Goal: Task Accomplishment & Management: Complete application form

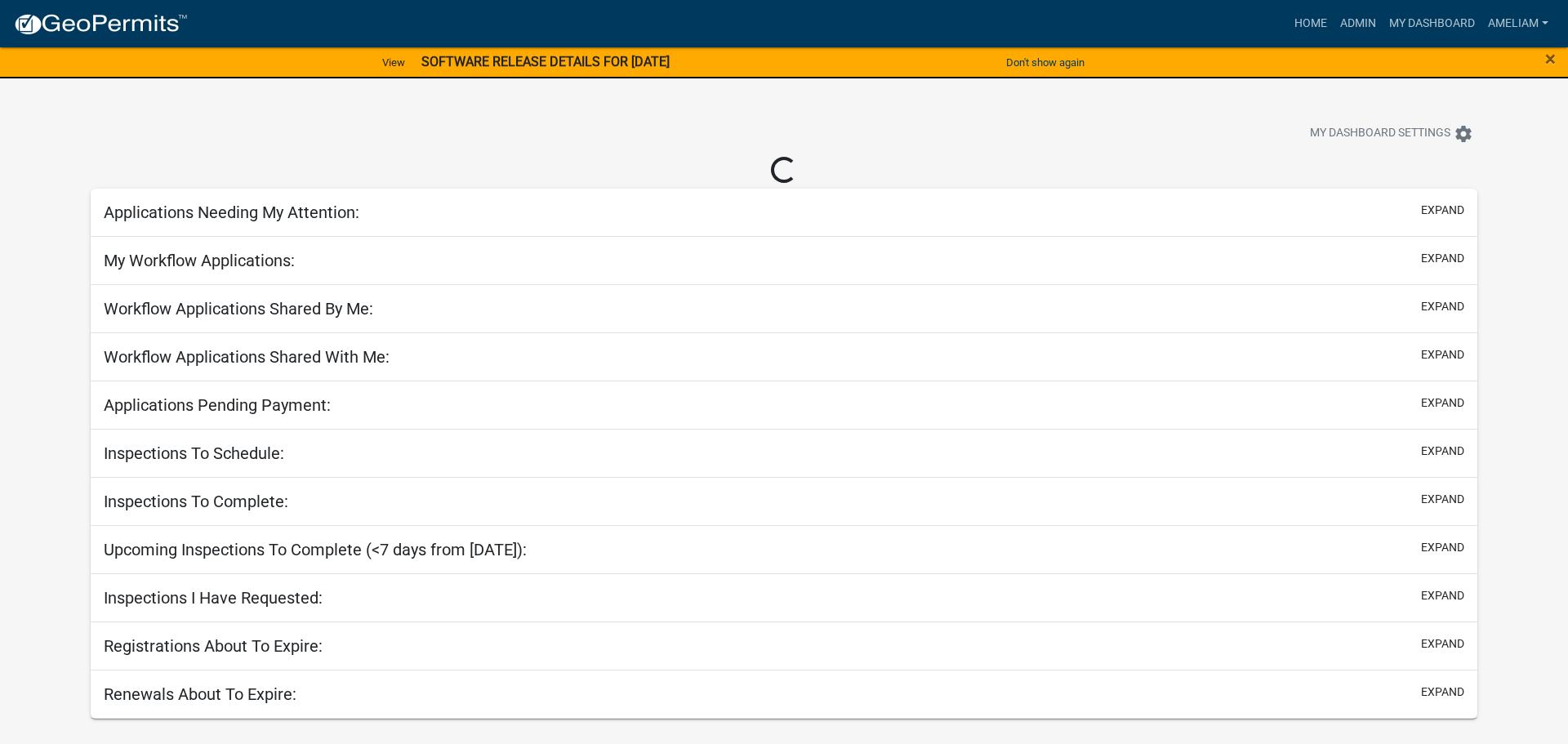
select select "3: 100"
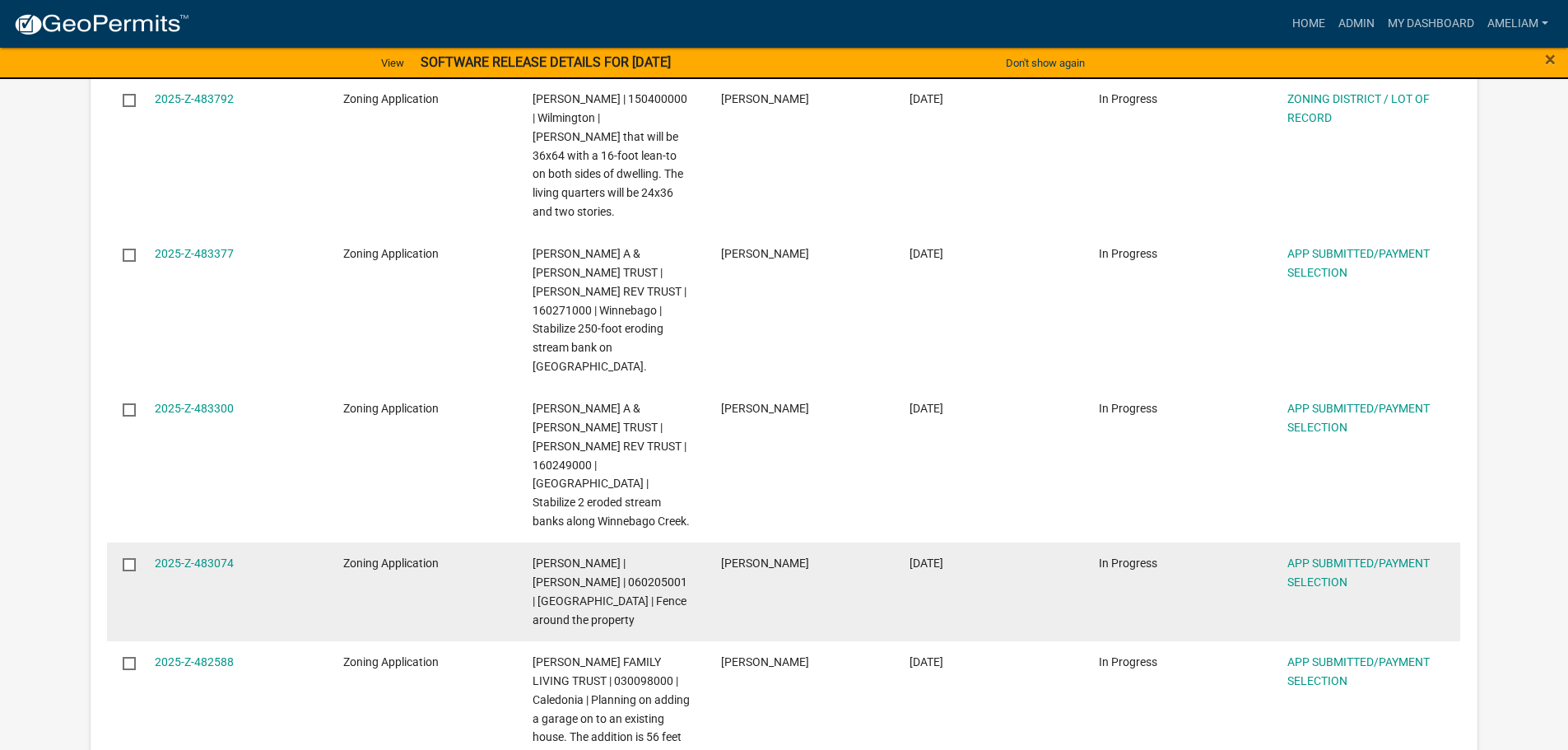
scroll to position [576, 0]
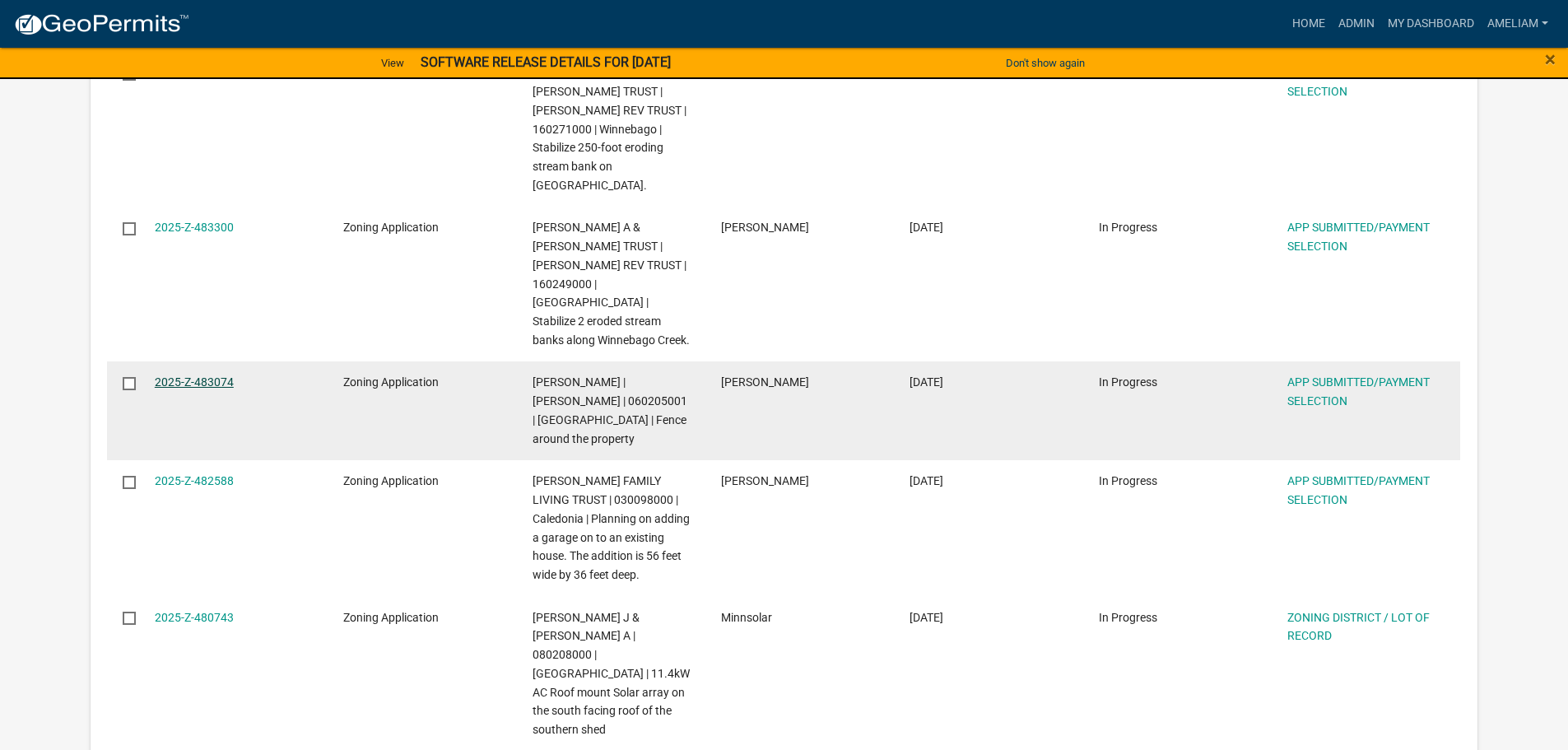
click at [229, 376] on link "2025-Z-483074" at bounding box center [194, 382] width 79 height 13
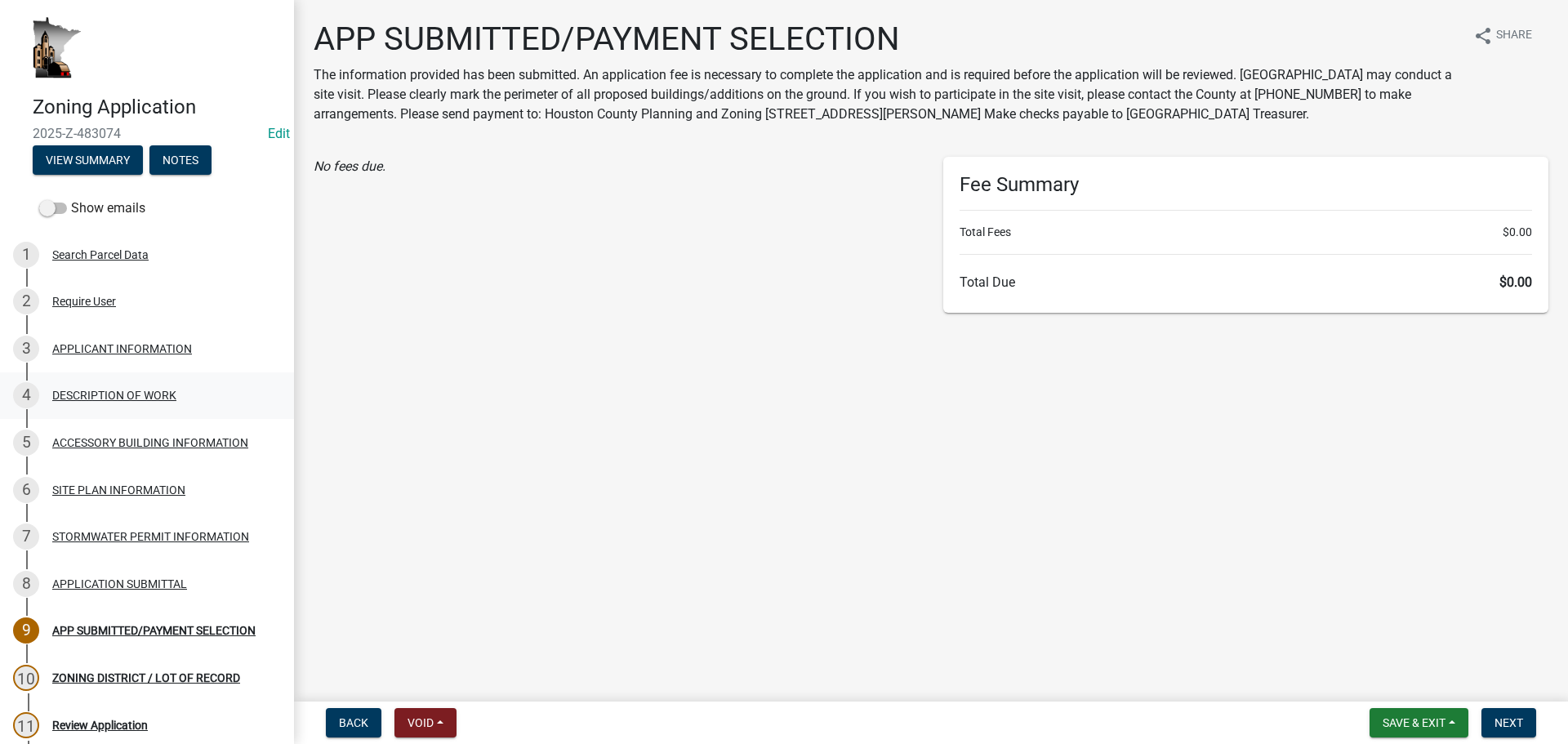
click at [141, 399] on div "DESCRIPTION OF WORK" at bounding box center [114, 395] width 124 height 12
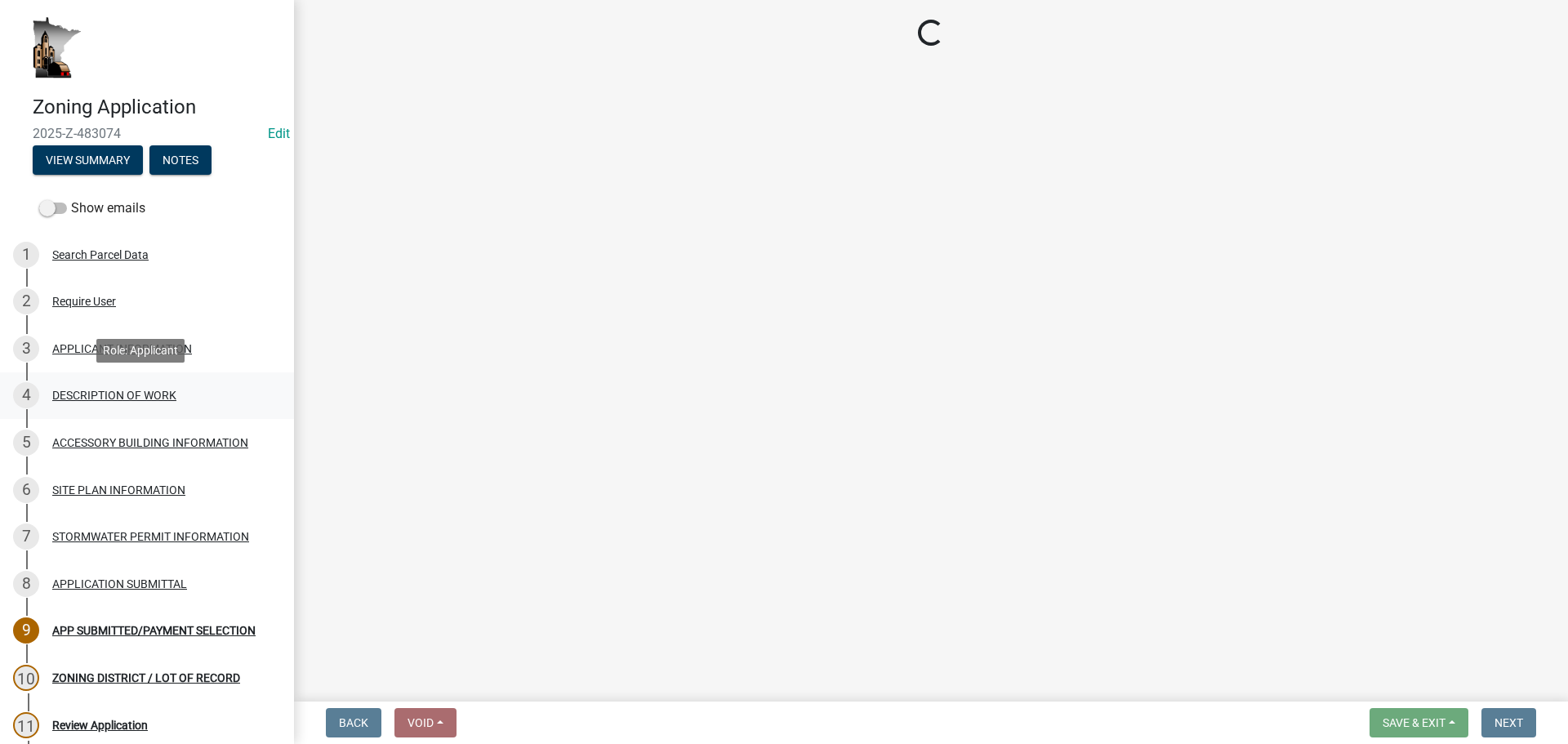
select select "b3a6beee-04a6-4ced-bc5d-3a63bafb7701"
select select "7ca7611f-bb22-4a3d-a5f1-f2c7569c6a0f"
select select "b77d4c88-b606-4875-889f-ef493ebc67f8"
select select "07ce3bd5-44c8-48c7-a7da-ecbfde3ea753"
select select "865858fb-cec4-4771-ade1-629df977e661"
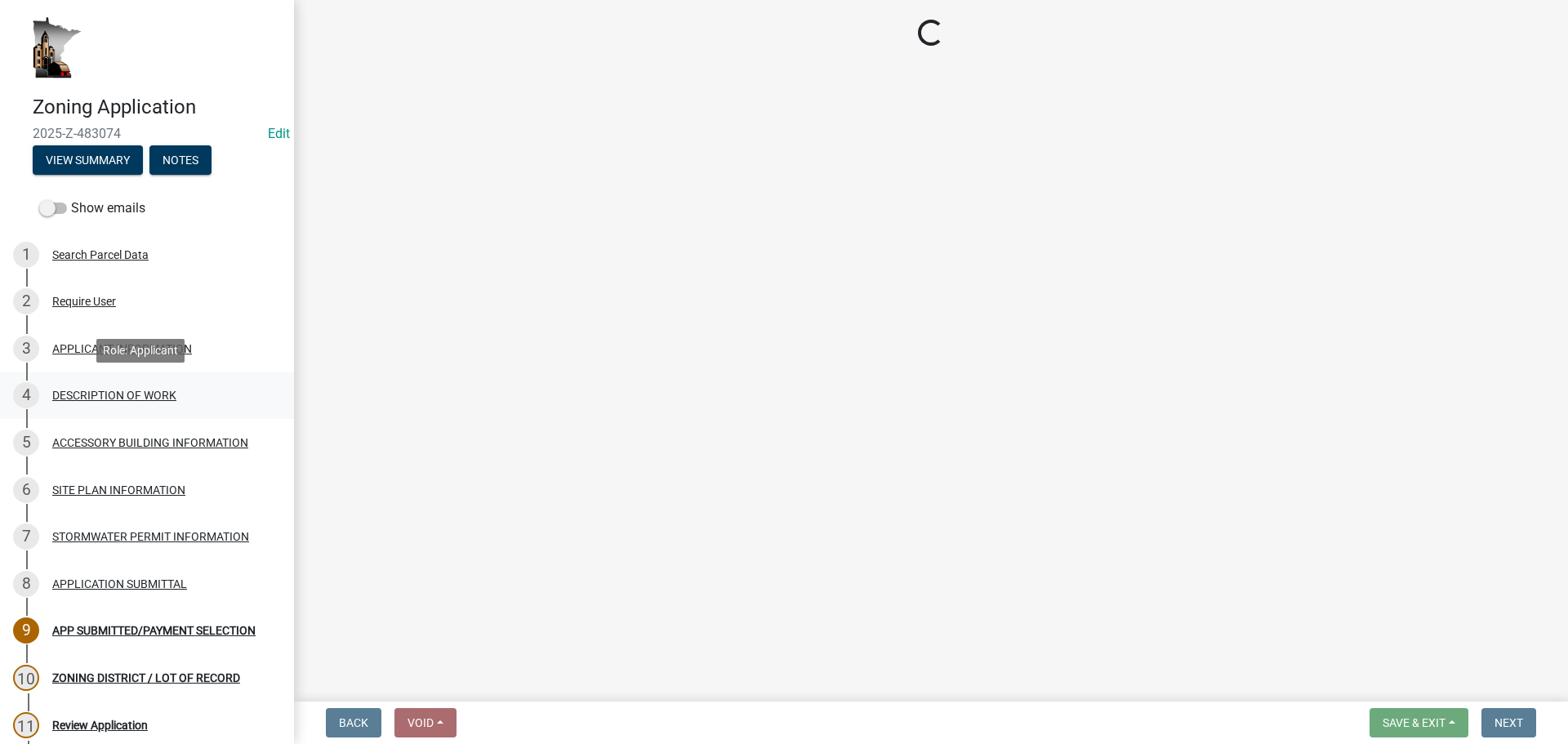
select select "0dec1fd1-03e9-4c86-ad7b-032e115a50e9"
select select "79149638-379e-4eb8-8707-a078303474c9"
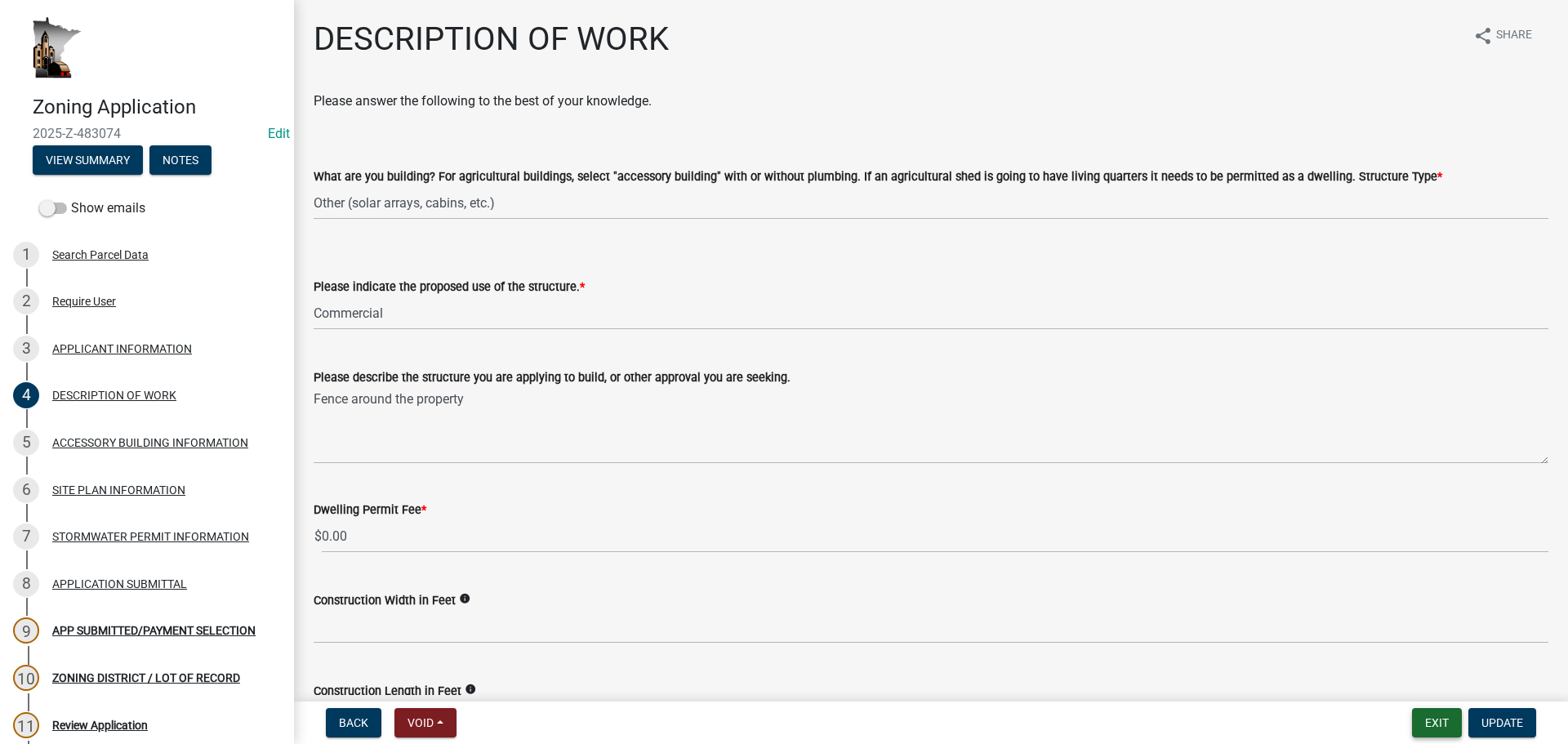
click at [1415, 727] on button "Exit" at bounding box center [1437, 723] width 50 height 29
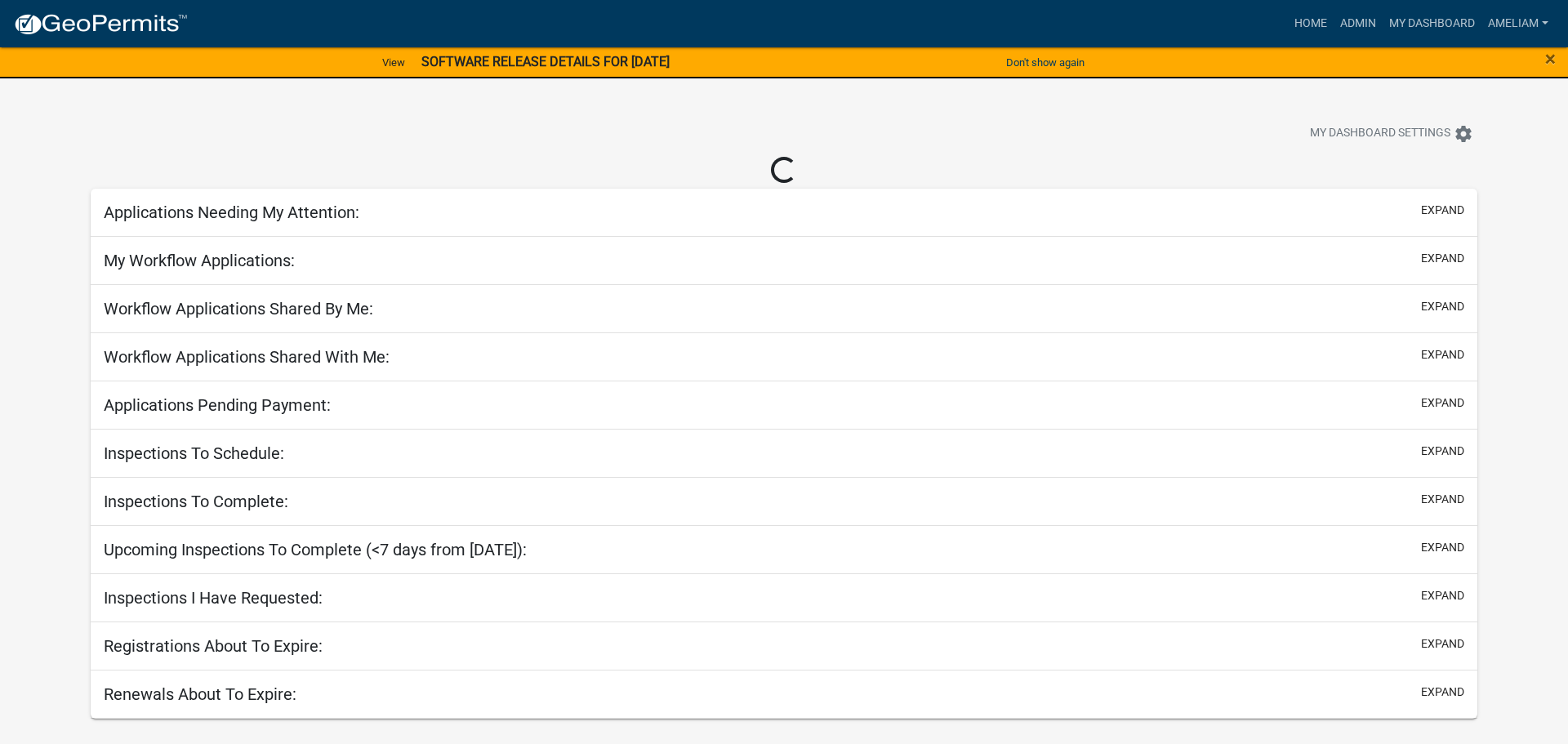
select select "3: 100"
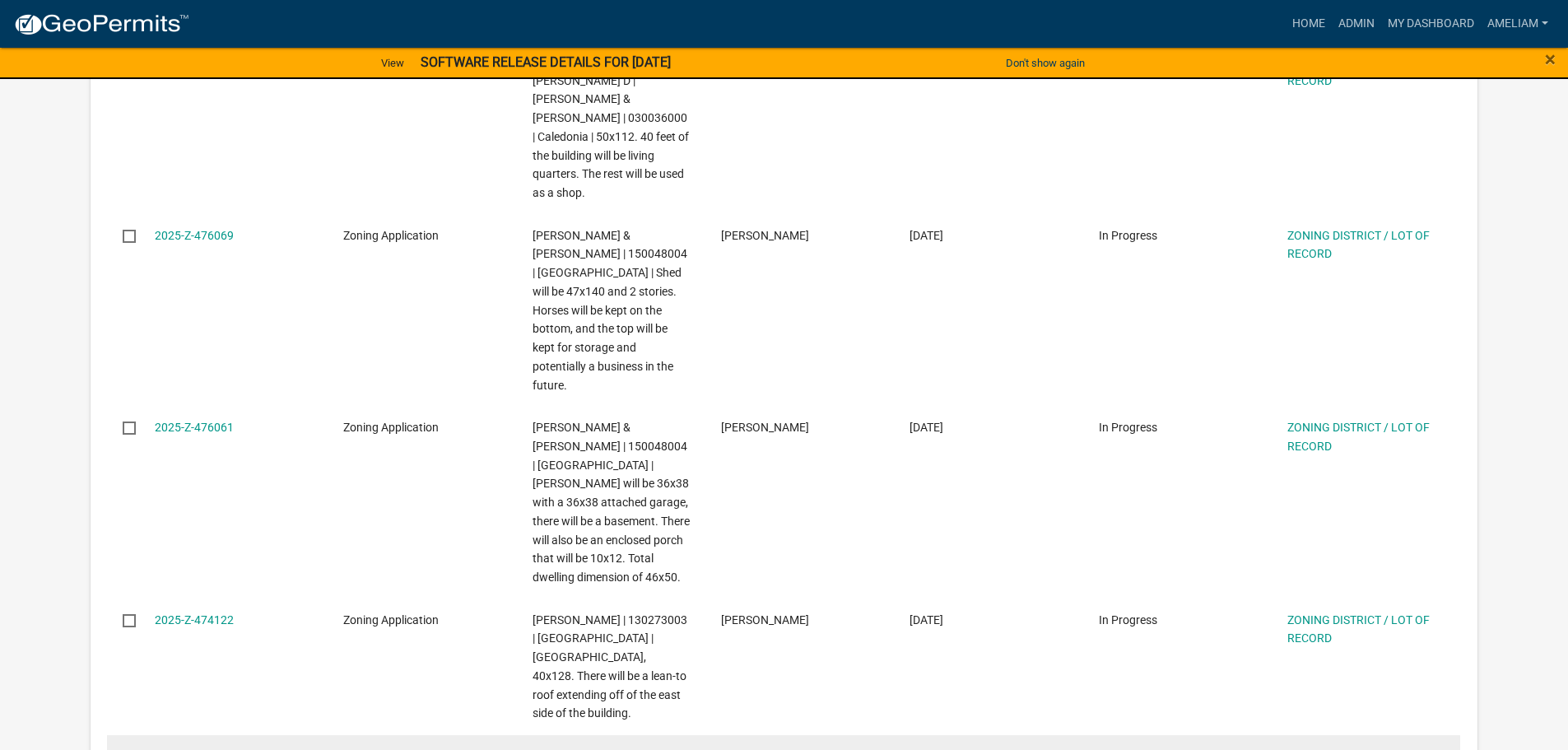
scroll to position [2306, 0]
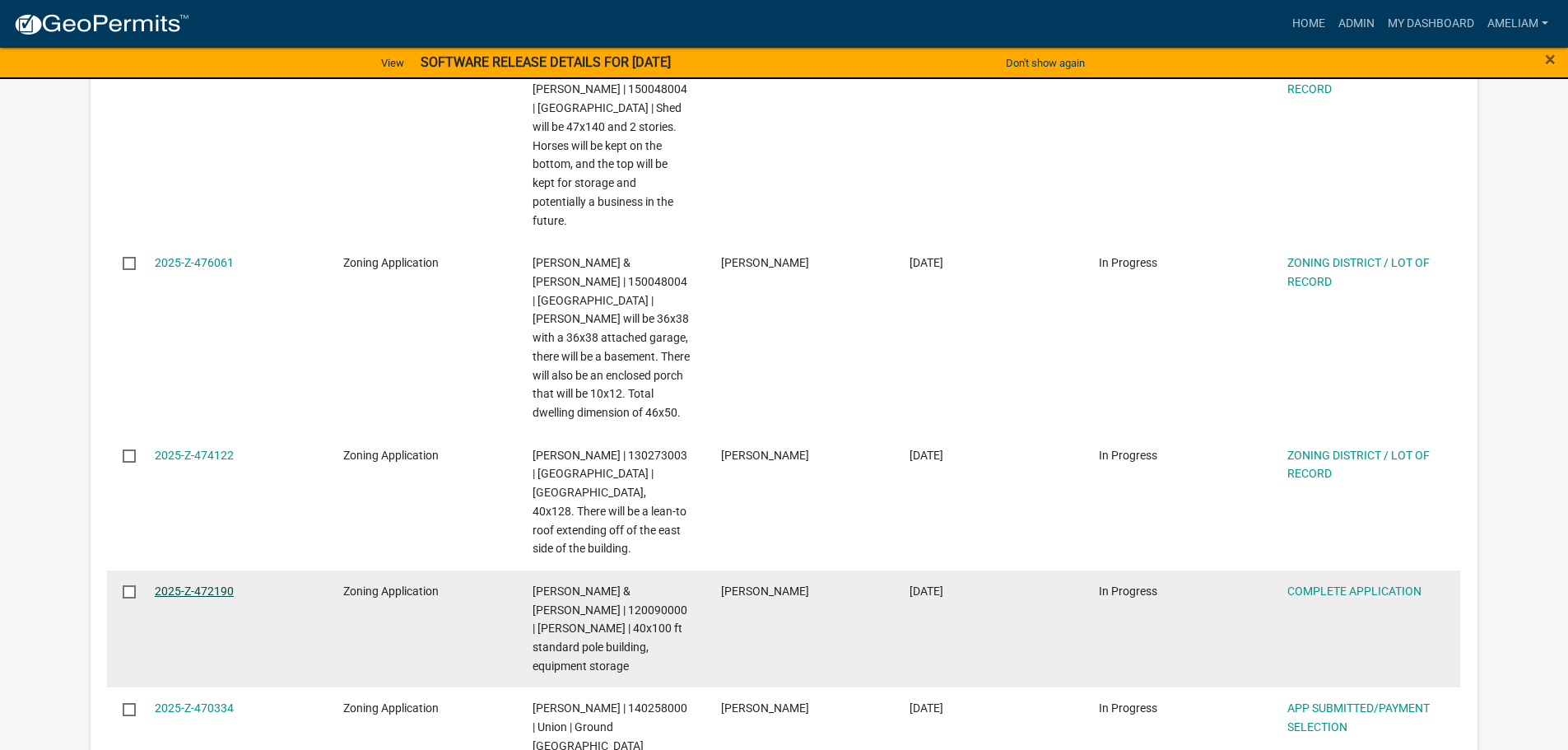
click at [196, 584] on link "2025-Z-472190" at bounding box center [194, 591] width 79 height 13
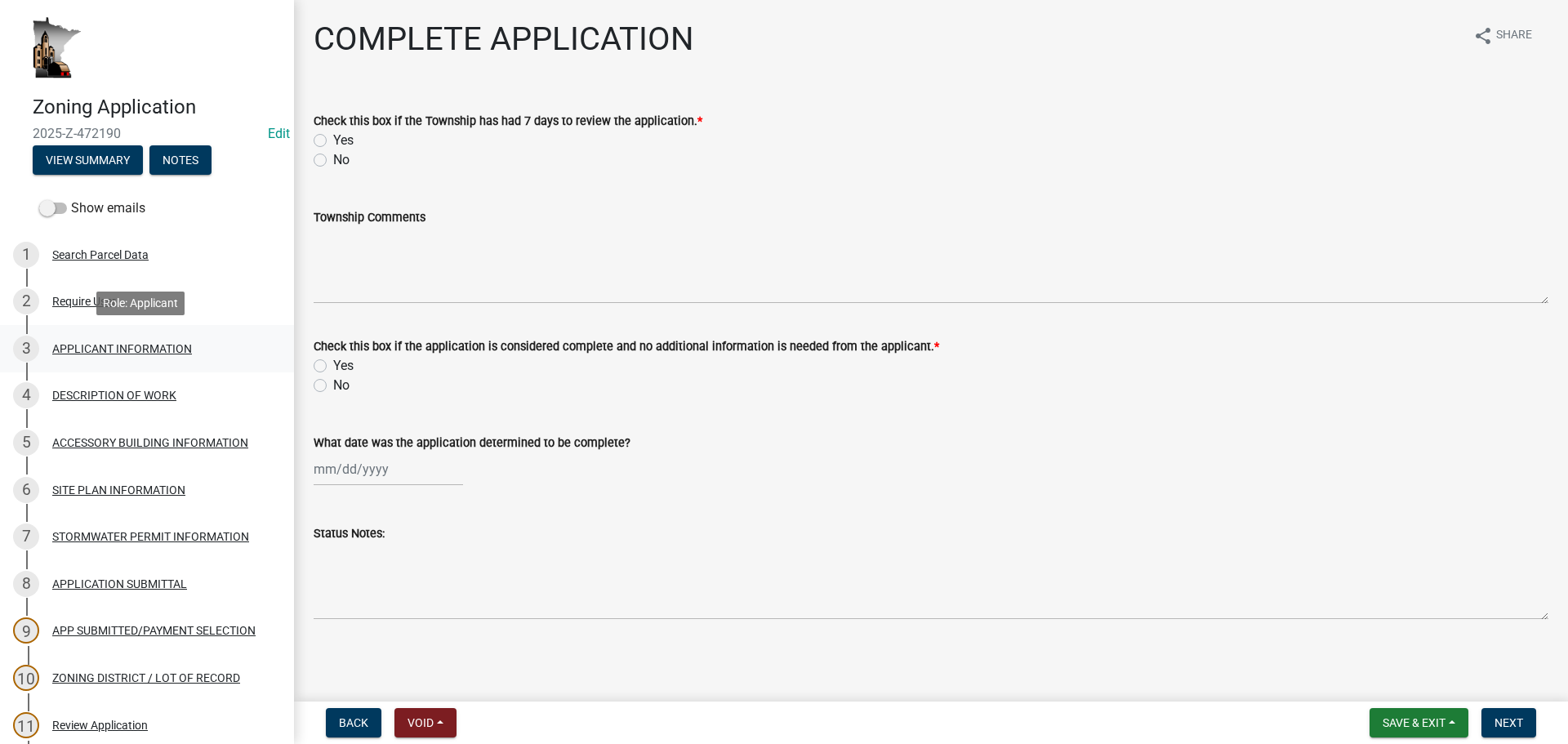
click at [158, 348] on div "APPLICANT INFORMATION" at bounding box center [122, 348] width 140 height 12
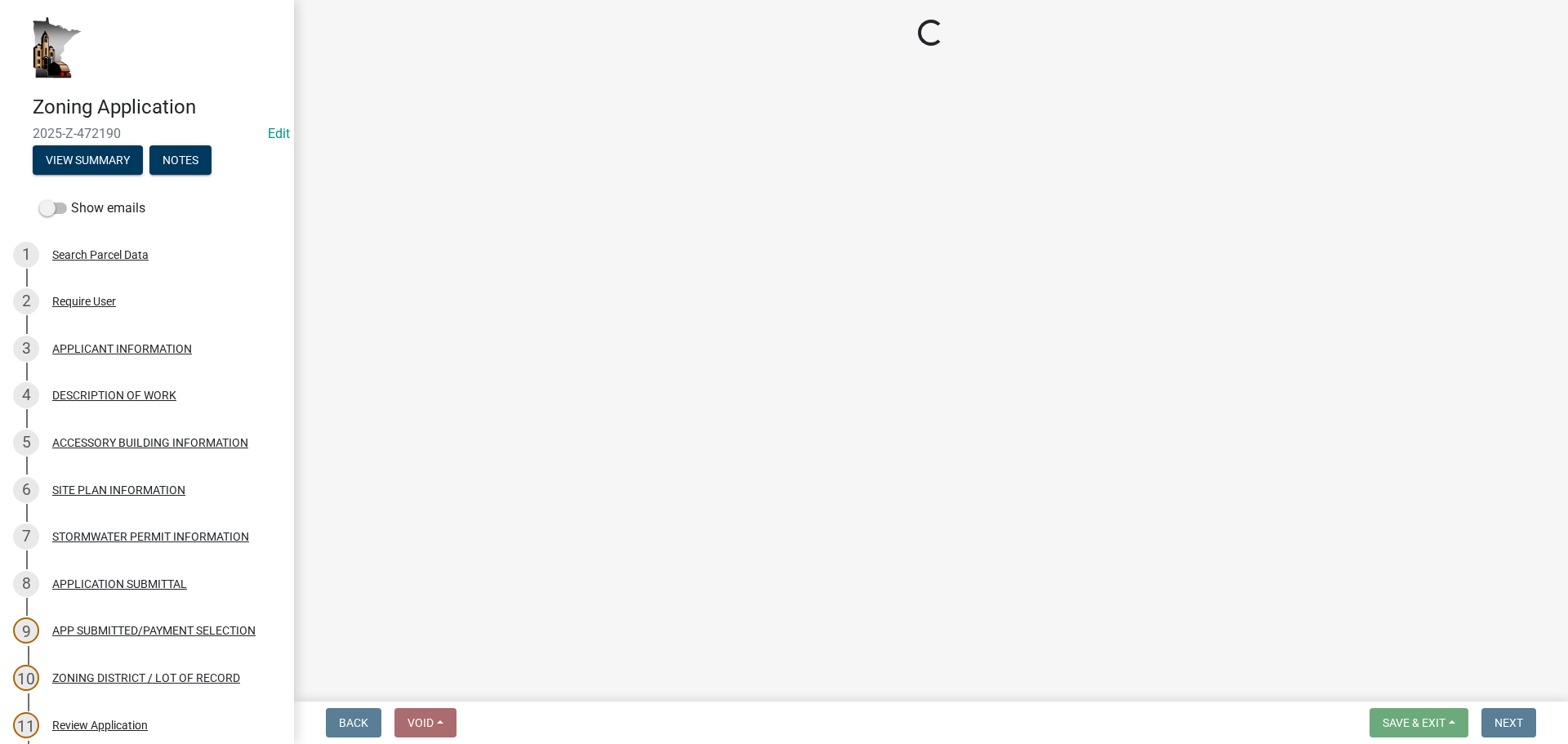
select select "884de254-84a4-4256-8abe-0e7e5fcf6e66"
select select "ebdec0be-cc1c-4664-a771-1fdb3af8851d"
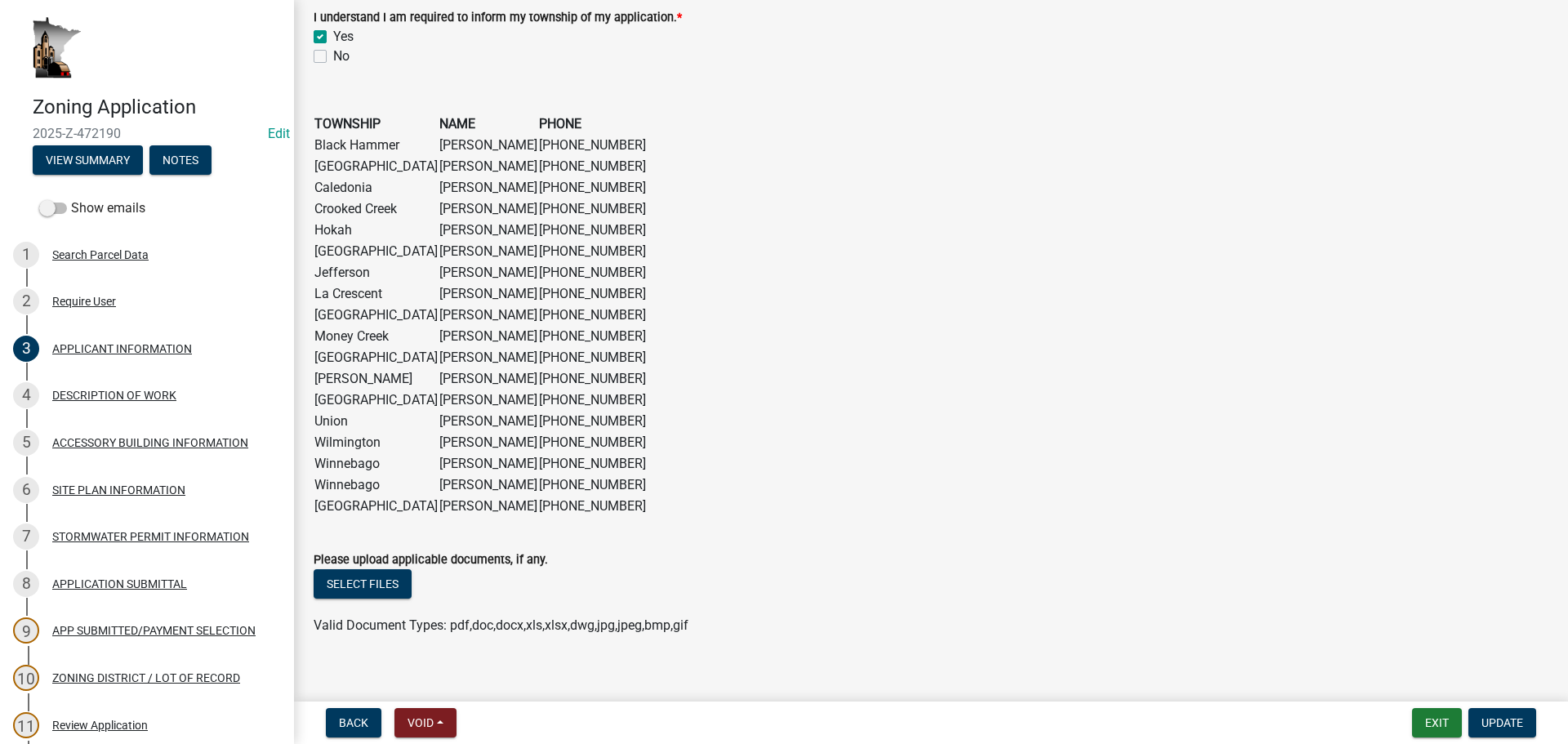
scroll to position [1280, 0]
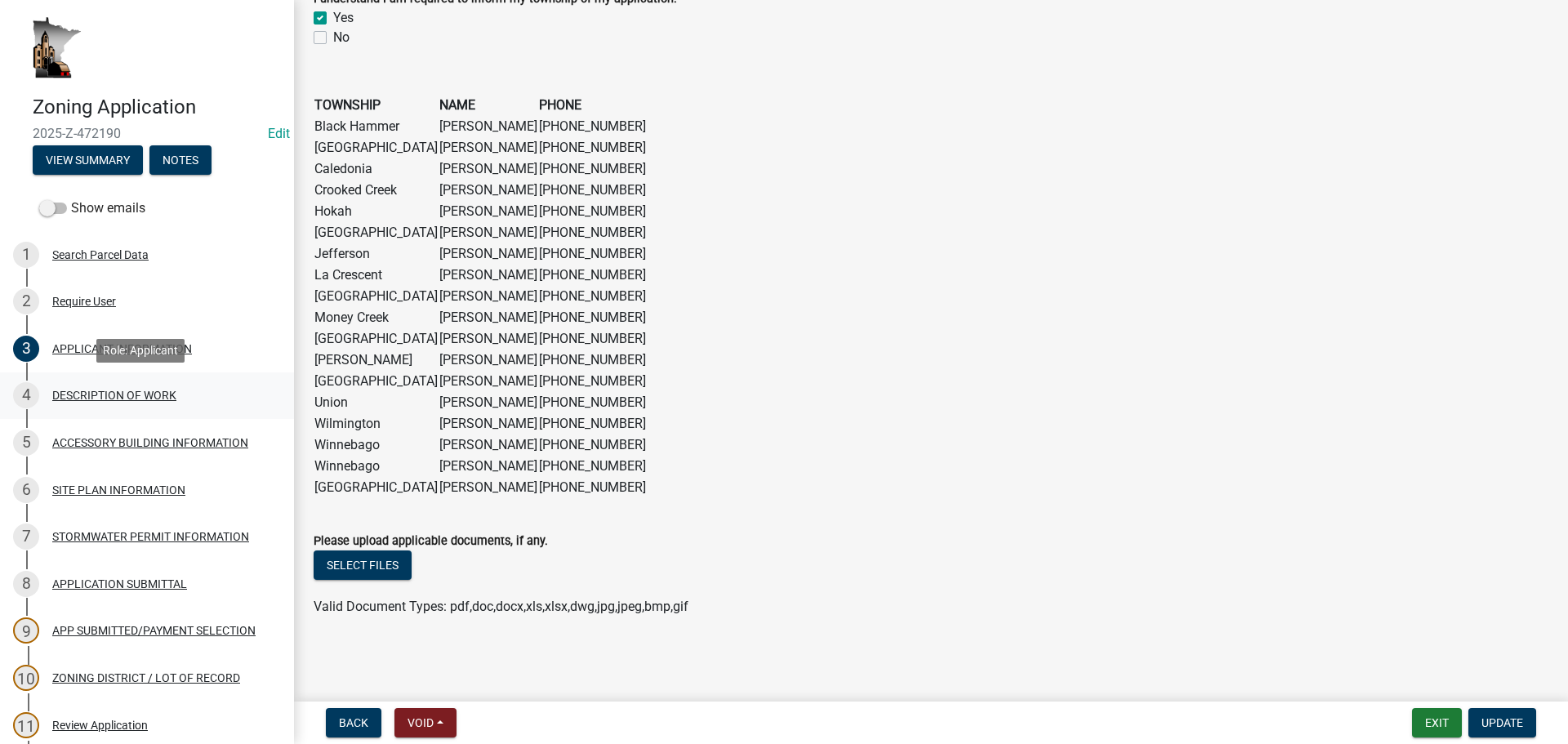
click at [154, 389] on div "DESCRIPTION OF WORK" at bounding box center [114, 395] width 124 height 12
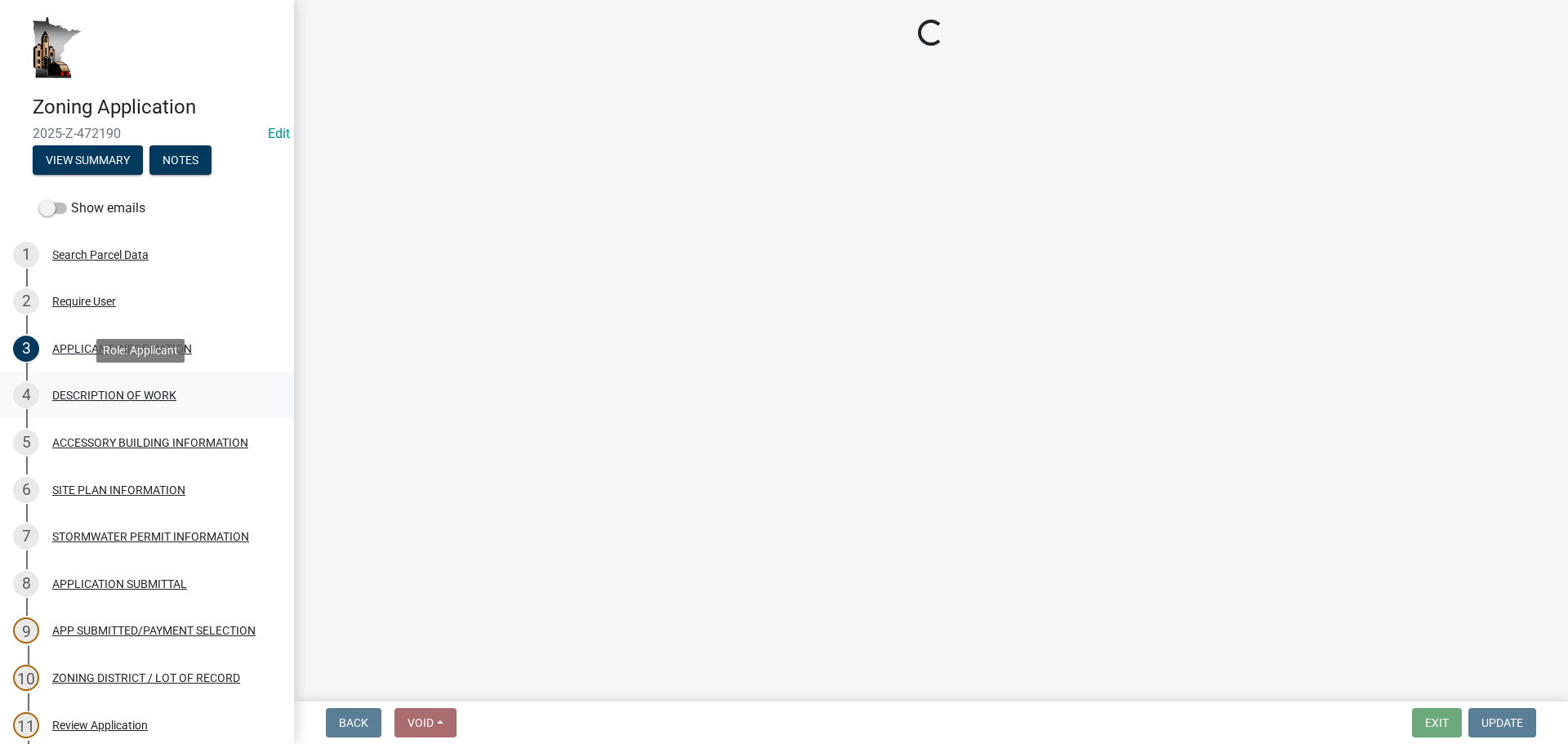
scroll to position [0, 0]
select select "8a50126a-ac8f-44d1-8890-2a914b053a60"
select select "b77d4c88-b606-4875-889f-ef493ebc67f8"
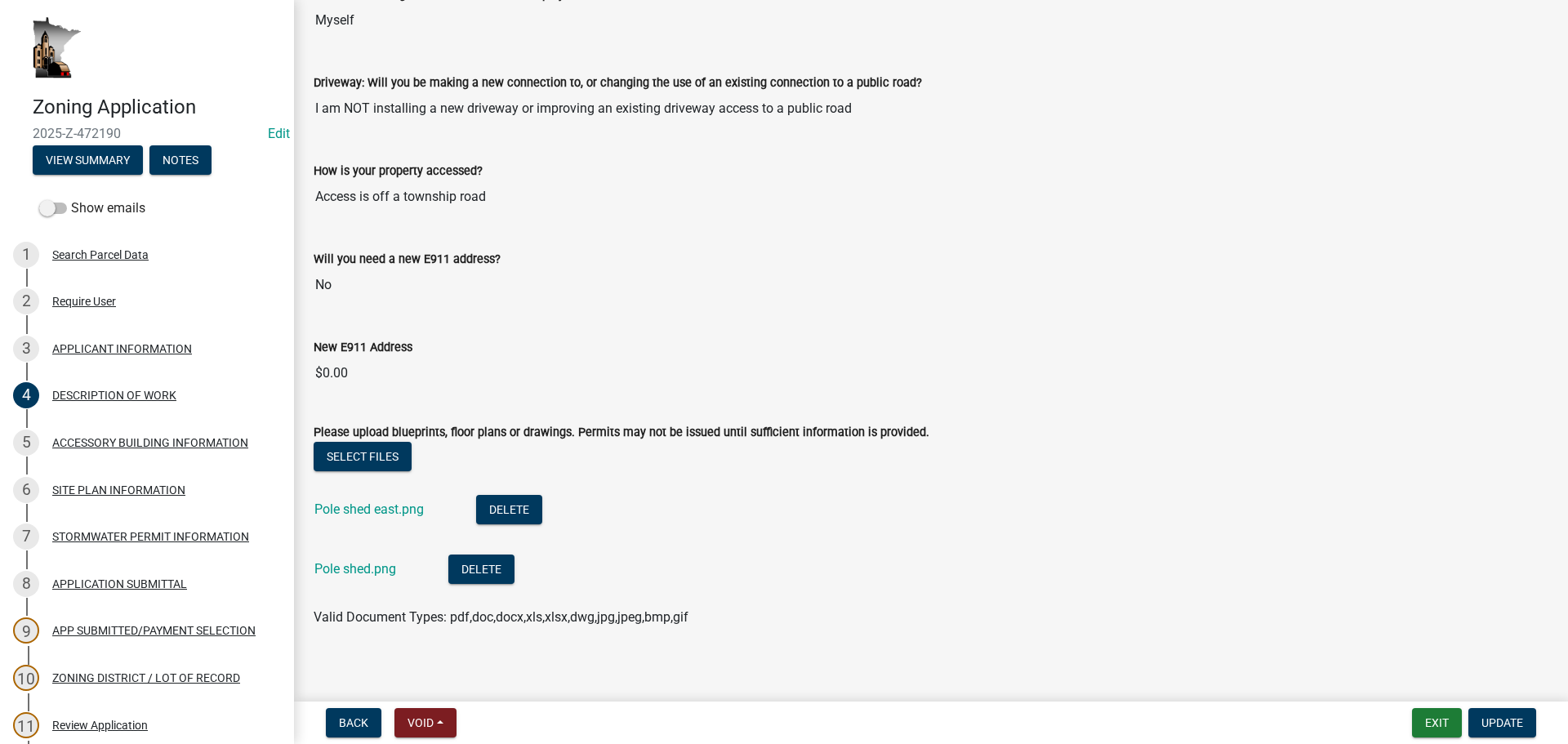
scroll to position [1062, 0]
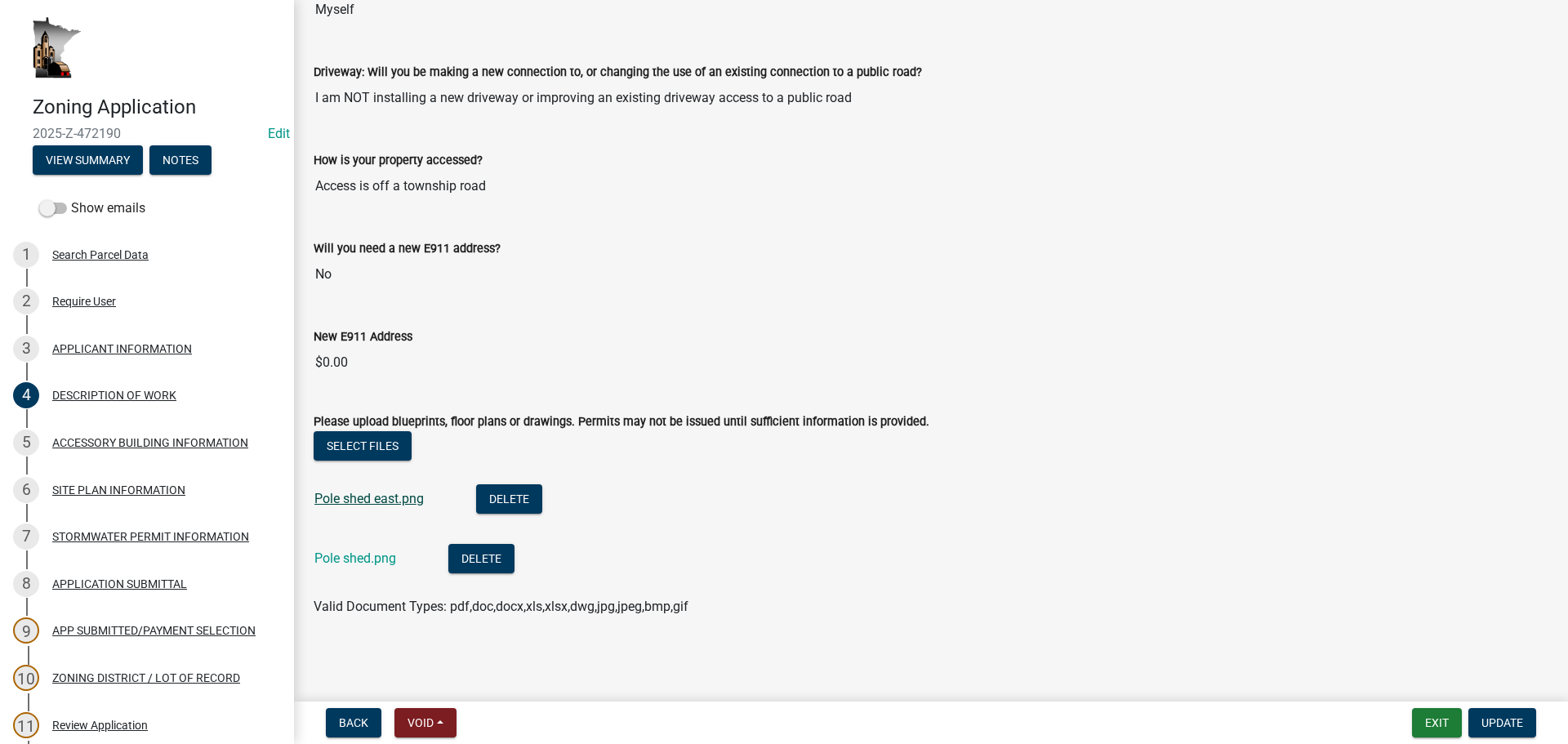
click at [376, 500] on link "Pole shed east.png" at bounding box center [369, 498] width 110 height 15
click at [371, 560] on link "Pole shed.png" at bounding box center [355, 558] width 82 height 15
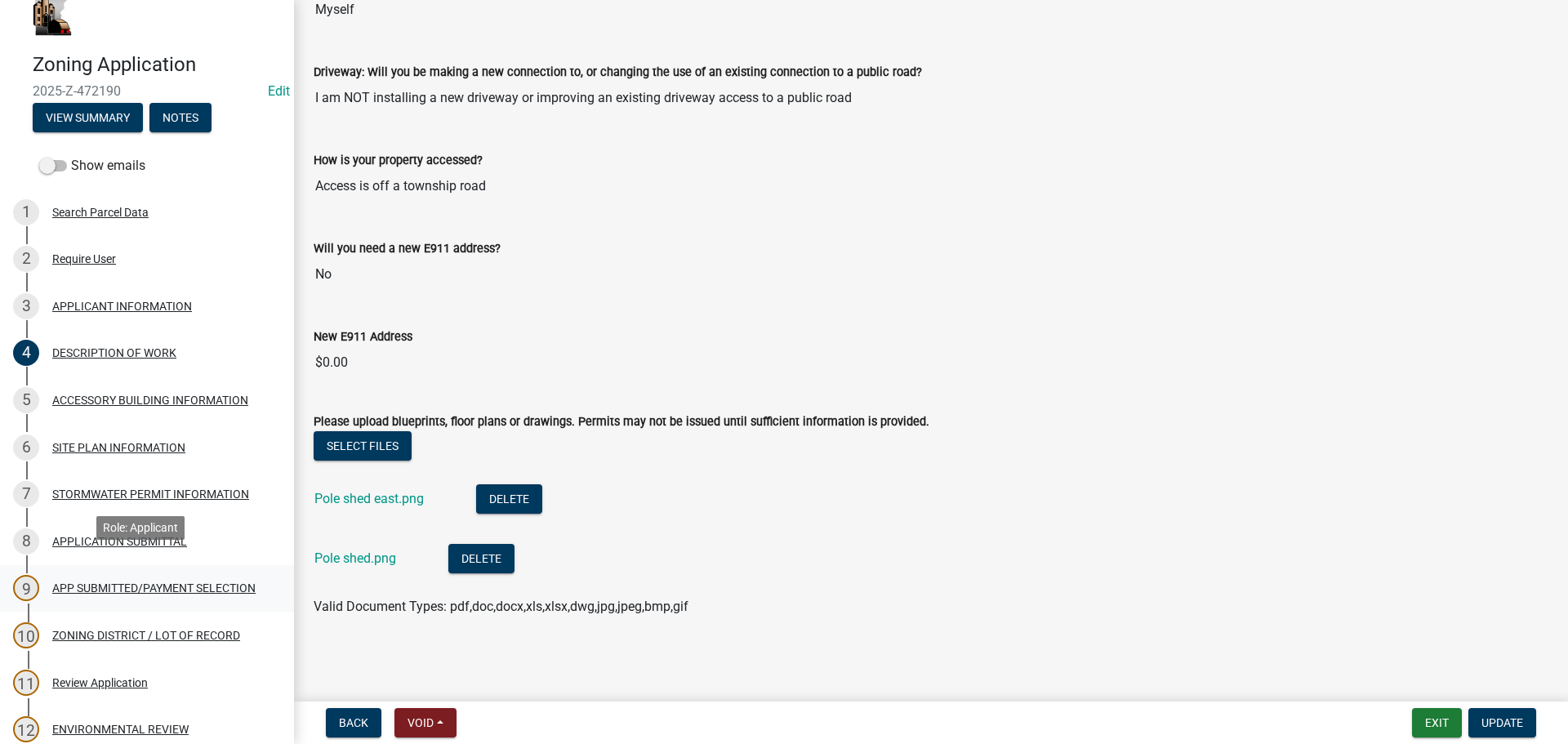
scroll to position [82, 0]
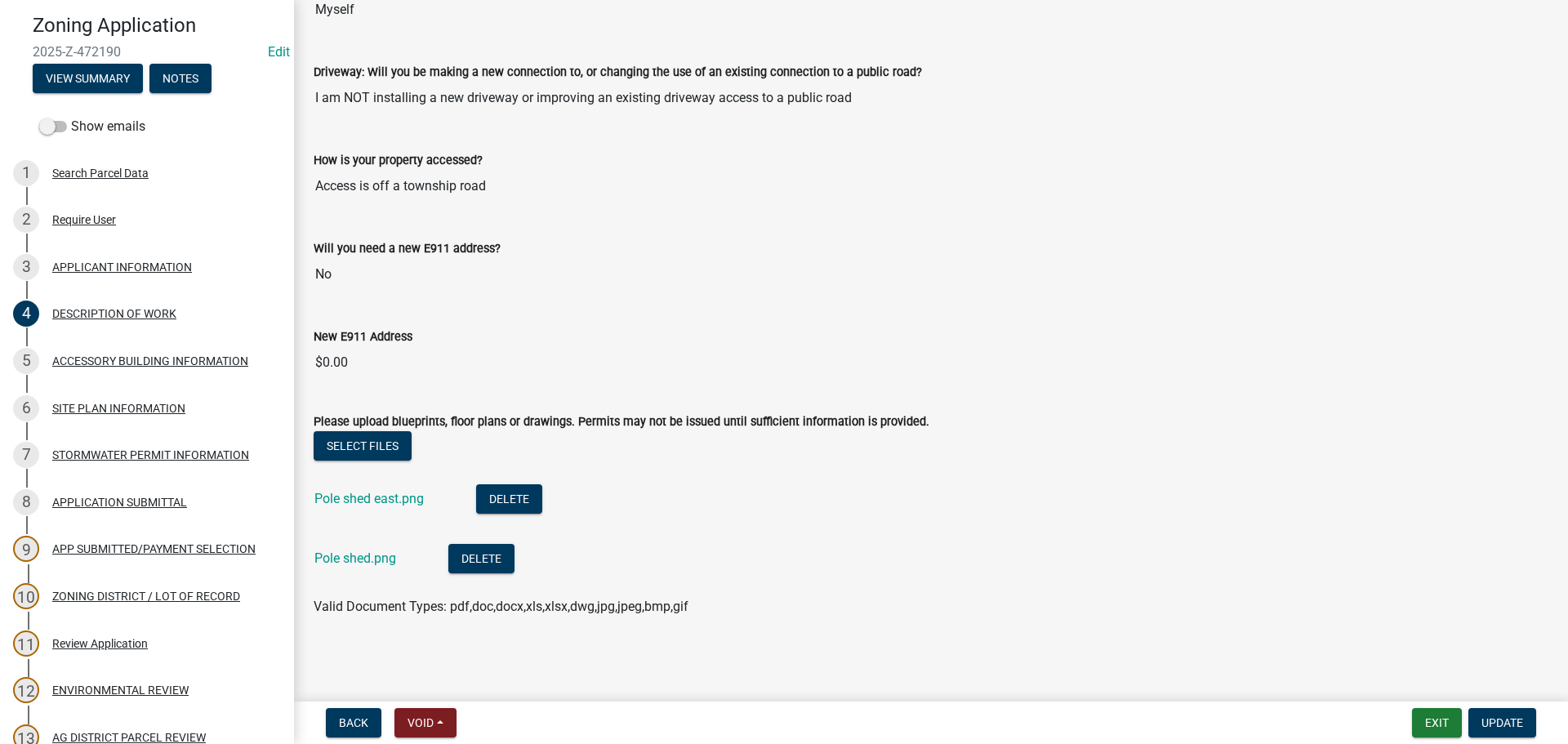
click at [127, 368] on div "5 ACCESSORY BUILDING INFORMATION" at bounding box center [140, 361] width 255 height 26
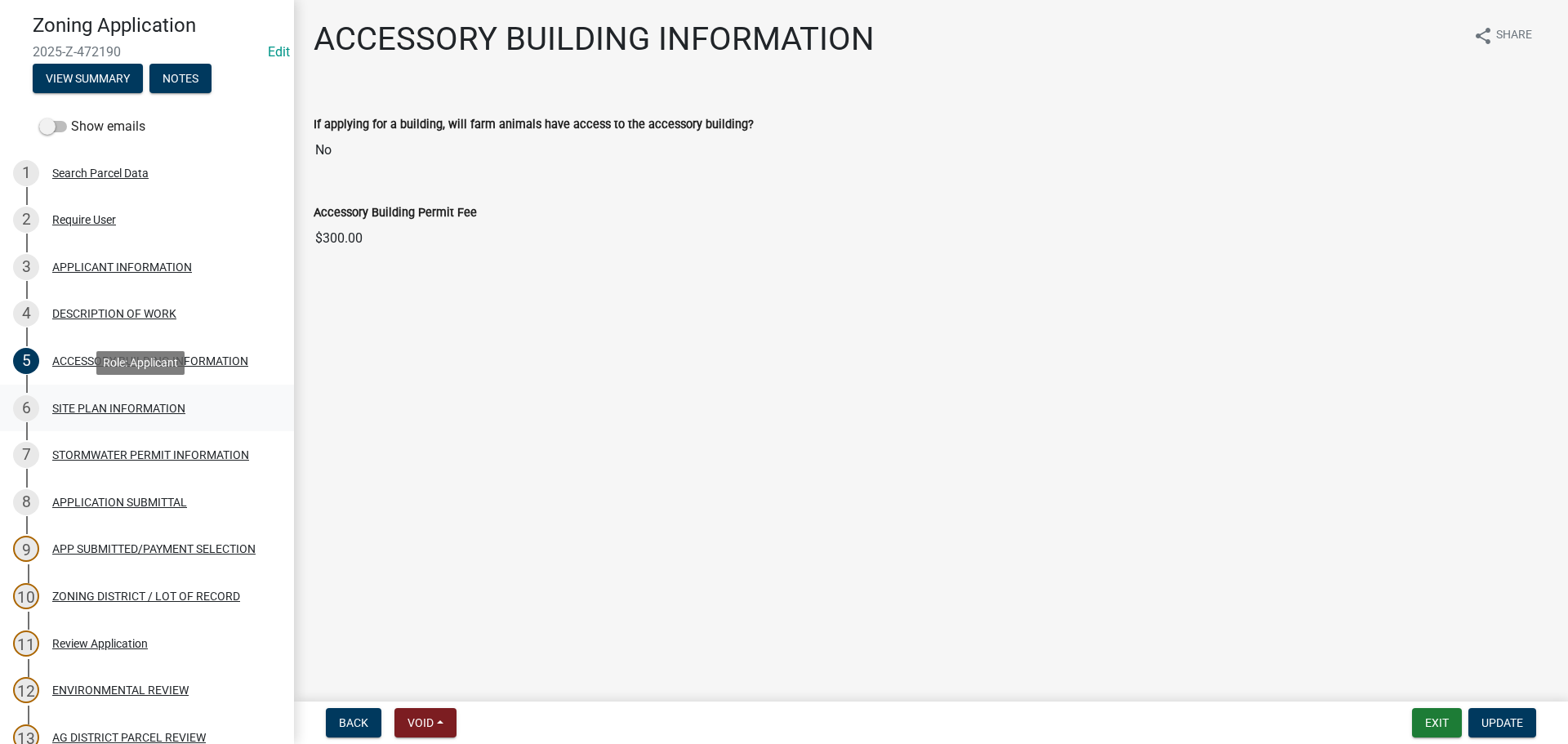
click at [103, 403] on div "SITE PLAN INFORMATION" at bounding box center [119, 408] width 133 height 12
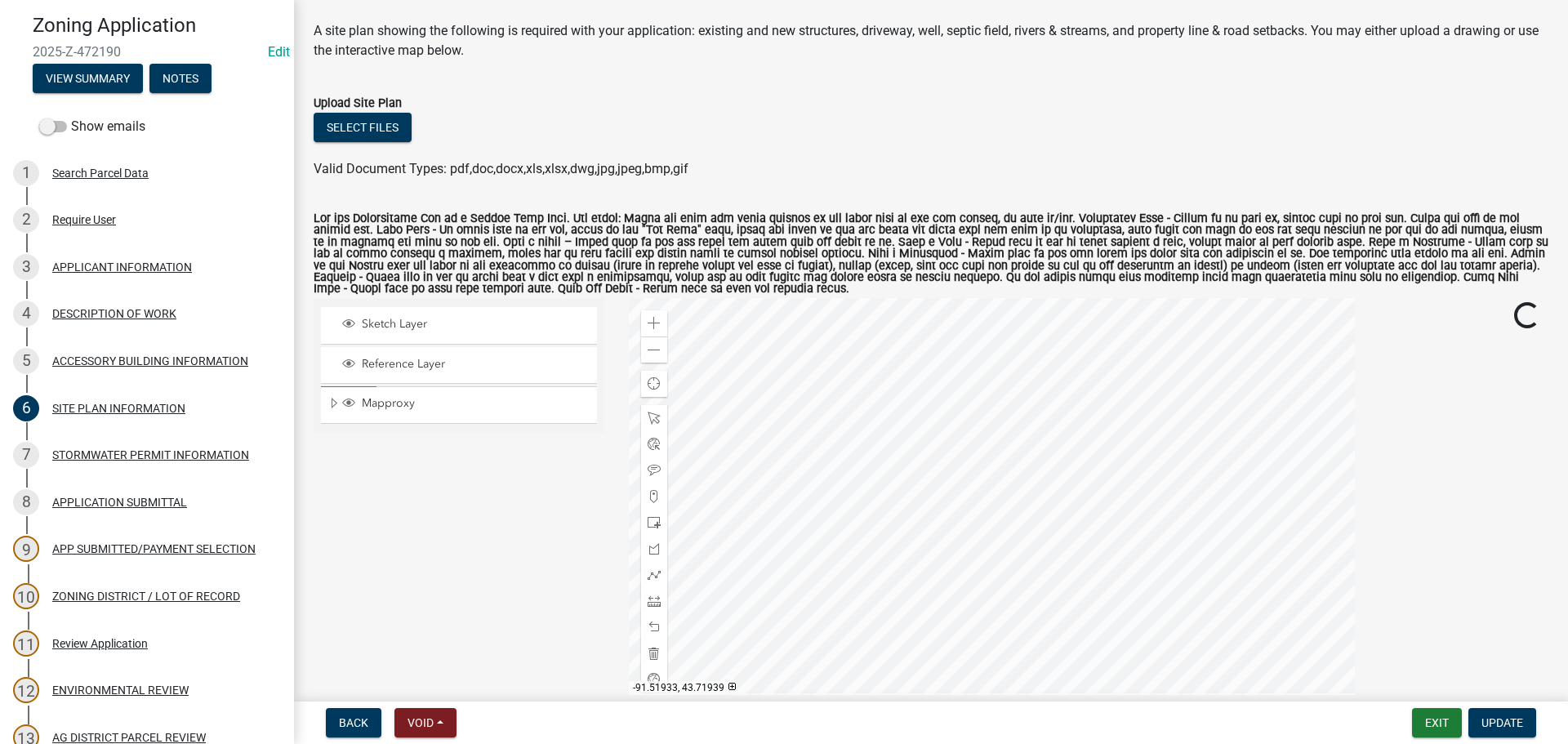
scroll to position [82, 0]
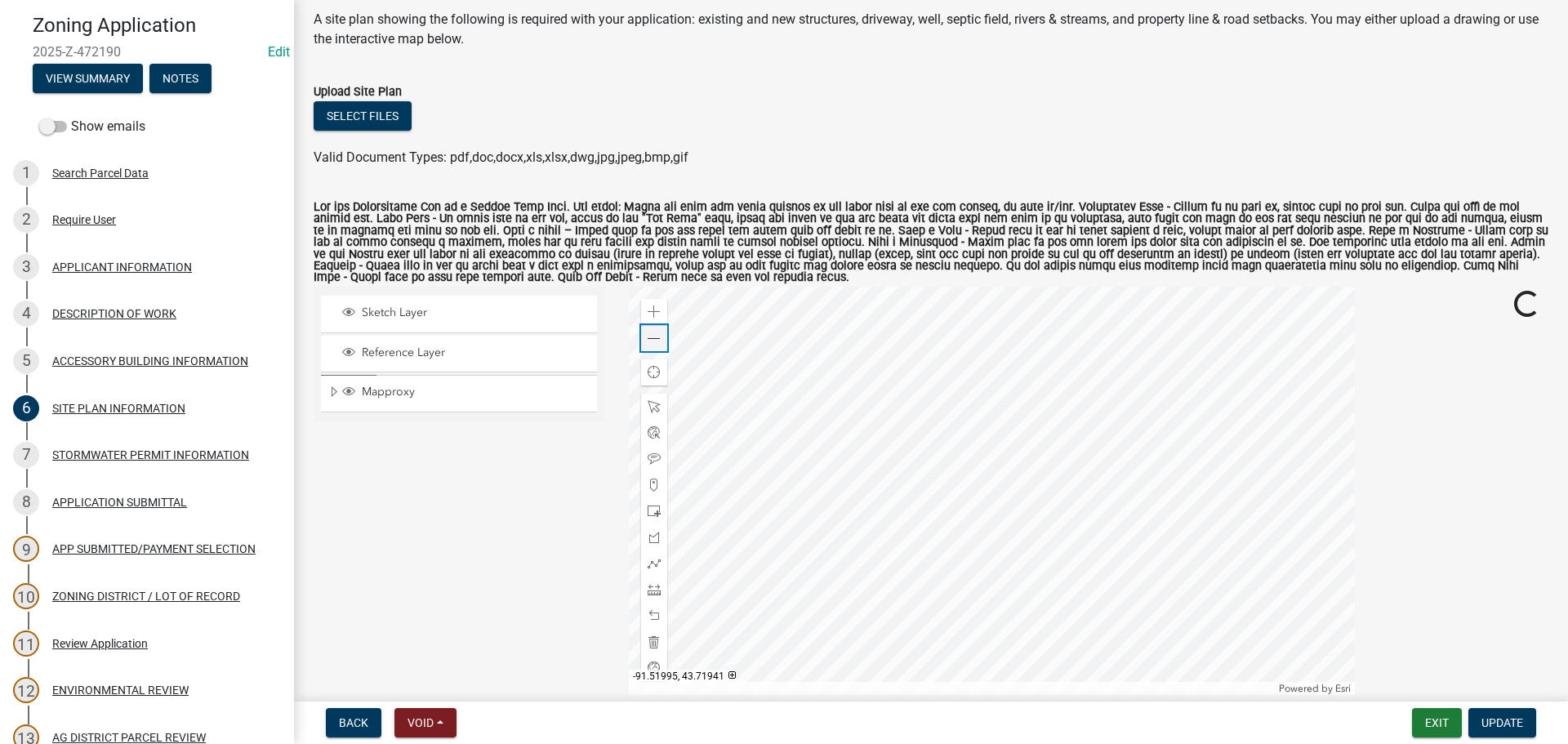
click at [651, 341] on span at bounding box center [654, 338] width 13 height 13
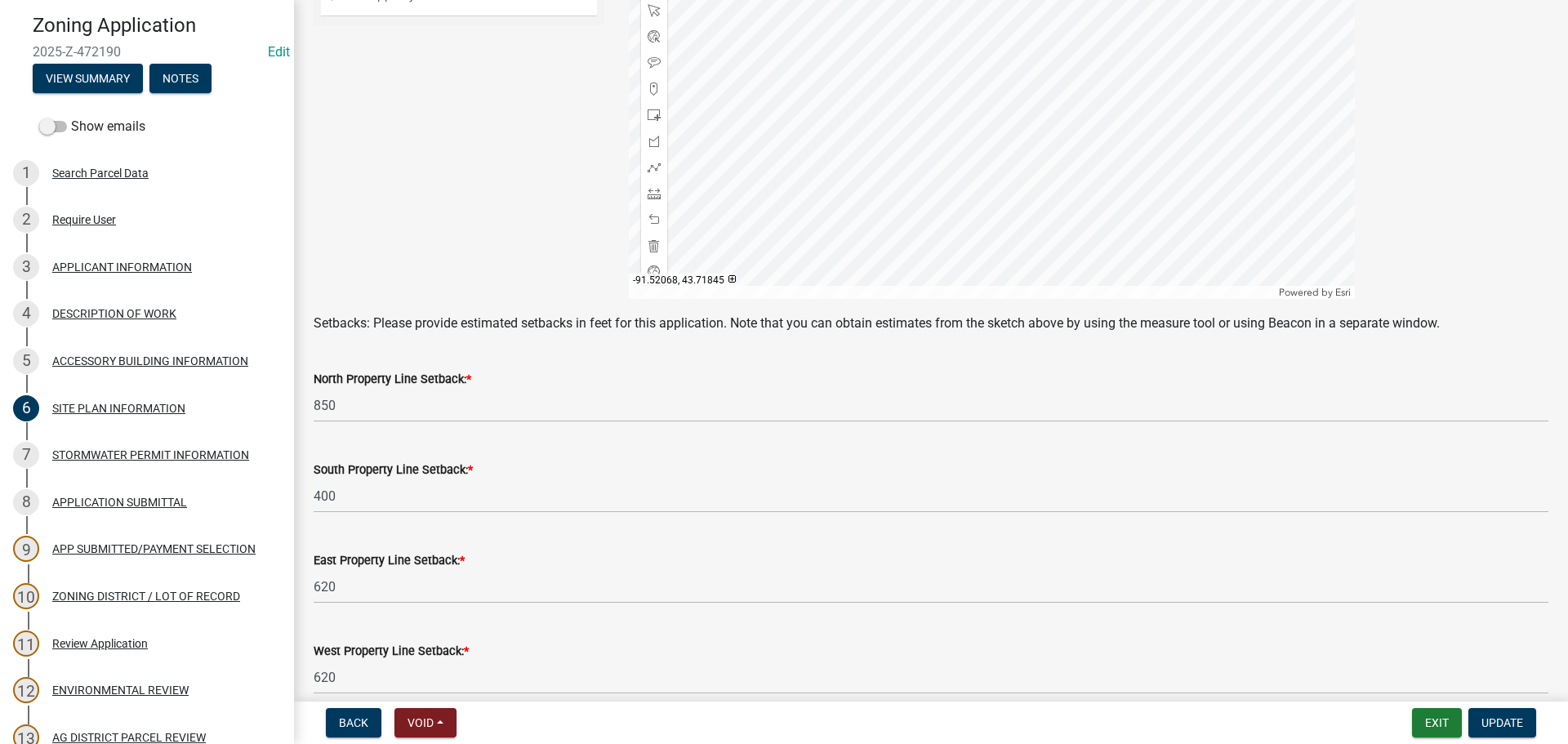
scroll to position [647, 0]
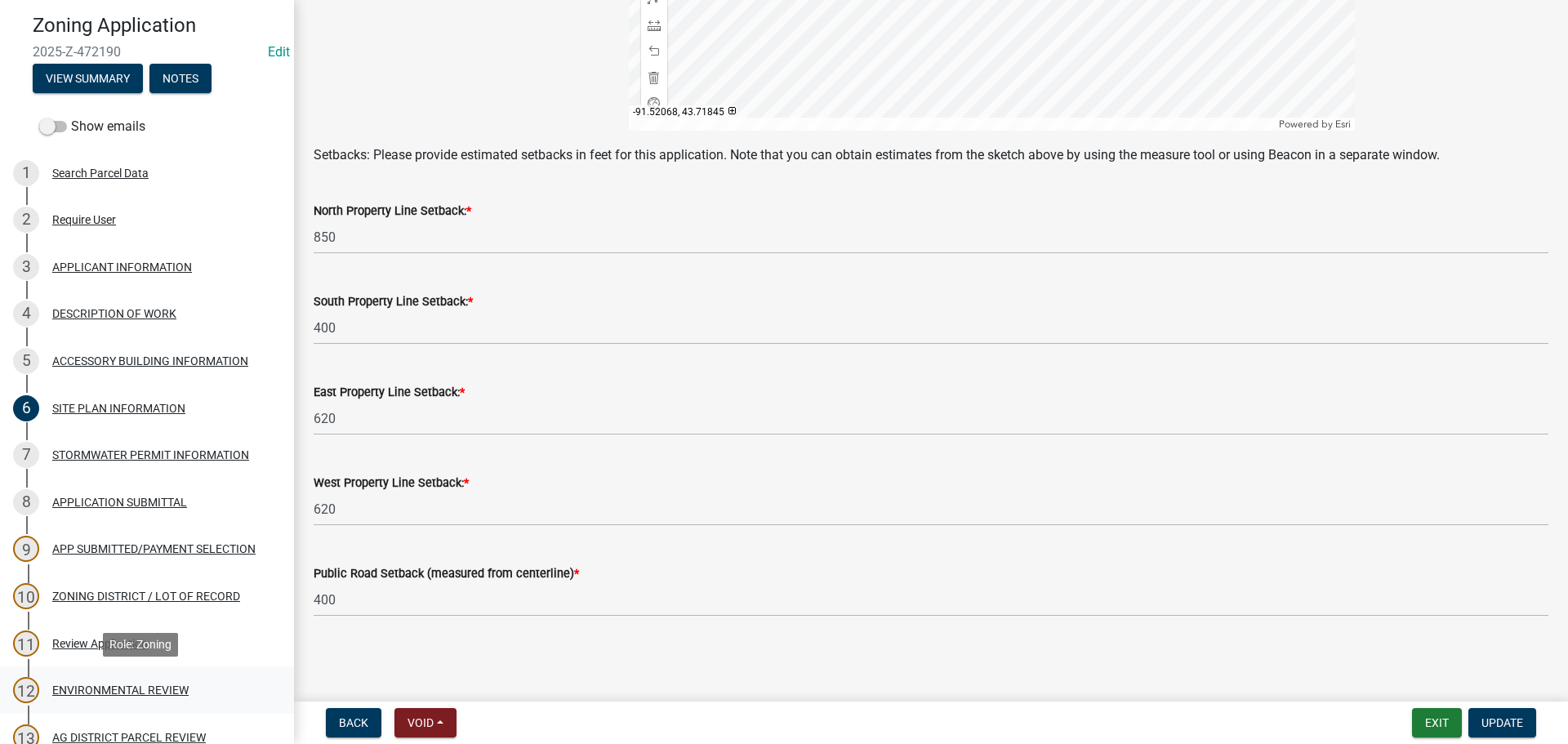
click at [119, 689] on div "ENVIRONMENTAL REVIEW" at bounding box center [121, 690] width 136 height 12
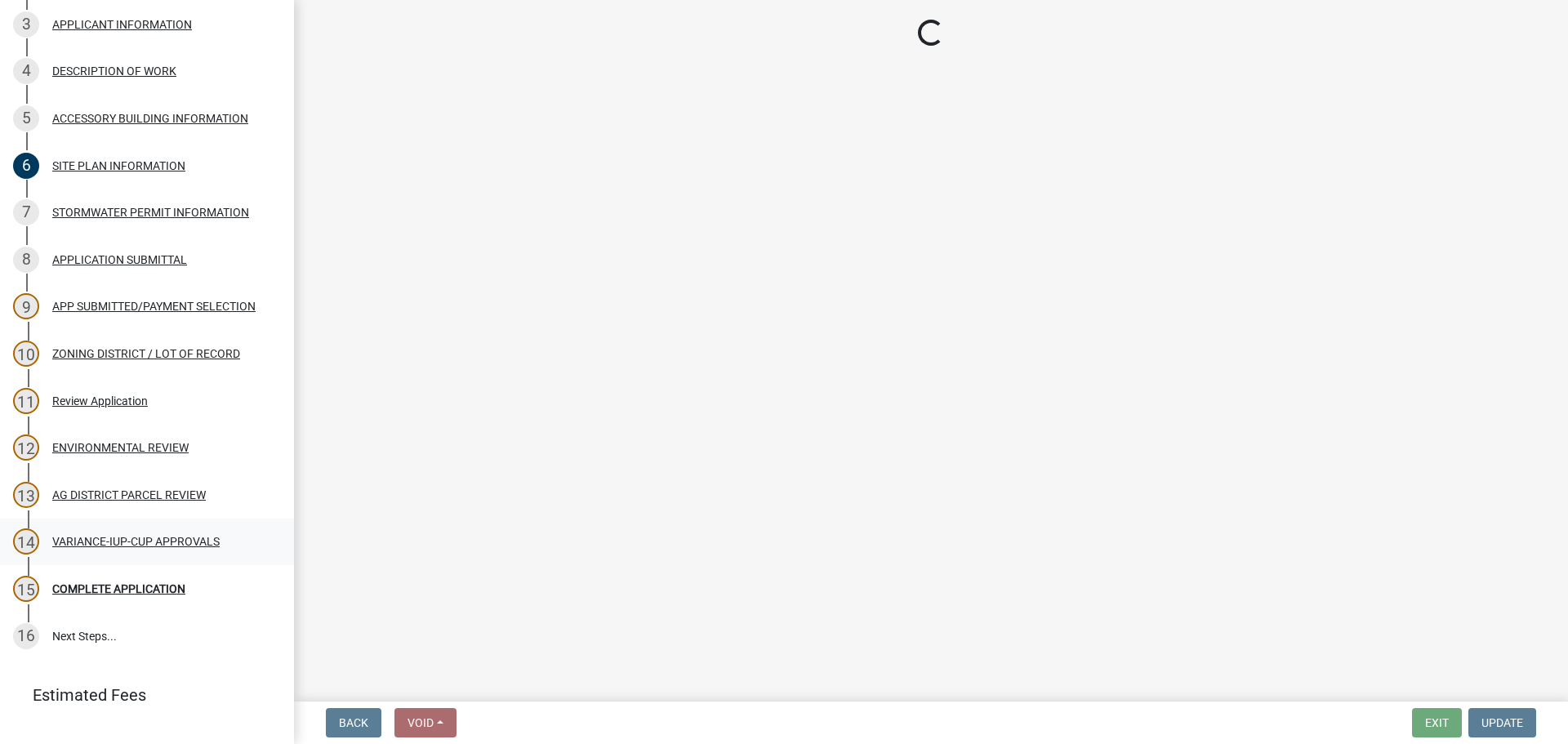
scroll to position [327, 0]
select select "294fbb0f-ef92-492d-a55d-6ae48f2d4023"
select select "5727336e-9a20-4bd2-a6f3-e7484509ff9a"
select select "92cce49e-9eda-4313-95a5-3dd445bd85bb"
select select "32538aac-6b8c-4188-bd52-8c62054b7e7b"
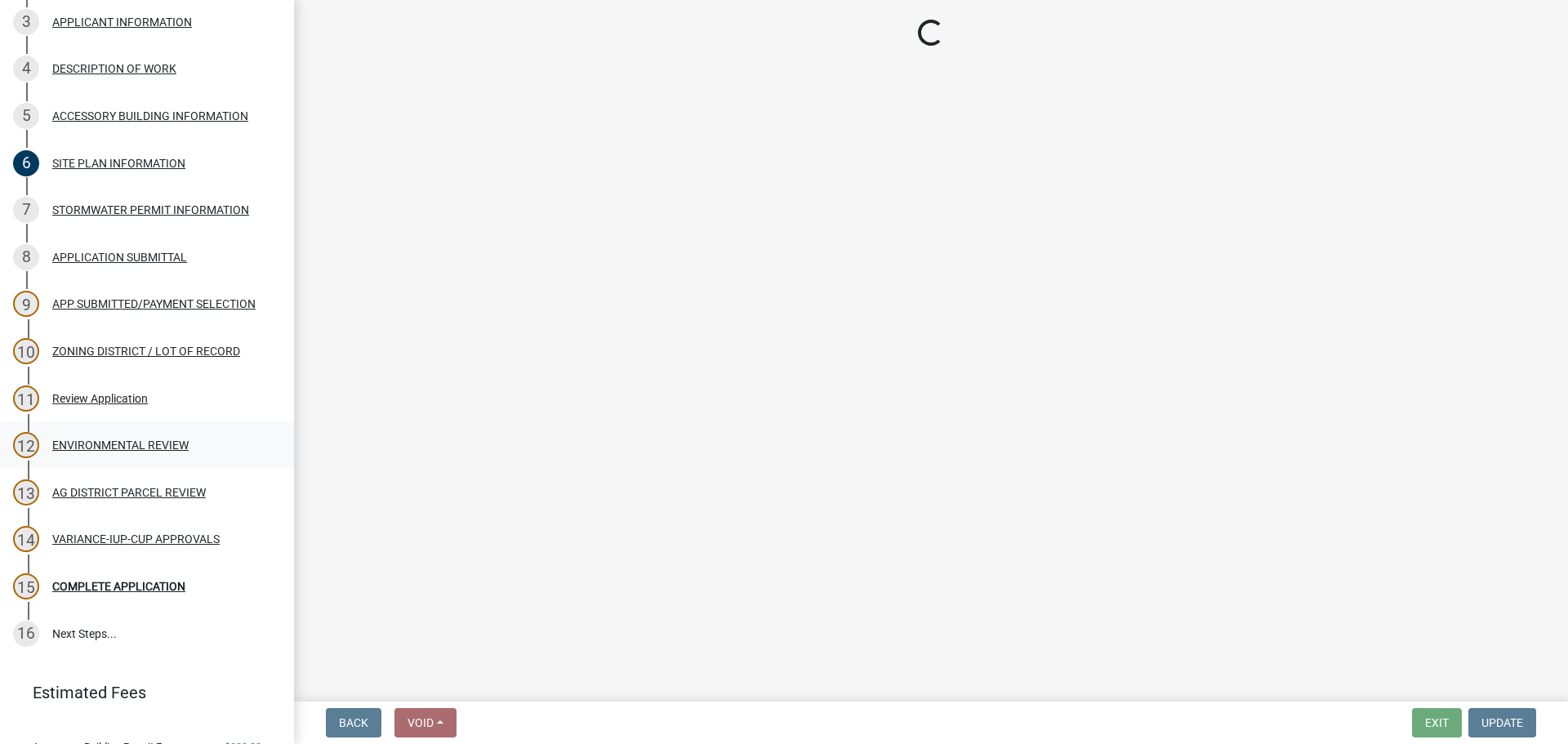
select select "c0fe89da-e6be-4440-b09b-6bf401eca5d4"
select select "cc045de0-ead4-414c-a886-12e51f2bc4aa"
select select "c55ed237-4e75-4d9e-9e6e-534c544ae652"
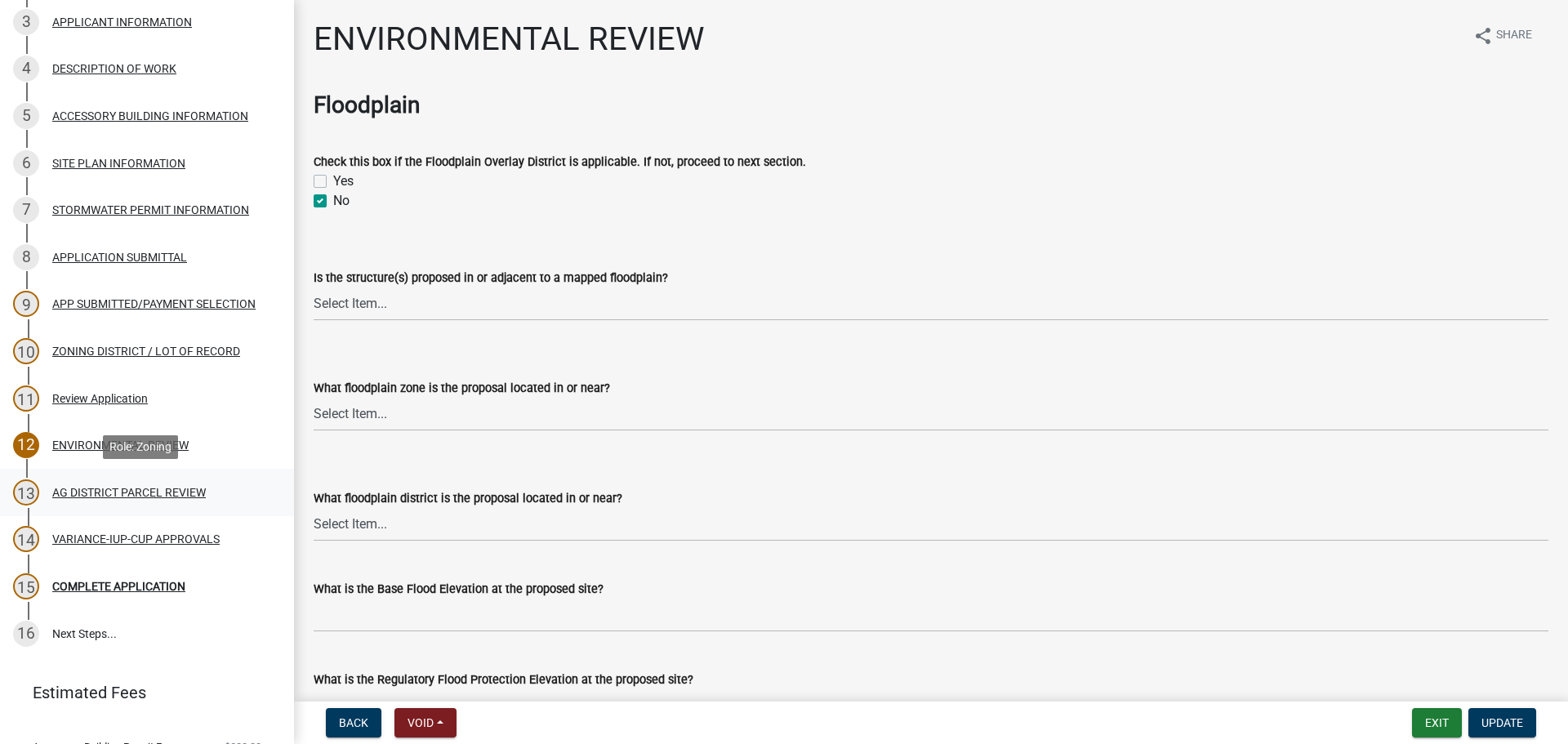
click at [124, 492] on div "AG DISTRICT PARCEL REVIEW" at bounding box center [129, 493] width 153 height 12
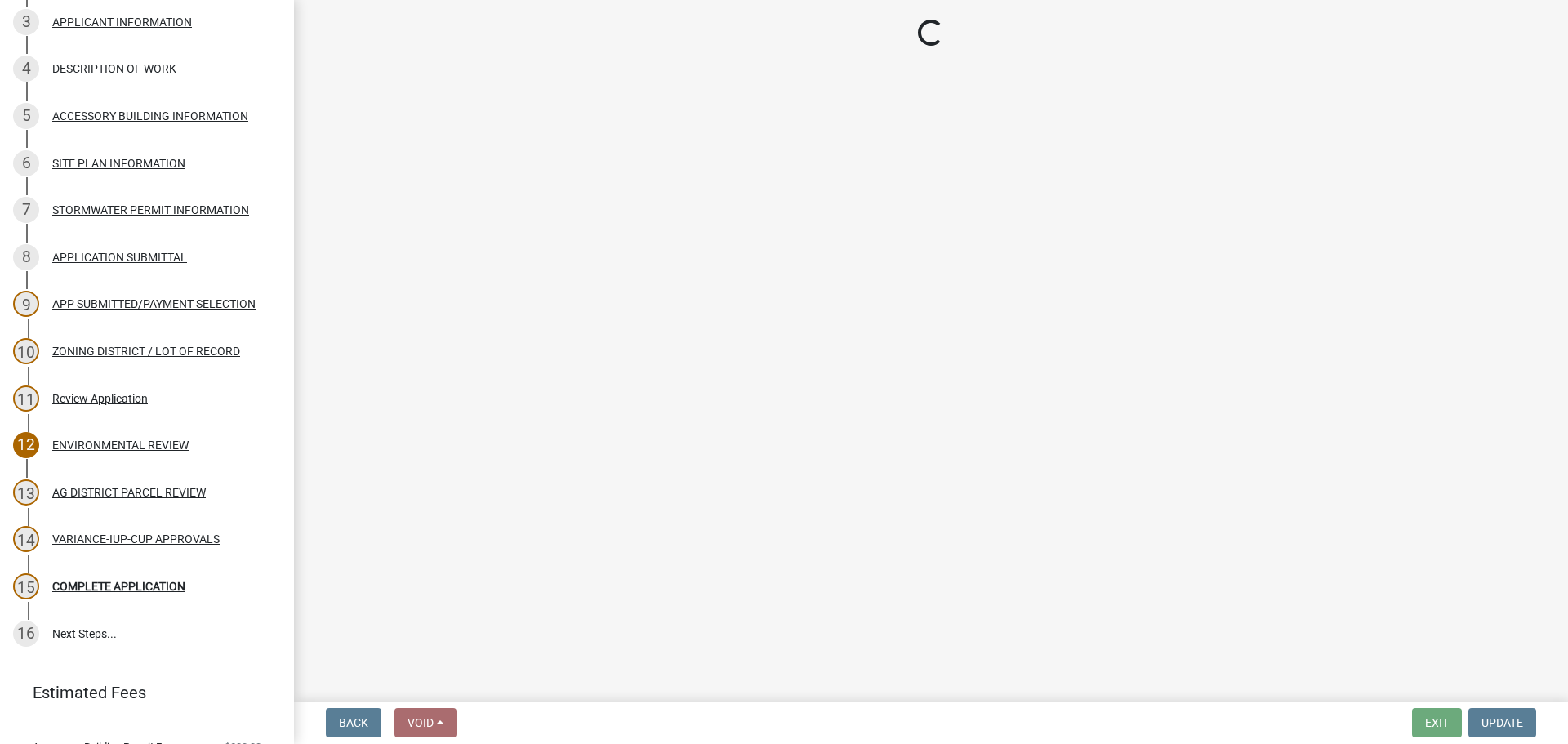
select select "fe23c68f-3976-40fb-92de-7ec6f88d0010"
select select "c27f3562-6487-48b9-bb79-d53cdb3b0a36"
select select "e720d887-05b7-48e7-b675-04570e4c9f75"
select select "3e342f75-9fb1-4b8c-bbeb-47cfa96347ca"
select select "c756e23e-ff22-4e58-8178-2621bc441b49"
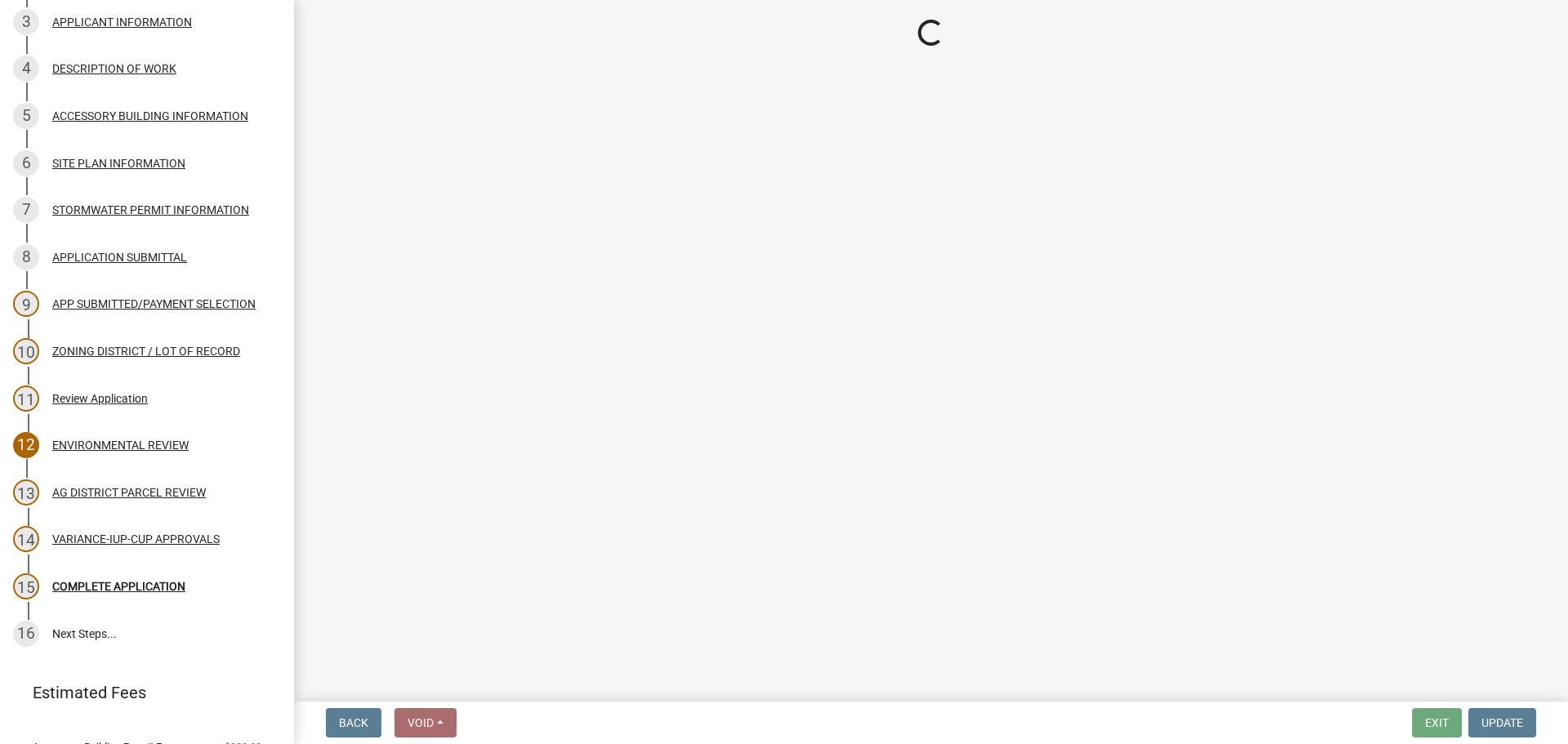
select select "93514e09-9993-4aea-b530-60a9708c3e74"
select select "a045efff-9645-47c6-b046-89cf1e905dd6"
select select "aa1ca06f-8d34-4542-998d-1b6ccdc96445"
select select "f47993c2-143f-42b0-843f-88b20baa7a0f"
select select "010a36e8-78ab-47dd-88f8-ccc0edf139b8"
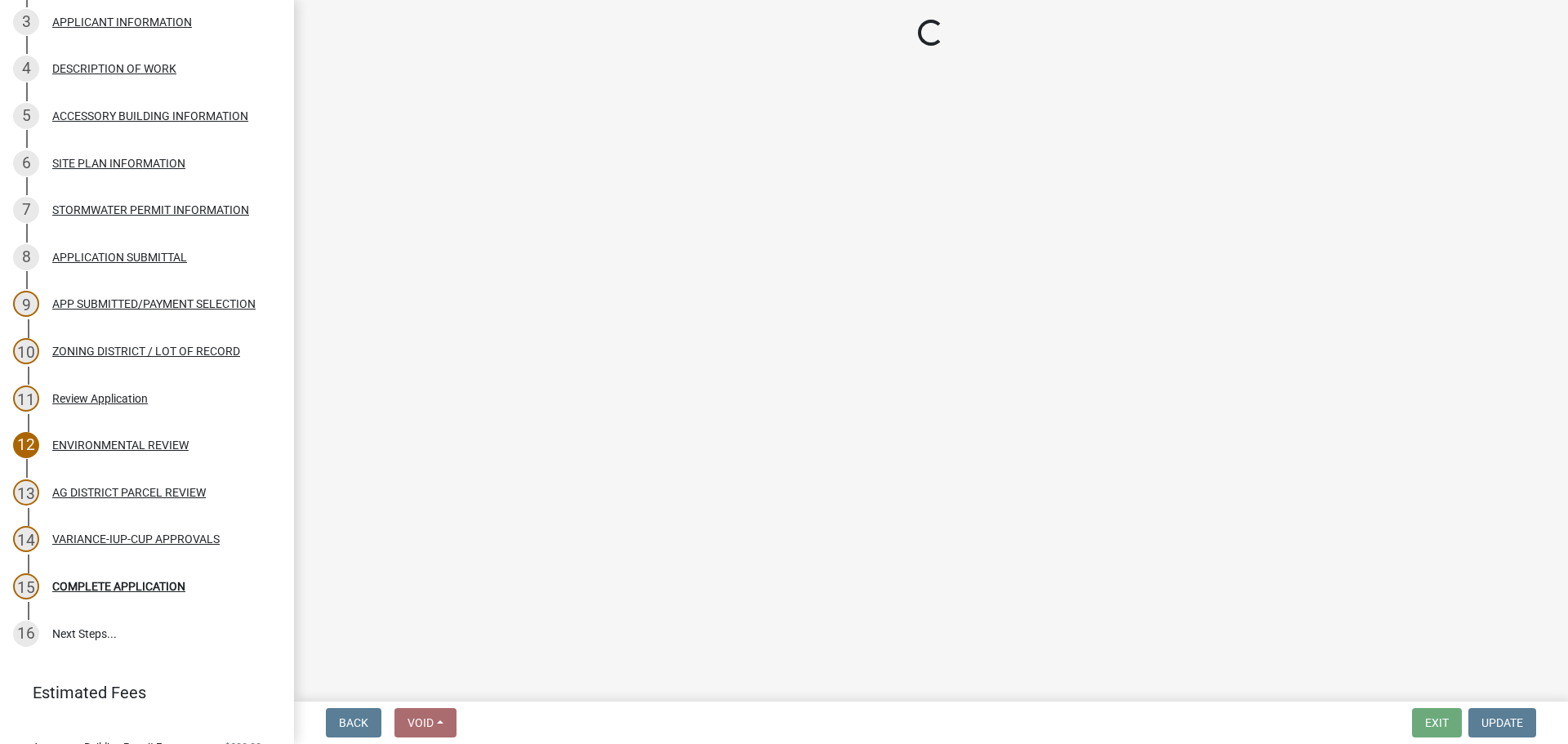
select select "617636dc-6122-45c9-991a-bd8b90cb2b24"
select select "2afcbc7a-ba70-4308-bdab-ed49491d43d0"
select select "2040f1b6-20ab-401b-9b6f-6f3fd46d4e8e"
select select "6e389f70-961b-4b78-9c47-c422b69289d9"
select select "1e0d970e-6746-4216-b065-d6933a69b3fa"
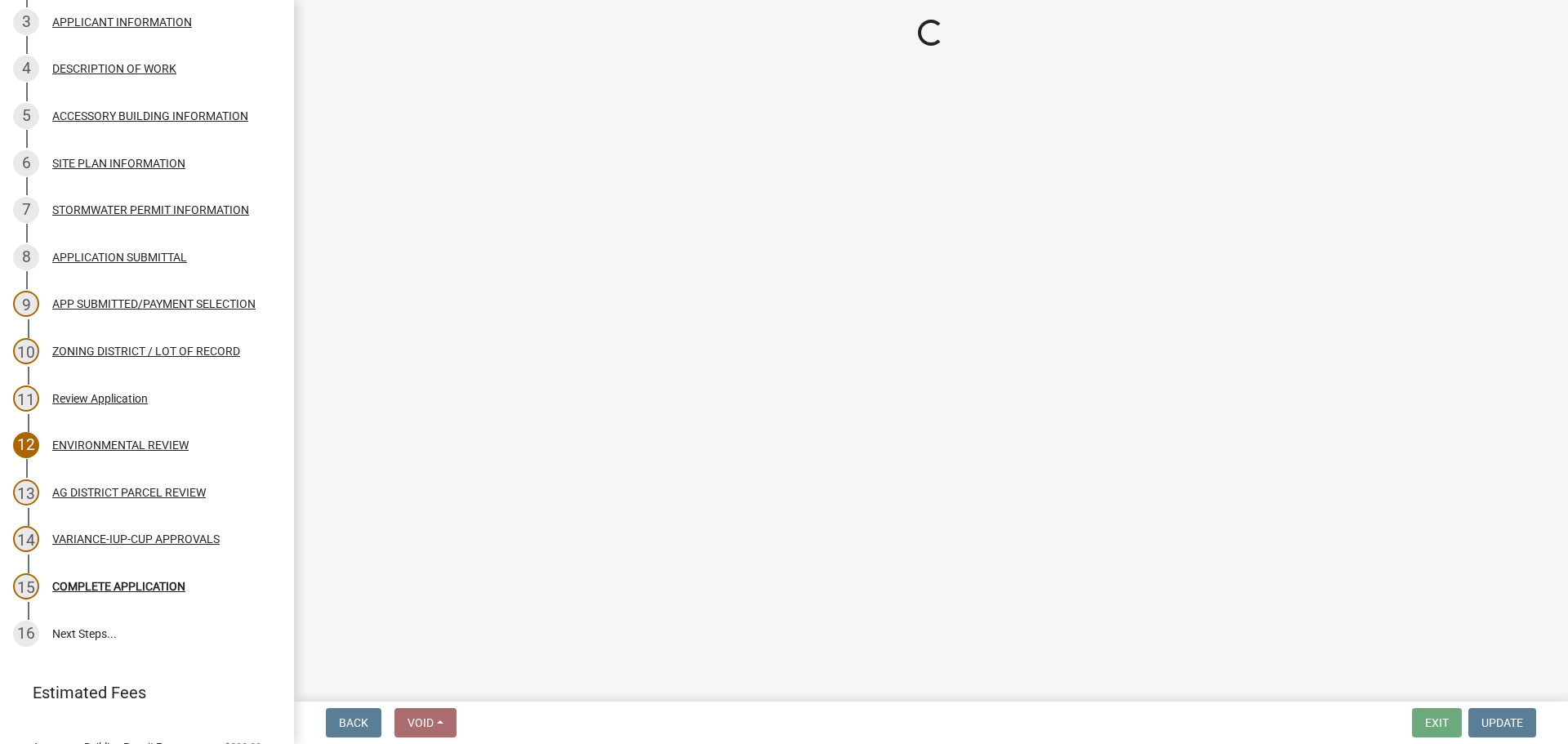
select select "44b75d30-e230-4ce0-8c0f-1ddadfe5cfb2"
select select "6d223645-95f1-4b70-a074-2c09099ea196"
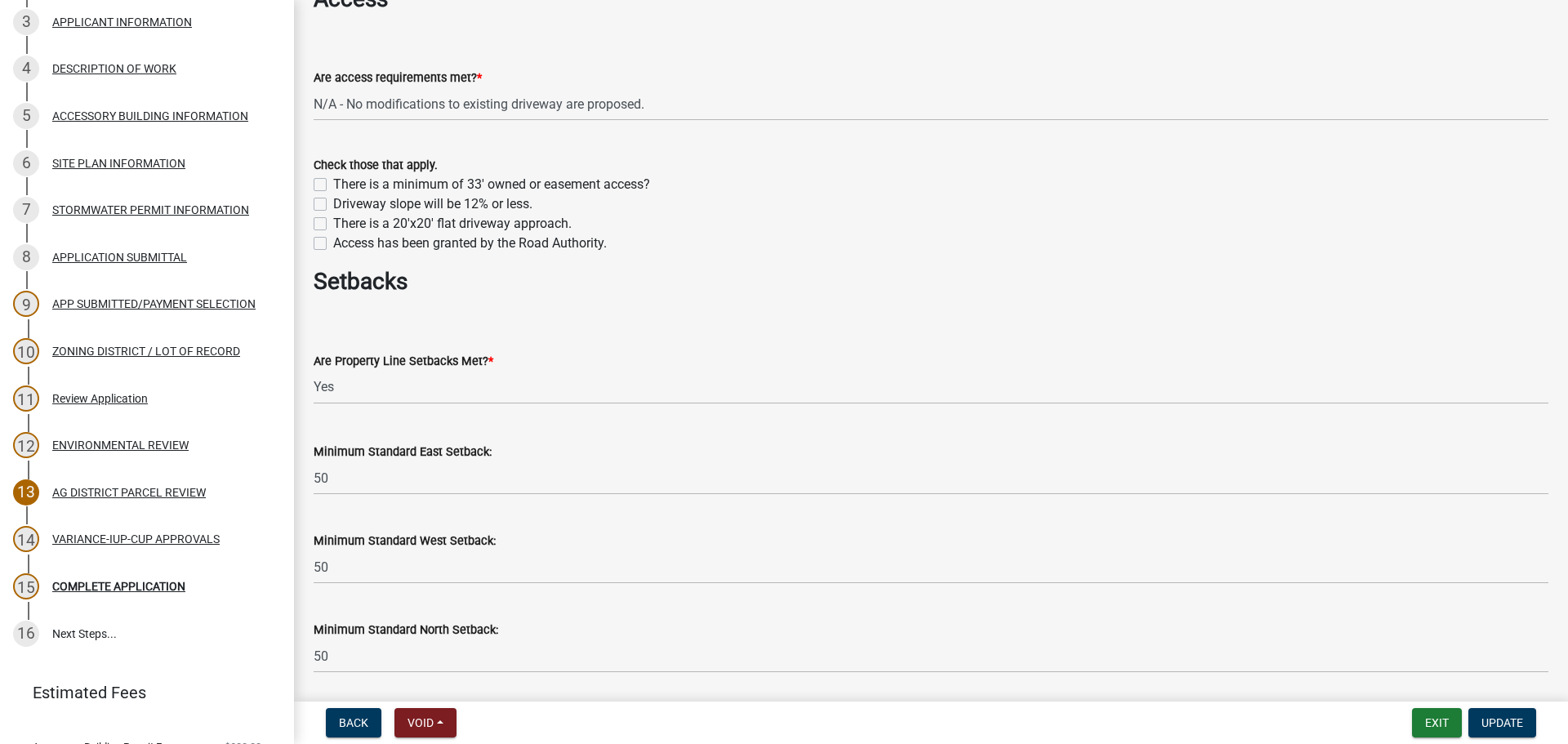
scroll to position [1634, 0]
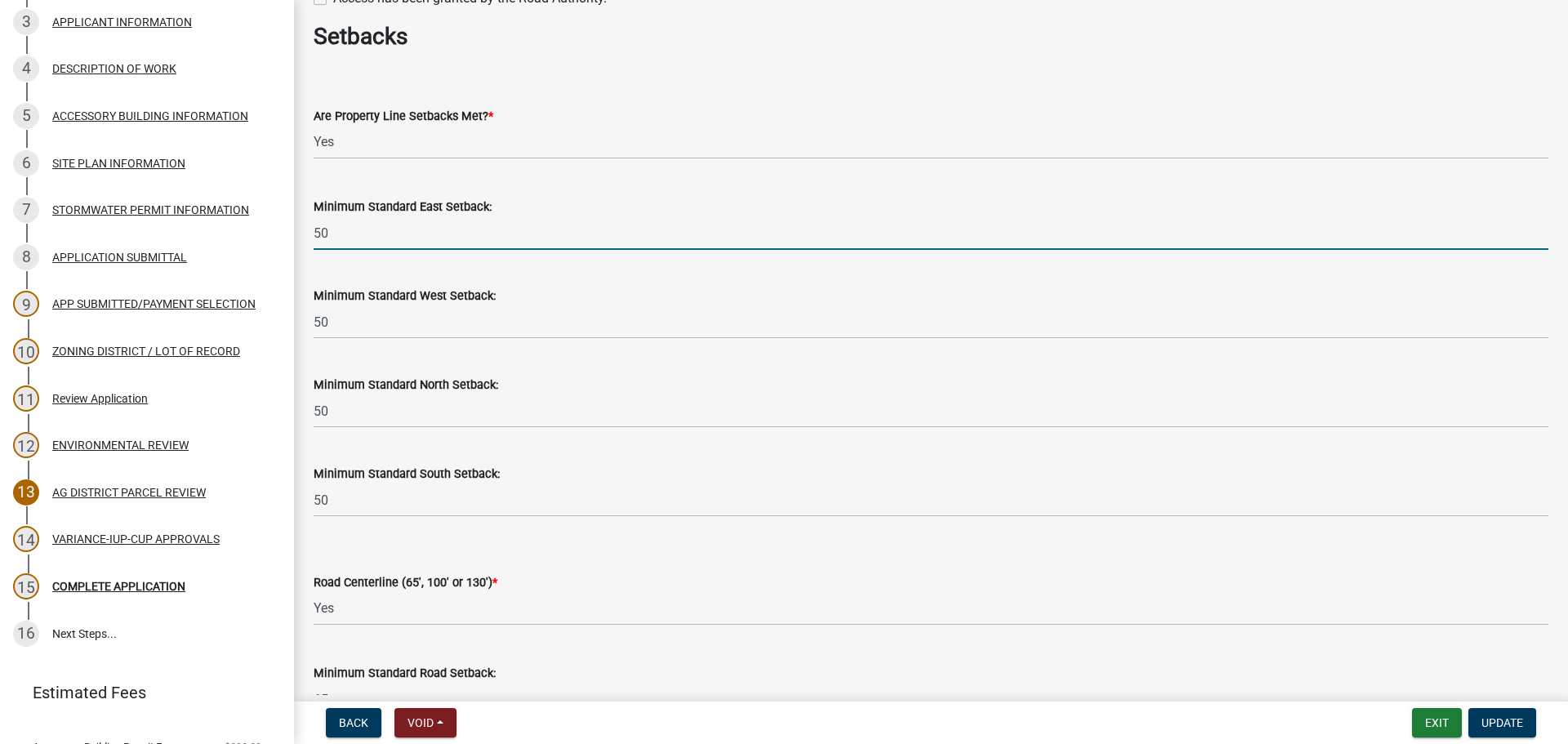
click at [404, 230] on input "50" at bounding box center [930, 233] width 1234 height 34
type input "50 ft"
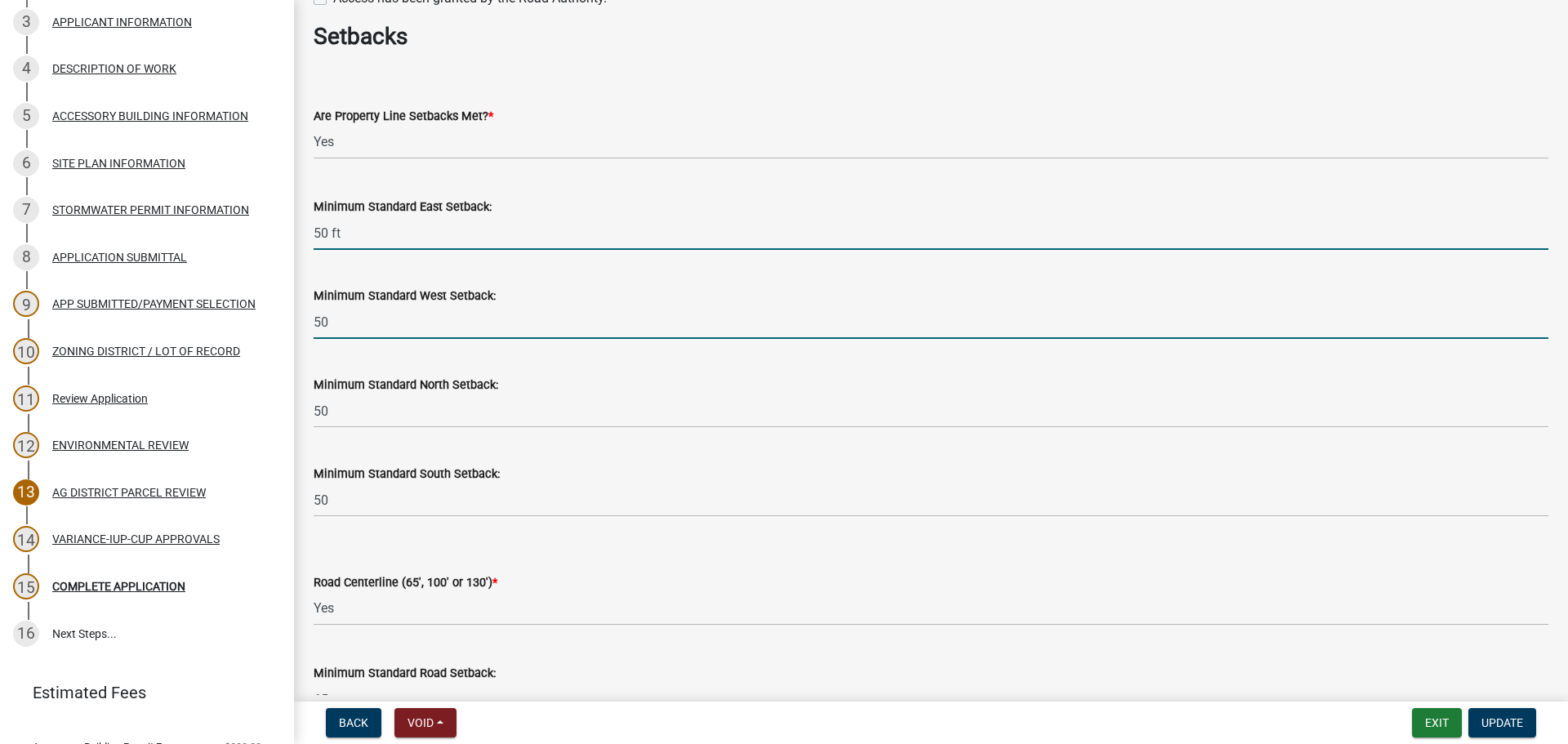
click at [426, 319] on input "50" at bounding box center [930, 322] width 1234 height 34
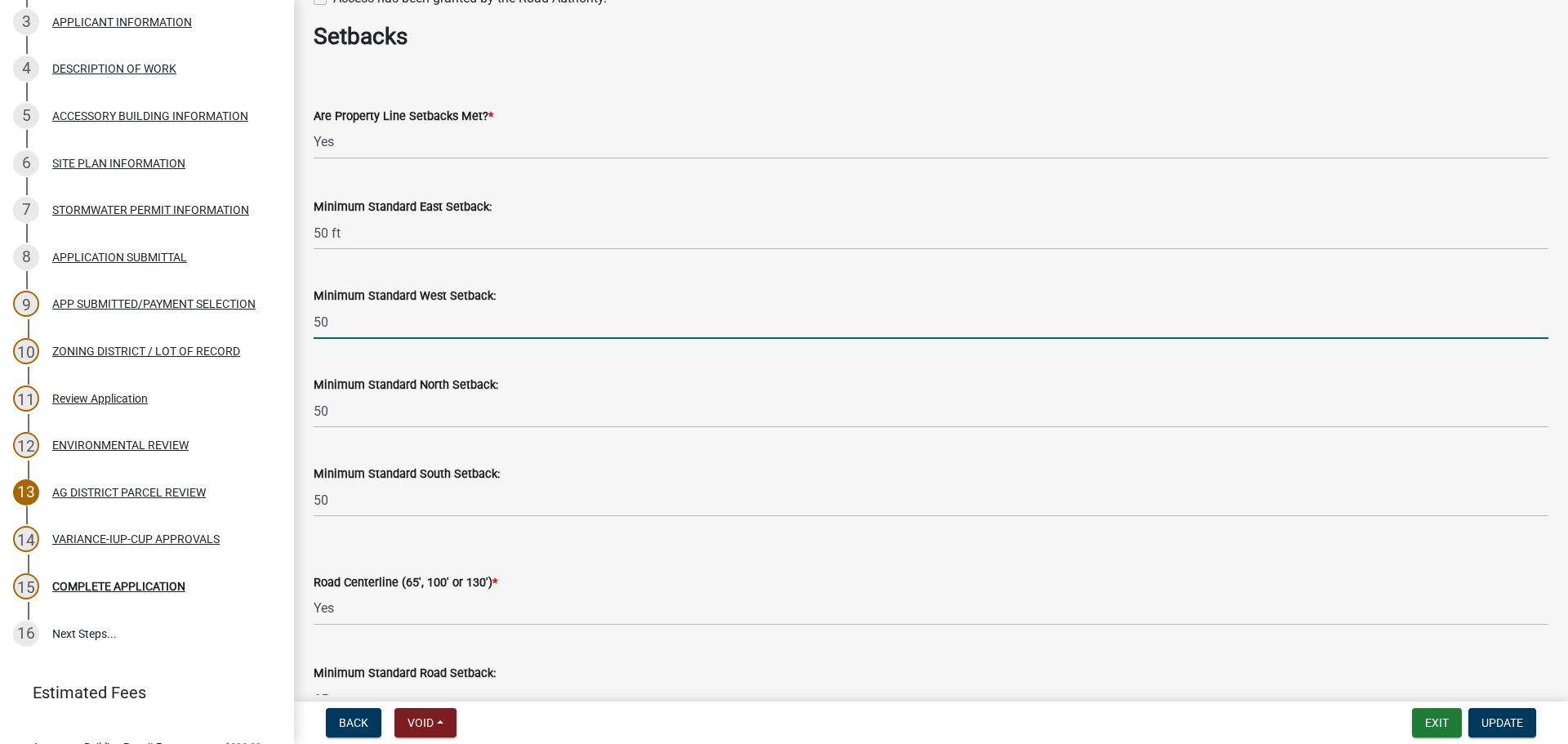
type input "50 ft"
click at [422, 428] on wm-data-entity-input "Minimum Standard North Setback: 50" at bounding box center [930, 396] width 1234 height 89
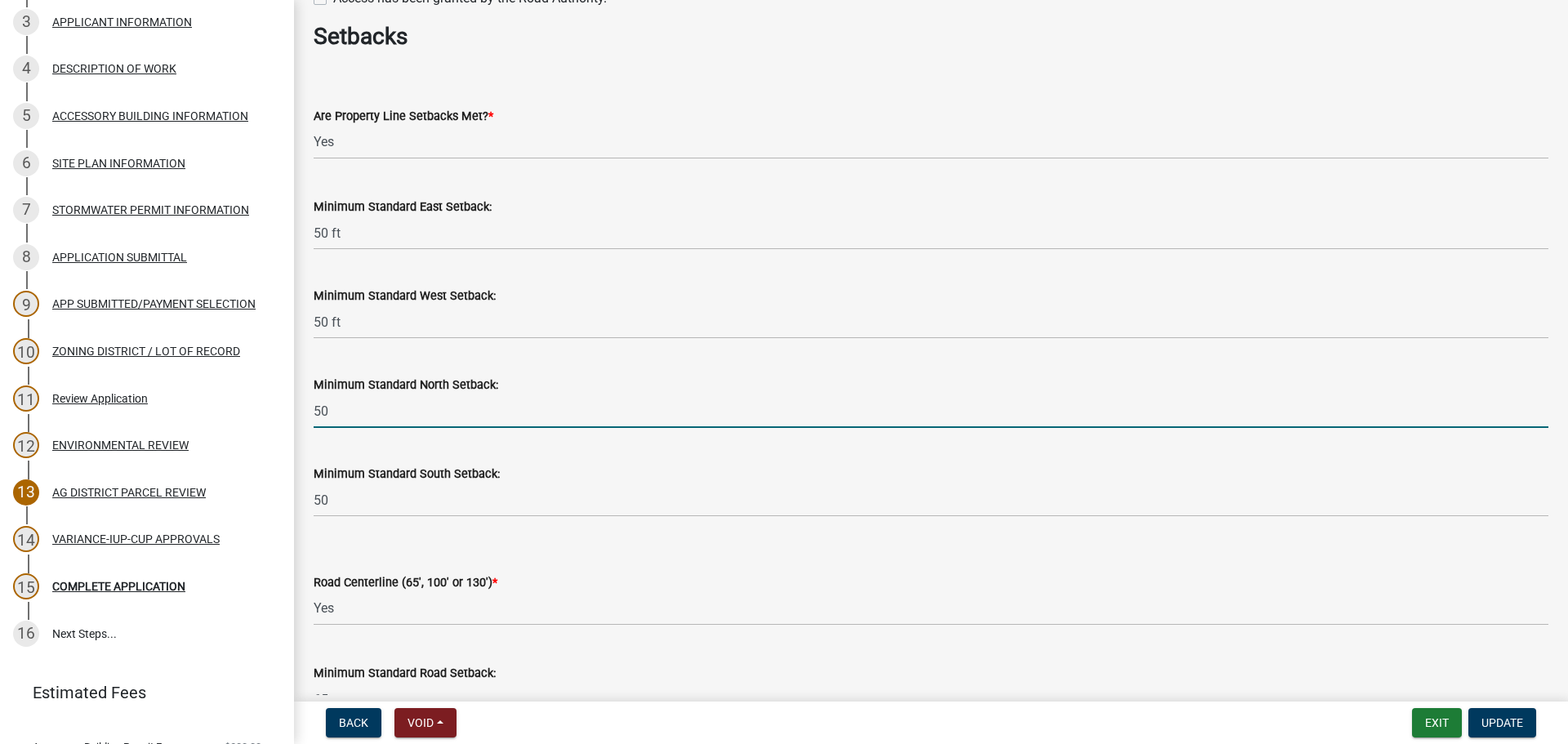
click at [430, 409] on input "50" at bounding box center [930, 411] width 1234 height 34
type input "50 ft"
click at [444, 480] on label "Minimum Standard South Setback:" at bounding box center [406, 475] width 186 height 12
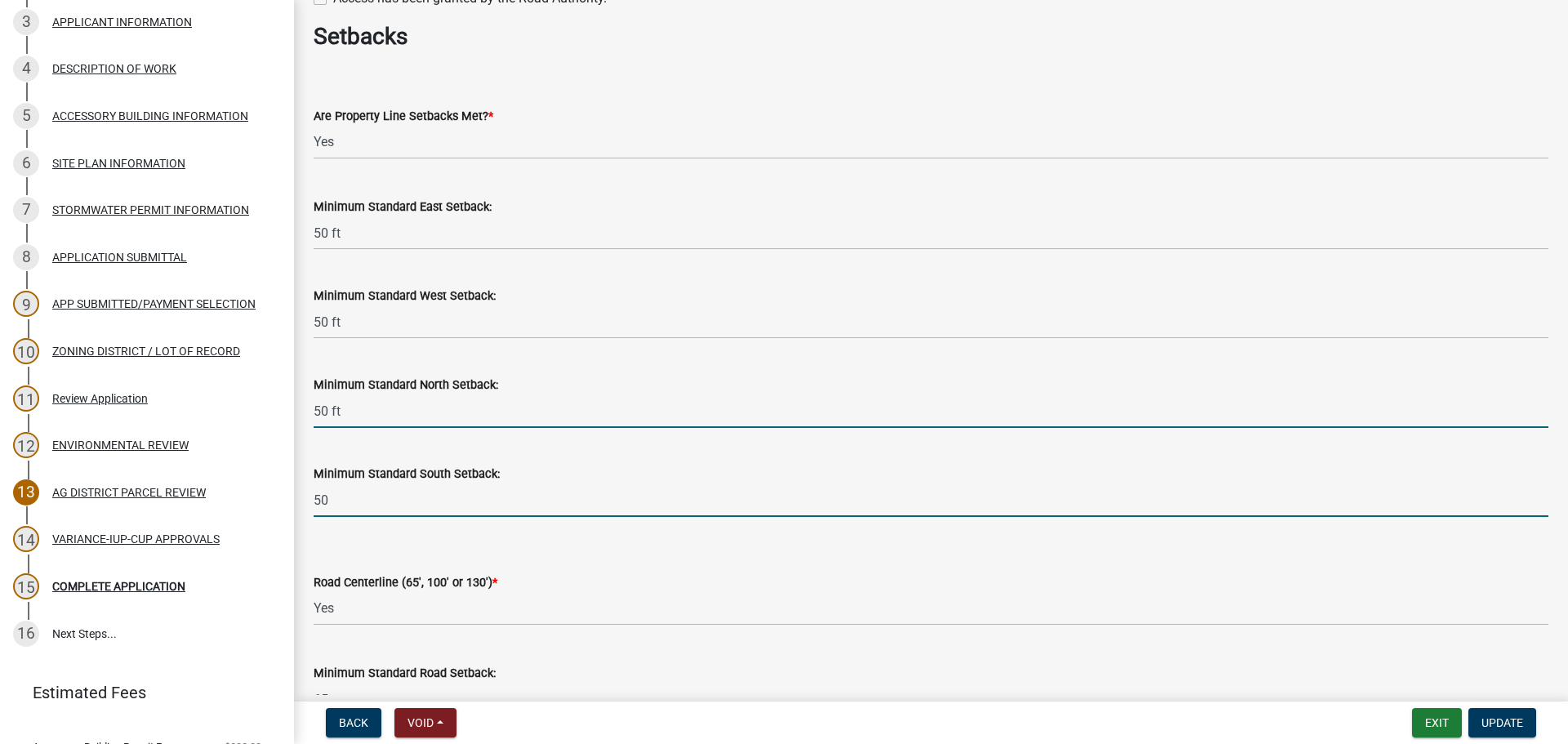
click at [444, 484] on input "50" at bounding box center [930, 500] width 1234 height 34
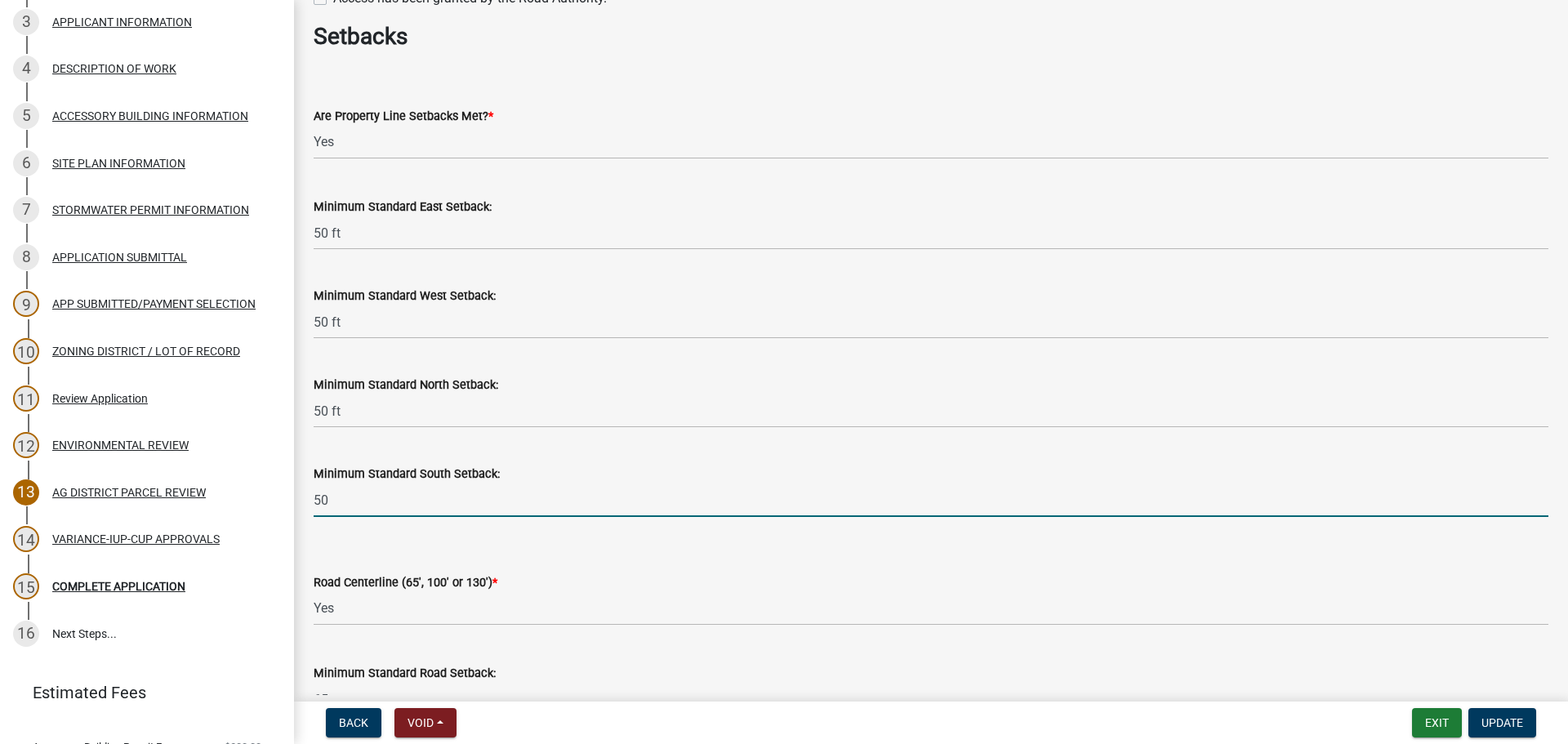
click at [458, 497] on input "50" at bounding box center [930, 500] width 1234 height 34
type input "50 ft"
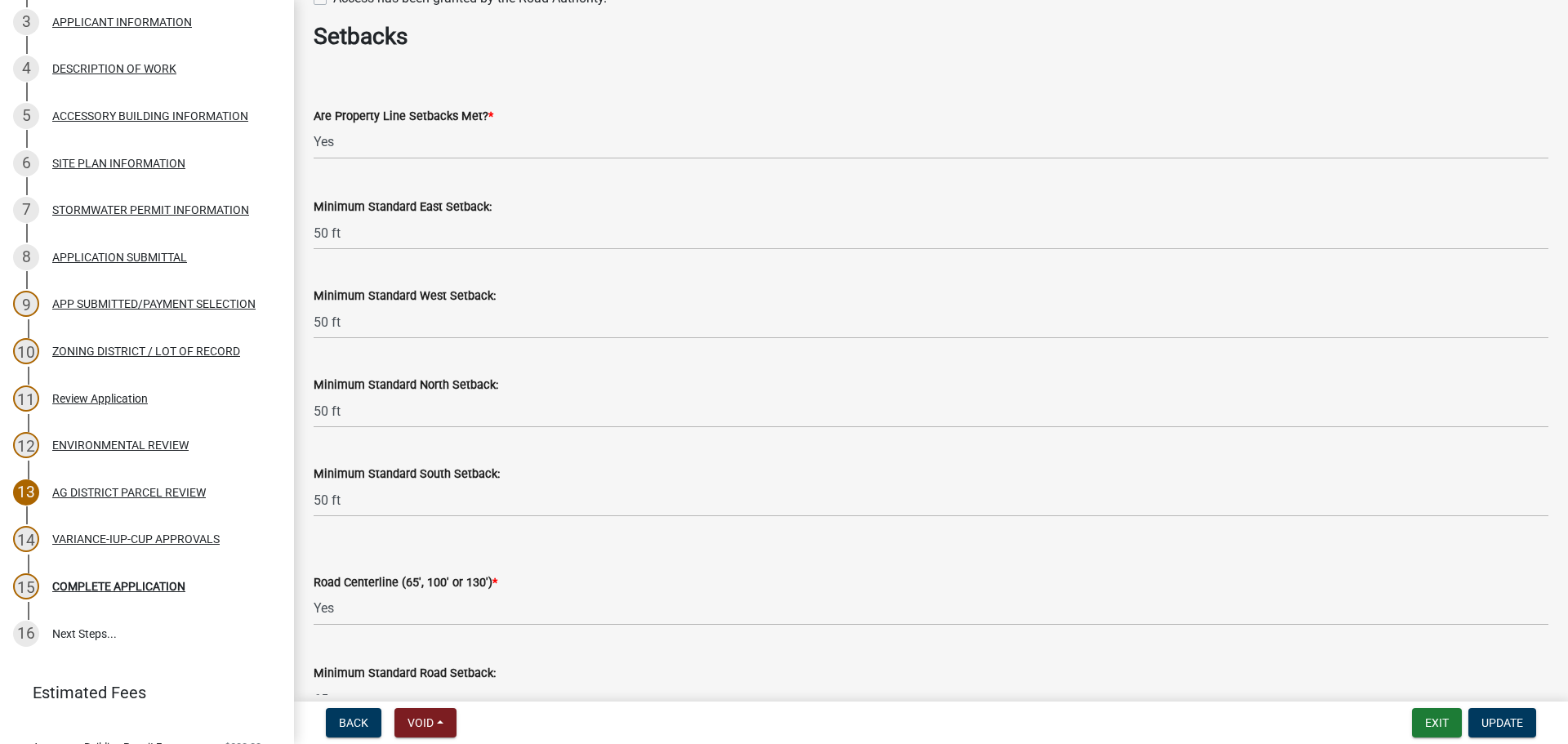
click at [712, 577] on div "Road Centerline (65', 100' or 130') *" at bounding box center [930, 582] width 1234 height 20
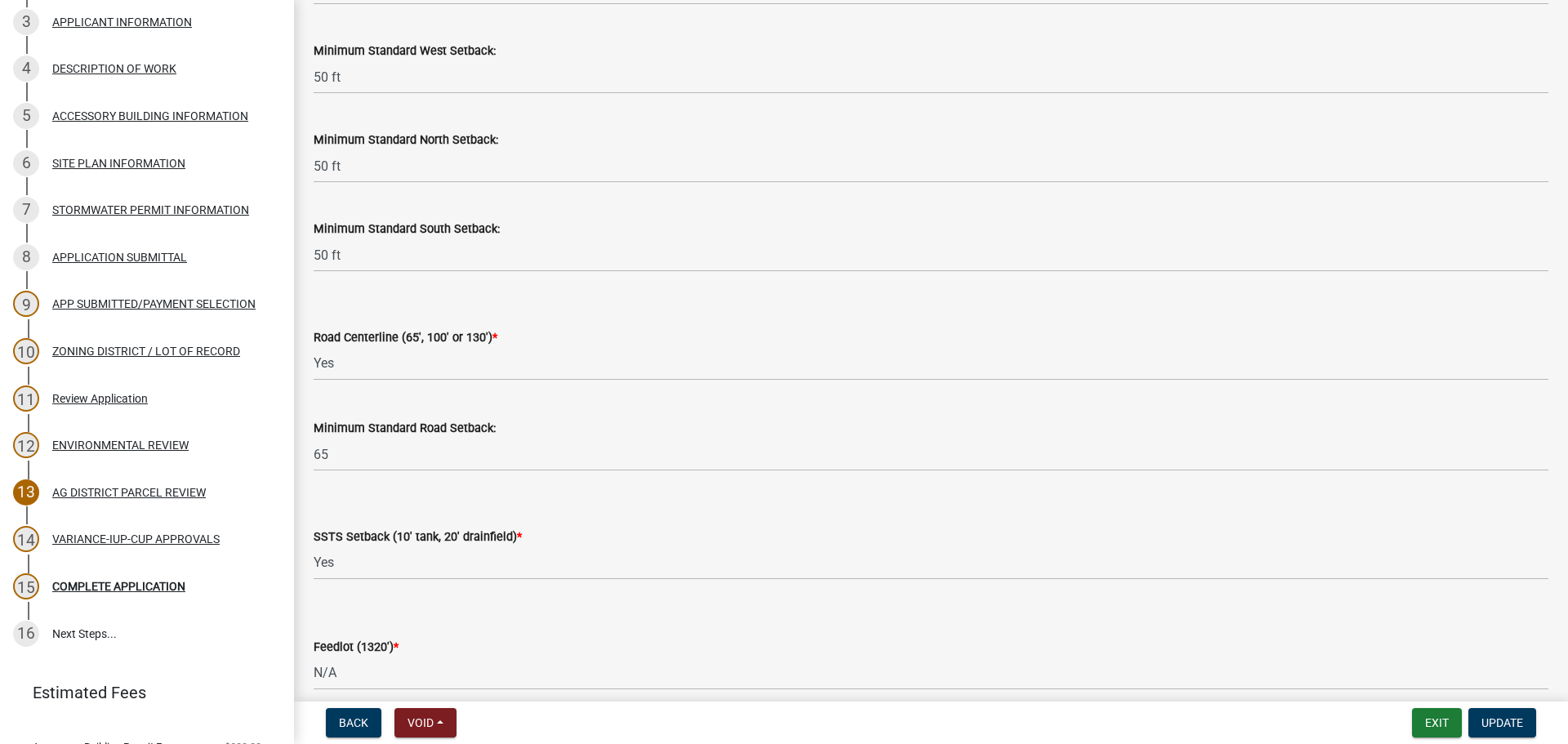
scroll to position [2124, 0]
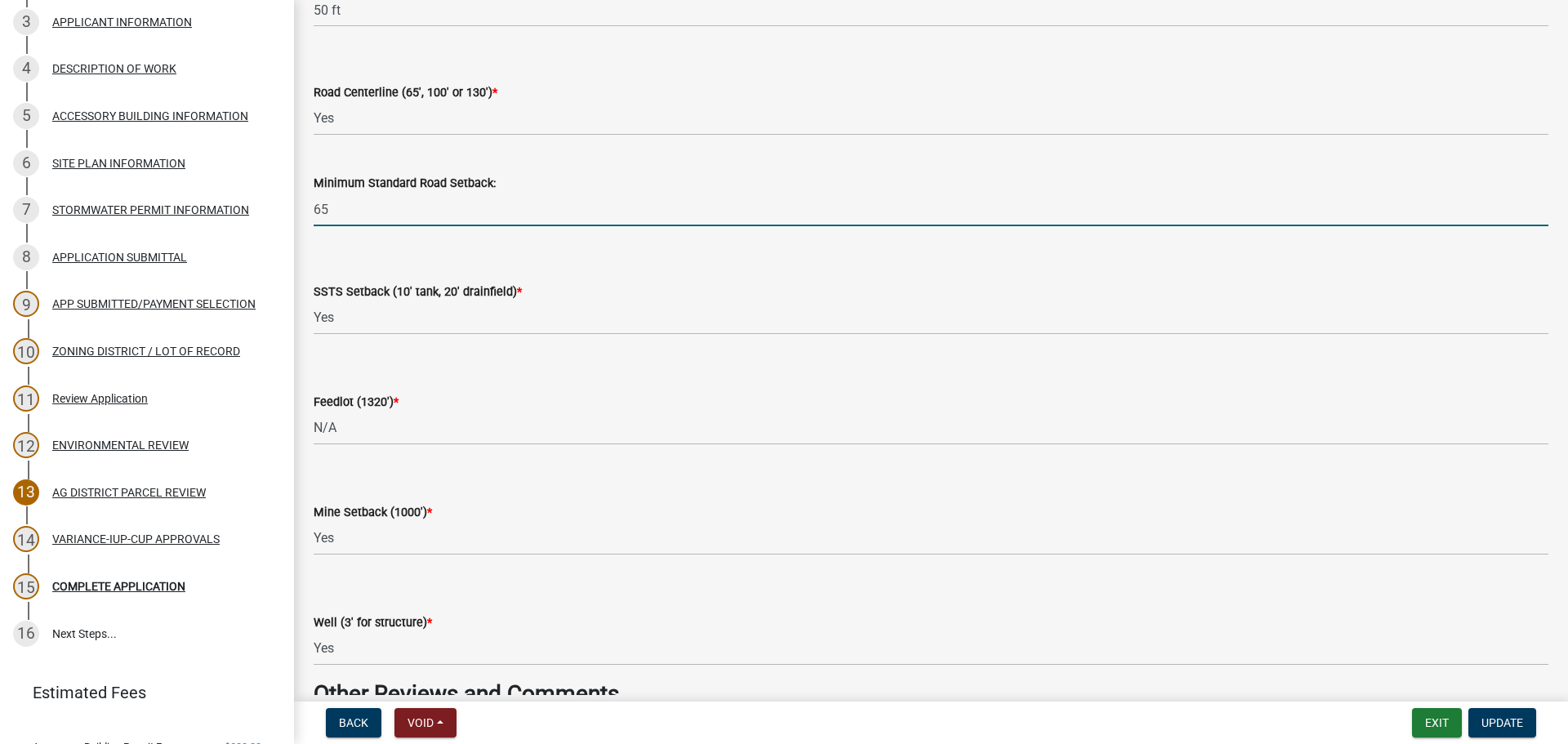
click at [401, 211] on input "65" at bounding box center [930, 209] width 1234 height 34
type input "65 ft"
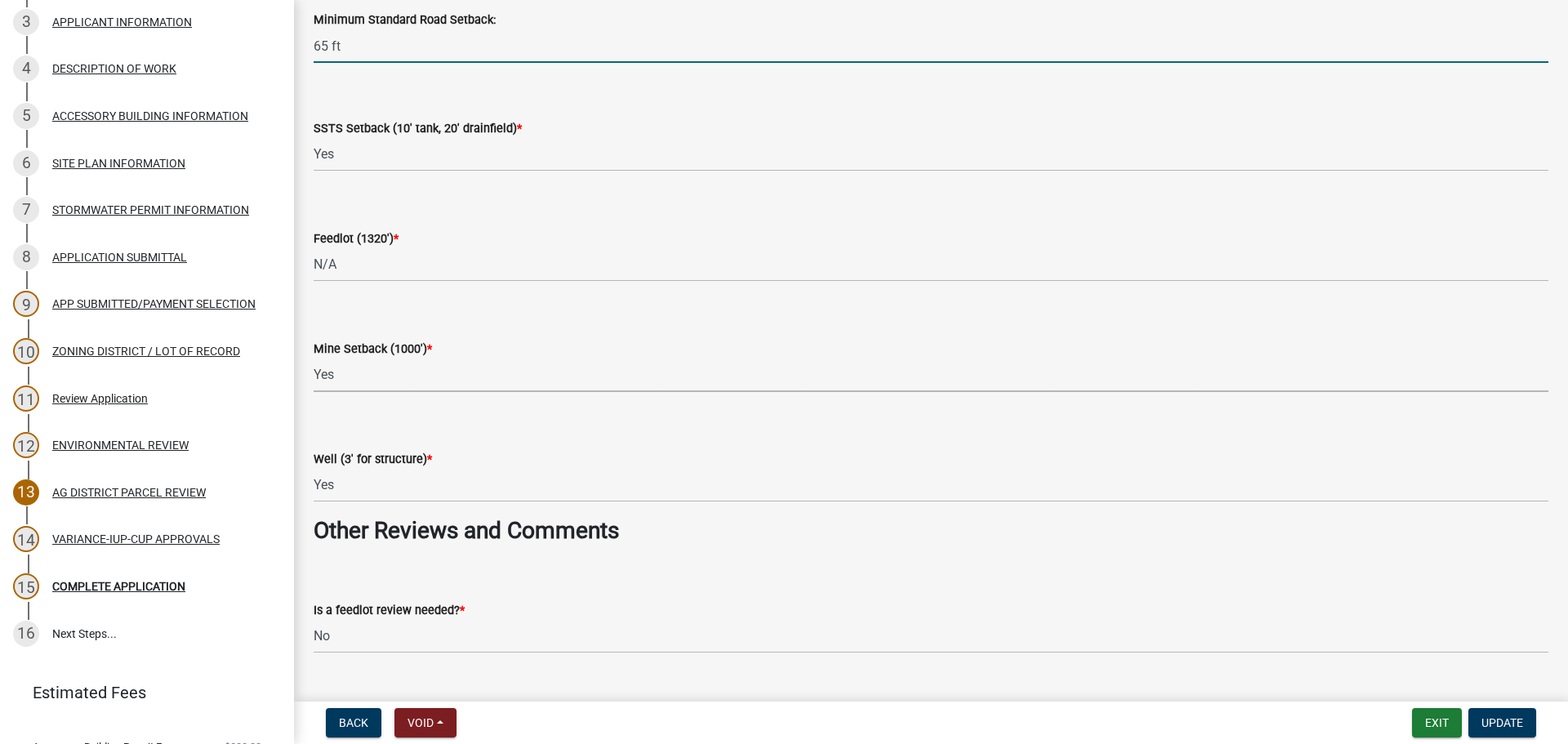
click at [442, 385] on select "Select Item... Yes No N/A" at bounding box center [930, 375] width 1234 height 34
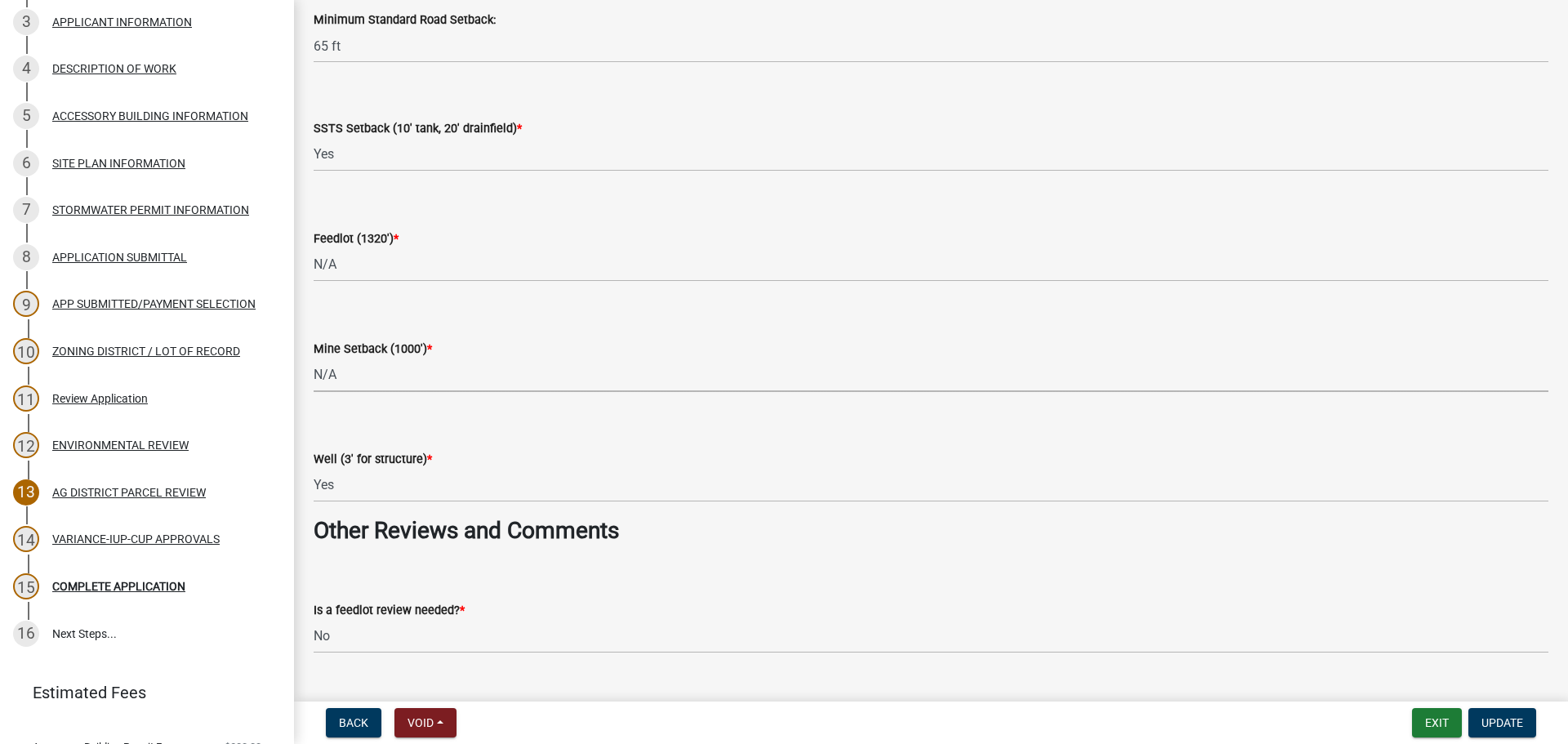
click at [314, 358] on select "Select Item... Yes No N/A" at bounding box center [930, 375] width 1234 height 34
select select "be49bf27-167c-4383-b137-854eb09e2cec"
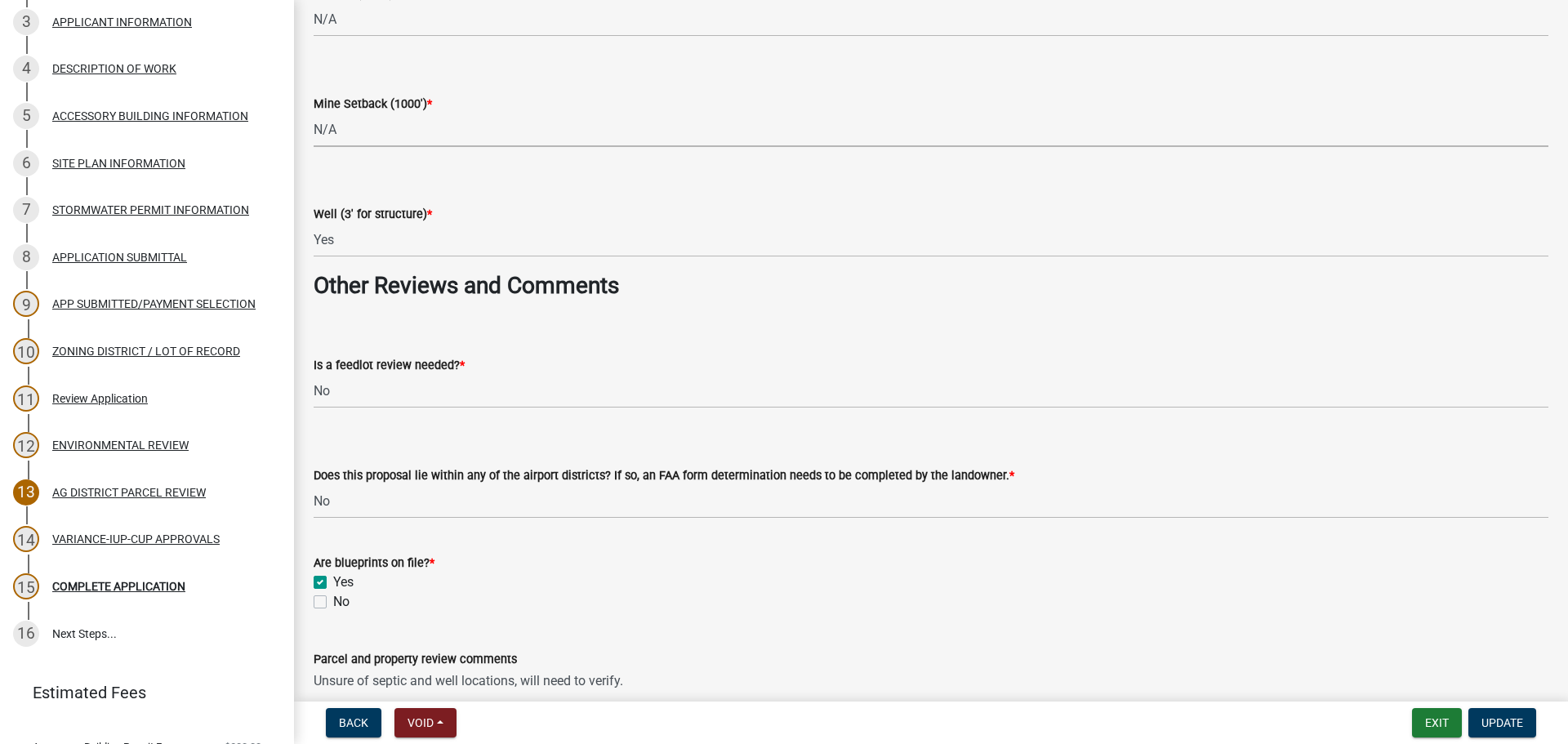
scroll to position [2696, 0]
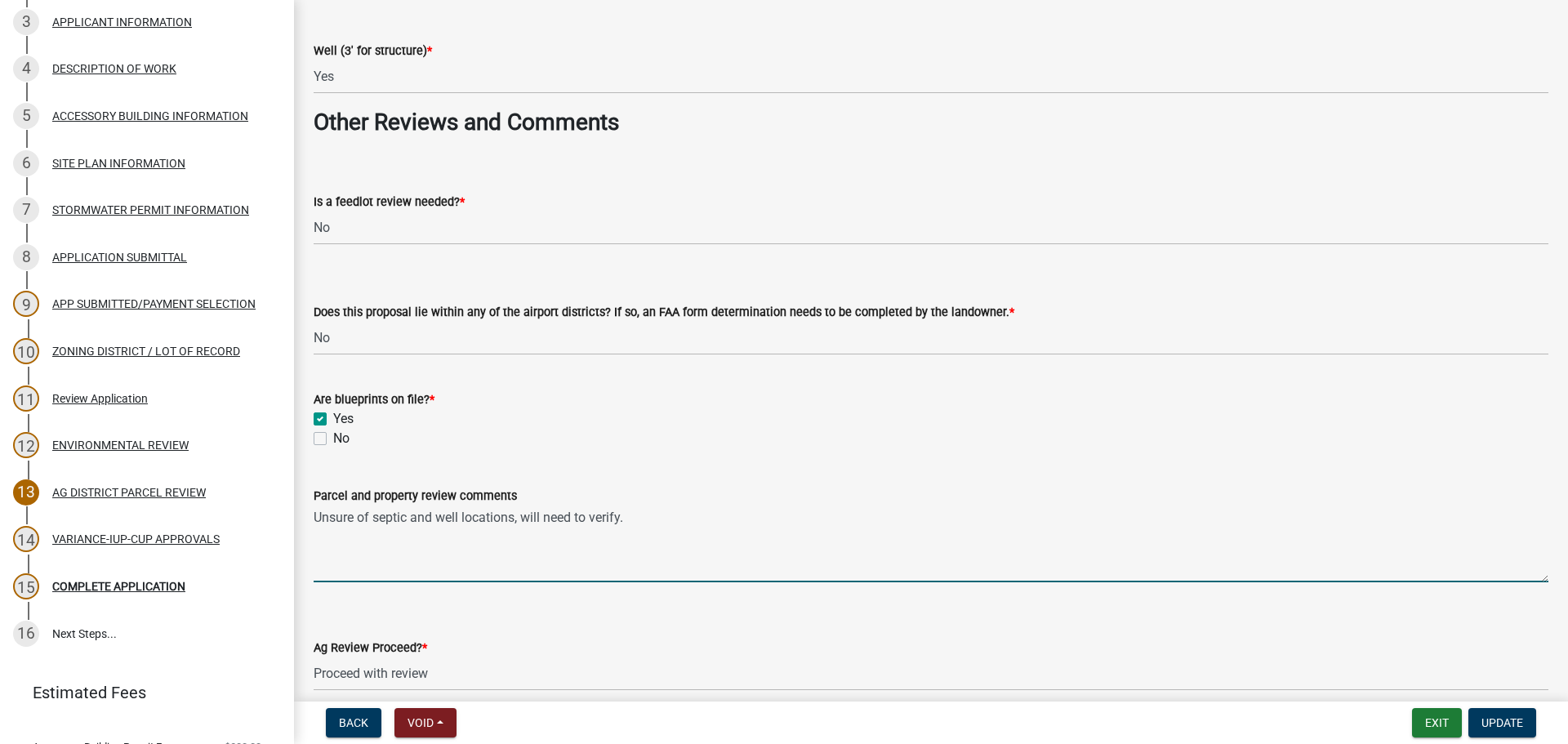
drag, startPoint x: 637, startPoint y: 521, endPoint x: 283, endPoint y: 523, distance: 354.0
click at [283, 523] on div "Zoning Application 2025-Z-472190 Edit View Summary Notes Show emails 1 Search P…" at bounding box center [784, 372] width 1568 height 744
click at [758, 616] on div "Ag Review Proceed? * Select Item... Proceed with review Deny permit at this time" at bounding box center [930, 642] width 1234 height 95
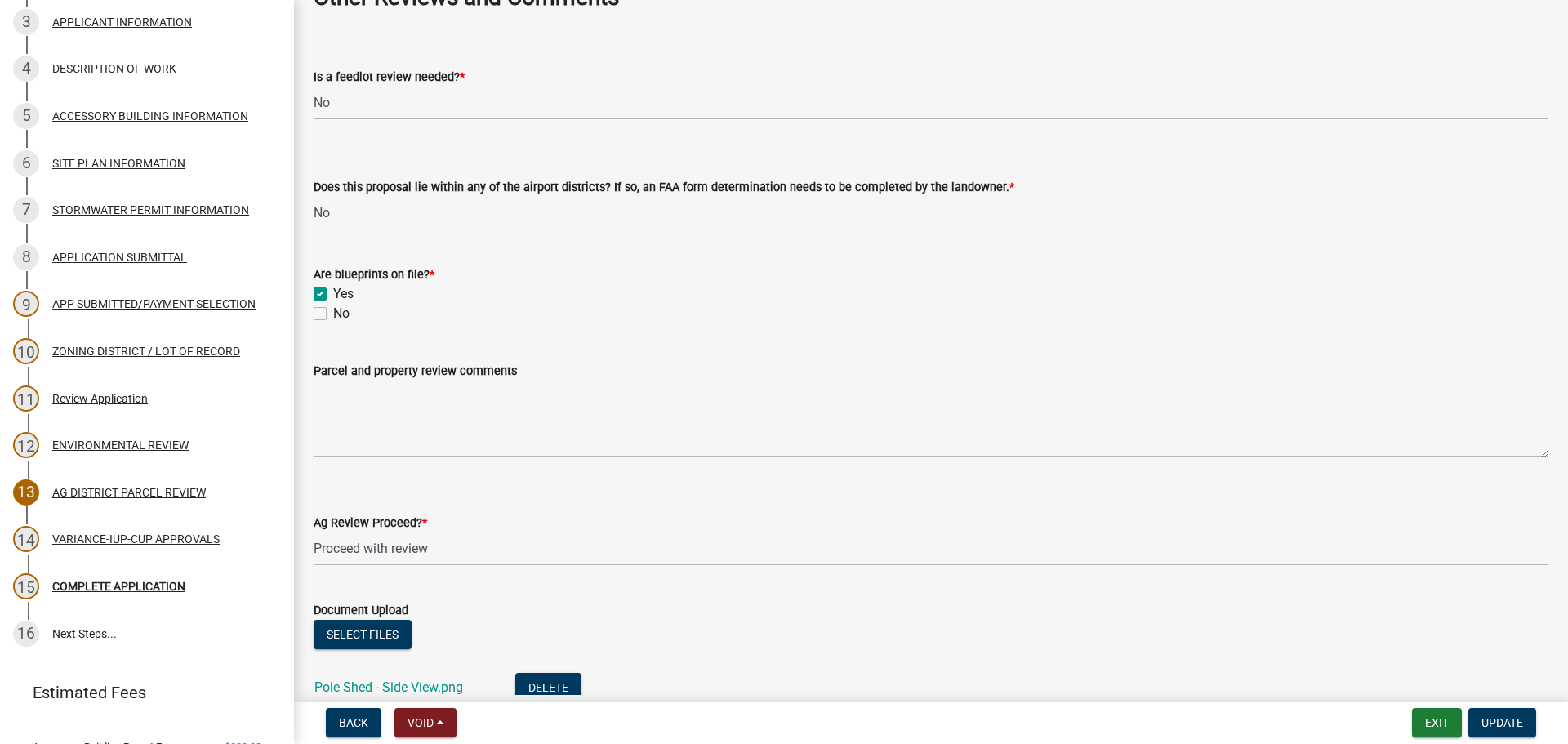
scroll to position [3010, 0]
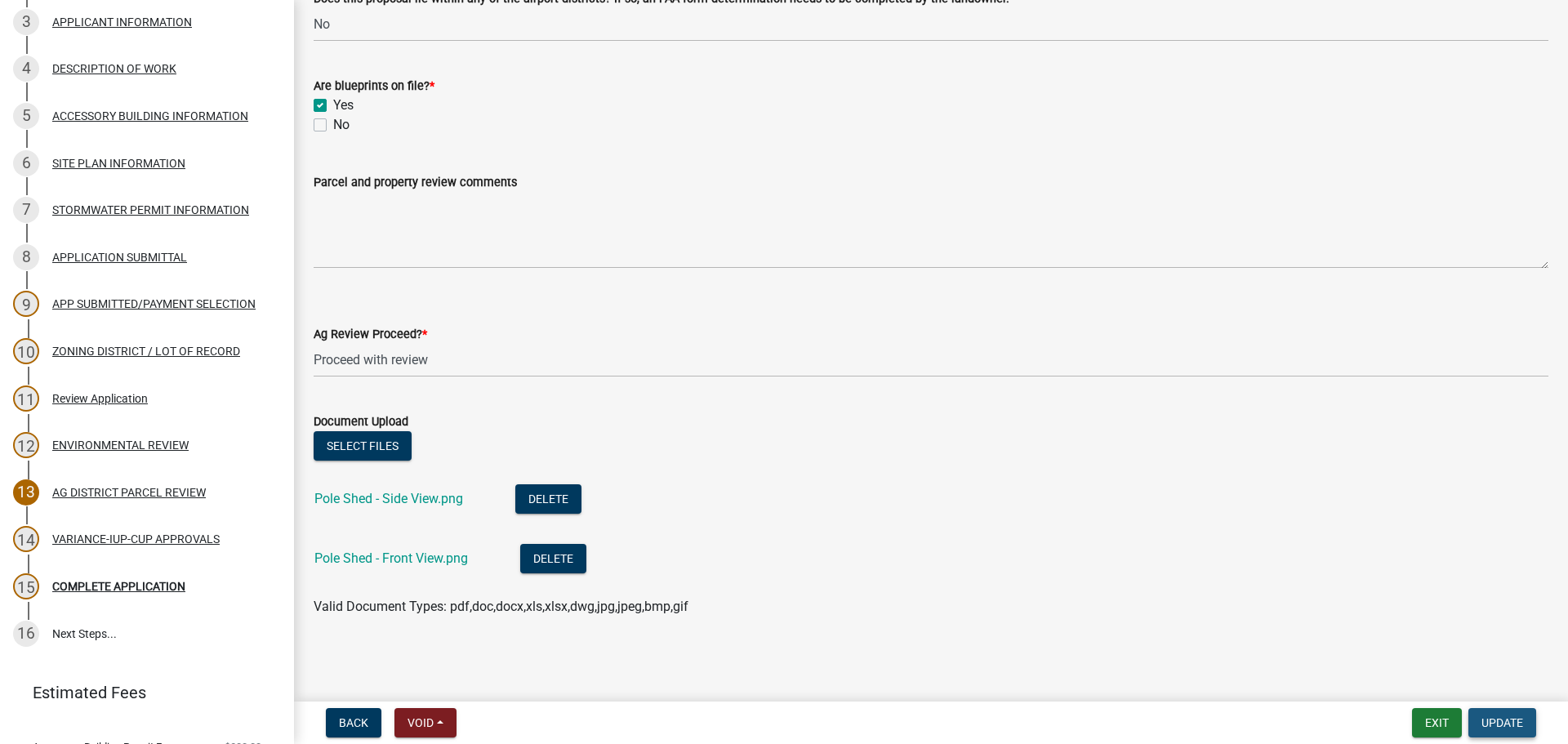
click at [1532, 731] on button "Update" at bounding box center [1502, 723] width 68 height 29
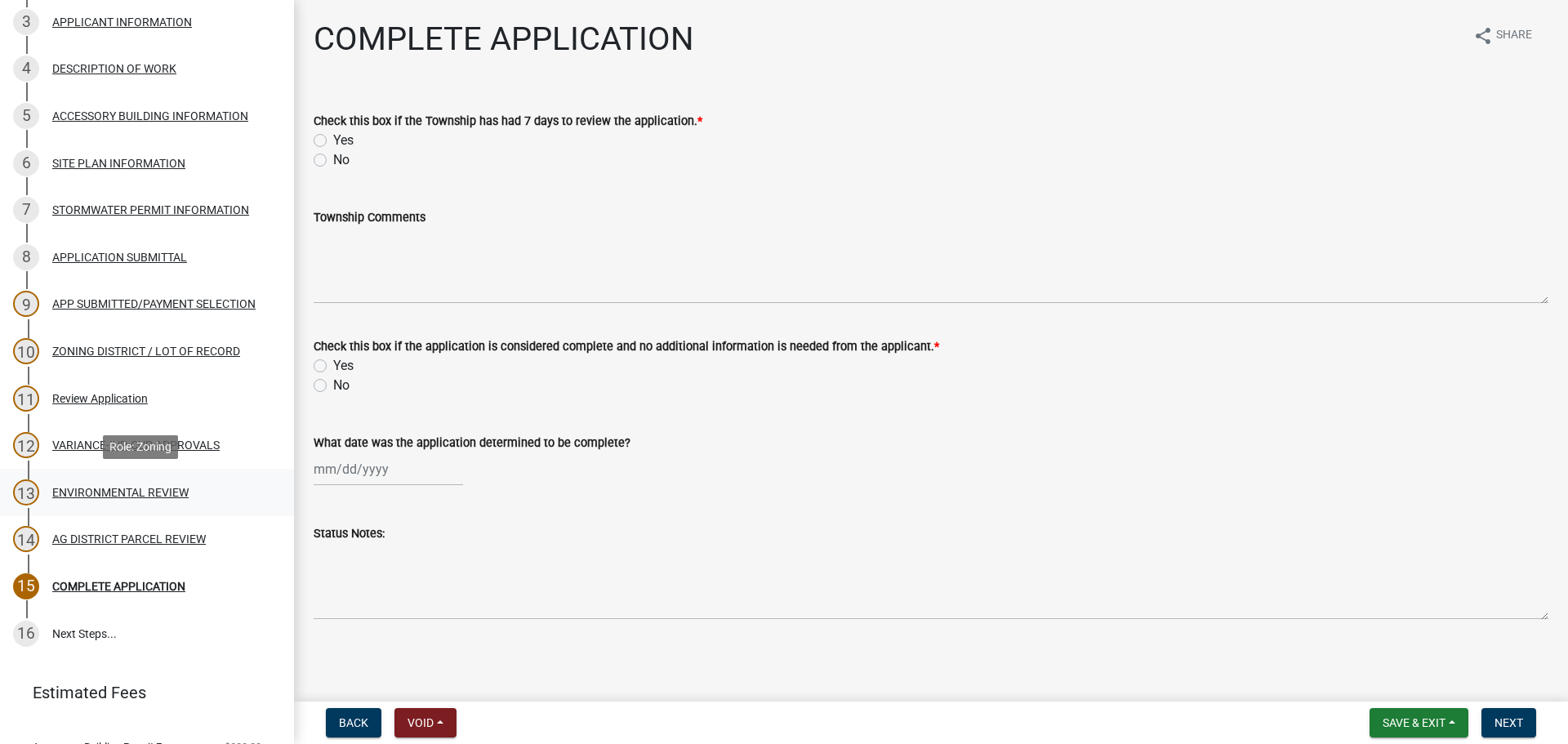
click at [116, 496] on div "ENVIRONMENTAL REVIEW" at bounding box center [121, 493] width 136 height 12
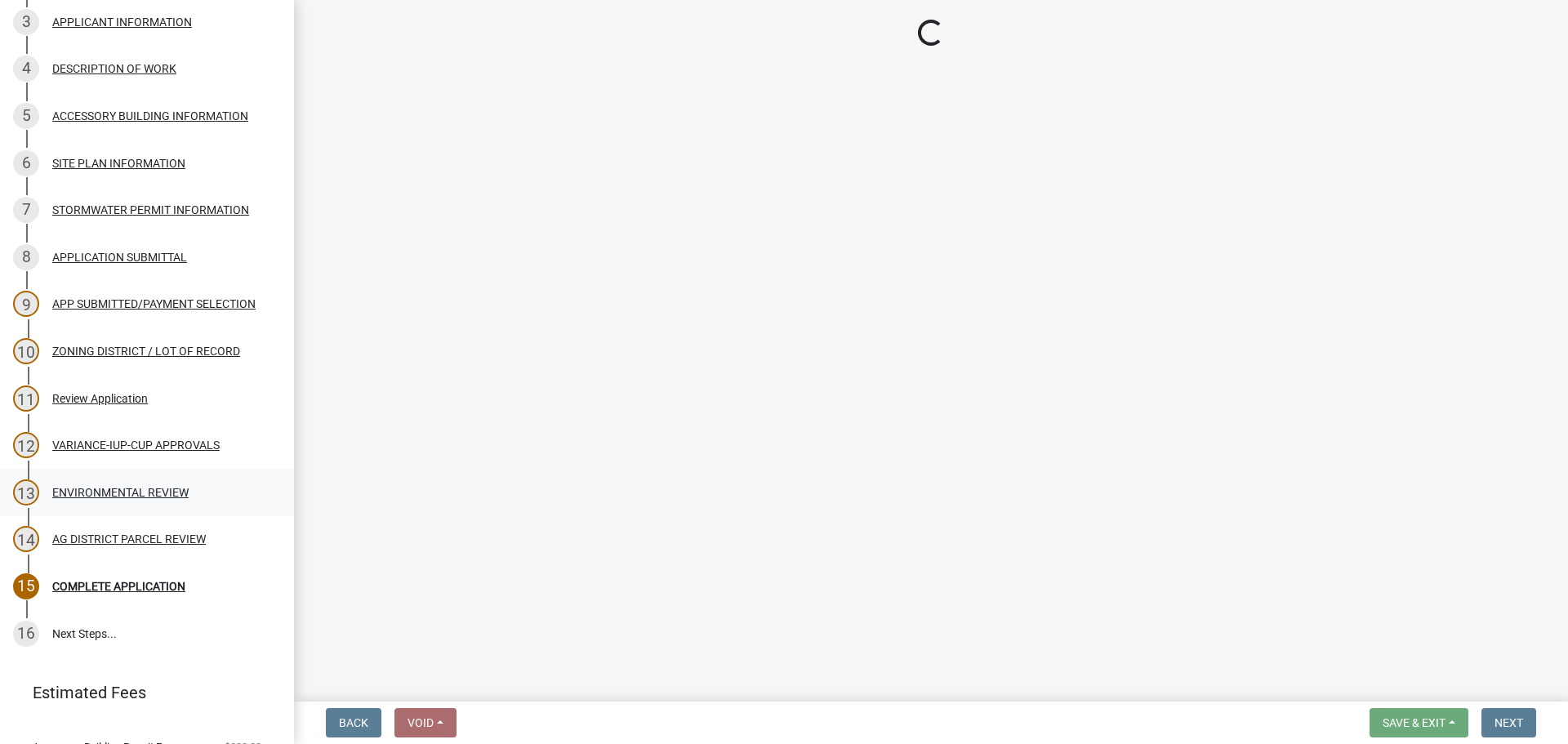
select select "294fbb0f-ef92-492d-a55d-6ae48f2d4023"
select select "5727336e-9a20-4bd2-a6f3-e7484509ff9a"
select select "92cce49e-9eda-4313-95a5-3dd445bd85bb"
select select "32538aac-6b8c-4188-bd52-8c62054b7e7b"
select select "c0fe89da-e6be-4440-b09b-6bf401eca5d4"
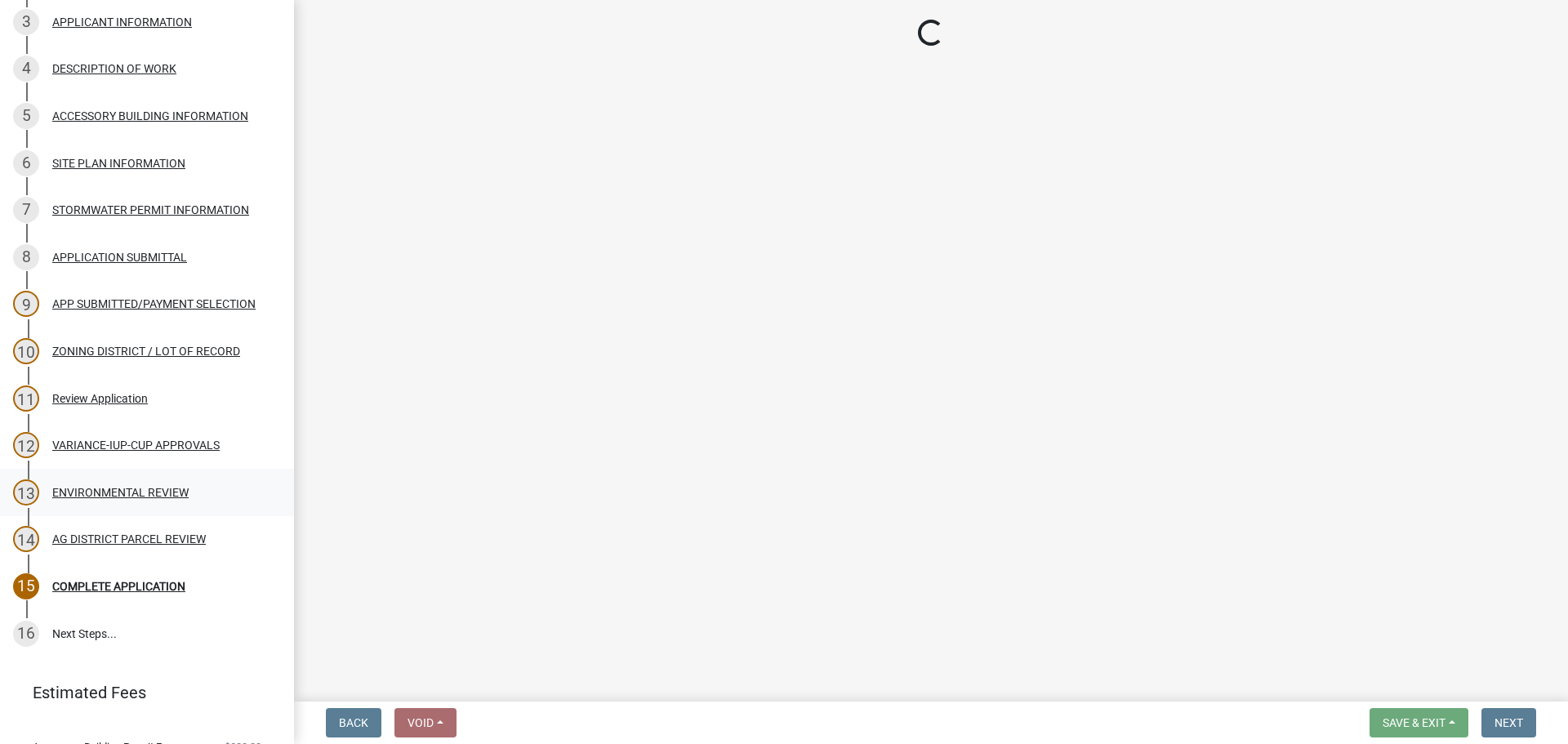
select select "cc045de0-ead4-414c-a886-12e51f2bc4aa"
select select "c55ed237-4e75-4d9e-9e6e-534c544ae652"
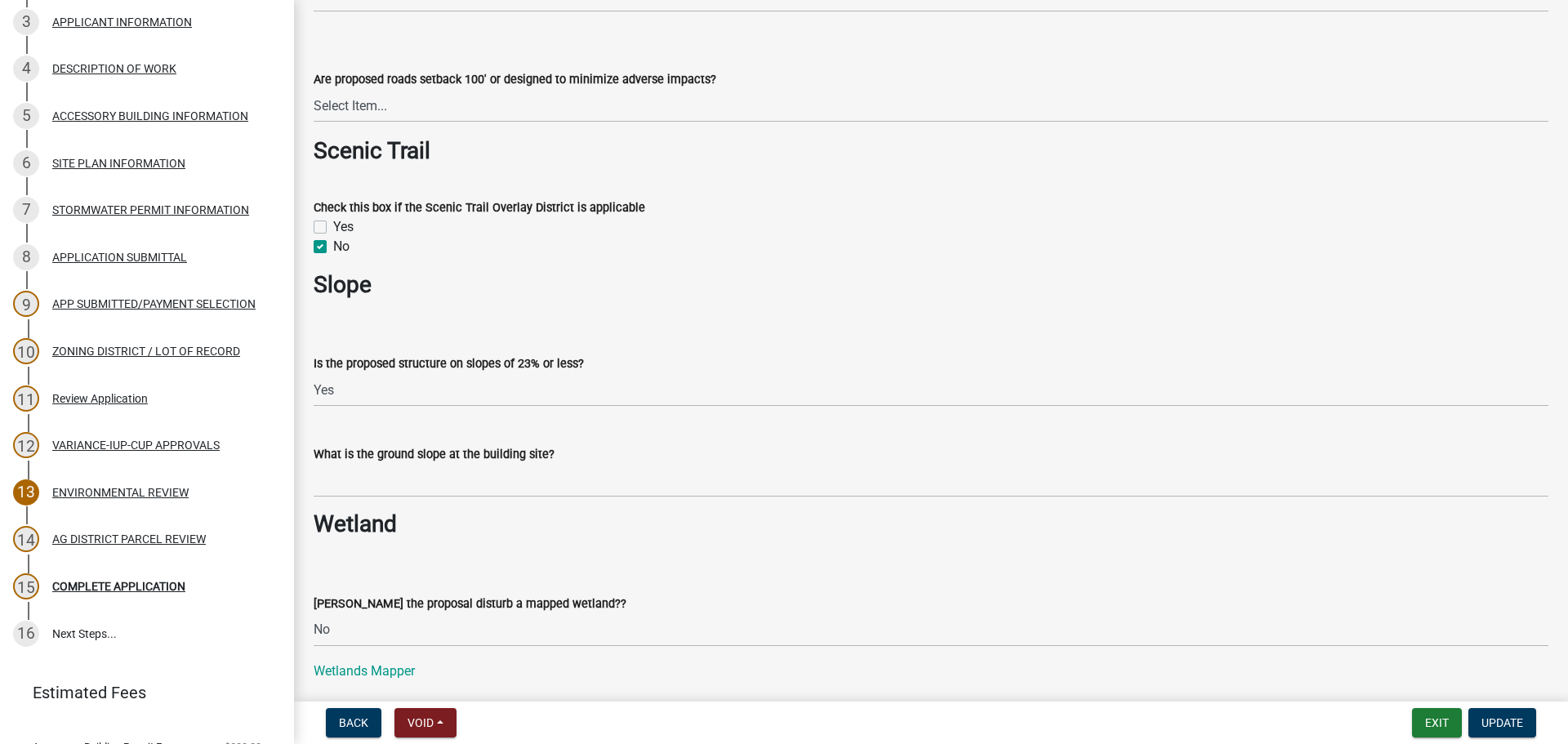
scroll to position [1797, 0]
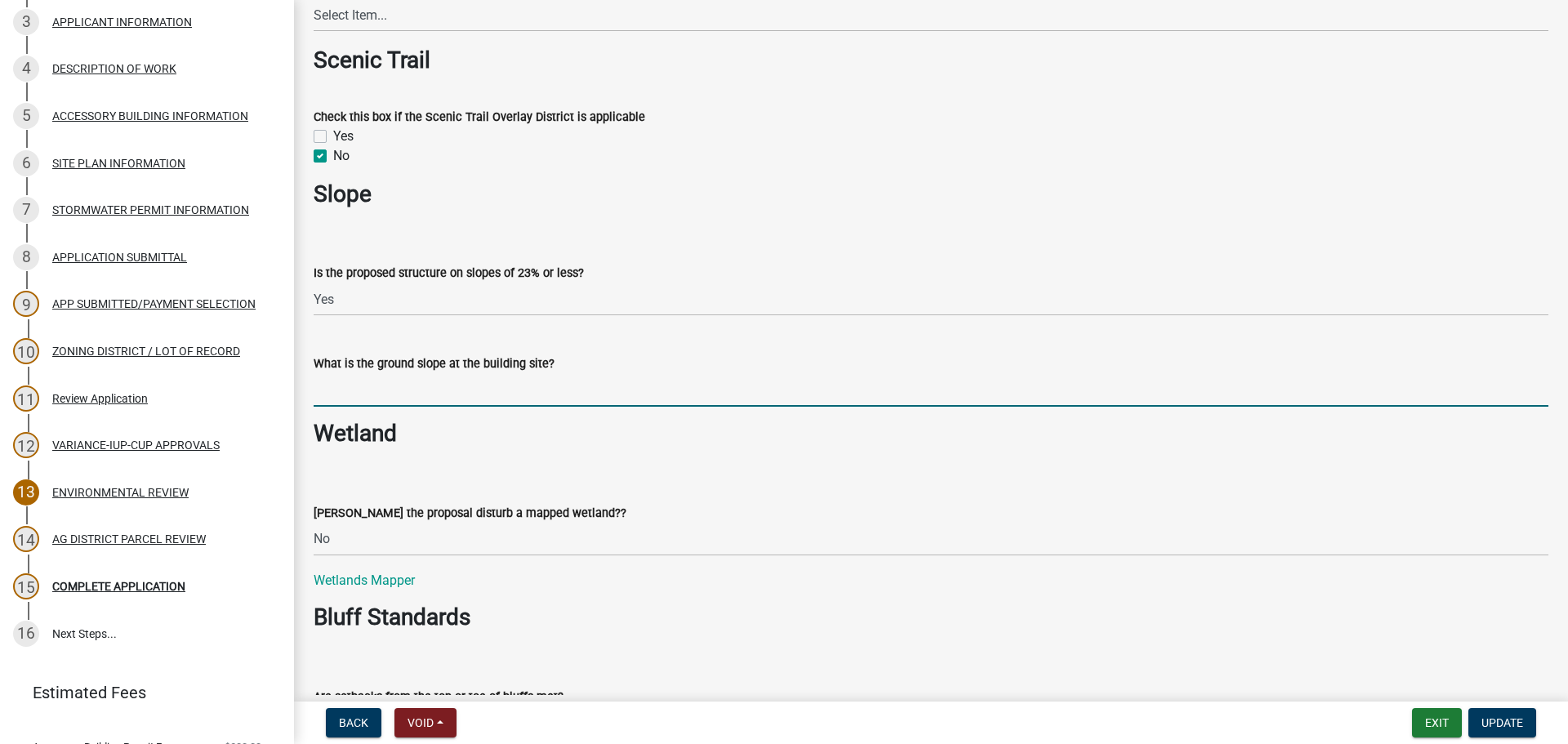
click at [504, 387] on input "What is the ground slope at the building site?" at bounding box center [930, 389] width 1234 height 34
type input "< 6%"
click at [772, 484] on form "[PERSON_NAME] the proposal disturb a mapped wetland?? Select Item... Yes No N/A" at bounding box center [930, 520] width 1234 height 73
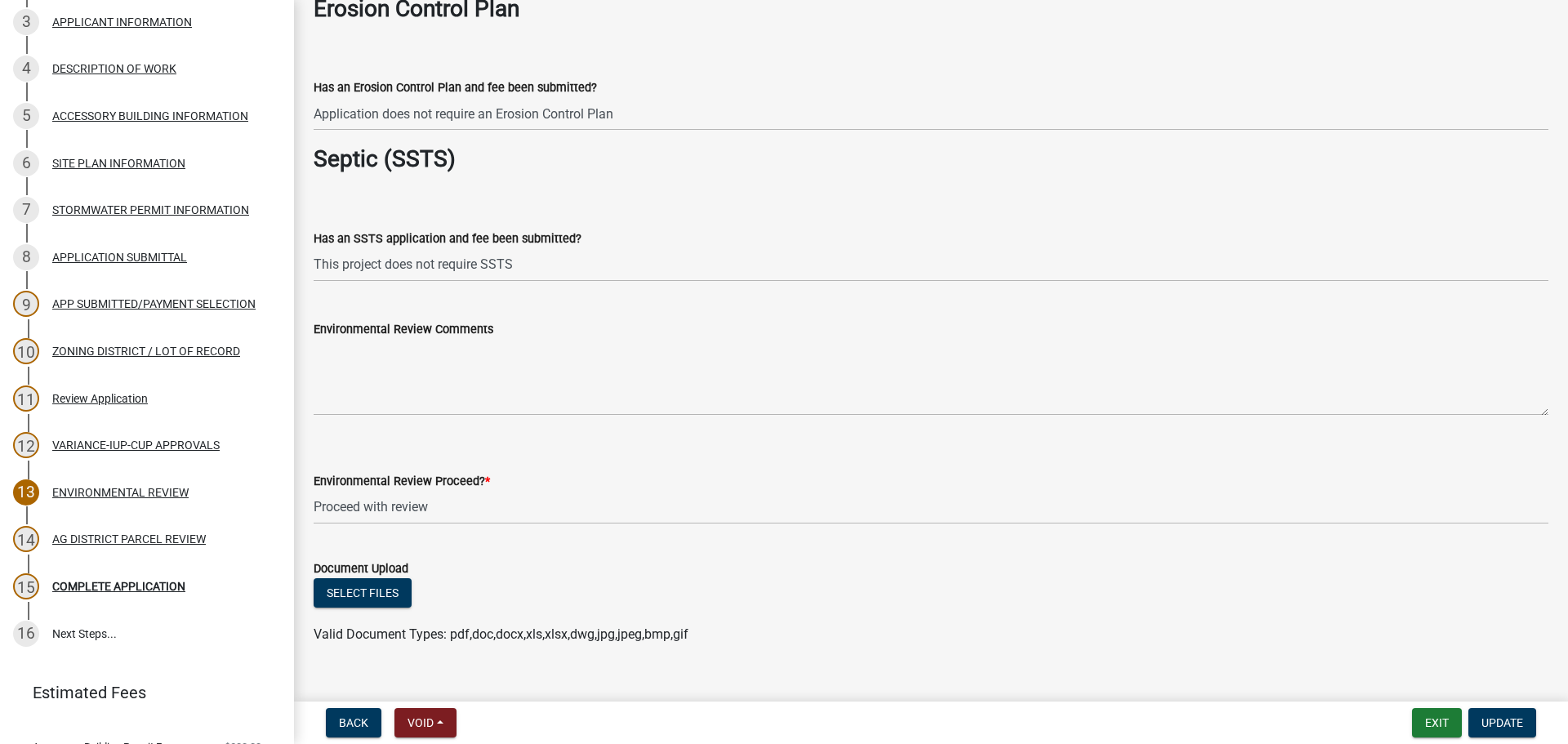
scroll to position [2695, 0]
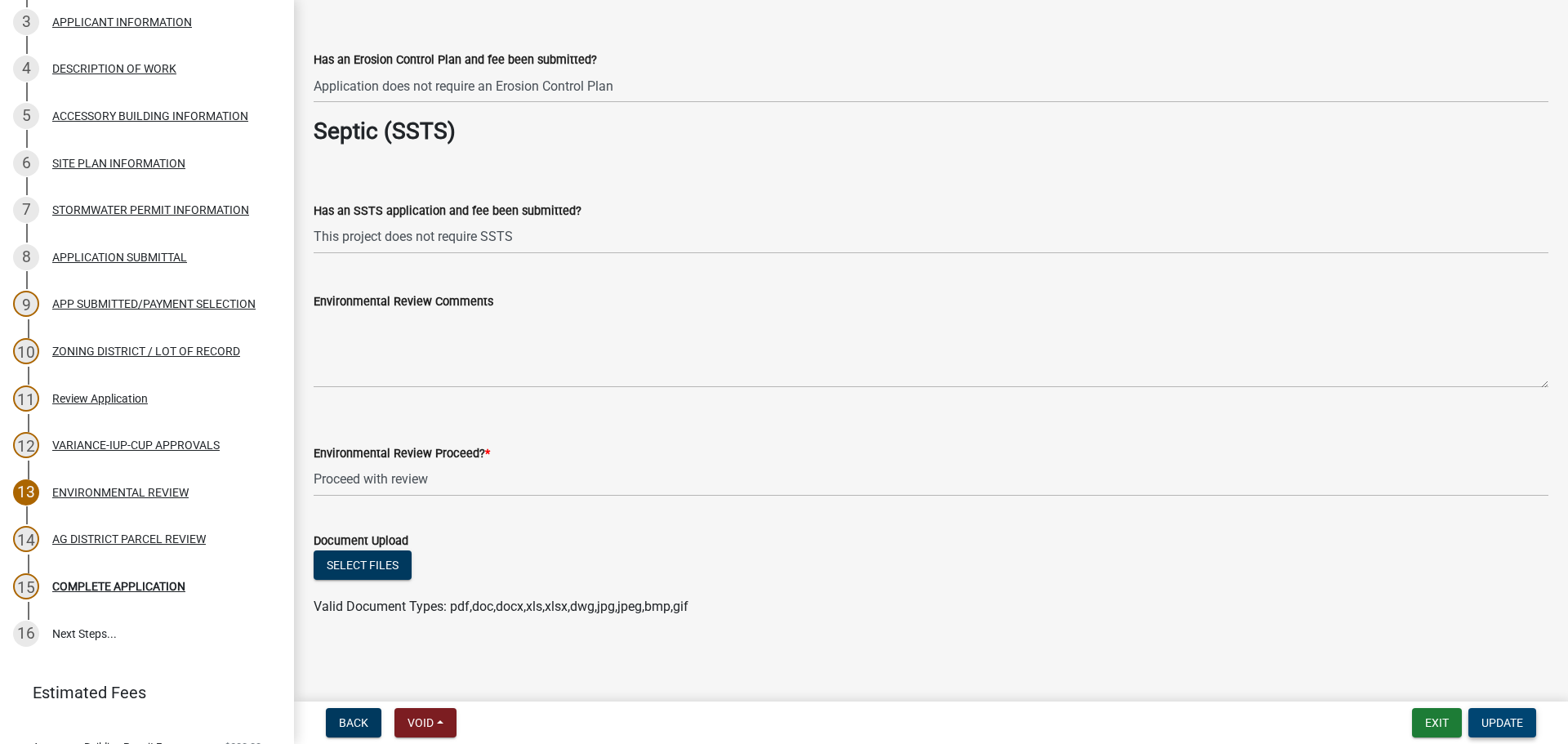
click at [1490, 729] on span "Update" at bounding box center [1502, 723] width 42 height 13
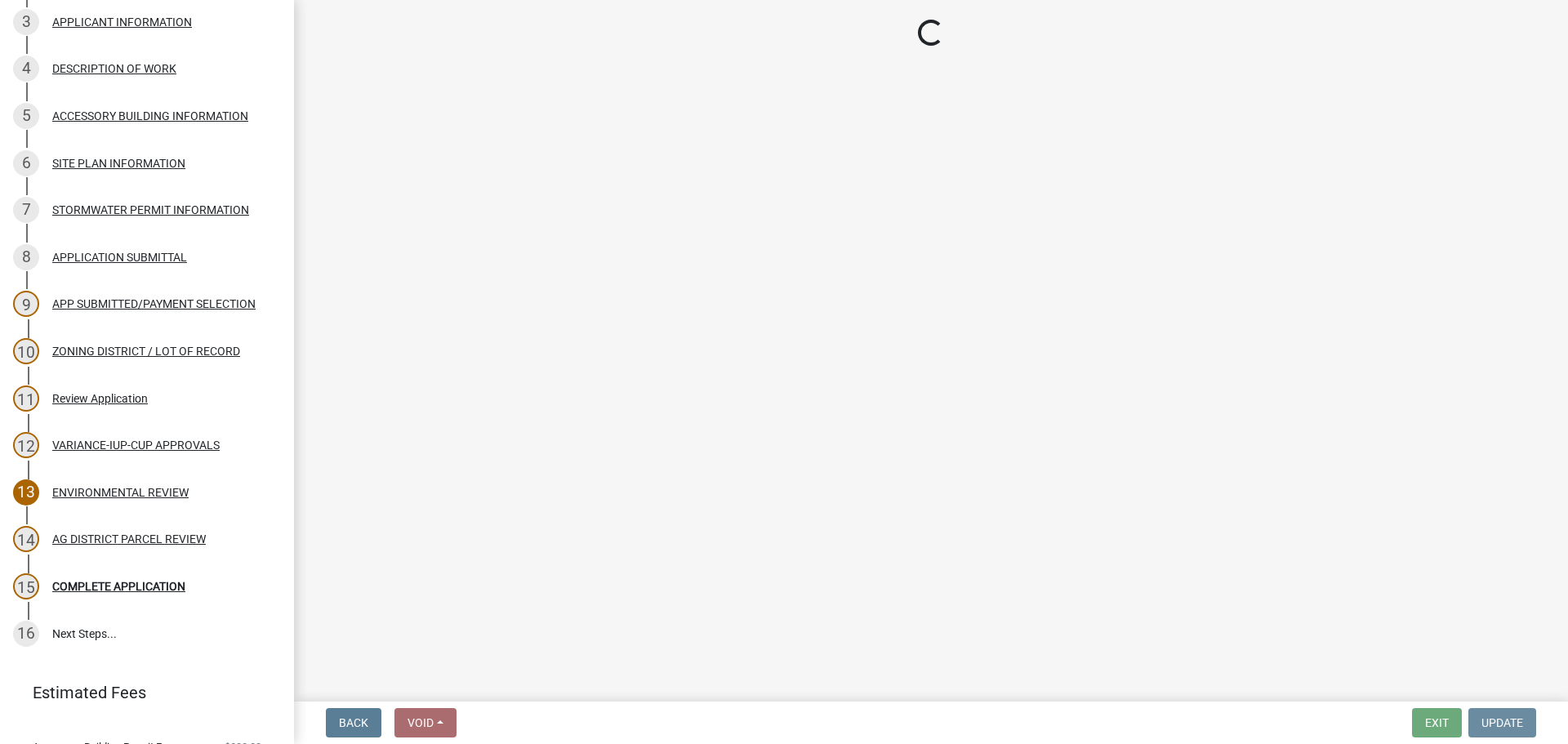
scroll to position [0, 0]
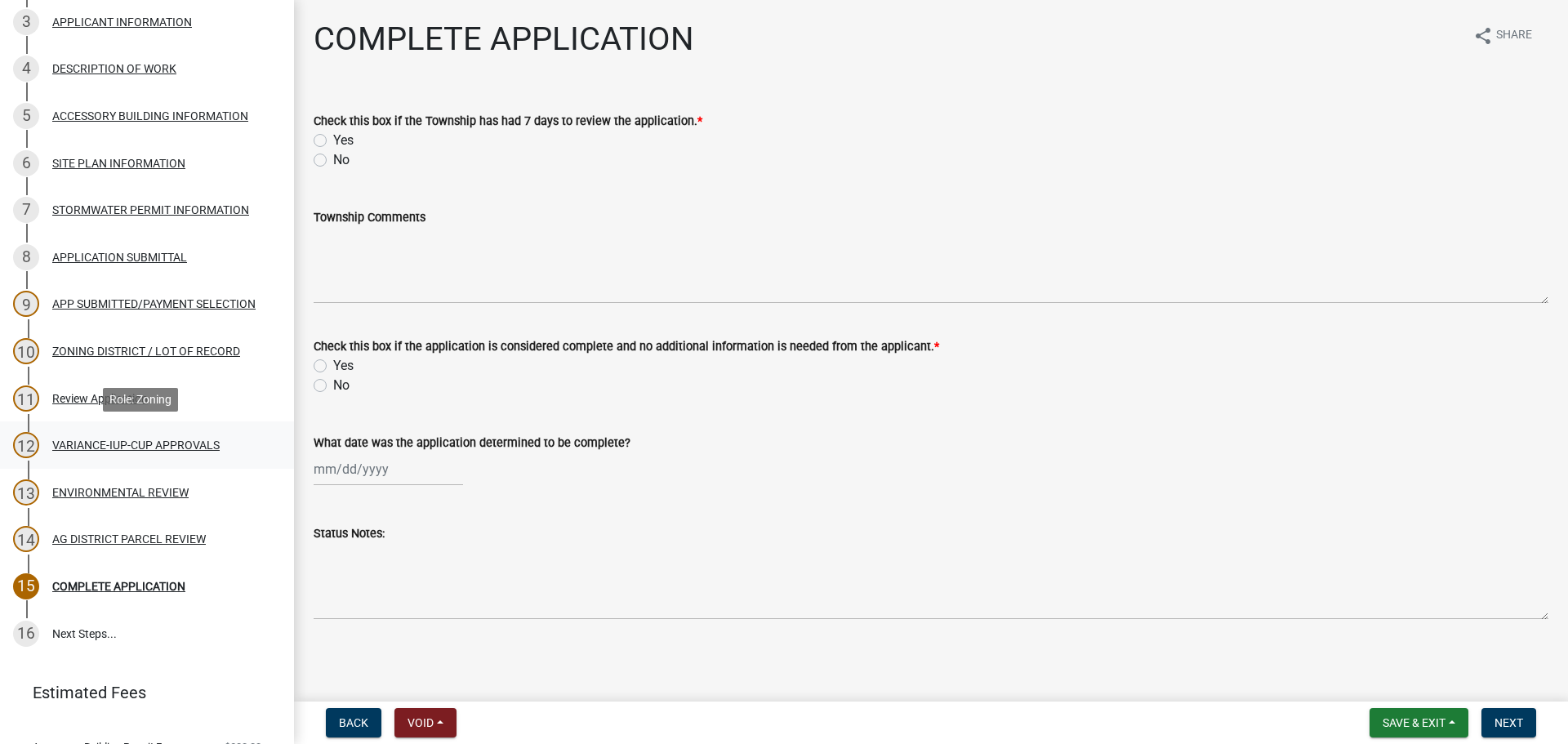
click at [133, 439] on div "VARIANCE-IUP-CUP APPROVALS" at bounding box center [136, 445] width 168 height 12
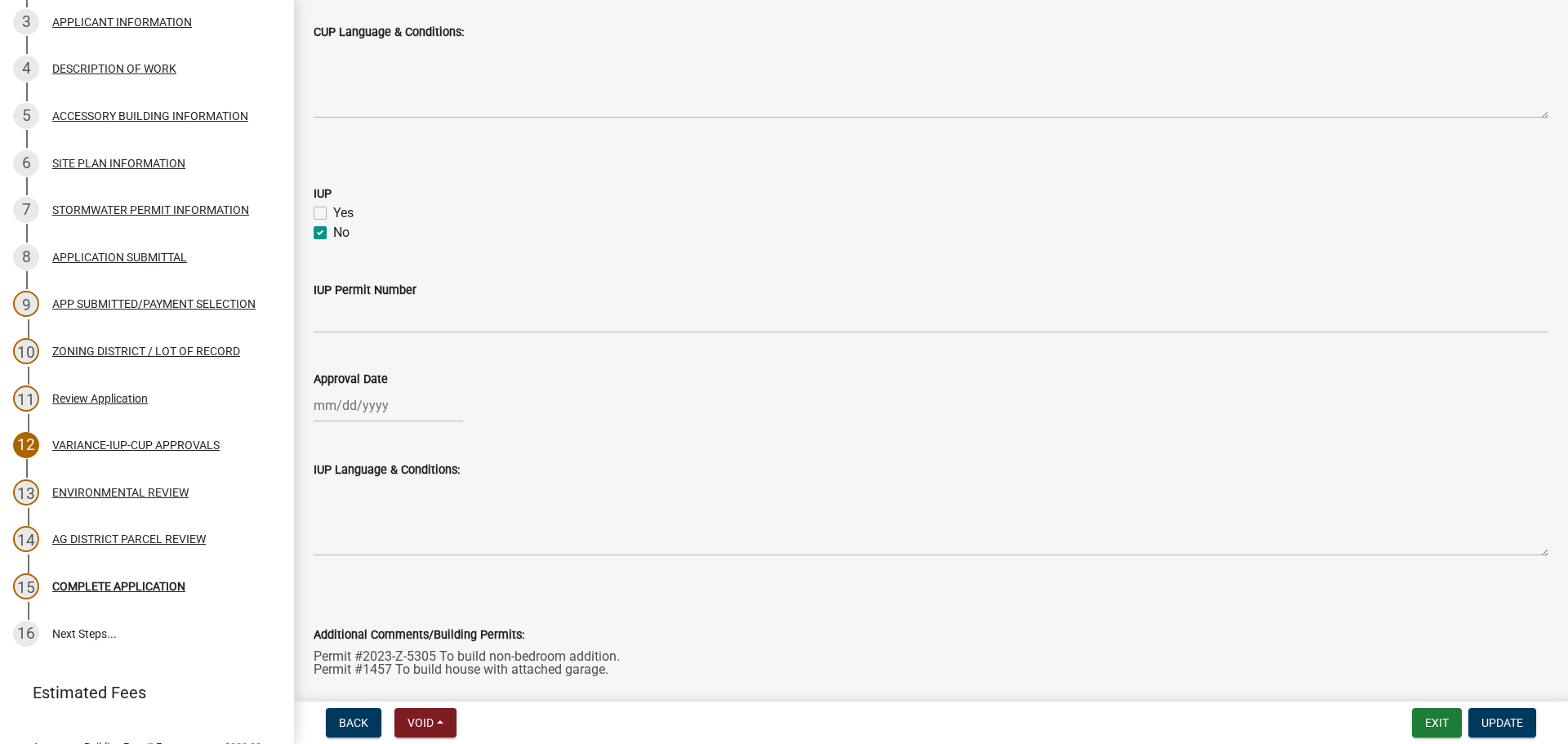
scroll to position [932, 0]
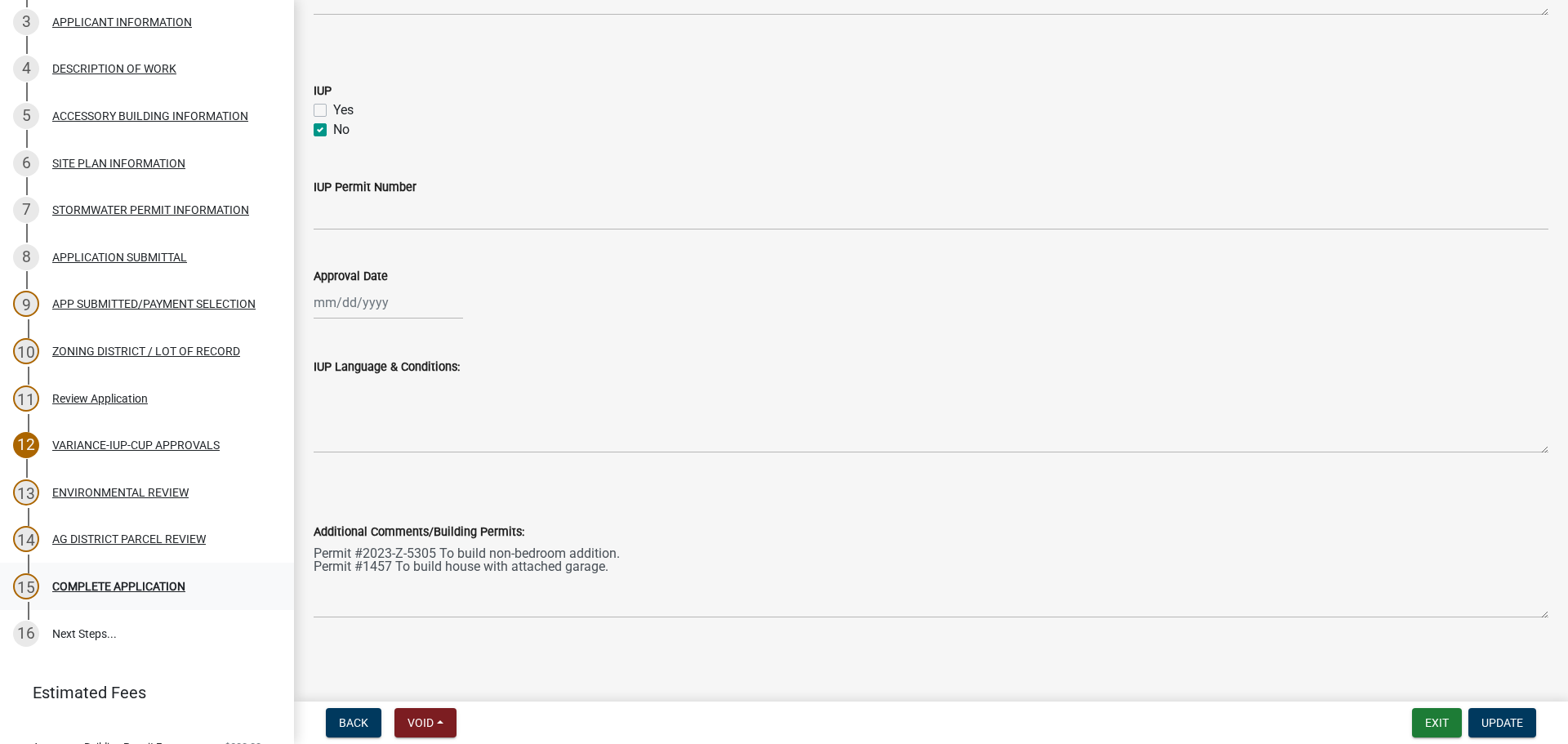
click at [160, 581] on div "COMPLETE APPLICATION" at bounding box center [119, 586] width 133 height 12
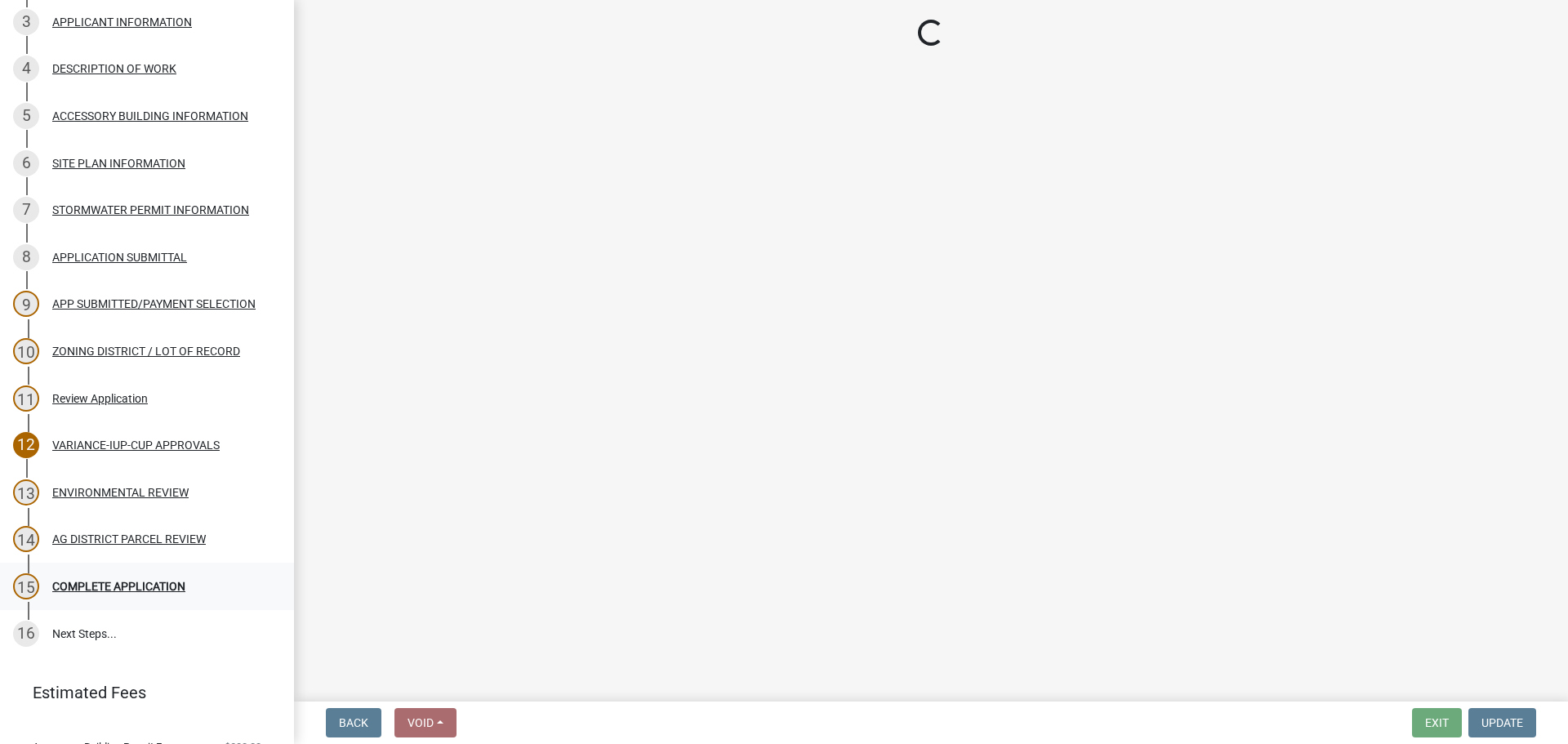
scroll to position [0, 0]
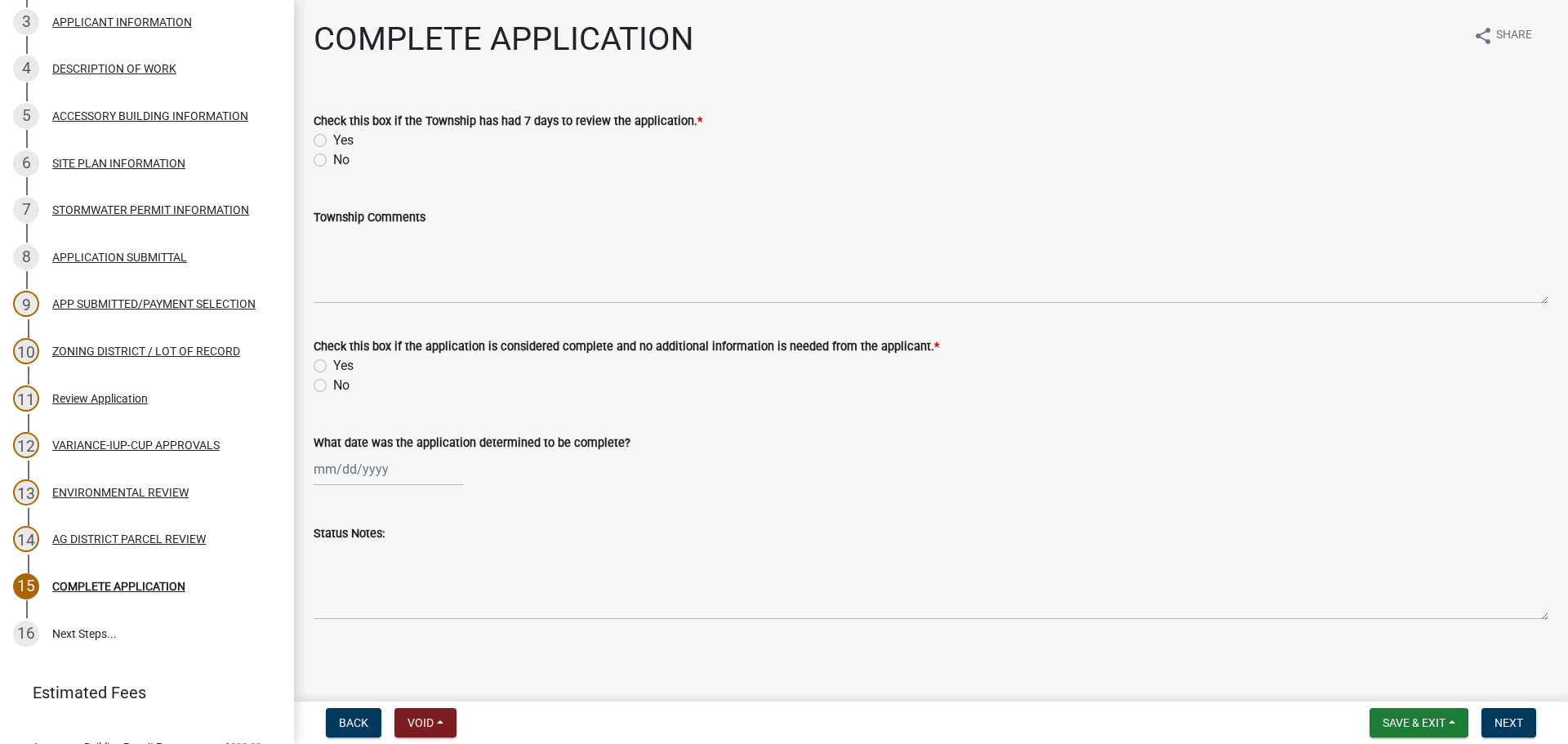
click at [332, 150] on div "Yes" at bounding box center [930, 141] width 1234 height 20
click at [332, 142] on div "Yes" at bounding box center [930, 141] width 1234 height 20
click at [333, 141] on label "Yes" at bounding box center [343, 141] width 21 height 20
click at [333, 141] on input "Yes" at bounding box center [338, 136] width 11 height 11
radio input "true"
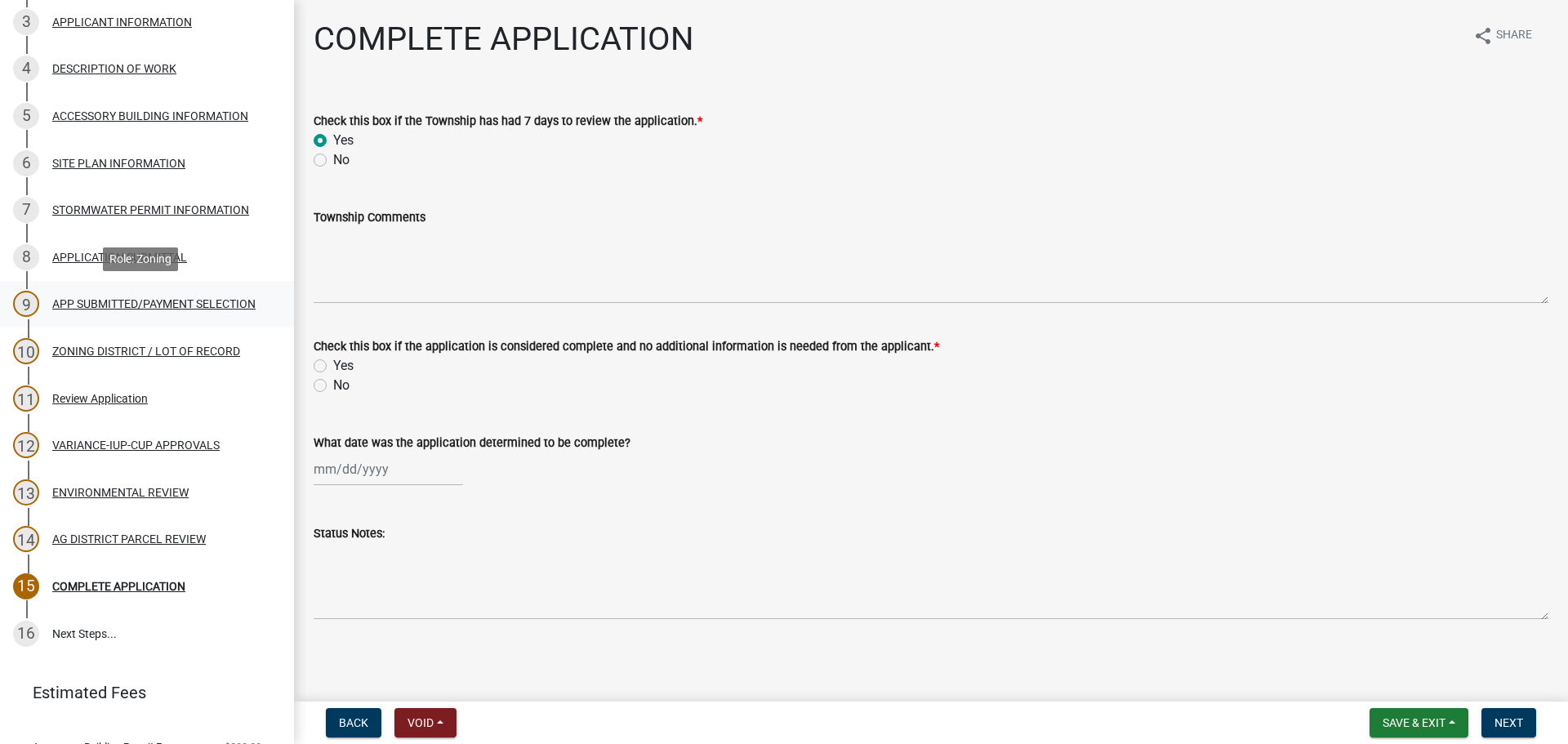
click at [101, 299] on div "APP SUBMITTED/PAYMENT SELECTION" at bounding box center [154, 304] width 203 height 12
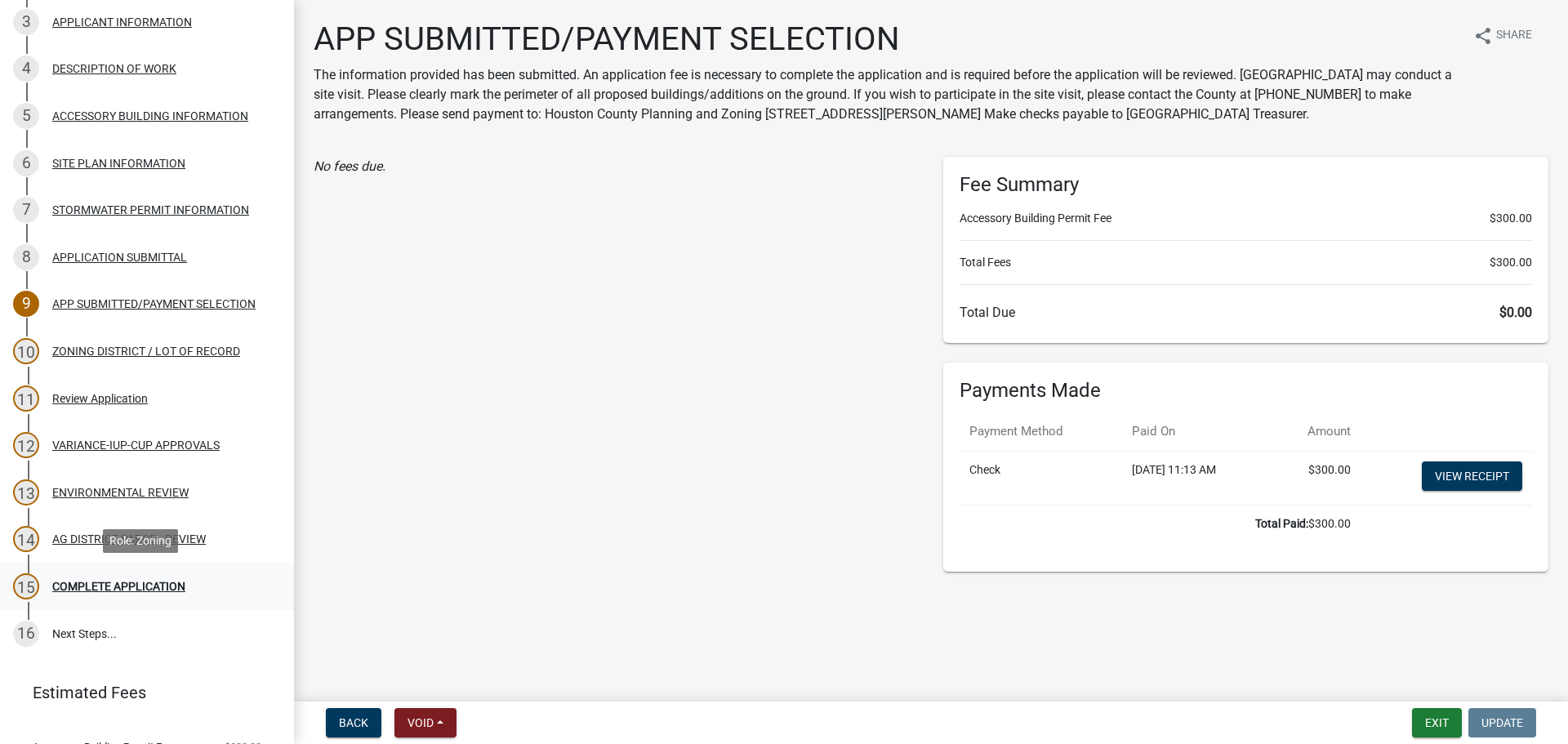
click at [119, 592] on div "COMPLETE APPLICATION" at bounding box center [119, 586] width 133 height 12
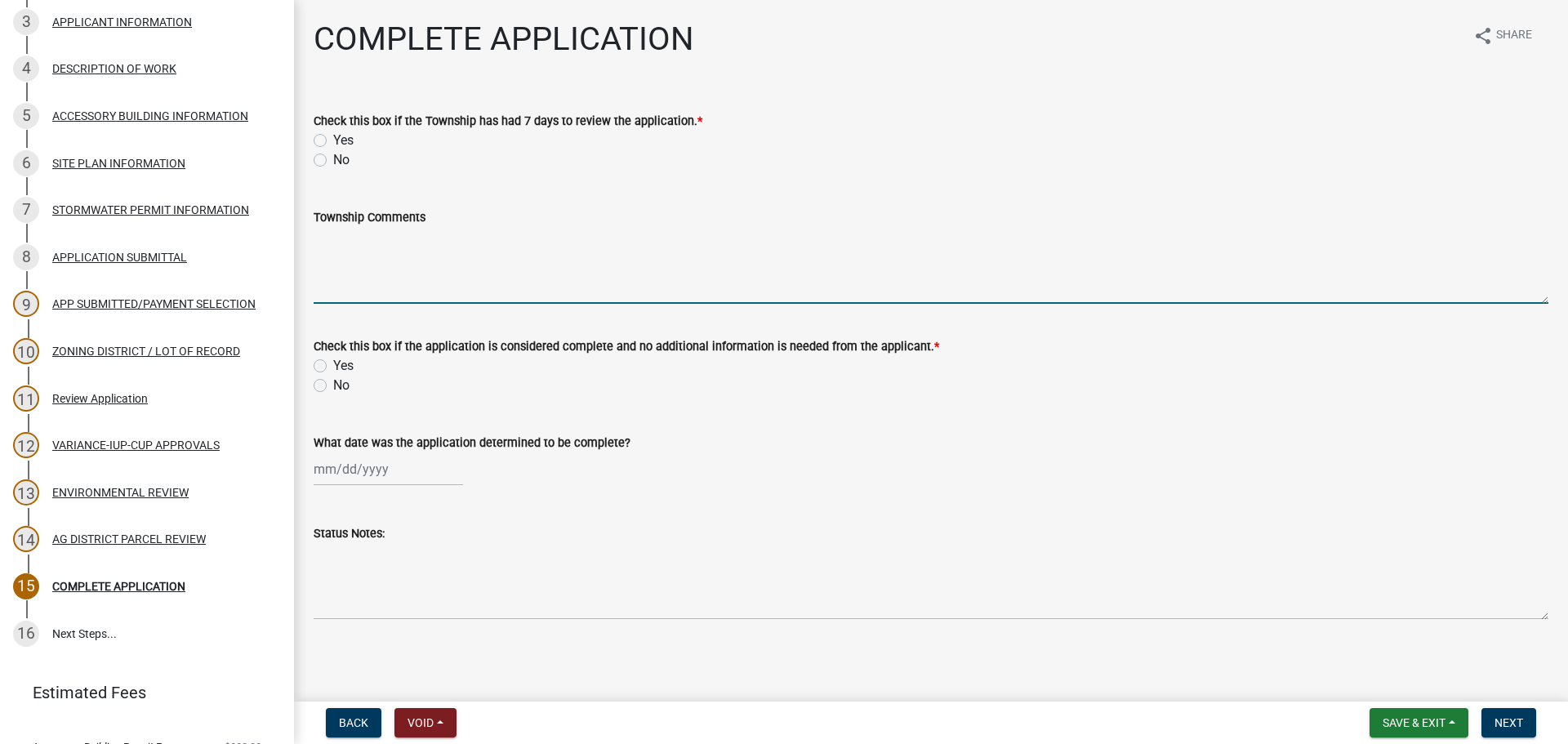
click at [455, 243] on textarea "Township Comments" at bounding box center [930, 265] width 1234 height 77
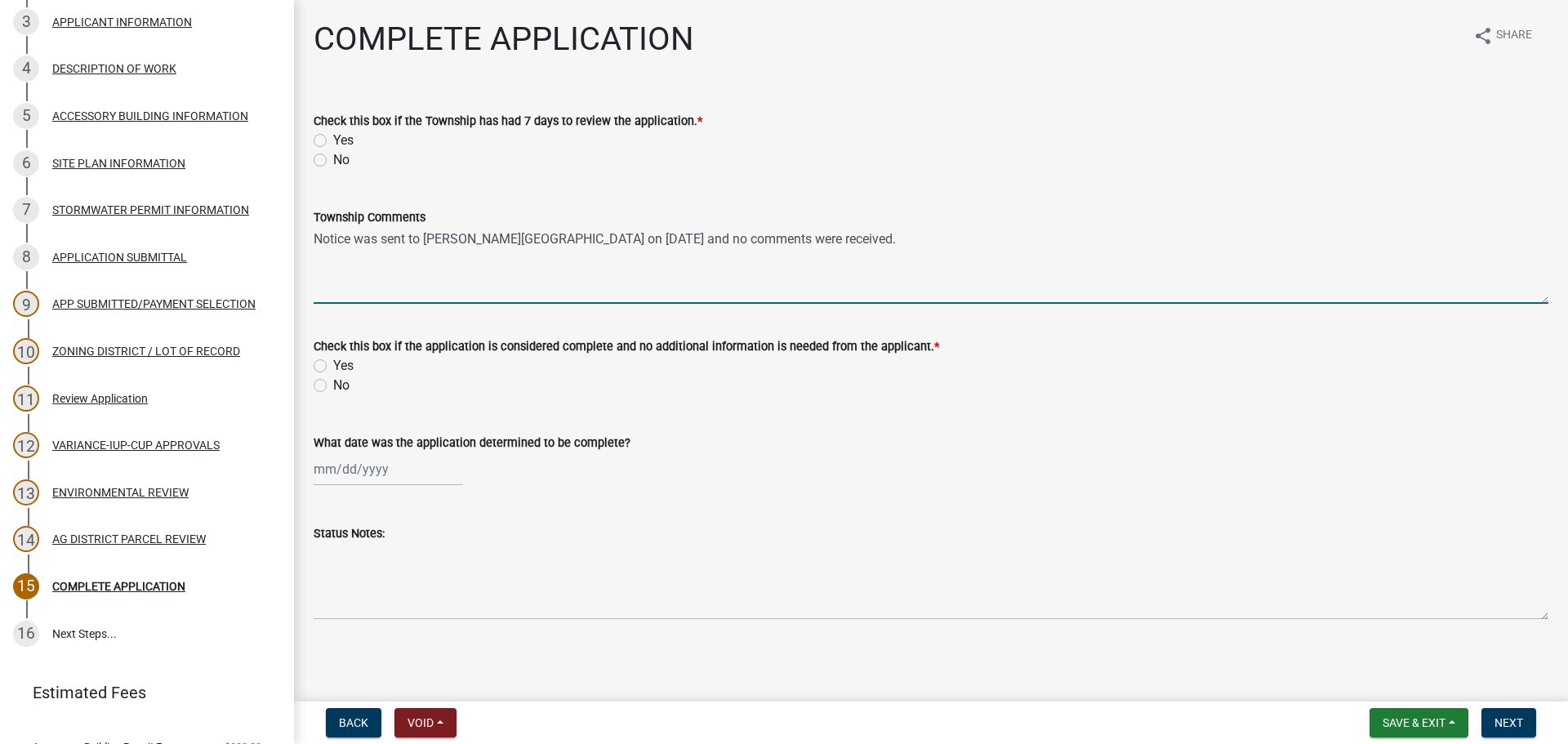
type textarea "Notice was sent to [PERSON_NAME][GEOGRAPHIC_DATA] on [DATE] and no comments wer…"
click at [327, 142] on div "Yes" at bounding box center [930, 141] width 1234 height 20
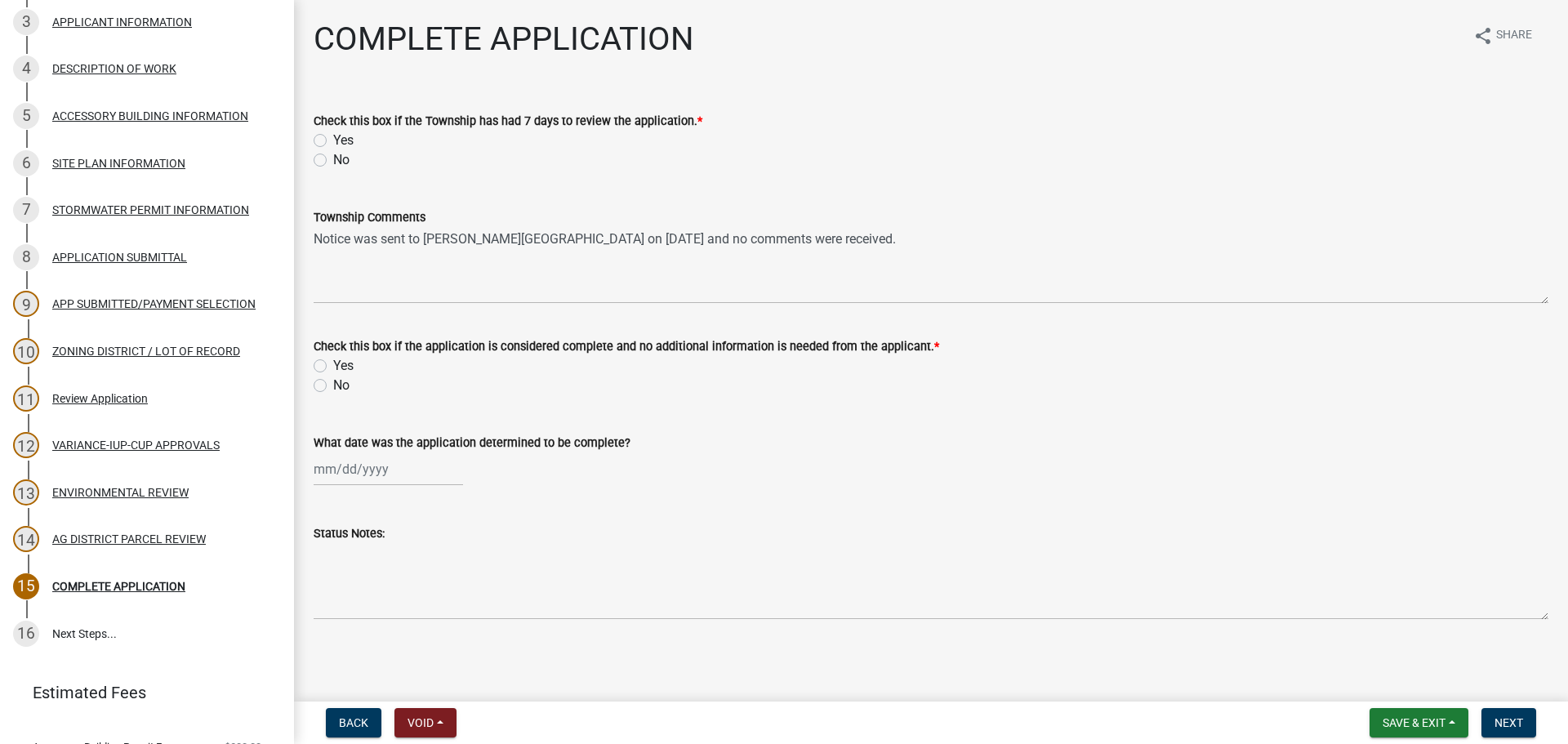
click at [327, 142] on div "Yes" at bounding box center [930, 141] width 1234 height 20
click at [333, 142] on label "Yes" at bounding box center [343, 141] width 21 height 20
click at [333, 142] on input "Yes" at bounding box center [338, 136] width 11 height 11
radio input "true"
click at [333, 367] on label "Yes" at bounding box center [343, 367] width 21 height 20
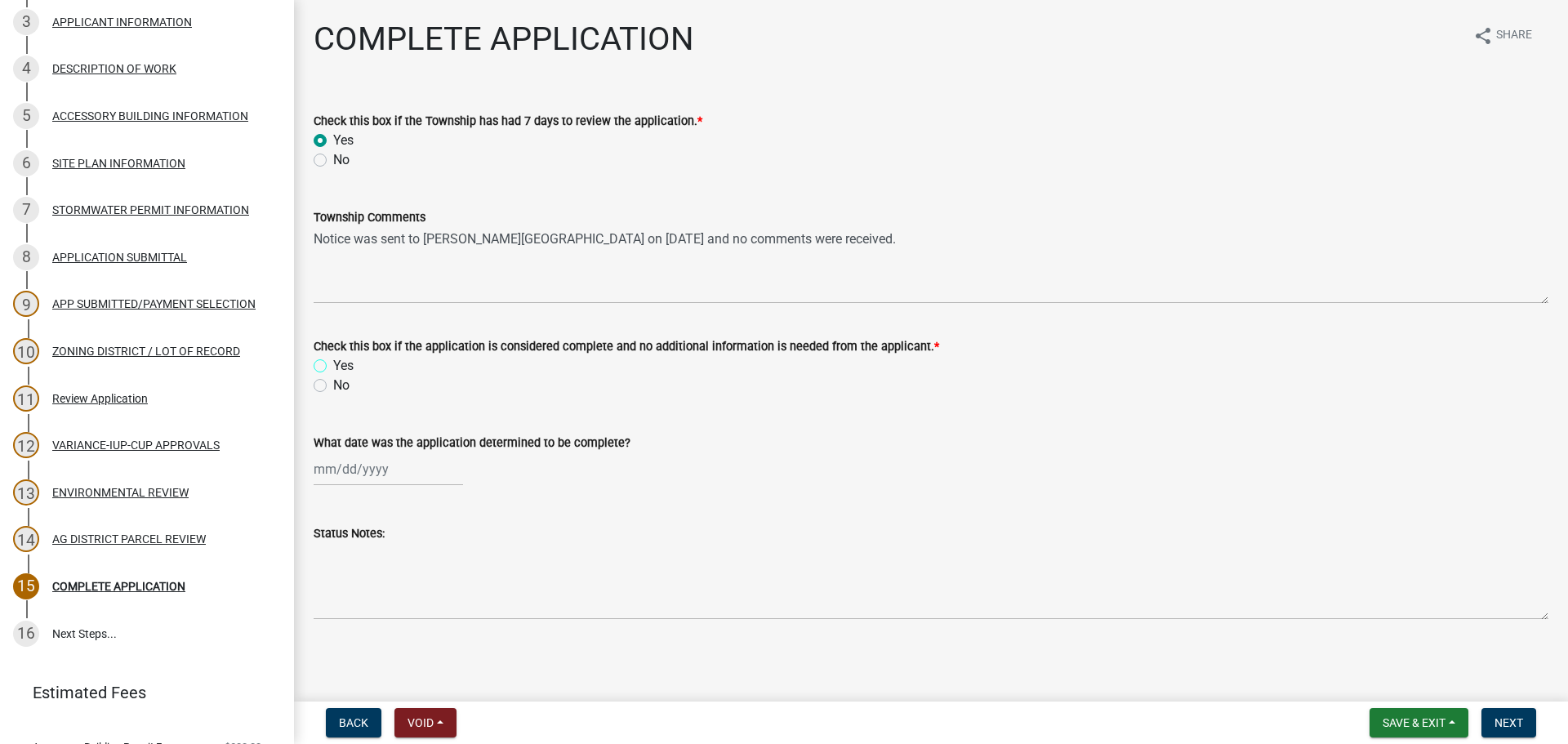
click at [333, 367] on input "Yes" at bounding box center [338, 362] width 11 height 11
radio input "true"
click at [350, 471] on div at bounding box center [388, 469] width 150 height 34
select select "9"
select select "2025"
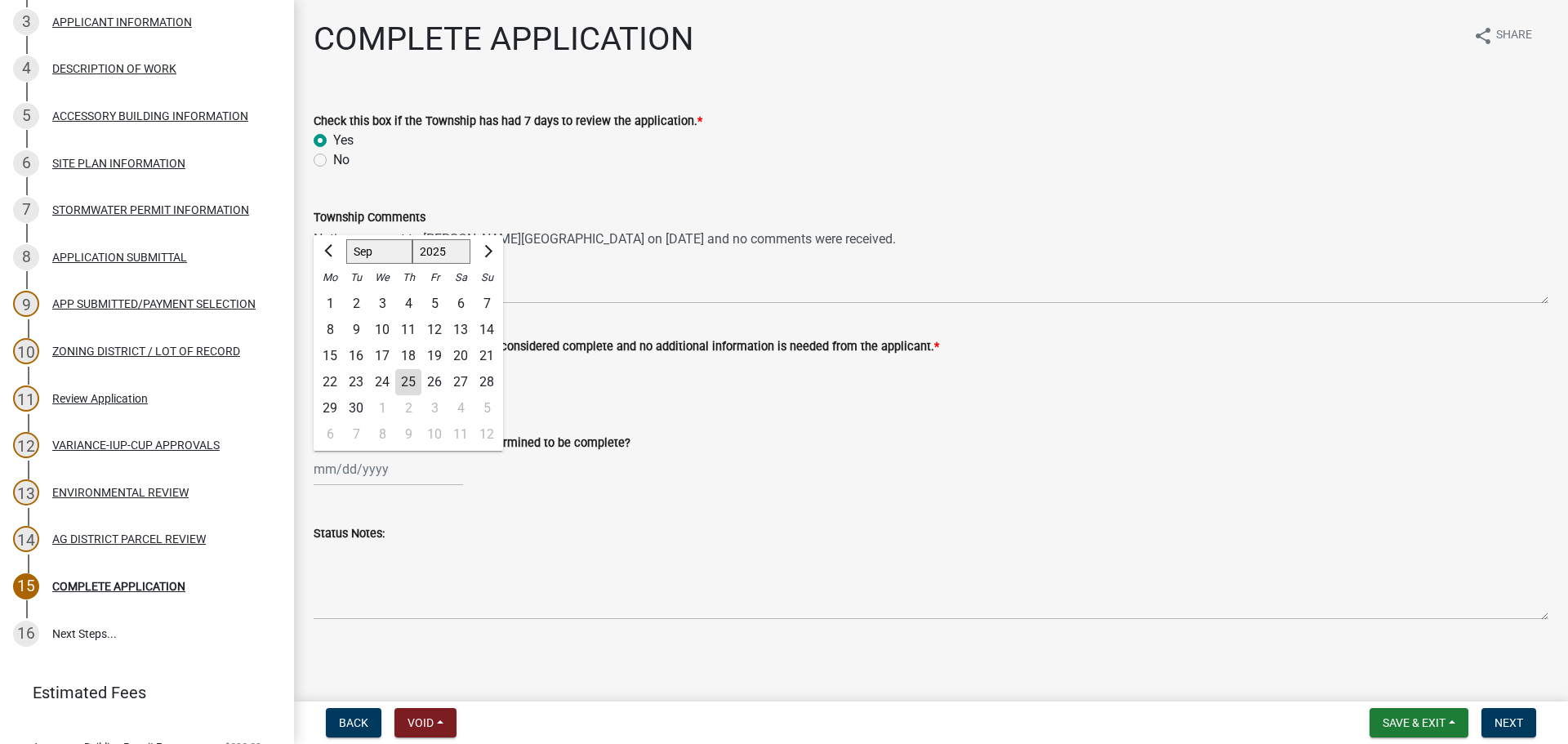
click at [409, 356] on div "18" at bounding box center [408, 356] width 26 height 26
type input "[DATE]"
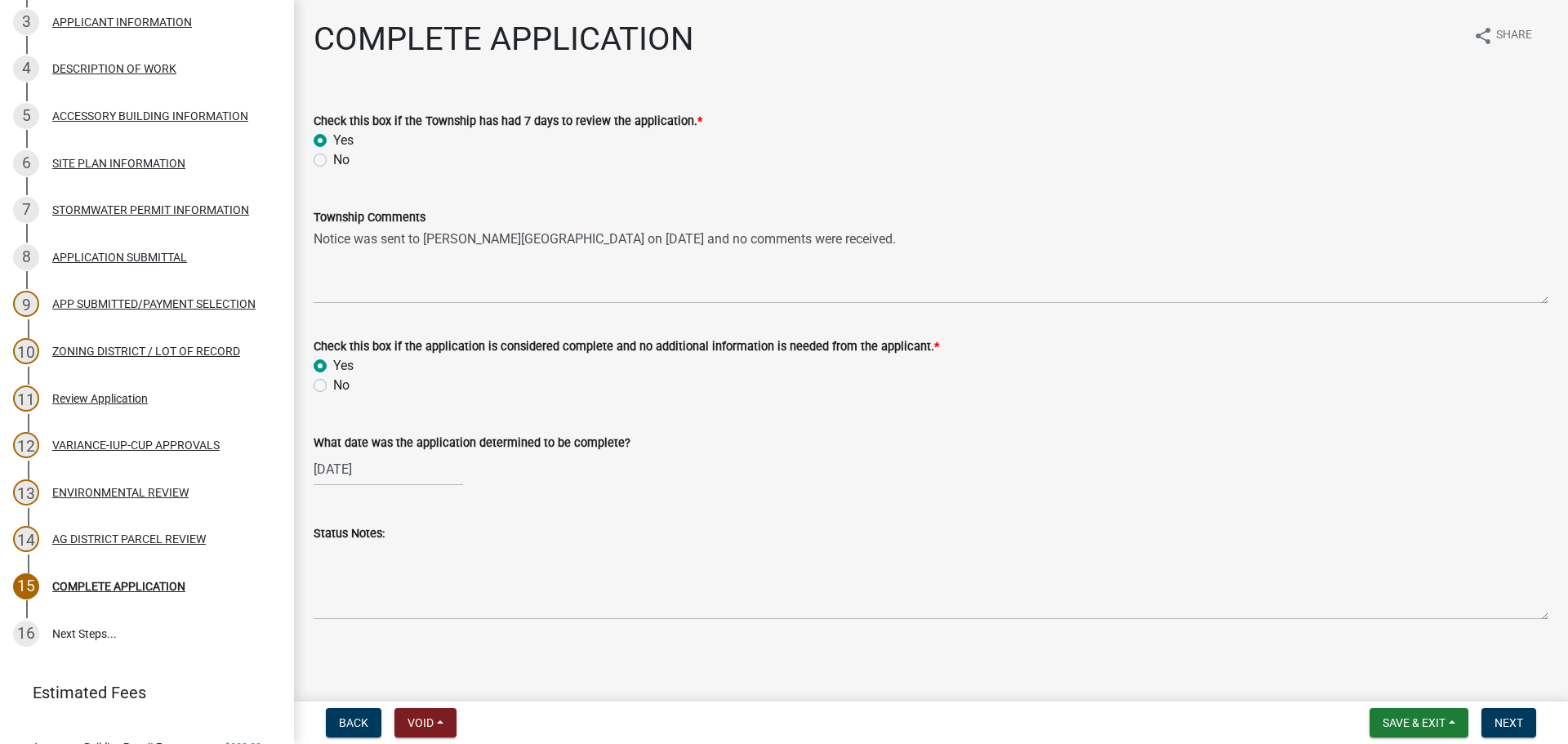
click at [610, 655] on main "COMPLETE APPLICATION share Share Check this box if the Township has had 7 days …" at bounding box center [930, 348] width 1274 height 695
click at [1519, 720] on span "Next" at bounding box center [1509, 723] width 29 height 13
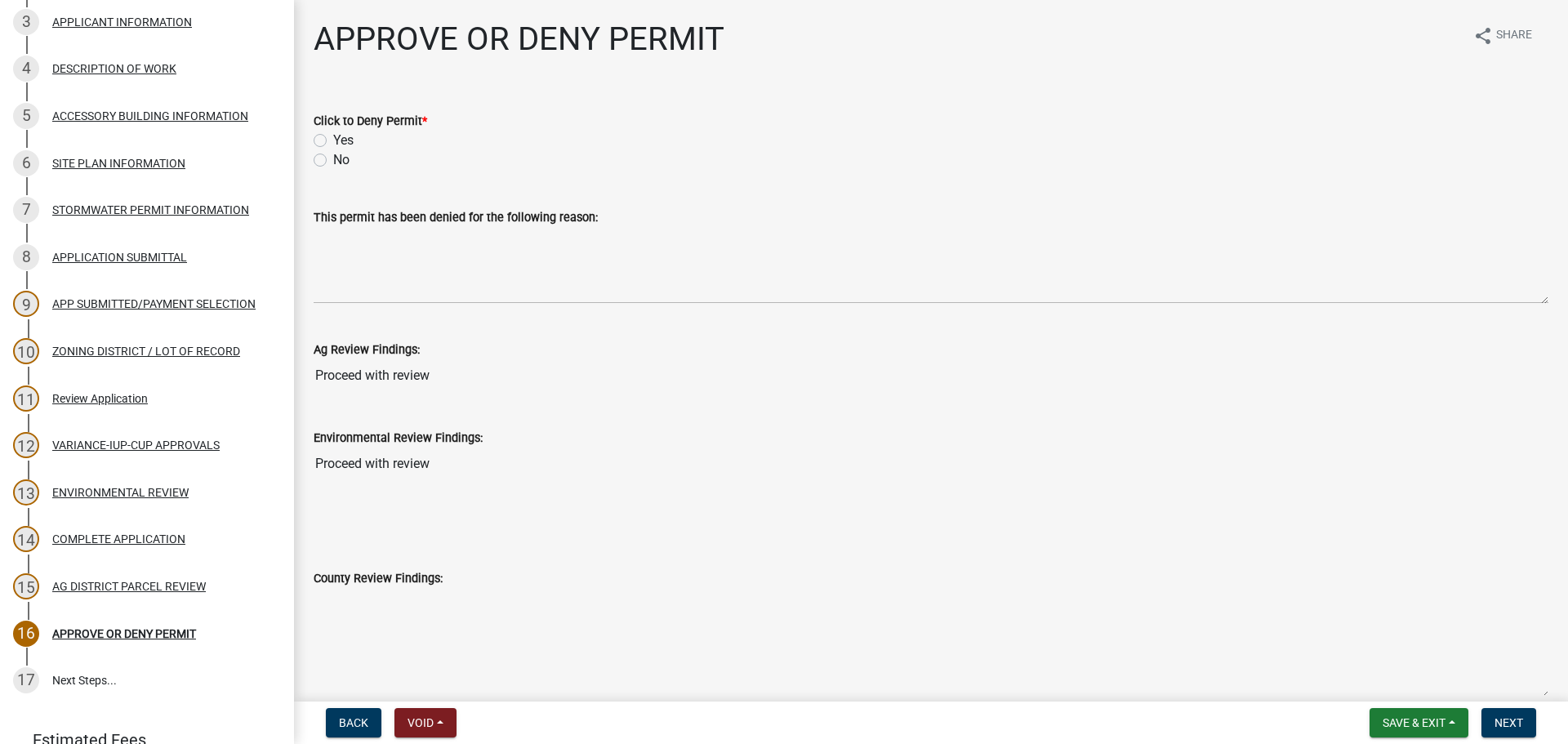
scroll to position [373, 0]
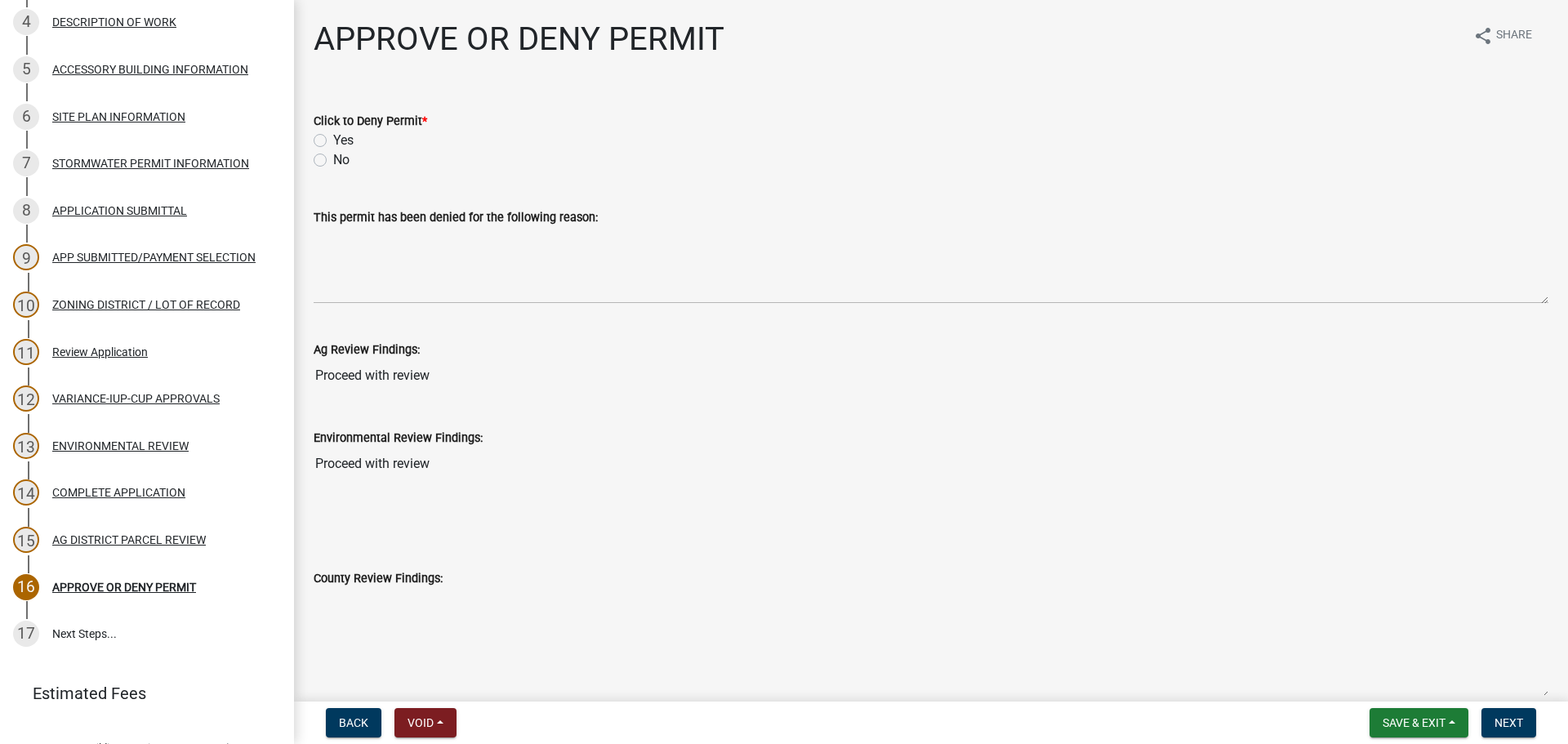
click at [333, 158] on label "No" at bounding box center [341, 161] width 16 height 20
click at [333, 158] on input "No" at bounding box center [338, 156] width 11 height 11
radio input "true"
click at [1532, 720] on button "Next" at bounding box center [1508, 723] width 54 height 29
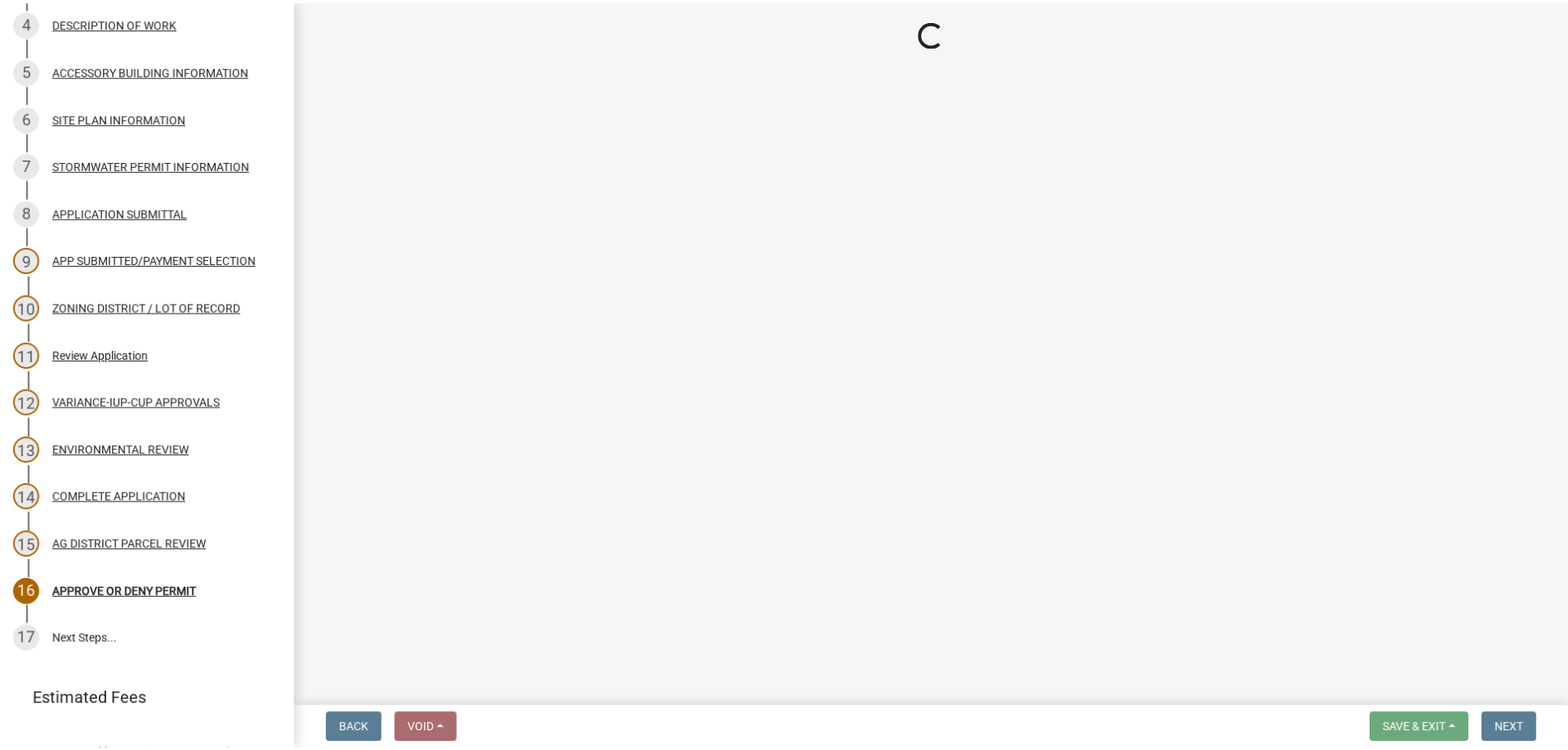
scroll to position [566, 0]
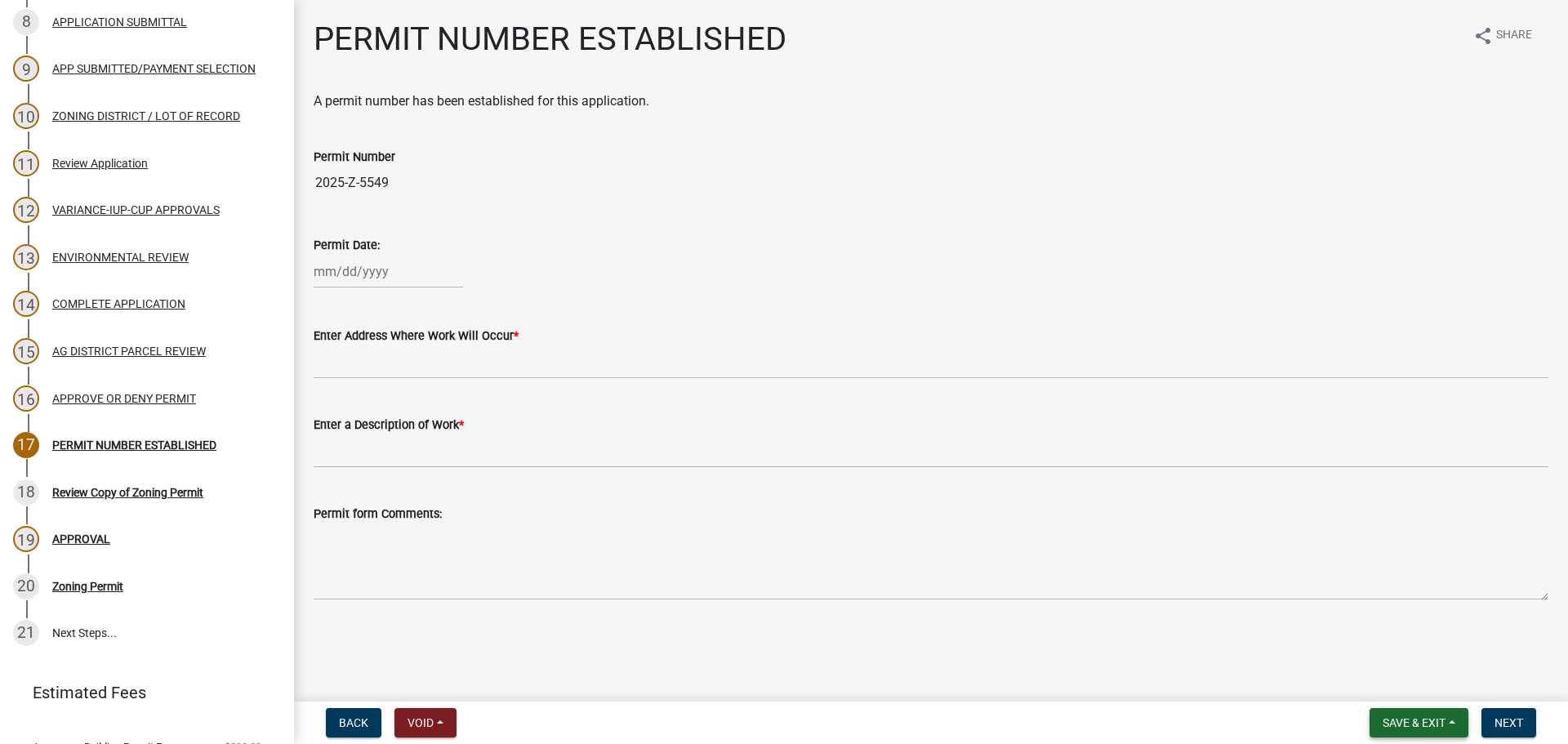
click at [1455, 729] on button "Save & Exit" at bounding box center [1418, 723] width 99 height 29
click at [1400, 684] on button "Save & Exit" at bounding box center [1403, 680] width 131 height 39
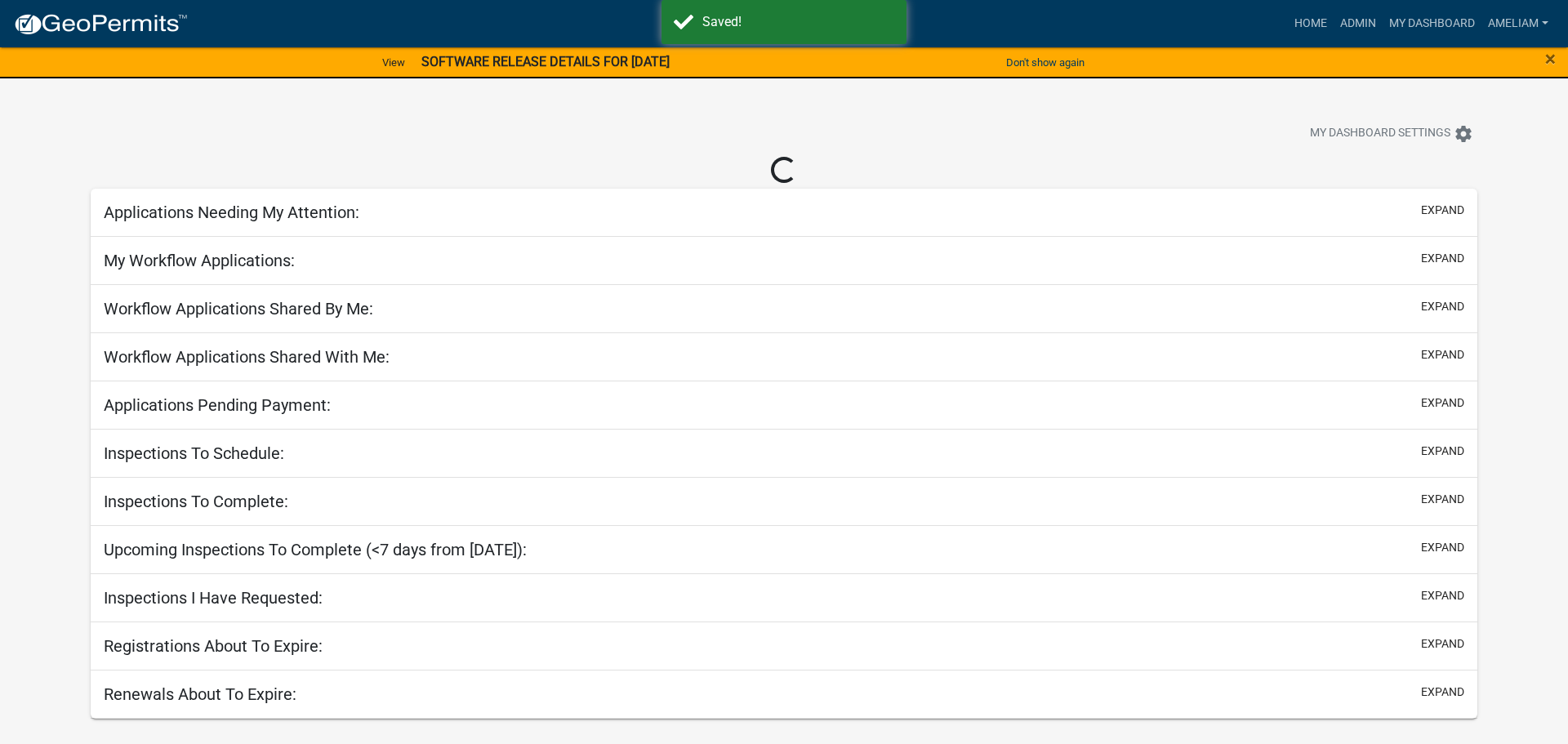
select select "3: 100"
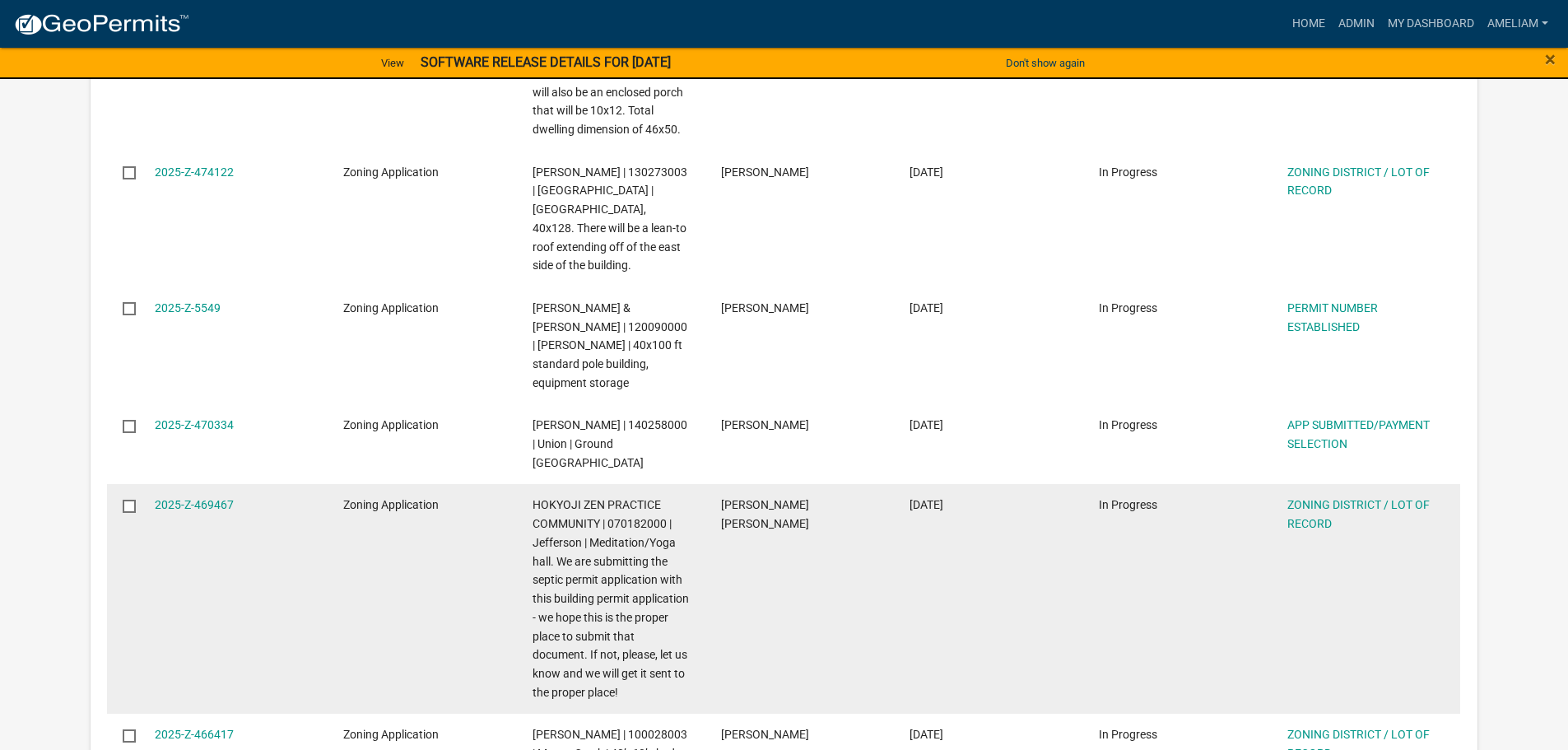
scroll to position [2635, 0]
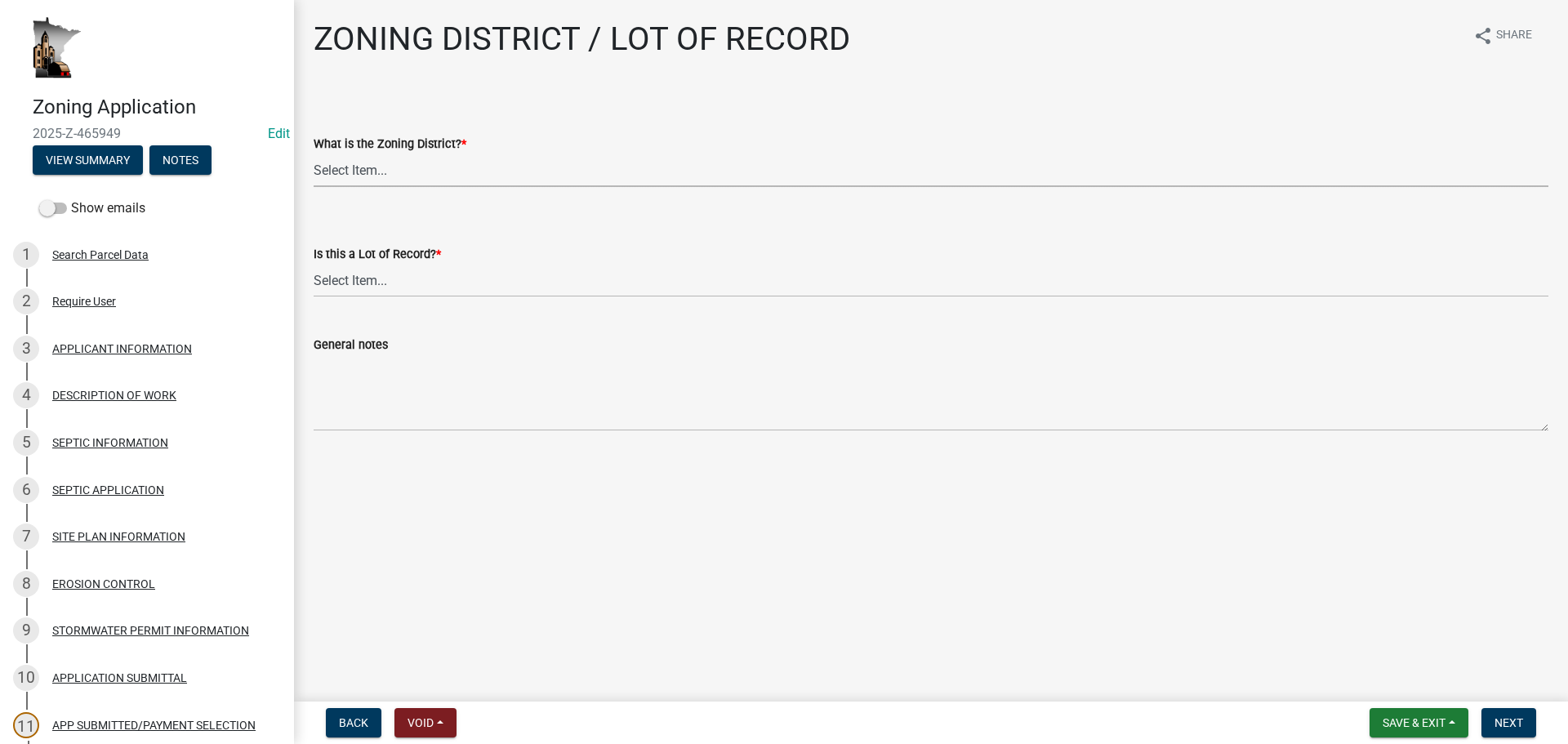
click at [384, 186] on select "Select Item... Agricultural Residential Other" at bounding box center [930, 170] width 1234 height 34
click at [394, 168] on select "Select Item... Agricultural Residential Other" at bounding box center [930, 170] width 1234 height 34
click at [390, 171] on select "Select Item... Agricultural Residential Other" at bounding box center [930, 170] width 1234 height 34
click at [314, 153] on select "Select Item... Agricultural Residential Other" at bounding box center [930, 170] width 1234 height 34
select select "4e40cecd-d56d-4d3a-a779-2c11c403f329"
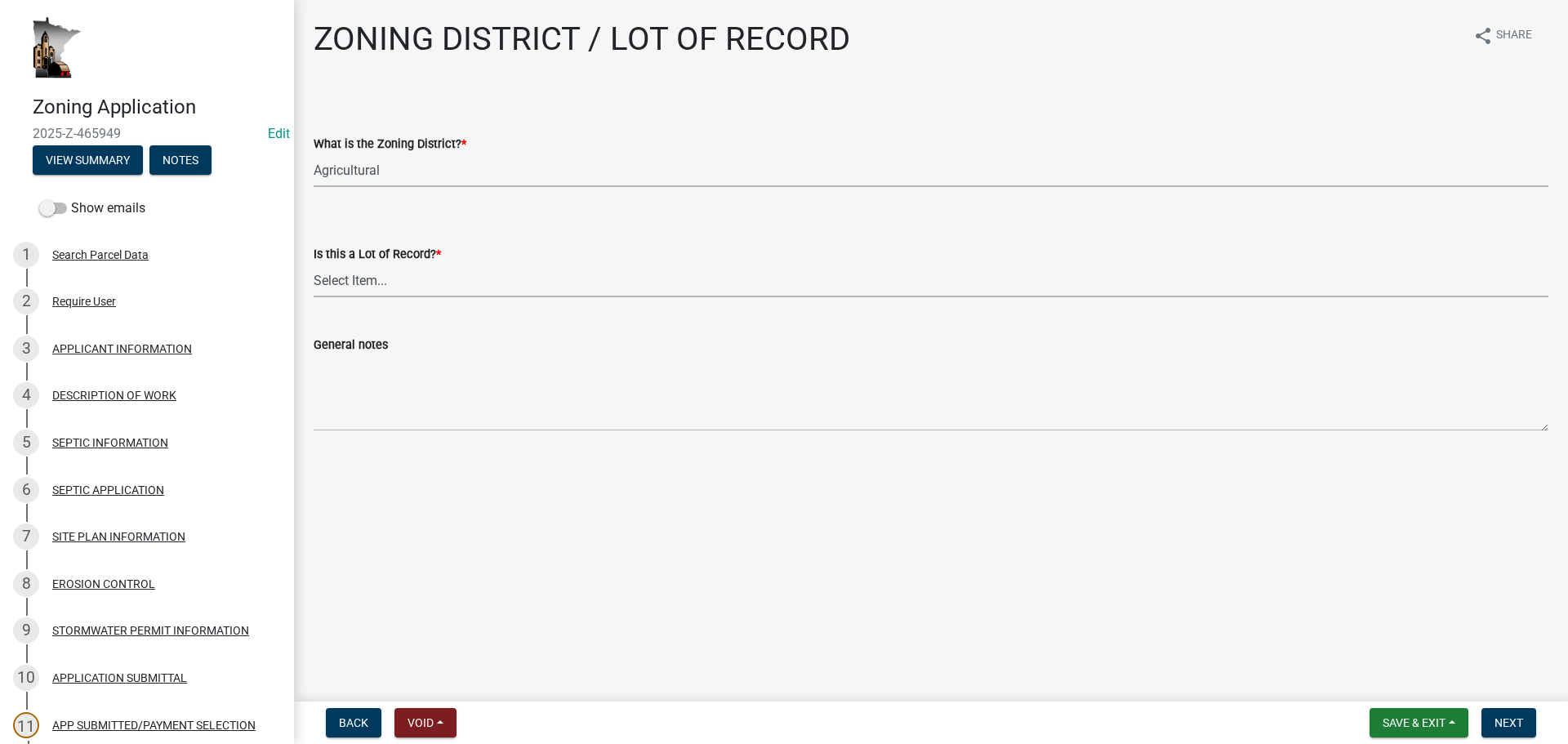
click at [370, 272] on select "Select Item... Yes No, or cannot be determined" at bounding box center [930, 280] width 1234 height 34
click at [314, 264] on select "Select Item... Yes No, or cannot be determined" at bounding box center [930, 280] width 1234 height 34
select select "8fe8ed3e-c0e1-408b-96fc-f68303b4ae81"
click at [1524, 729] on button "Next" at bounding box center [1508, 723] width 54 height 29
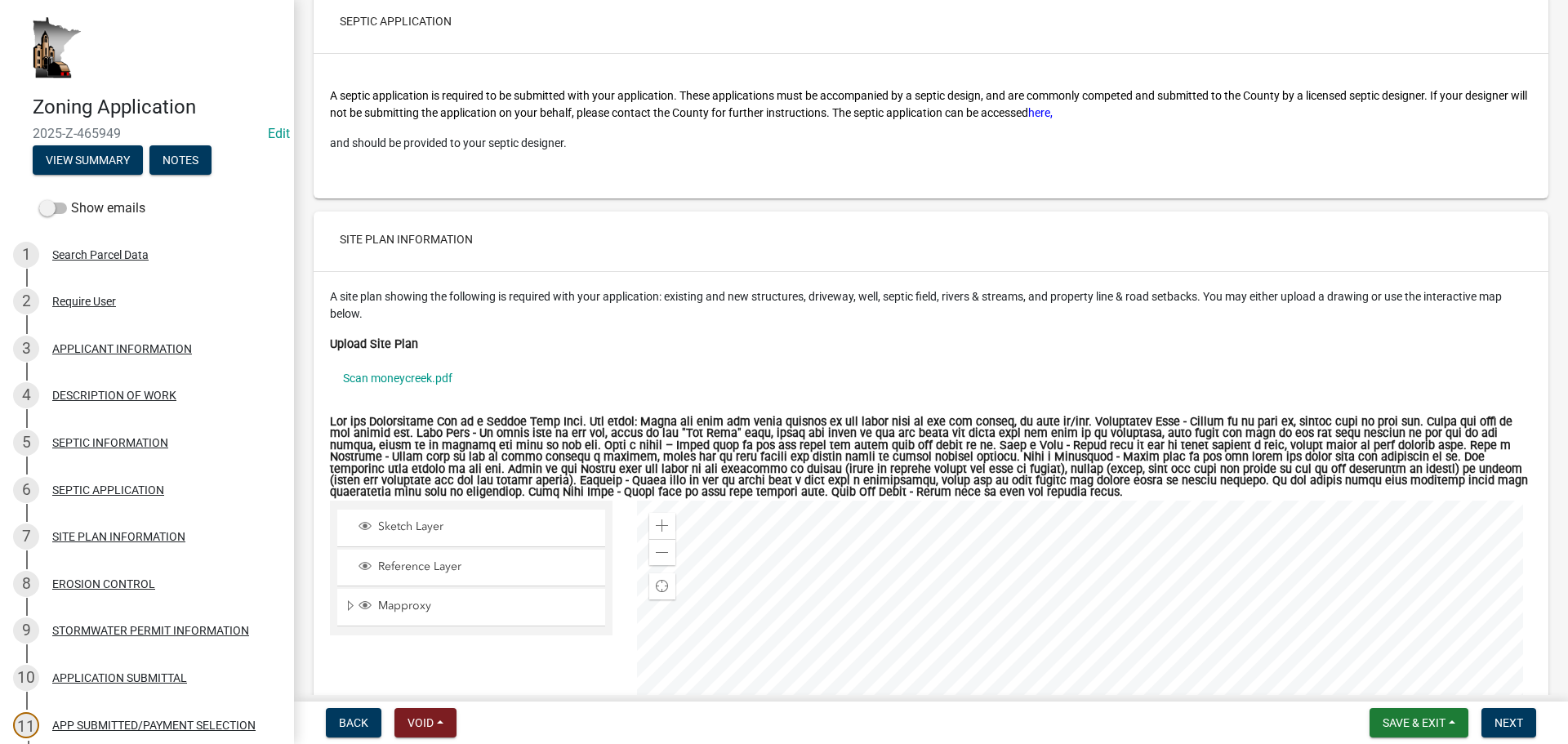
scroll to position [4166, 0]
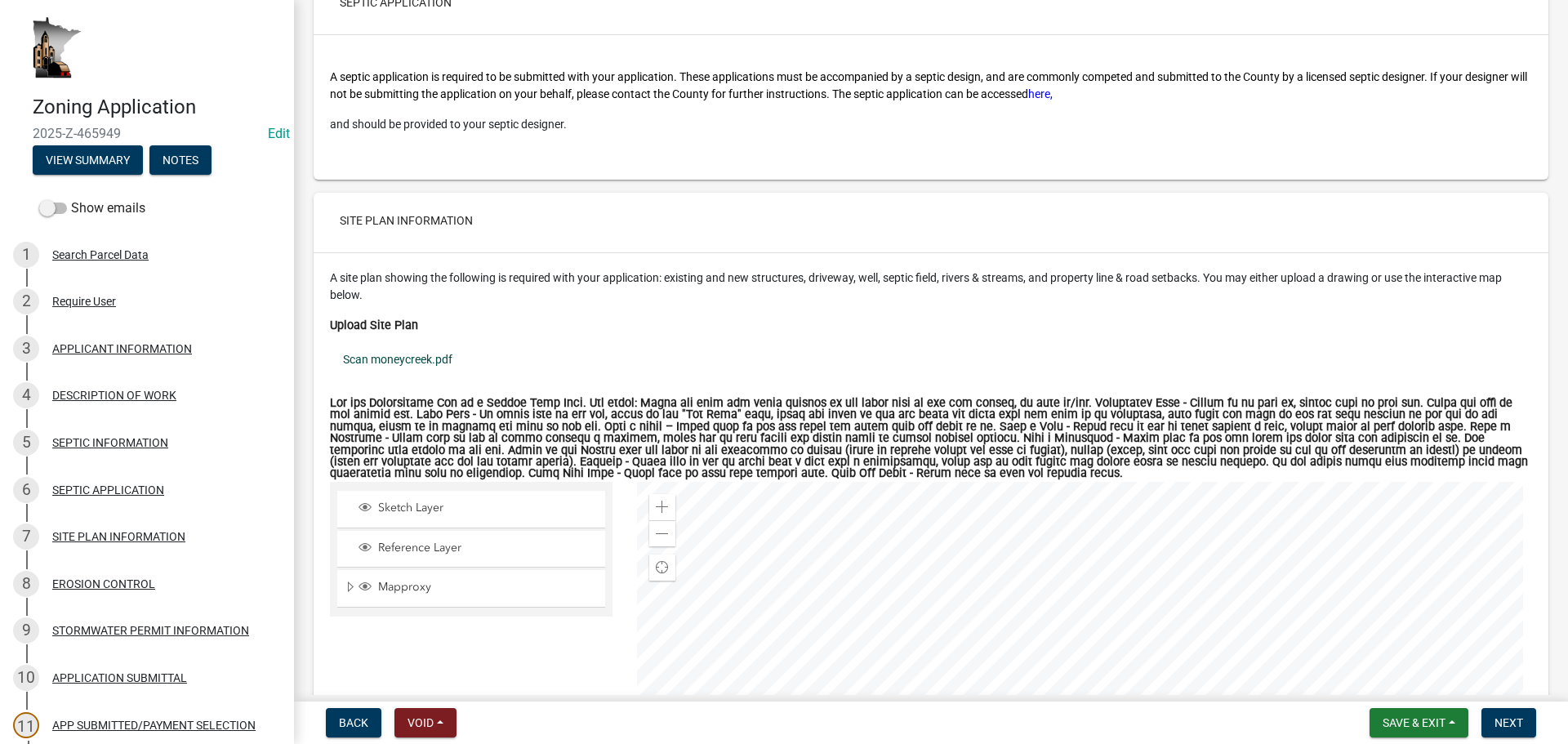
click at [408, 360] on link "Scan moneycreek.pdf" at bounding box center [930, 358] width 1202 height 37
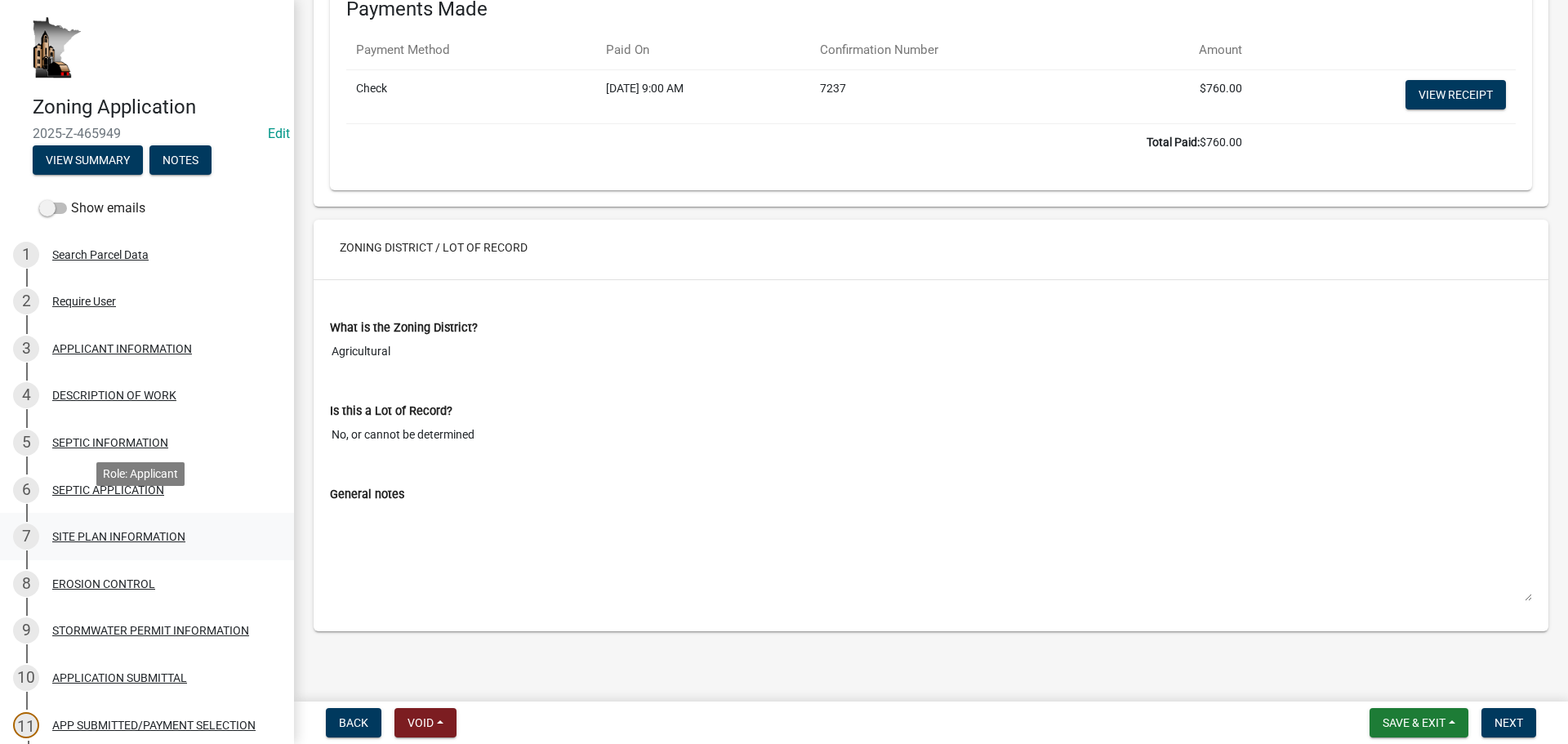
scroll to position [327, 0]
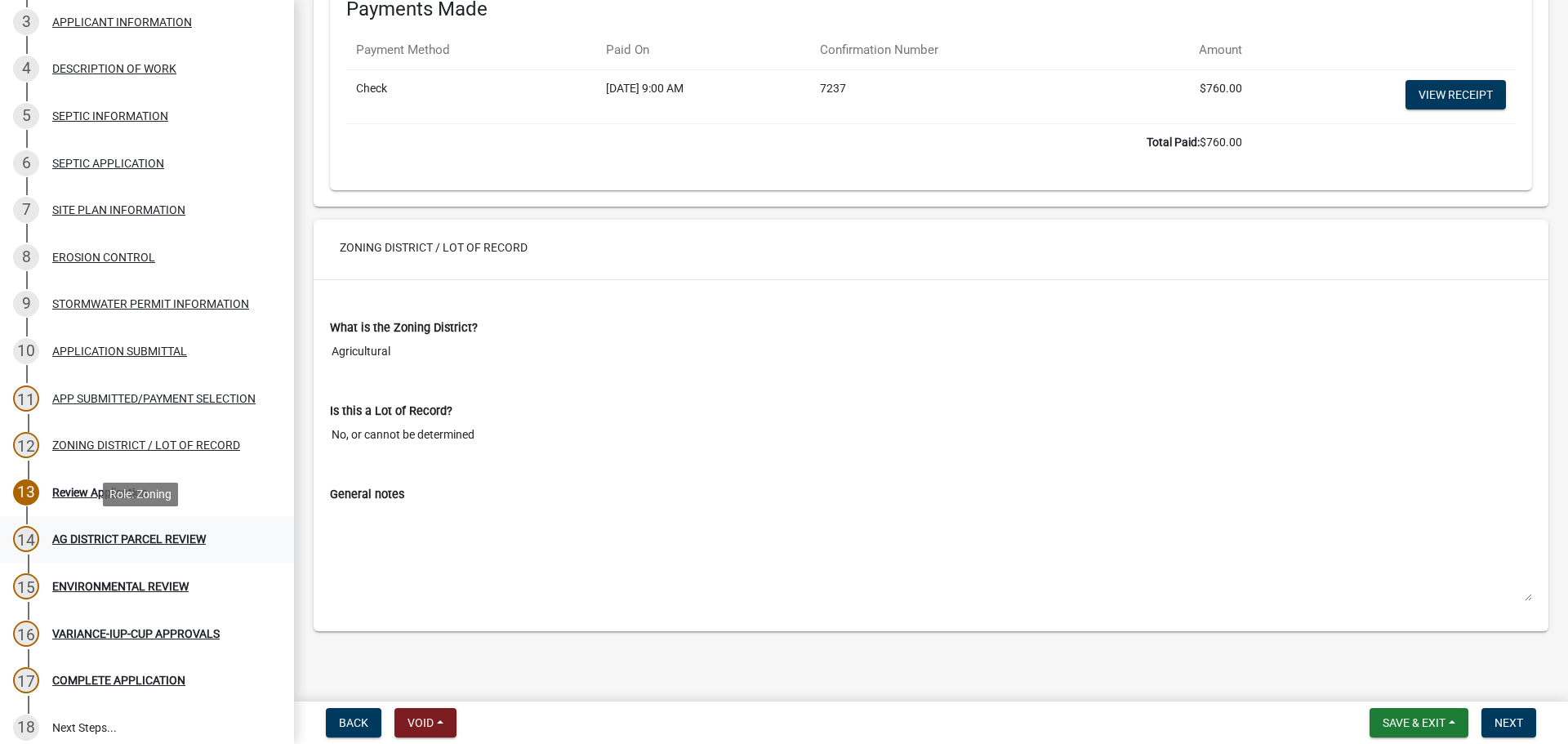
click at [139, 537] on div "AG DISTRICT PARCEL REVIEW" at bounding box center [129, 539] width 153 height 12
click at [116, 490] on div "Review Application" at bounding box center [100, 493] width 95 height 12
click at [1502, 715] on button "Next" at bounding box center [1508, 723] width 54 height 29
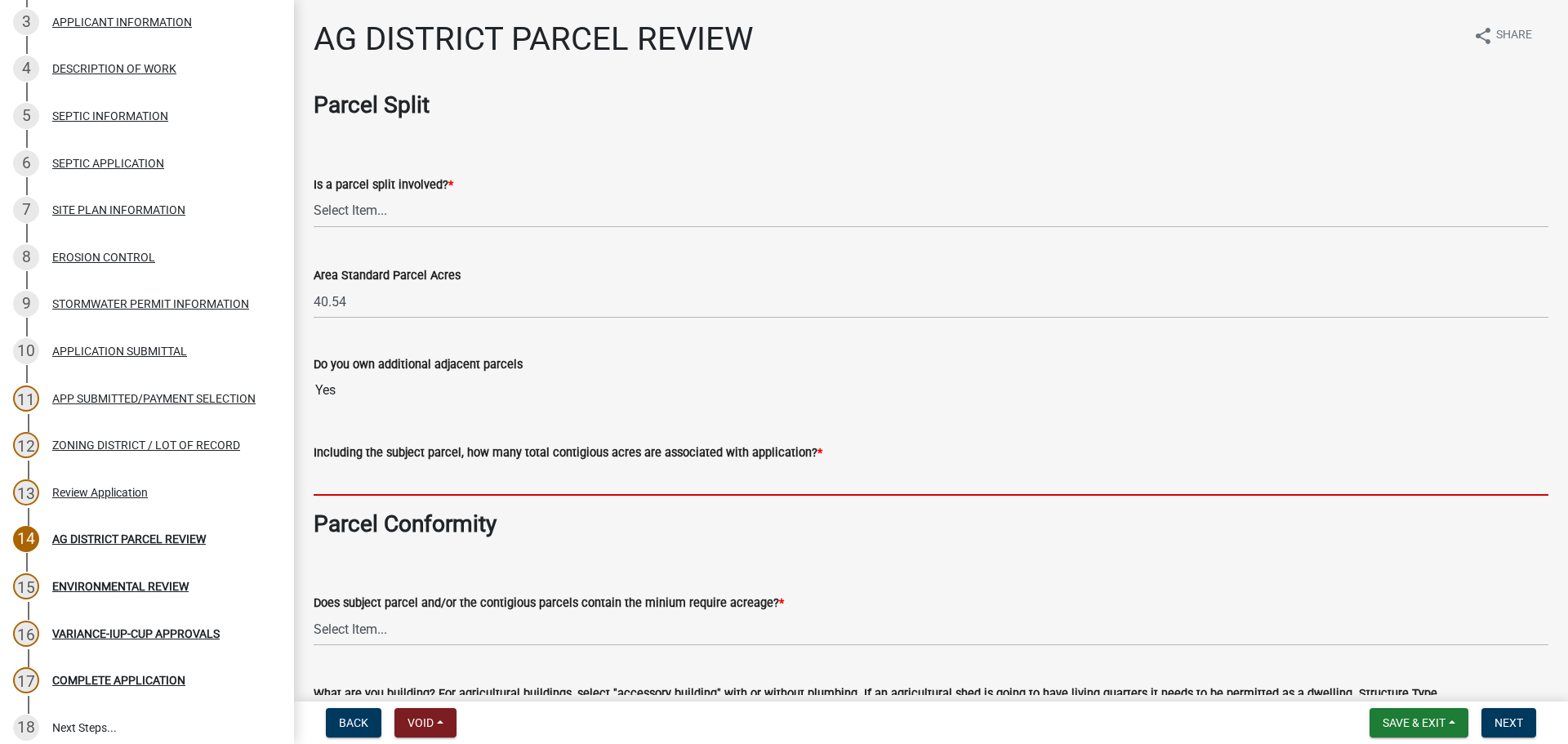
drag, startPoint x: 364, startPoint y: 495, endPoint x: 379, endPoint y: 495, distance: 15.0
click at [364, 495] on input "text" at bounding box center [930, 479] width 1234 height 34
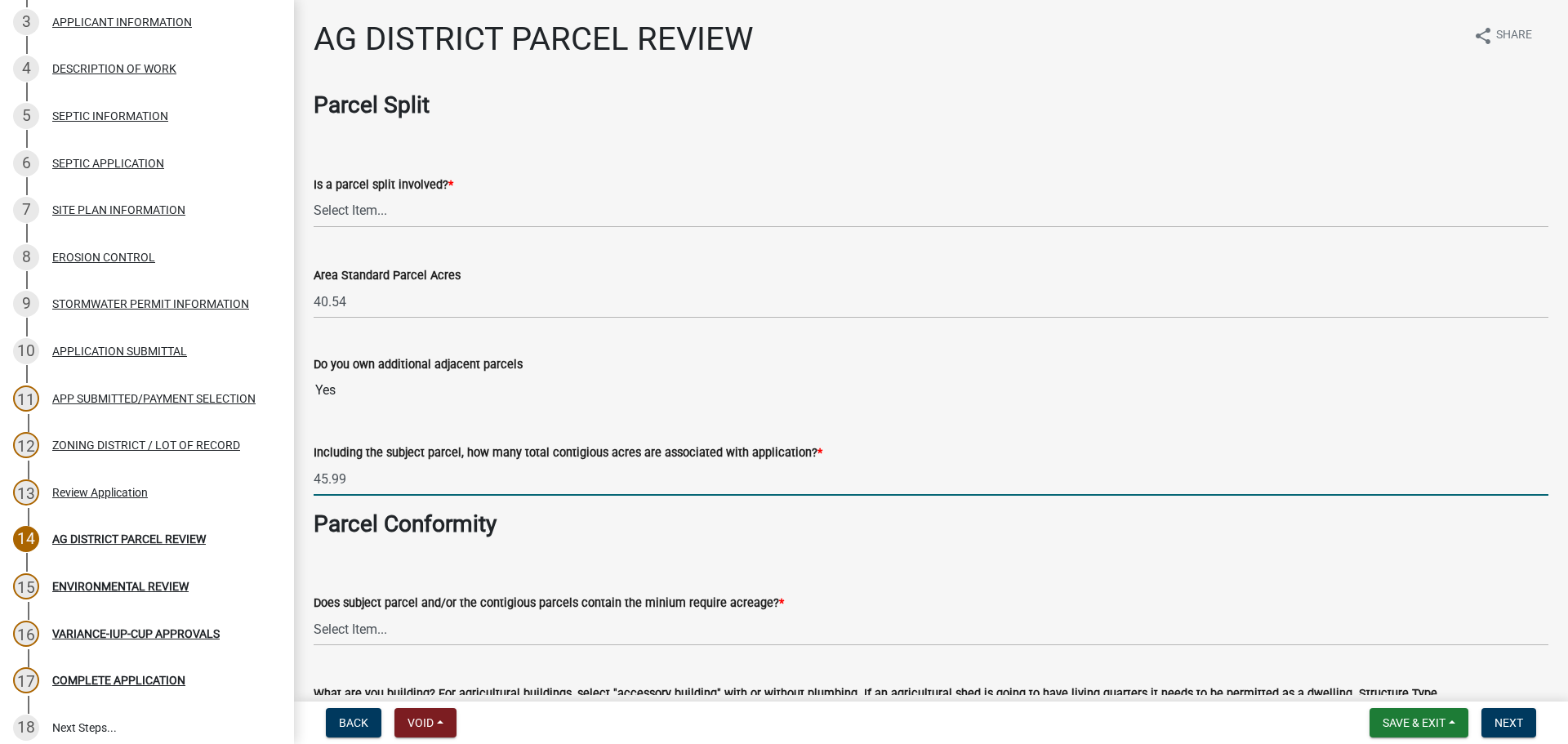
type input "45.99"
click at [447, 529] on strong "Parcel Conformity" at bounding box center [405, 524] width 183 height 27
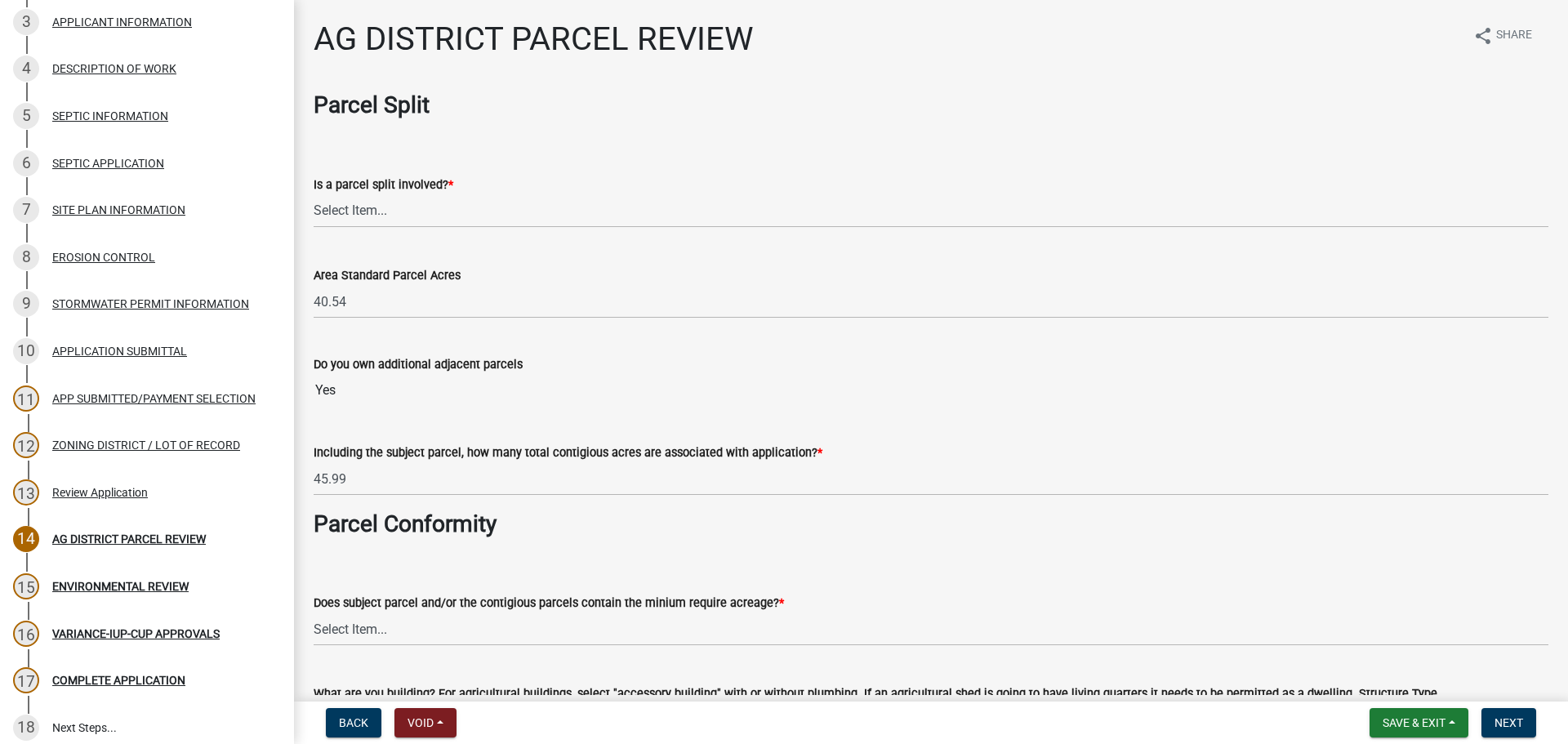
click at [459, 564] on div "Does subject parcel and/or the contigious parcels contain the minium require ac…" at bounding box center [930, 598] width 1234 height 95
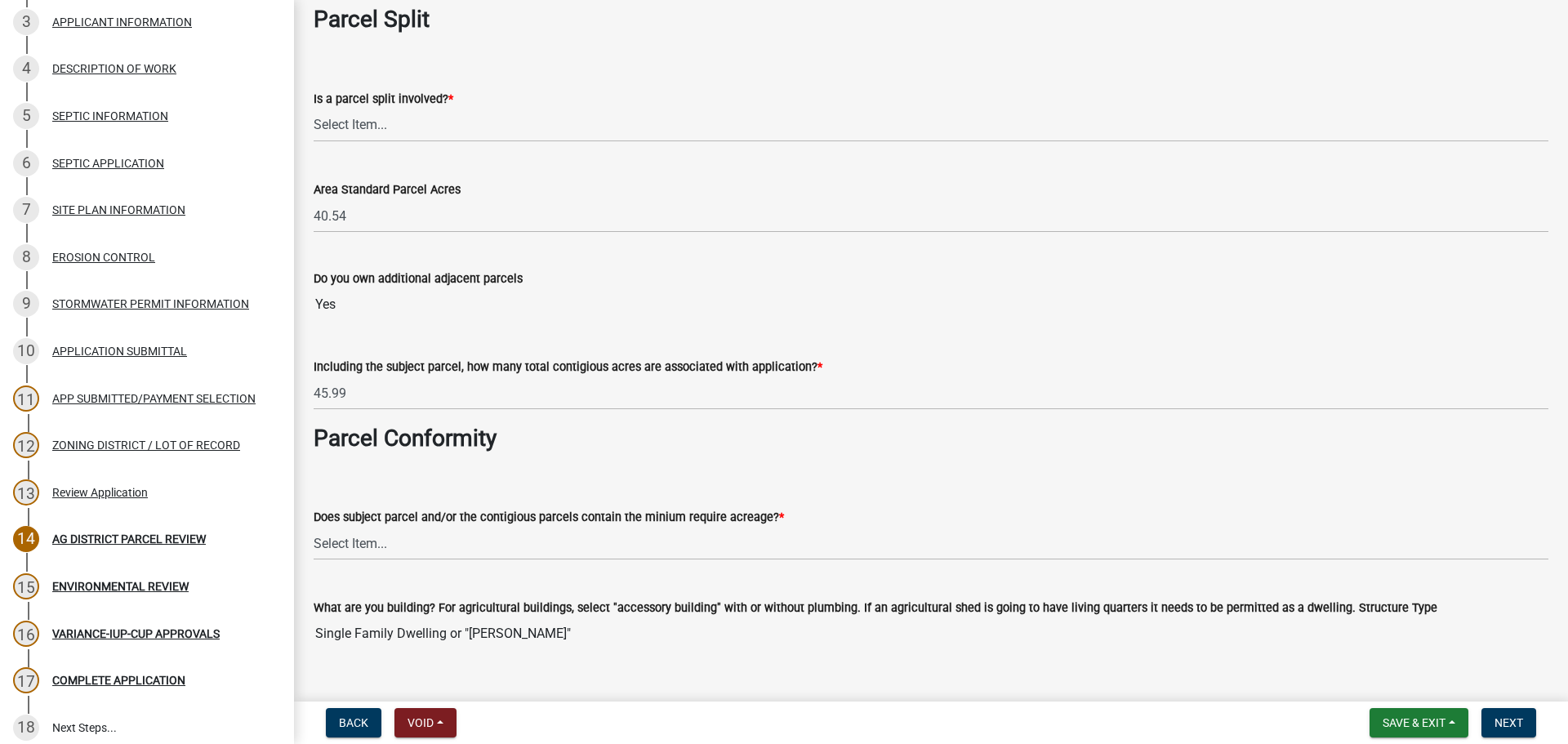
scroll to position [163, 0]
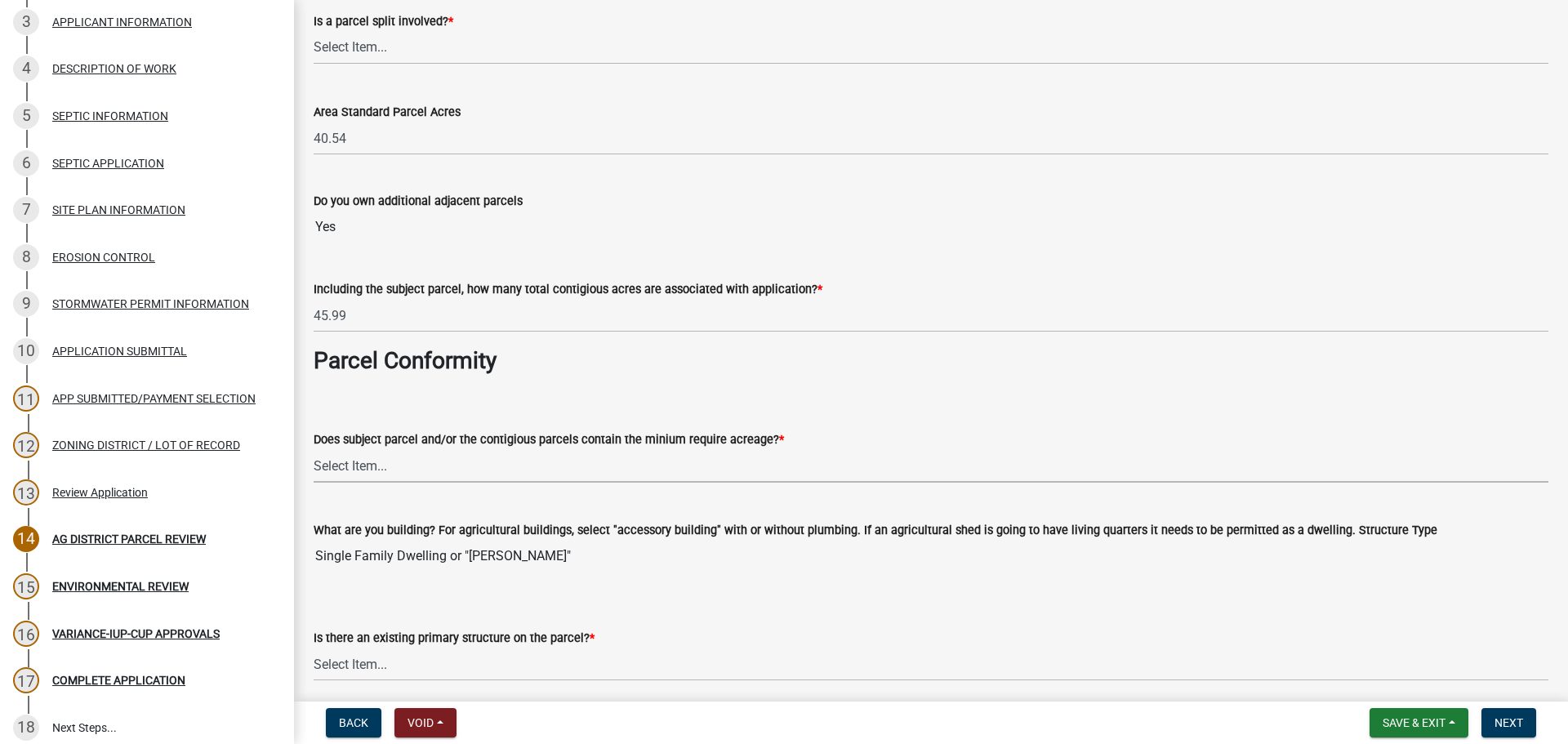
click at [408, 474] on select "Select Item... Yes, for a dwelling, 40 or more acres with one or more acres con…" at bounding box center [930, 465] width 1234 height 34
click at [314, 449] on select "Select Item... Yes, for a dwelling, 40 or more acres with one or more acres con…" at bounding box center [930, 465] width 1234 height 34
select select "204ce342-a024-4811-916a-2e1a7ad9bdb1"
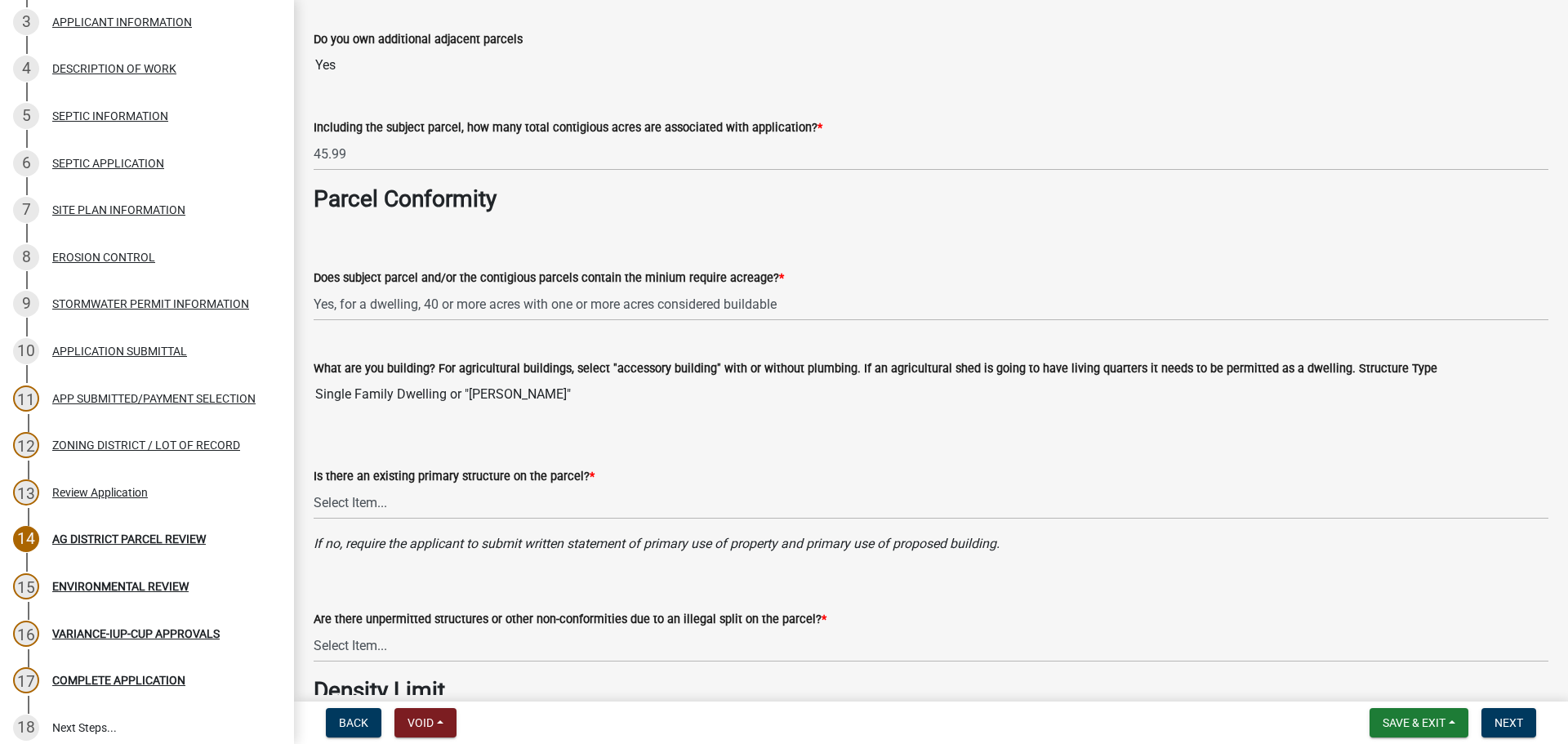
scroll to position [327, 0]
click at [561, 508] on select "Select Item... Yes No" at bounding box center [930, 501] width 1234 height 34
click at [314, 485] on select "Select Item... Yes No" at bounding box center [930, 501] width 1234 height 34
select select "11f84c91-8ab9-4d12-b3eb-da8ee5526d2f"
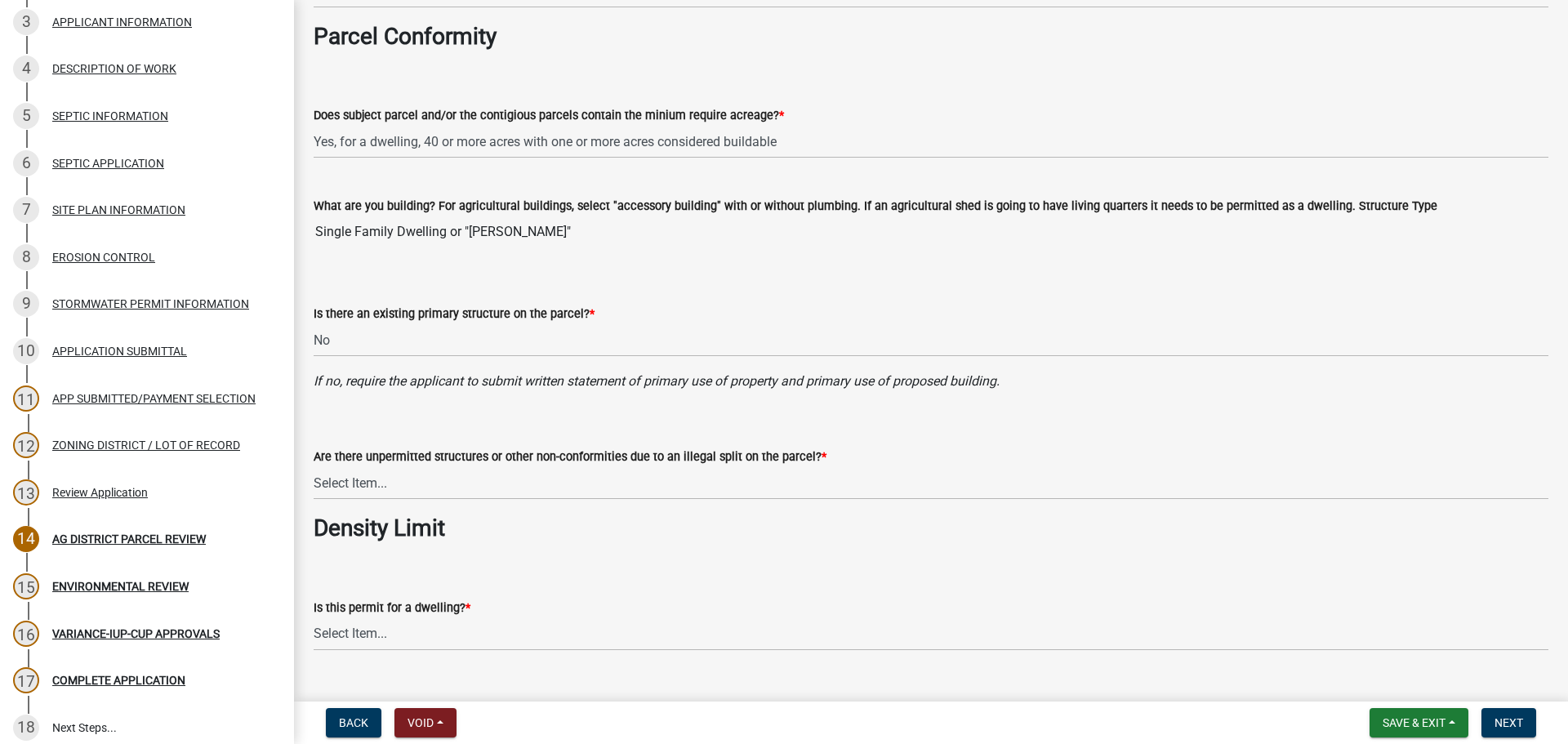
scroll to position [490, 0]
click at [524, 479] on select "Select Item... Yes No" at bounding box center [930, 480] width 1234 height 34
click at [314, 464] on select "Select Item... Yes No" at bounding box center [930, 480] width 1234 height 34
select select "3e342f75-9fb1-4b8c-bbeb-47cfa96347ca"
drag, startPoint x: 579, startPoint y: 633, endPoint x: 563, endPoint y: 637, distance: 16.5
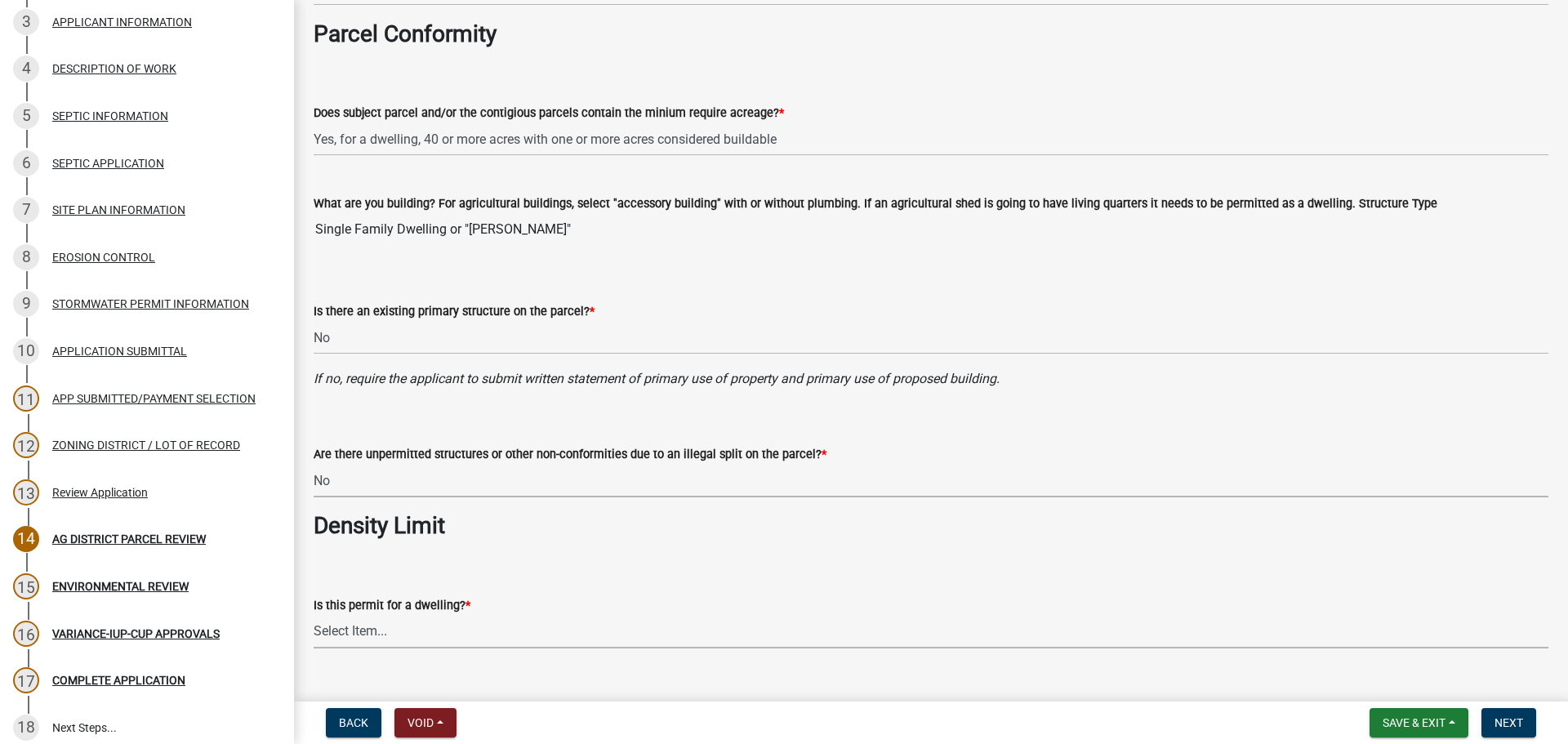
click at [578, 633] on select "Select Item... Yes No N/A" at bounding box center [930, 631] width 1234 height 34
click at [314, 615] on select "Select Item... Yes No N/A" at bounding box center [930, 631] width 1234 height 34
select select "a03889cb-6a67-4a6f-b14c-908bef68dd91"
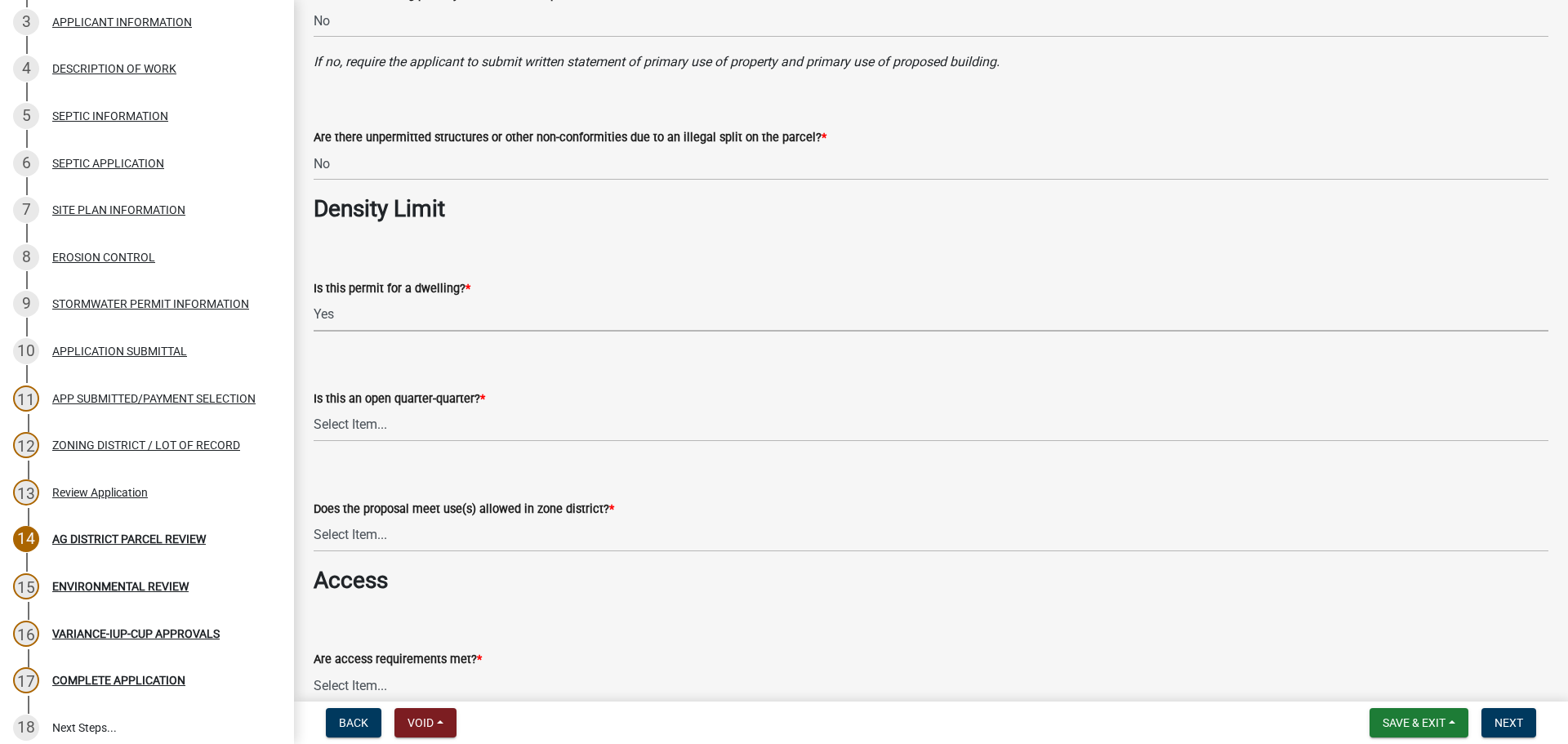
scroll to position [817, 0]
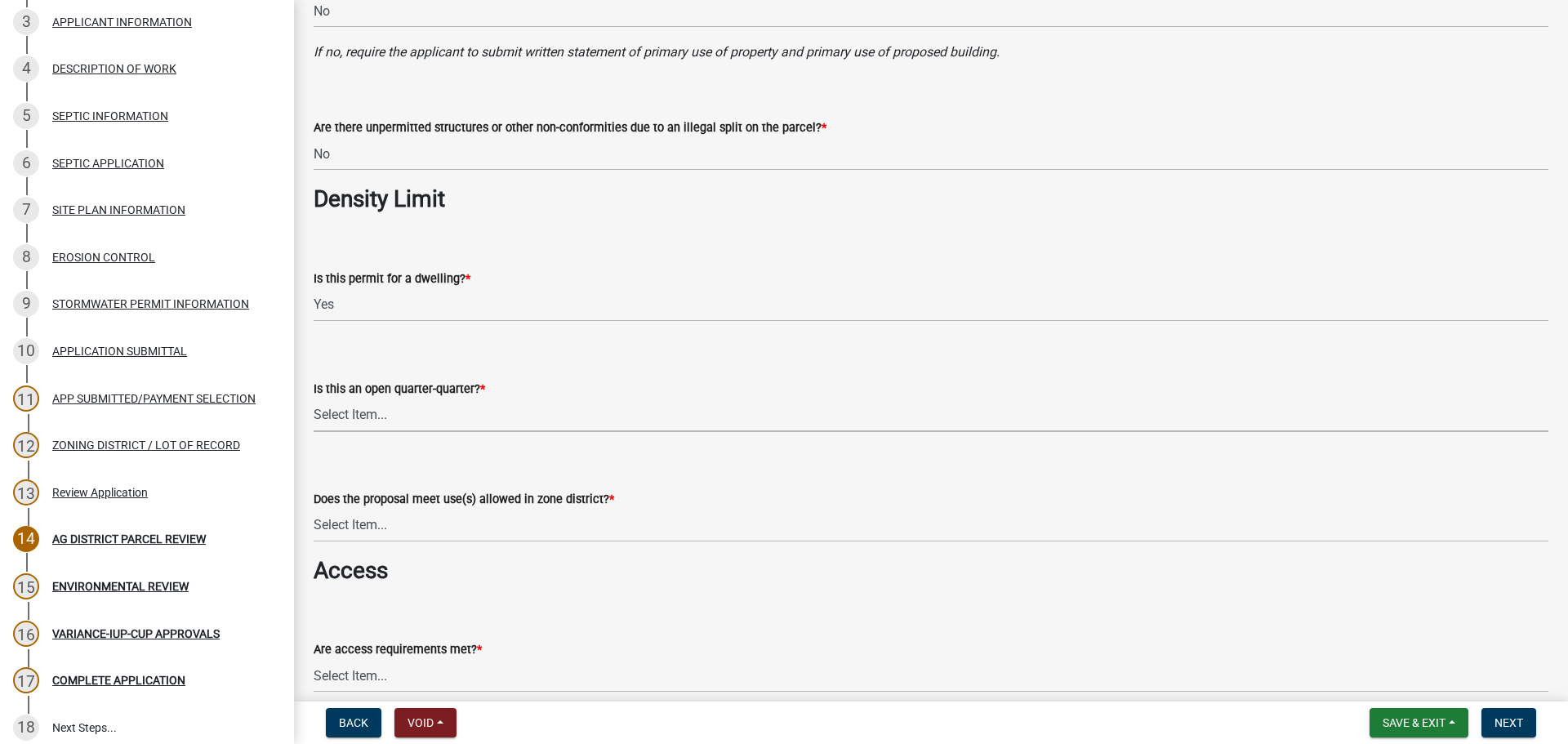
click at [377, 414] on select "Select Item... Yes No NA" at bounding box center [930, 415] width 1234 height 34
click at [314, 398] on select "Select Item... Yes No NA" at bounding box center [930, 415] width 1234 height 34
select select "d90819d3-3f0f-4d6b-ac1a-ec6f96f5399c"
click at [377, 524] on select "Select Item... Yes, permitted use Yes, conditional use Yes, interim use Yes, ac…" at bounding box center [930, 525] width 1234 height 34
click at [314, 509] on select "Select Item... Yes, permitted use Yes, conditional use Yes, interim use Yes, ac…" at bounding box center [930, 525] width 1234 height 34
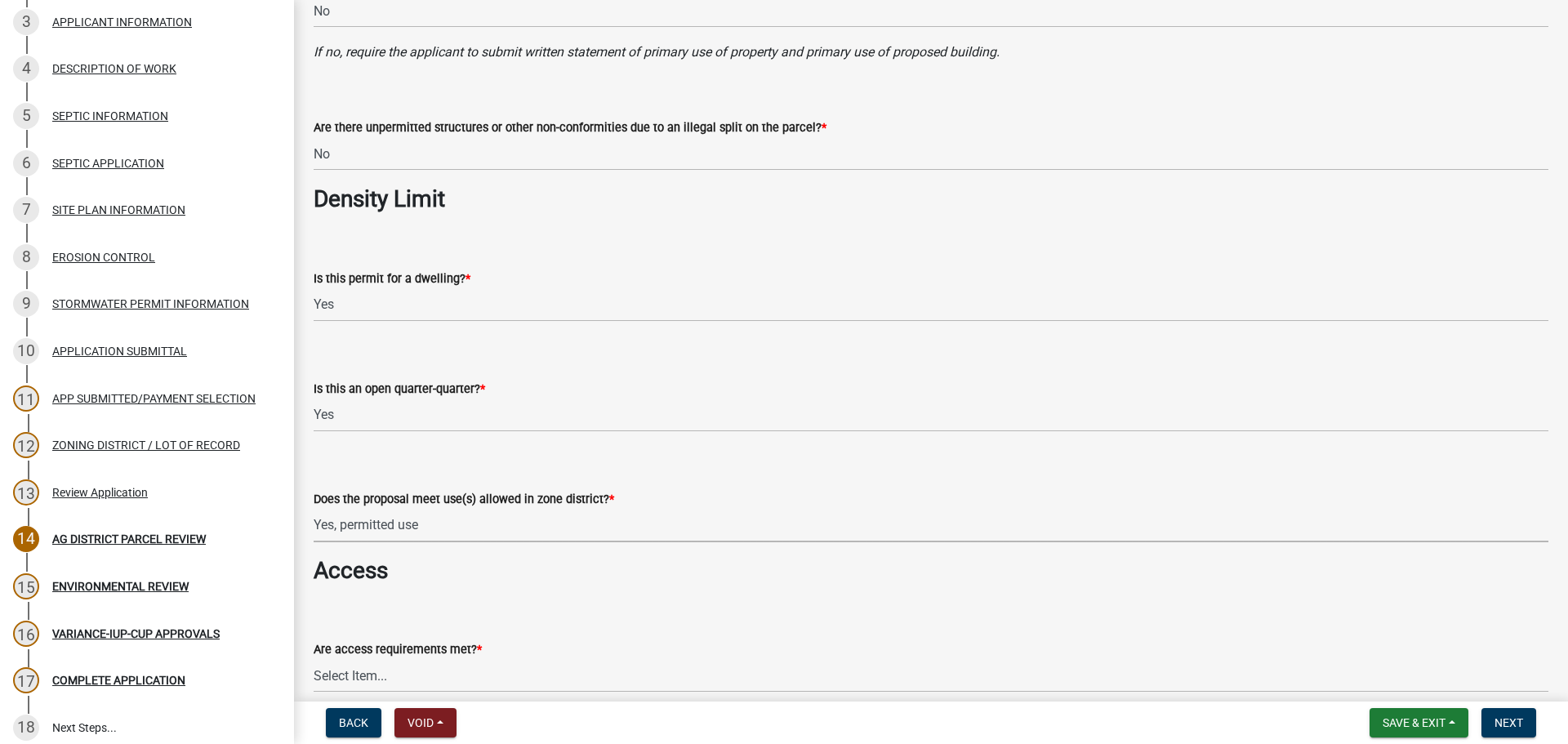
select select "a045efff-9645-47c6-b046-89cf1e905dd6"
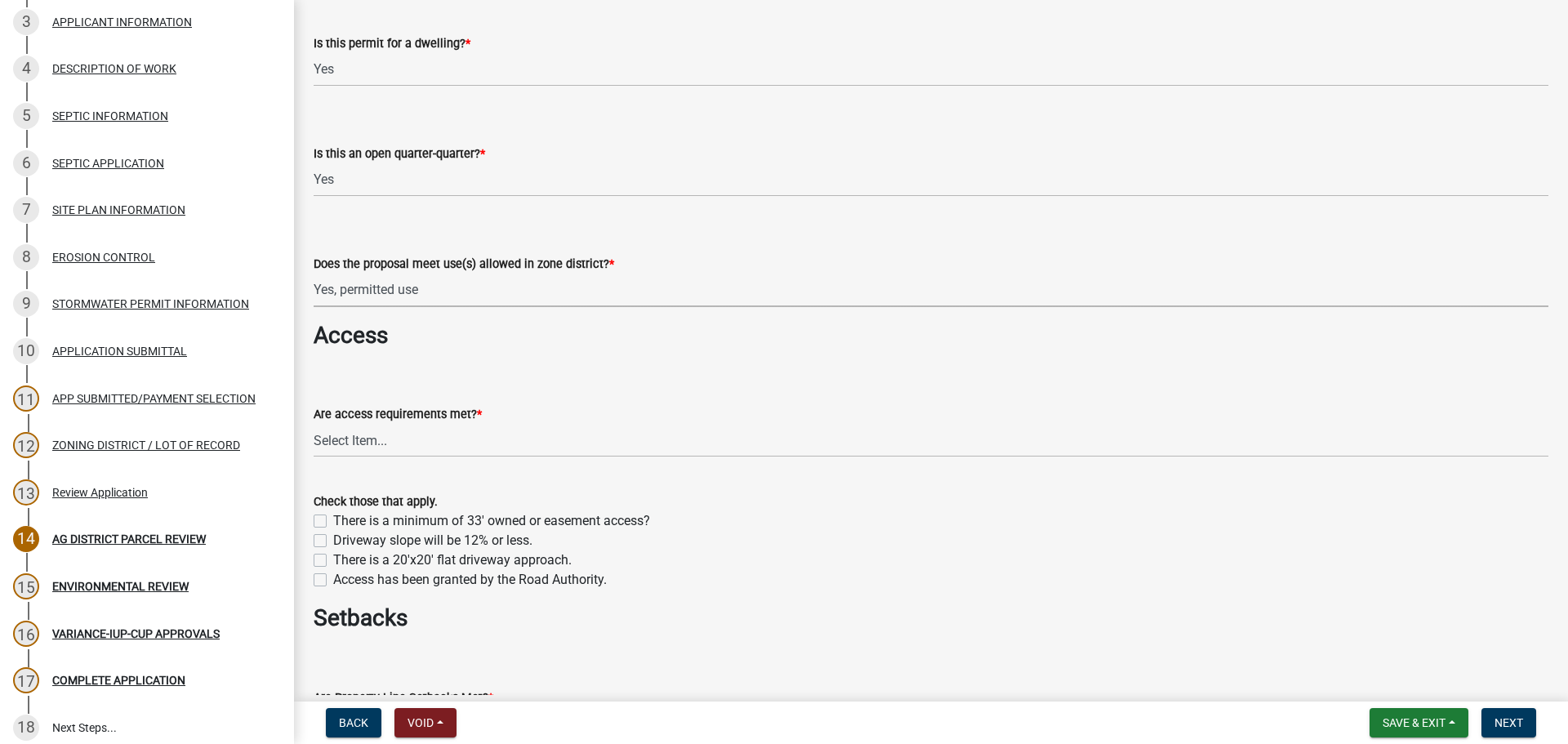
scroll to position [1062, 0]
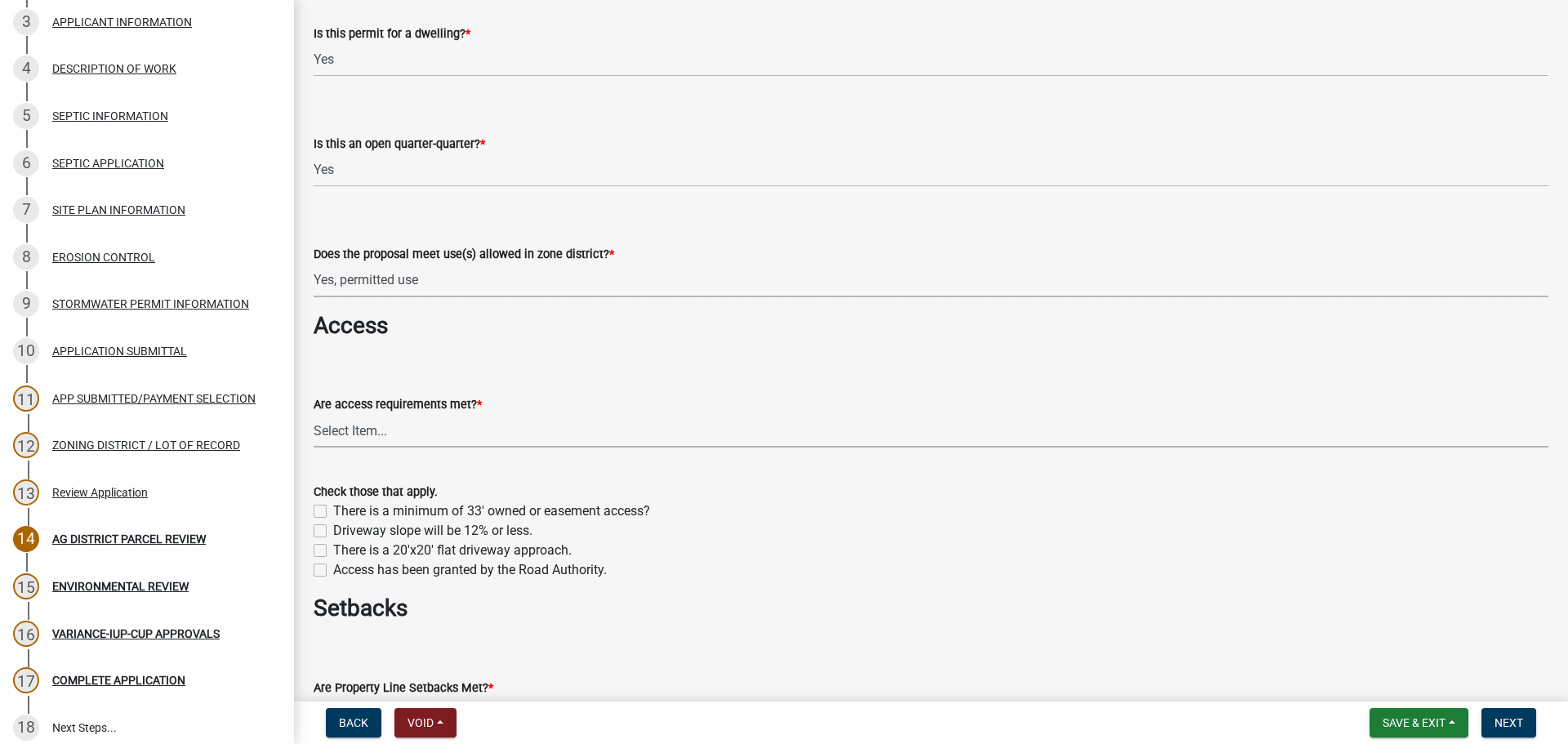
click at [326, 428] on select "Select Item... yes no N/A - No modifications to existing driveway are proposed." at bounding box center [930, 430] width 1234 height 34
click at [314, 414] on select "Select Item... yes no N/A - No modifications to existing driveway are proposed." at bounding box center [930, 430] width 1234 height 34
select select "aa1ca06f-8d34-4542-998d-1b6ccdc96445"
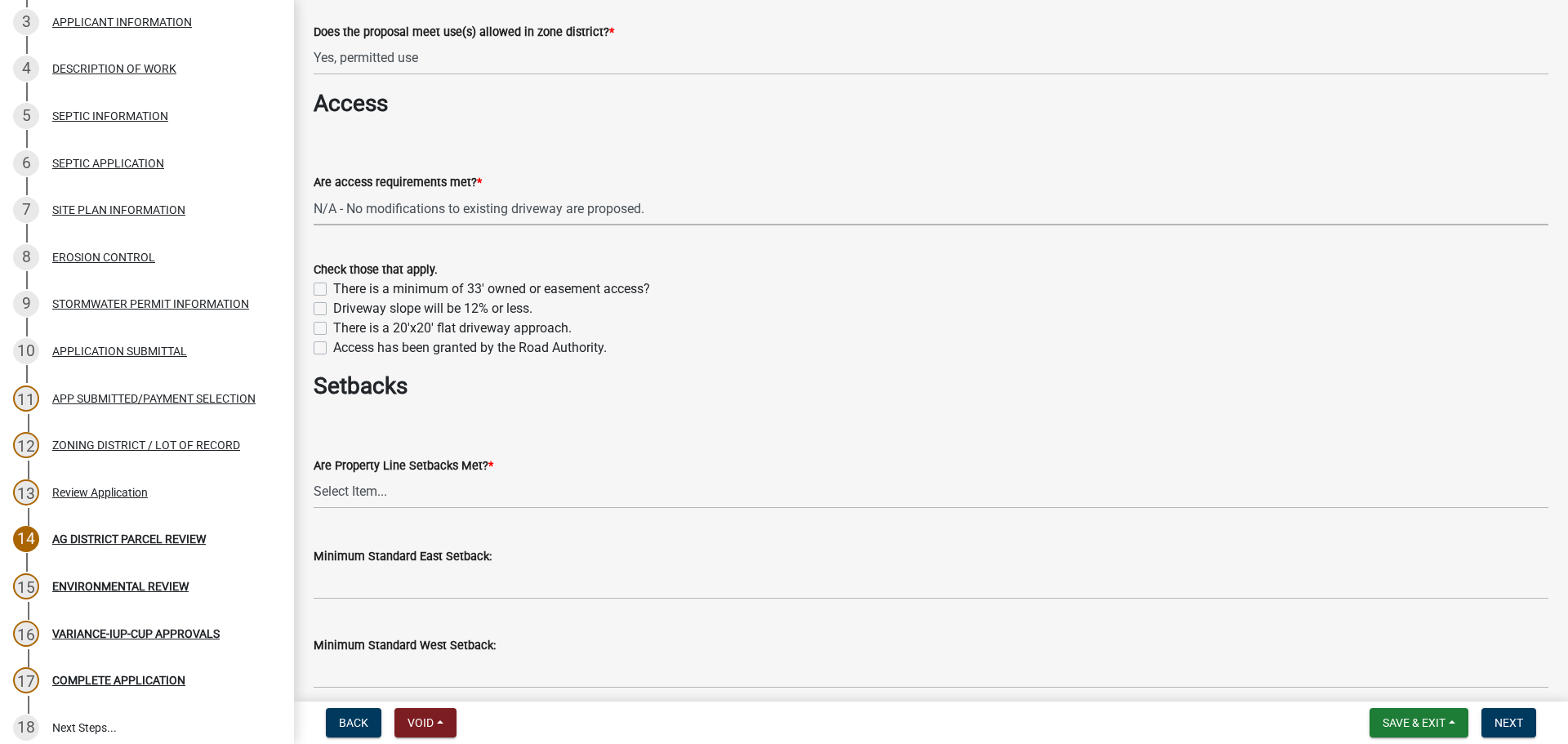
scroll to position [1307, 0]
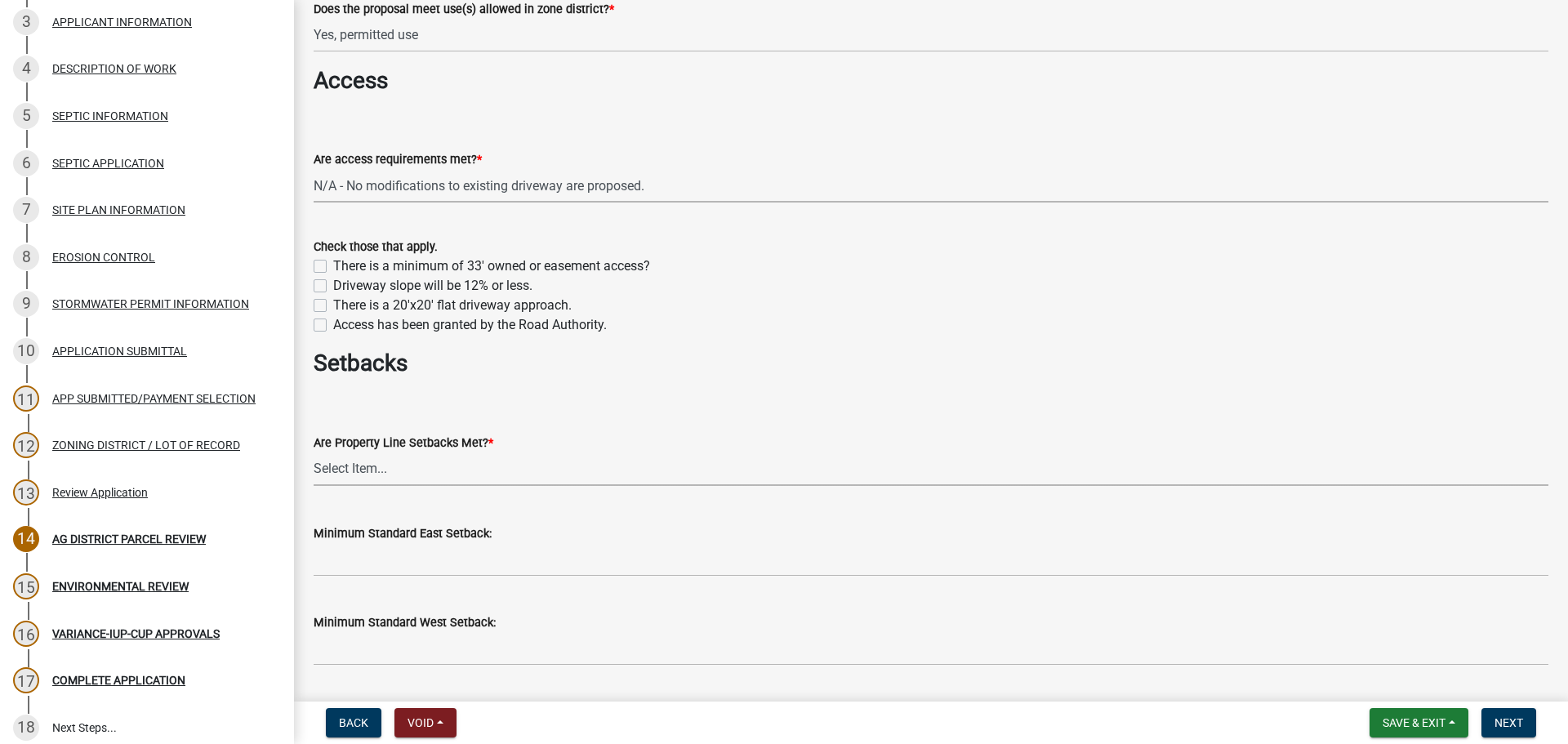
click at [581, 468] on select "Select Item... Yes No" at bounding box center [930, 469] width 1234 height 34
click at [314, 453] on select "Select Item... Yes No" at bounding box center [930, 469] width 1234 height 34
select select "f47993c2-143f-42b0-843f-88b20baa7a0f"
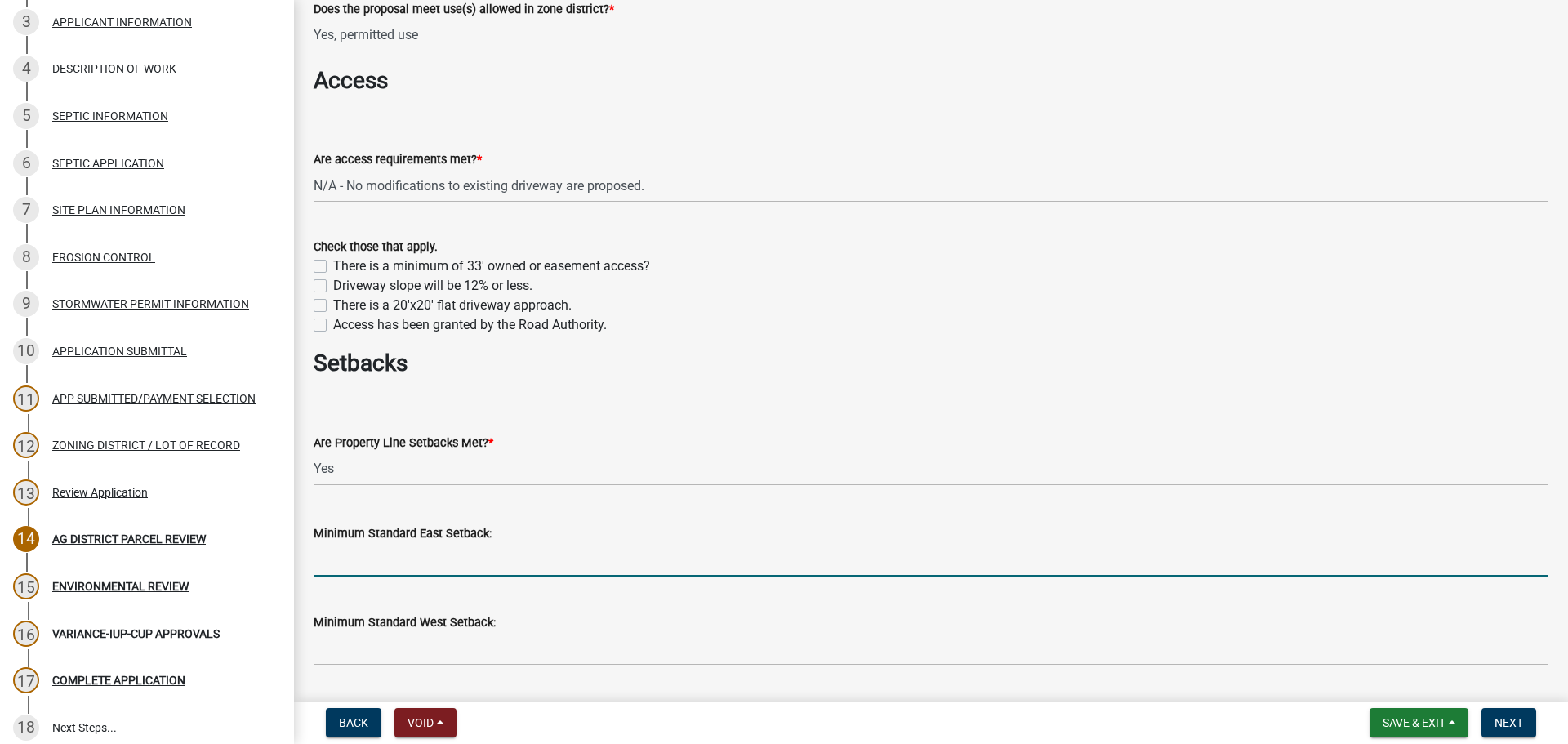
click at [430, 552] on input "Minimum Standard East Setback:" at bounding box center [930, 560] width 1234 height 34
type input "50 ft"
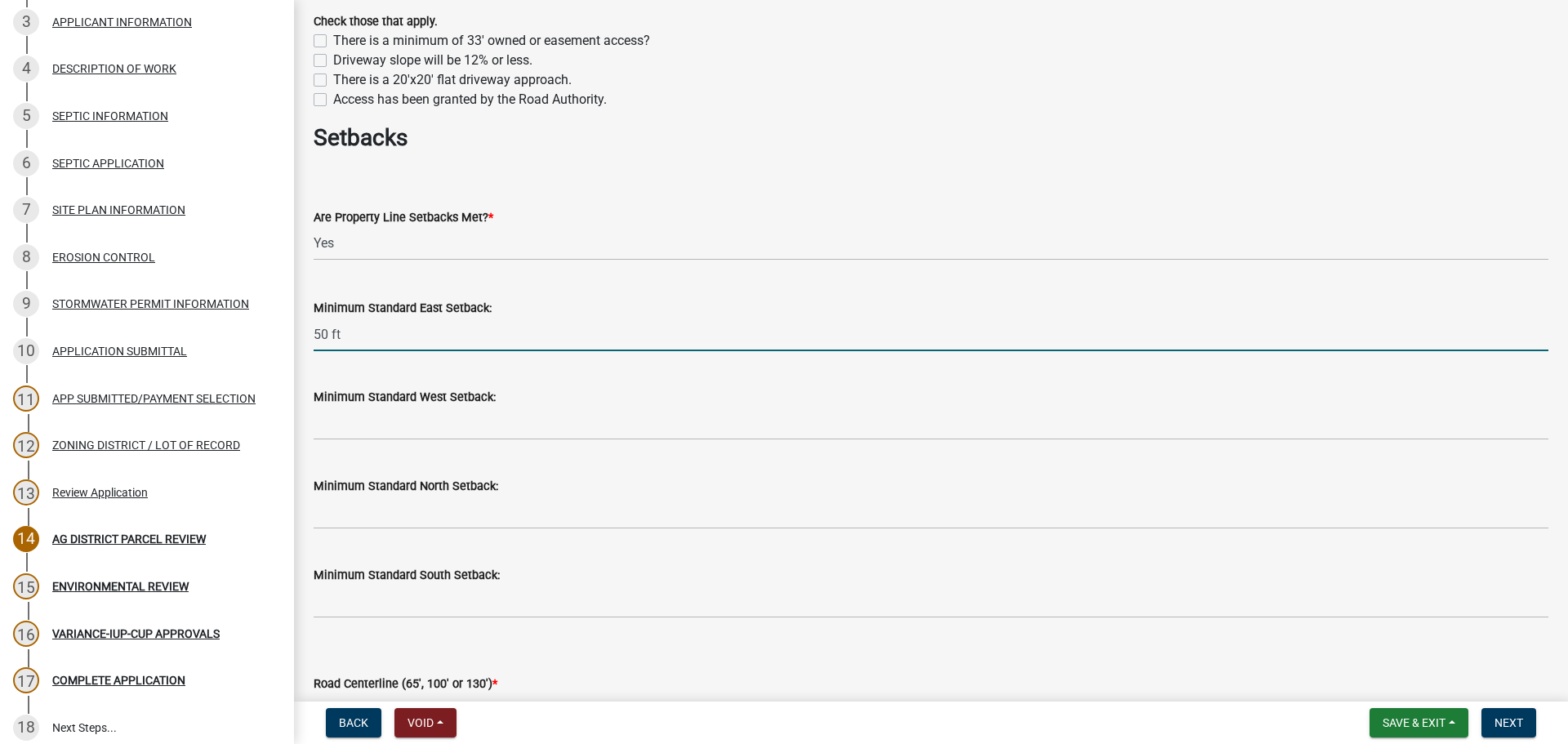
scroll to position [1552, 0]
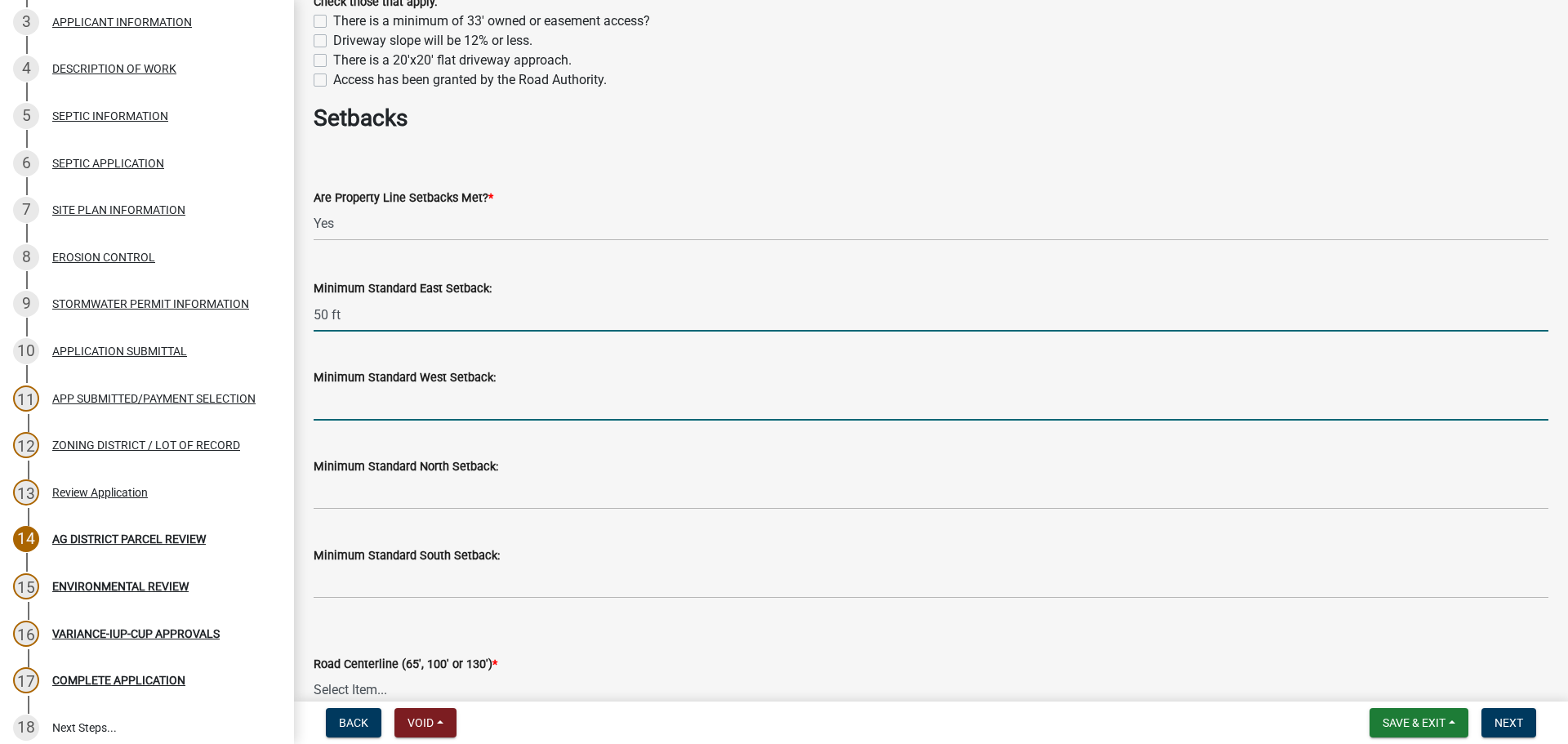
click at [505, 415] on input "Minimum Standard West Setback:" at bounding box center [930, 404] width 1234 height 34
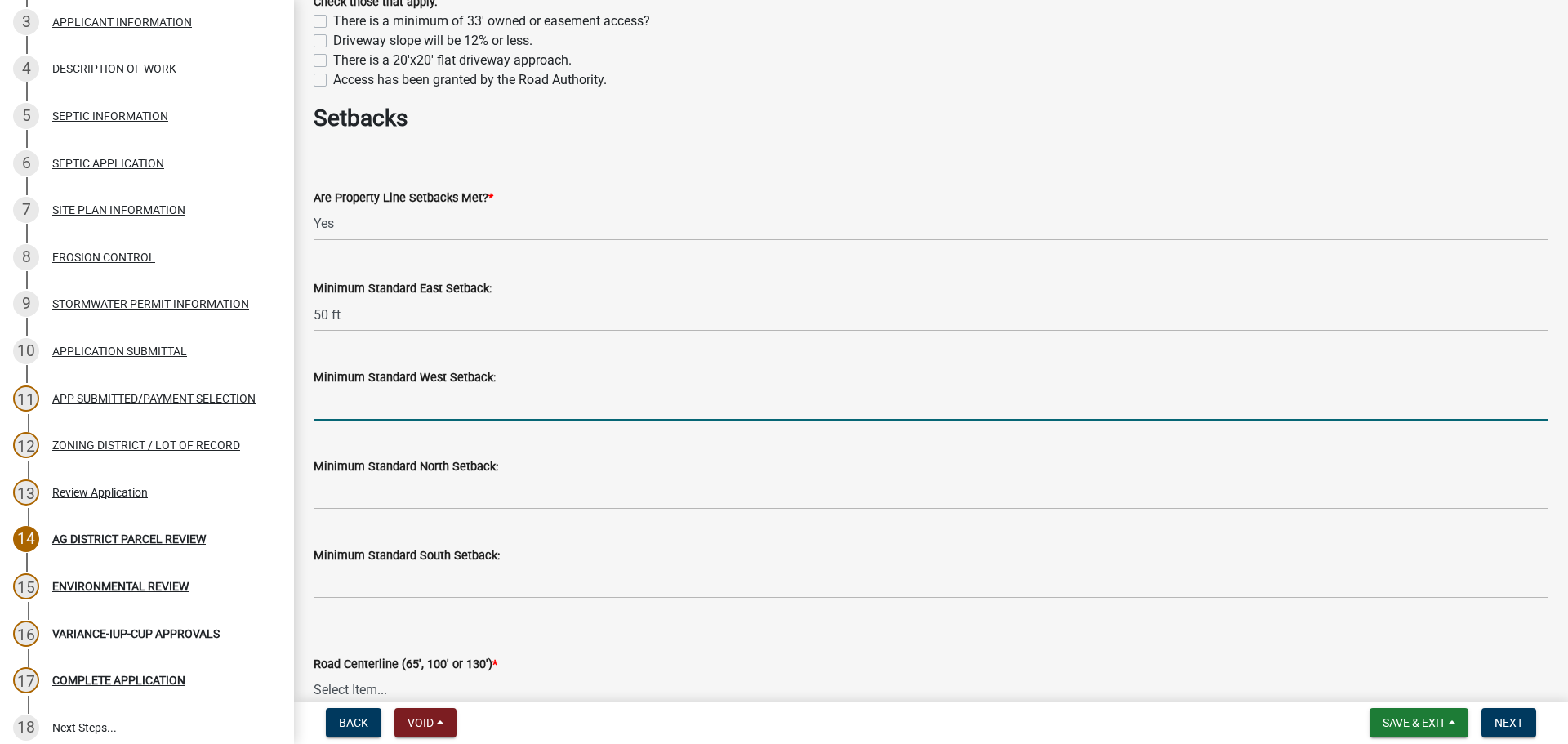
type input "50 ft"
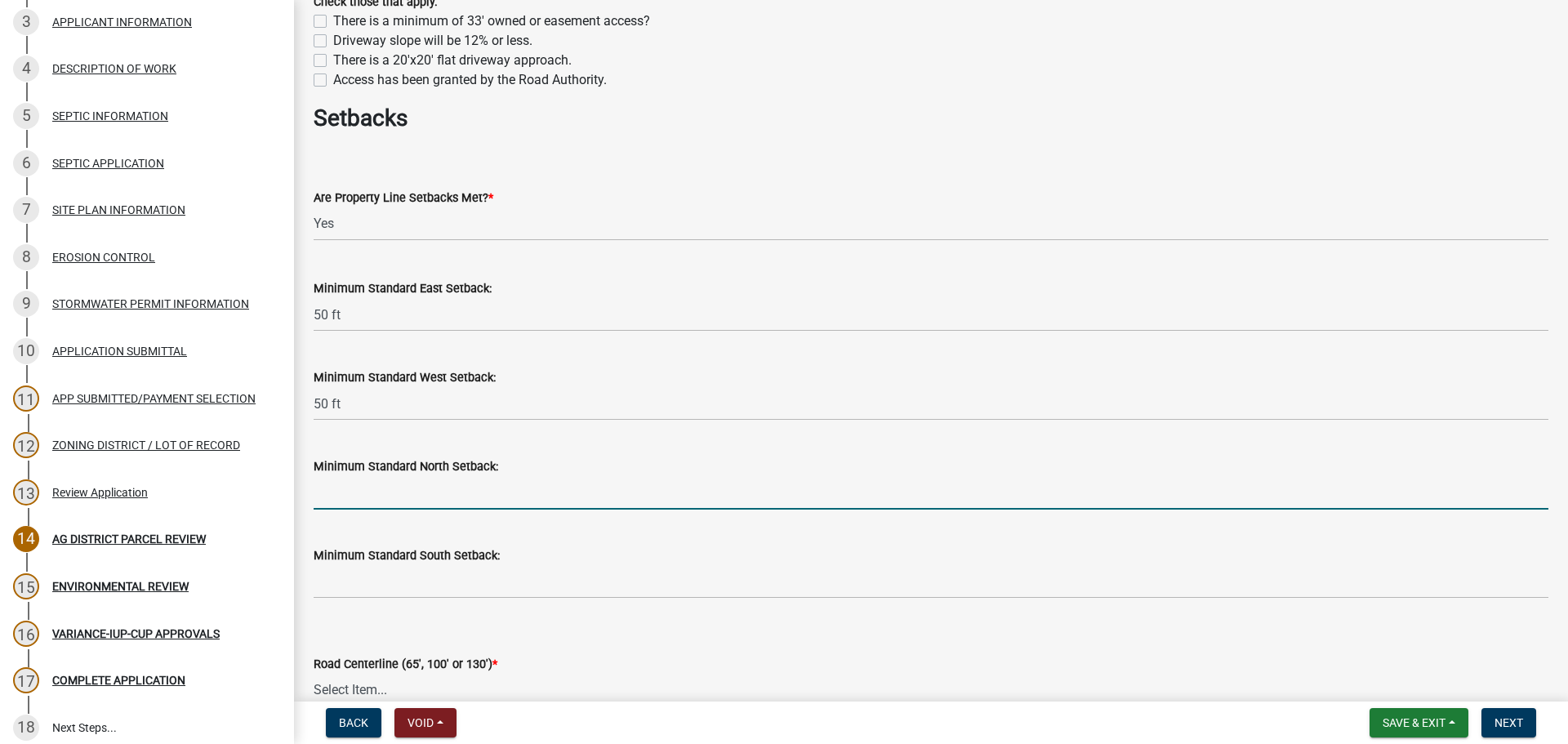
click at [435, 504] on input "Minimum Standard North Setback:" at bounding box center [930, 493] width 1234 height 34
type input "50 ft"
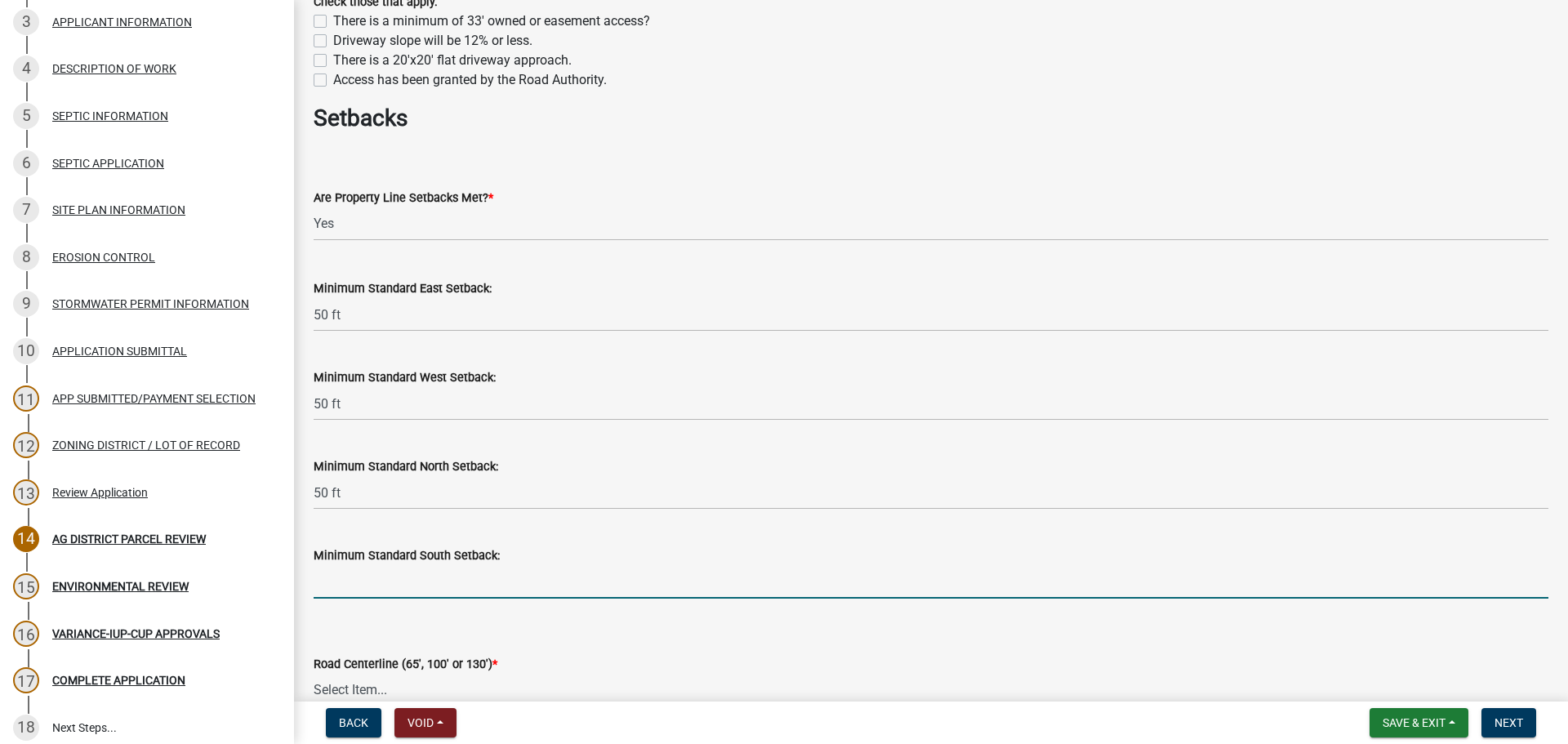
click at [414, 582] on input "Minimum Standard South Setback:" at bounding box center [930, 582] width 1234 height 34
type input "50 ft"
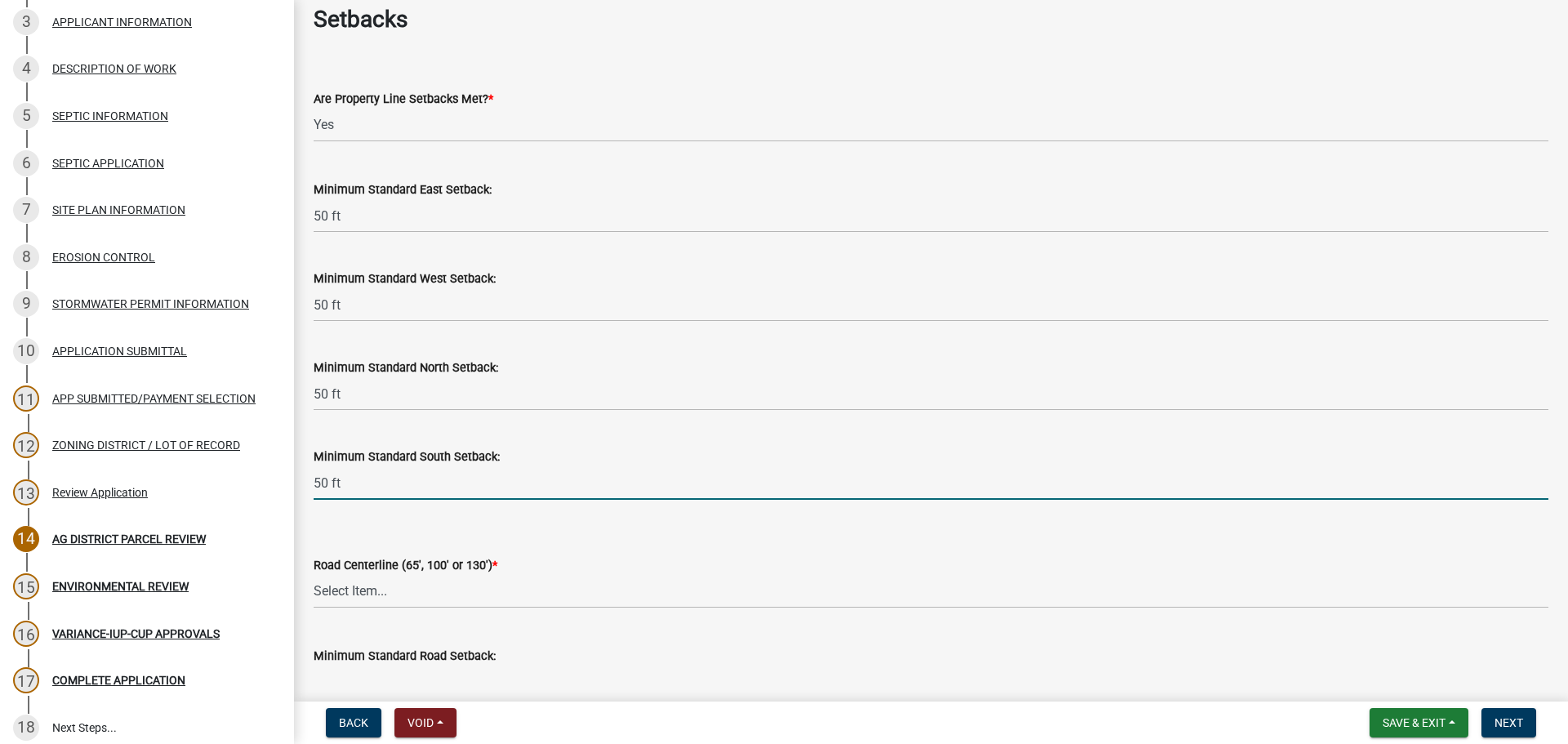
scroll to position [1797, 0]
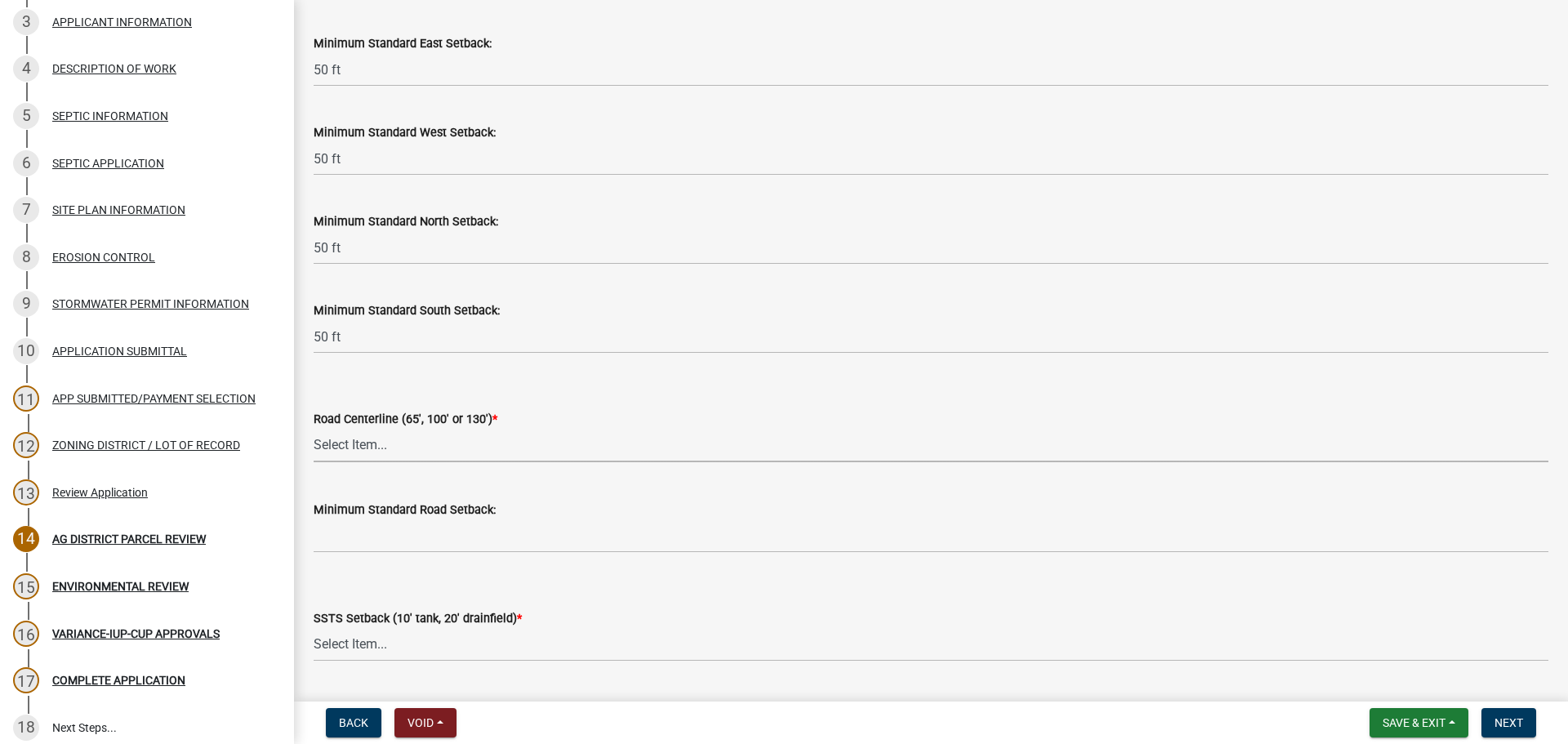
click at [375, 452] on select "Select Item... Yes No" at bounding box center [930, 445] width 1234 height 34
click at [314, 429] on select "Select Item... Yes No" at bounding box center [930, 445] width 1234 height 34
select select "010a36e8-78ab-47dd-88f8-ccc0edf139b8"
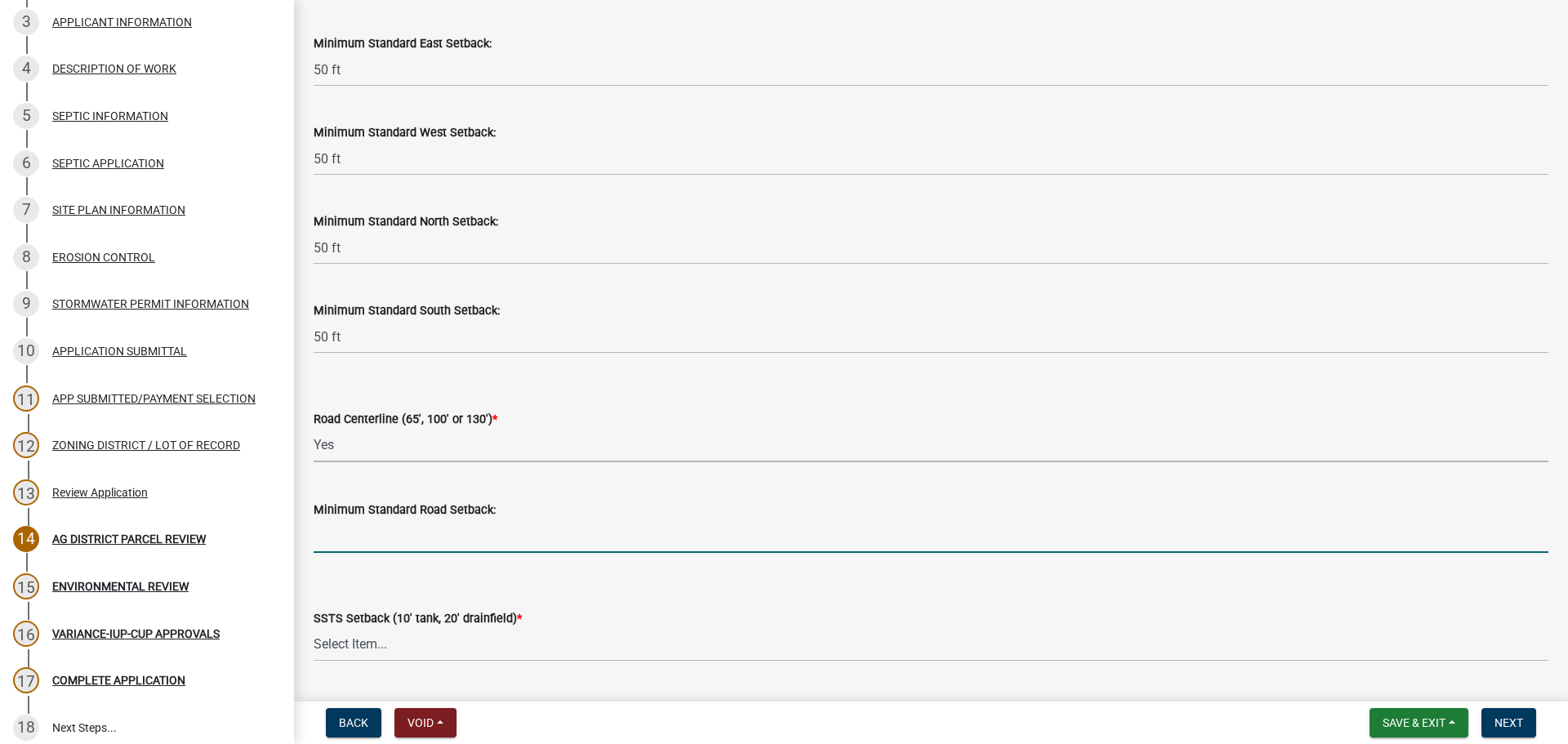
click at [410, 535] on input "Minimum Standard Road Setback:" at bounding box center [930, 536] width 1234 height 34
click at [719, 571] on div "SSTS Setback (10' tank, 20' drainfield) * Select Item... Yes No N/A" at bounding box center [930, 613] width 1234 height 95
click at [378, 530] on input "Minimum Standard Road Setback:" at bounding box center [930, 536] width 1234 height 34
type input "65 ft"
click at [655, 602] on form "SSTS Setback (10' tank, 20' drainfield) * Select Item... Yes No N/A" at bounding box center [930, 625] width 1234 height 73
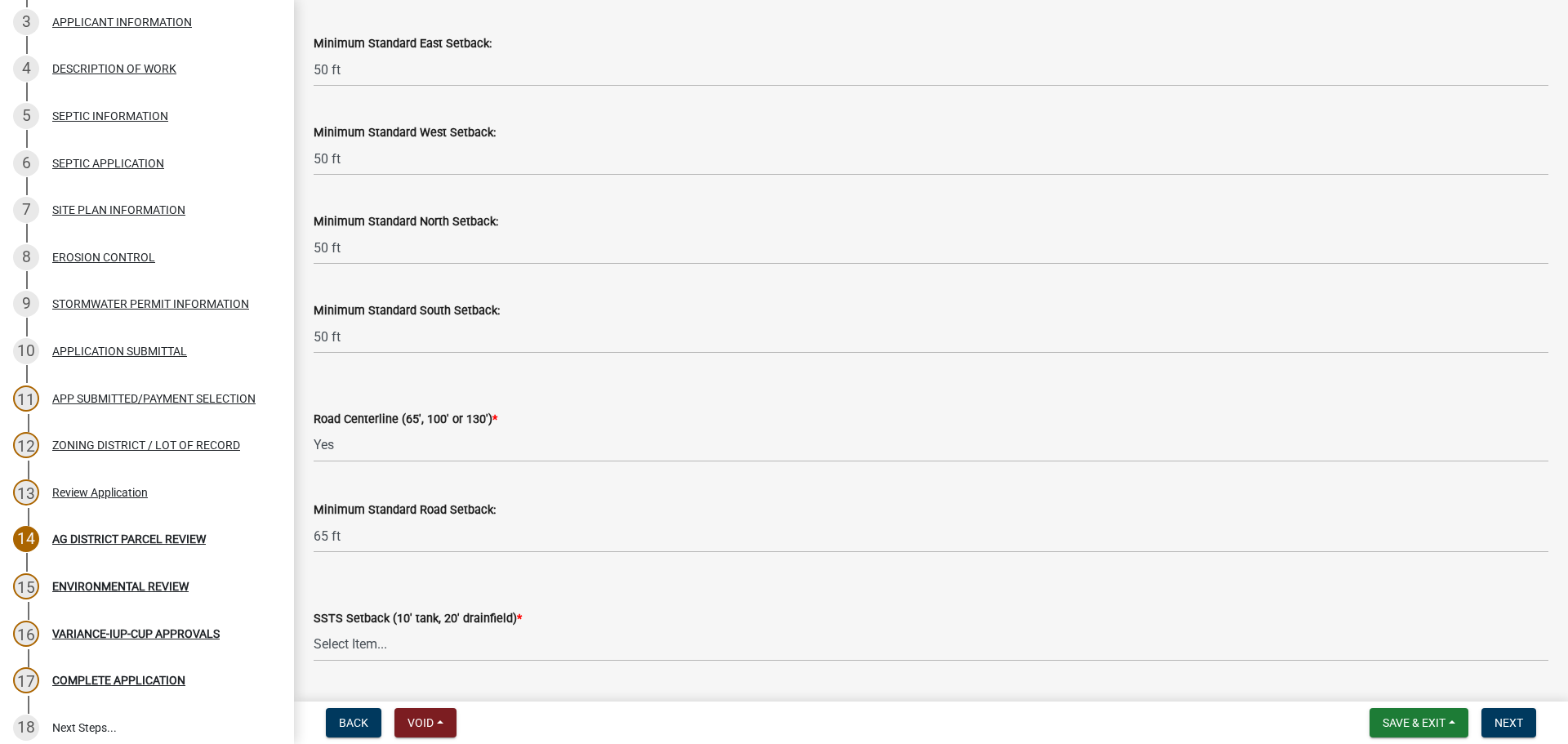
scroll to position [1961, 0]
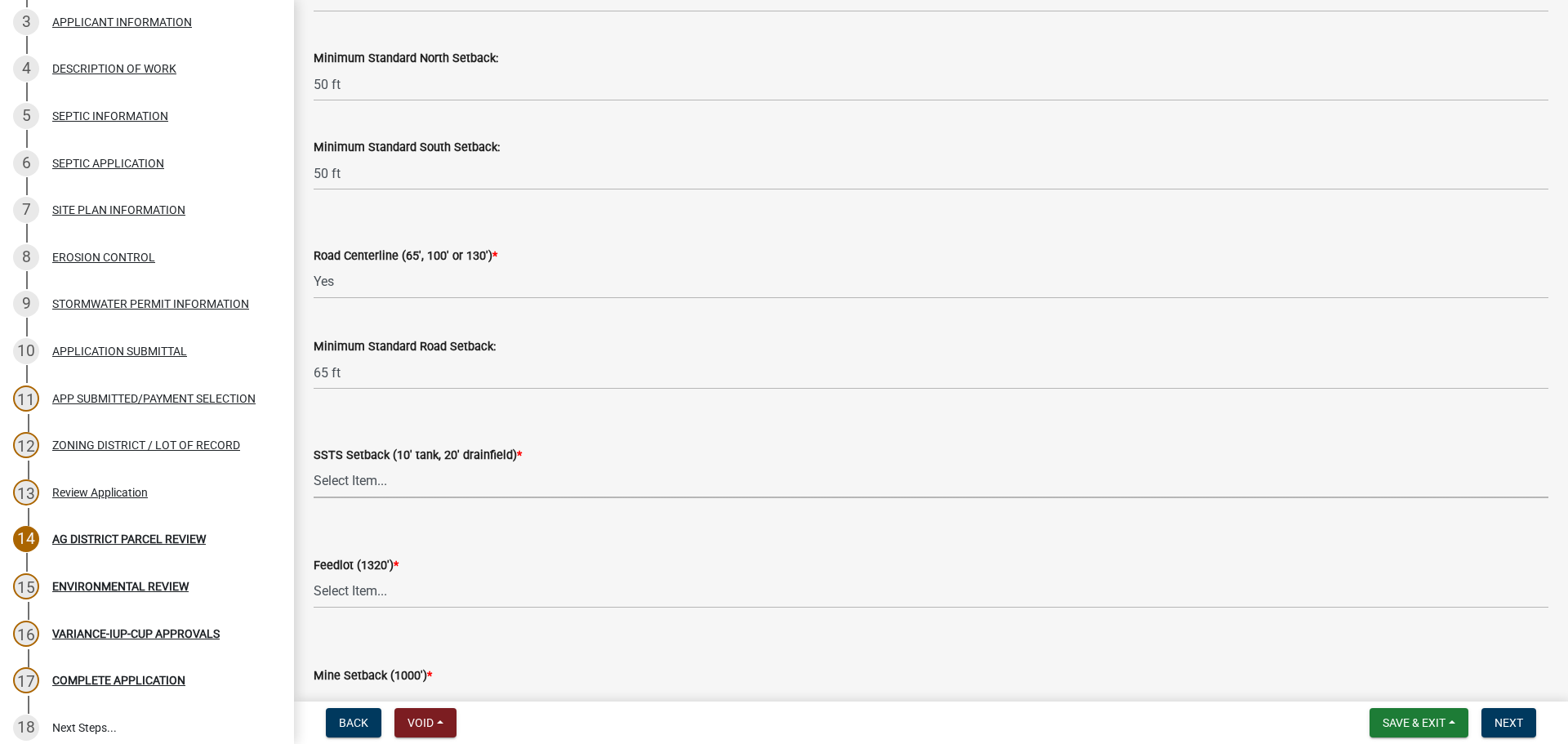
click at [454, 477] on select "Select Item... Yes No N/A" at bounding box center [930, 481] width 1234 height 34
click at [314, 465] on select "Select Item... Yes No N/A" at bounding box center [930, 481] width 1234 height 34
select select "617636dc-6122-45c9-991a-bd8b90cb2b24"
click at [403, 601] on select "Select Item... Yes No N/A" at bounding box center [930, 592] width 1234 height 34
click at [314, 575] on select "Select Item... Yes No N/A" at bounding box center [930, 592] width 1234 height 34
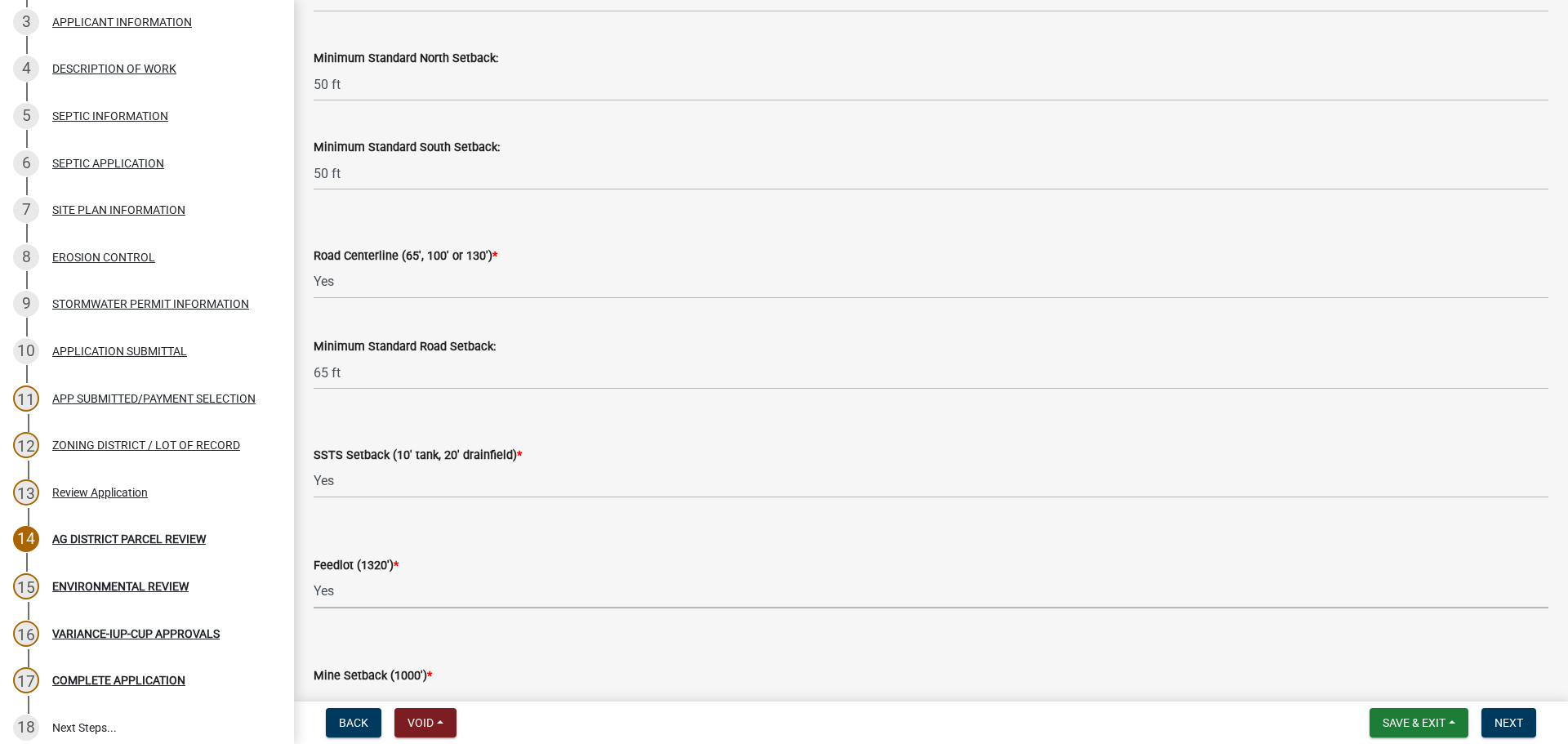
select select "a9ce9e2b-a26e-4782-922d-09df730091ad"
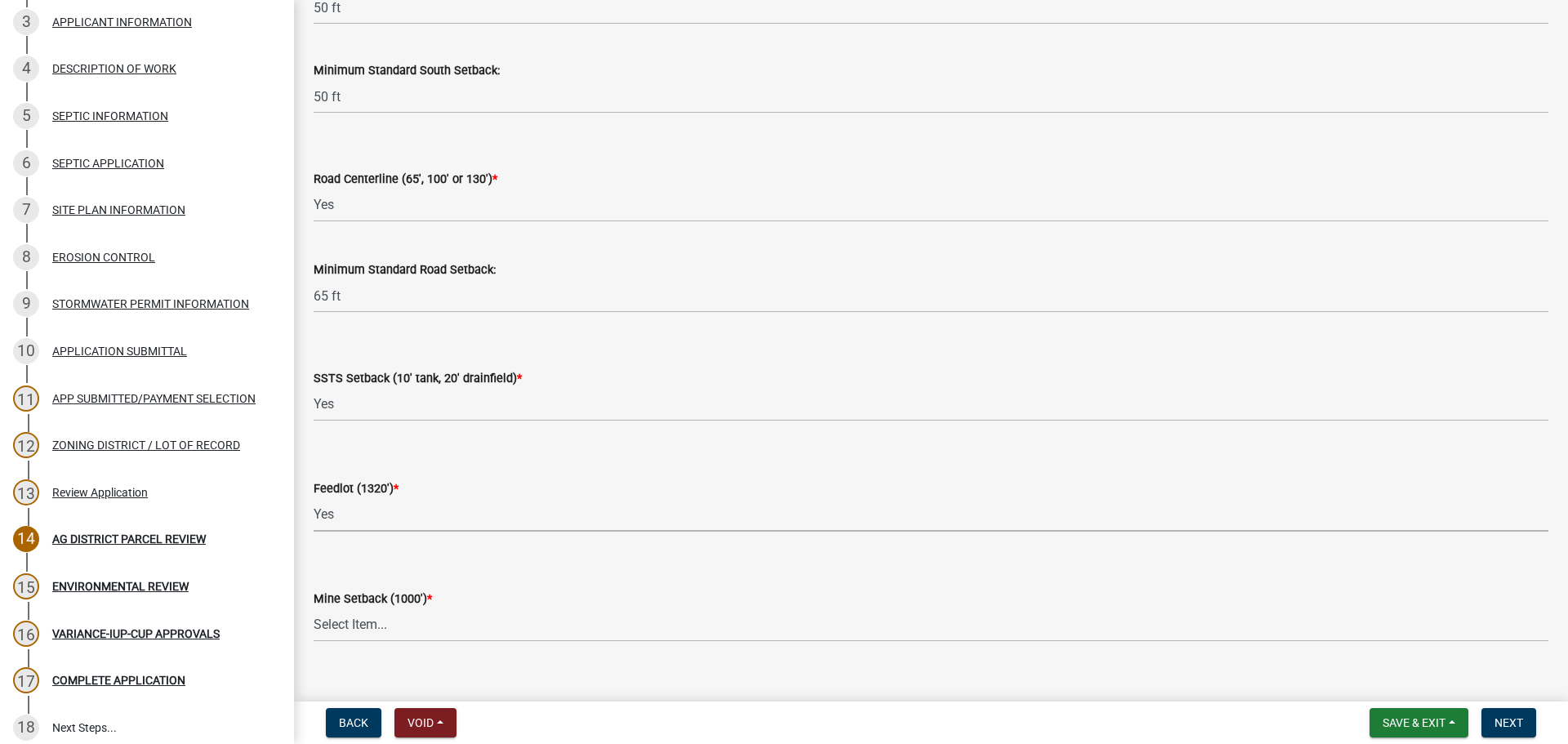
scroll to position [2206, 0]
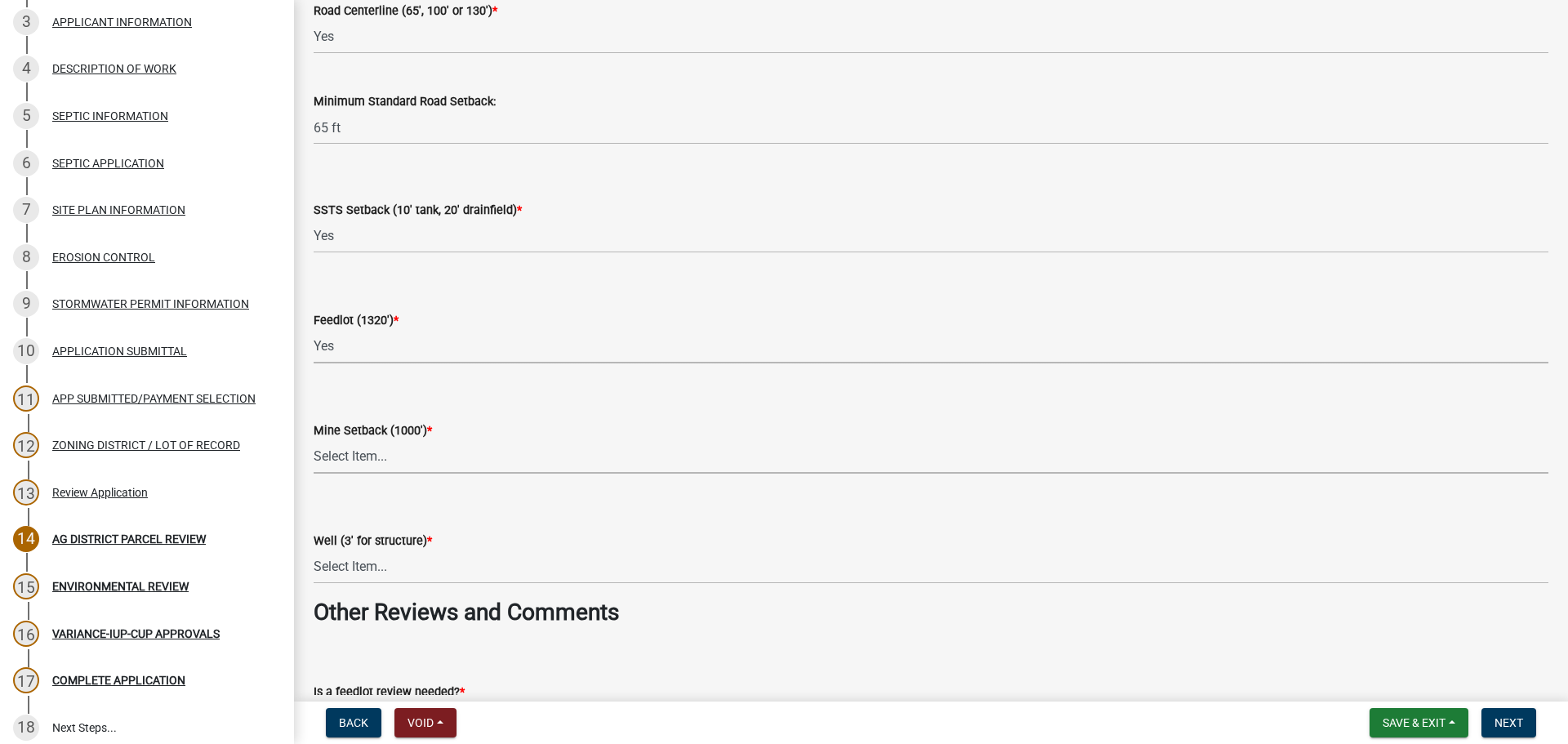
click at [392, 465] on select "Select Item... Yes No N/A" at bounding box center [930, 456] width 1234 height 34
click at [314, 440] on select "Select Item... Yes No N/A" at bounding box center [930, 456] width 1234 height 34
select select "2040f1b6-20ab-401b-9b6f-6f3fd46d4e8e"
click at [441, 554] on select "Select Item... Yes No N/A" at bounding box center [930, 567] width 1234 height 34
click at [314, 551] on select "Select Item... Yes No N/A" at bounding box center [930, 567] width 1234 height 34
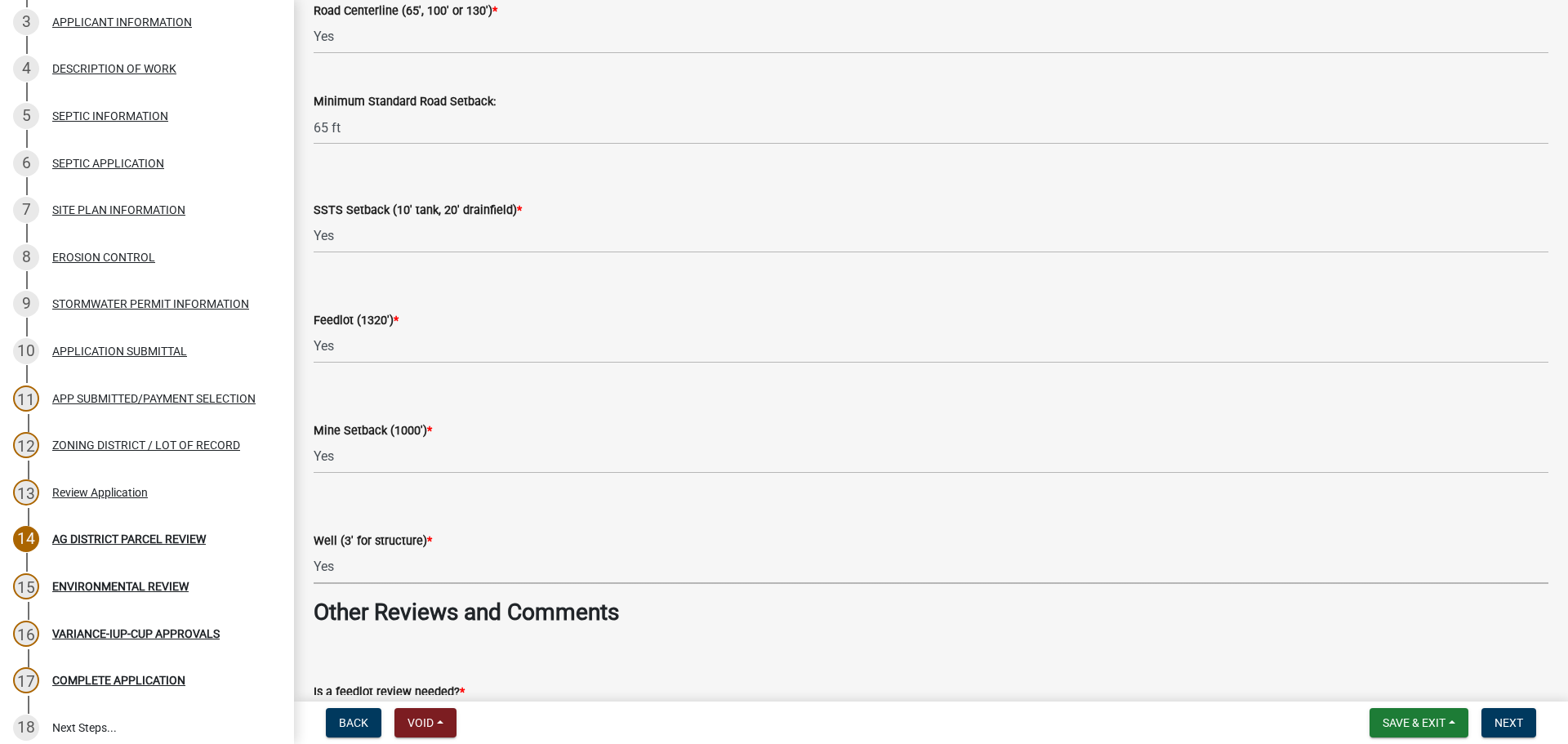
select select "6e389f70-961b-4b78-9c47-c422b69289d9"
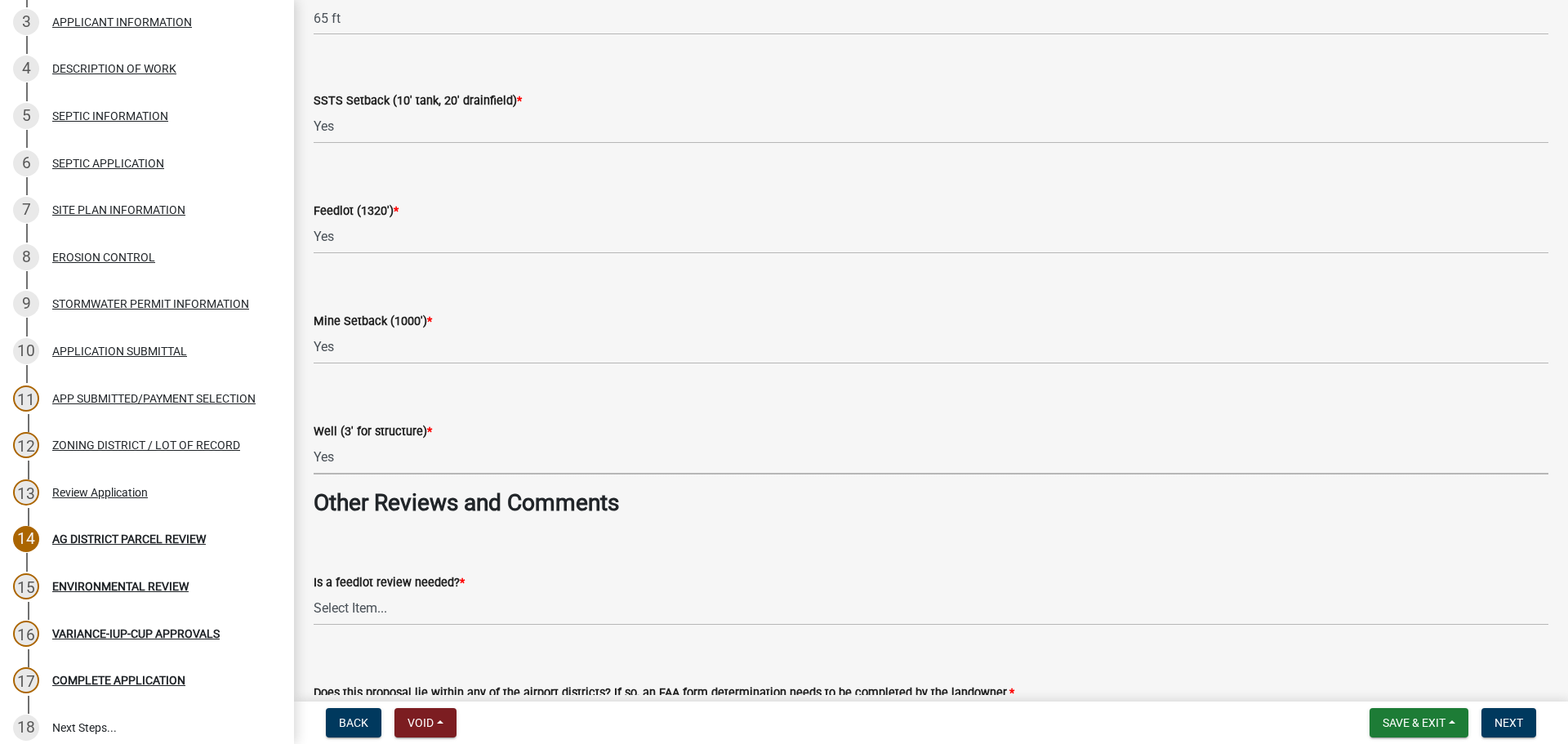
scroll to position [2451, 0]
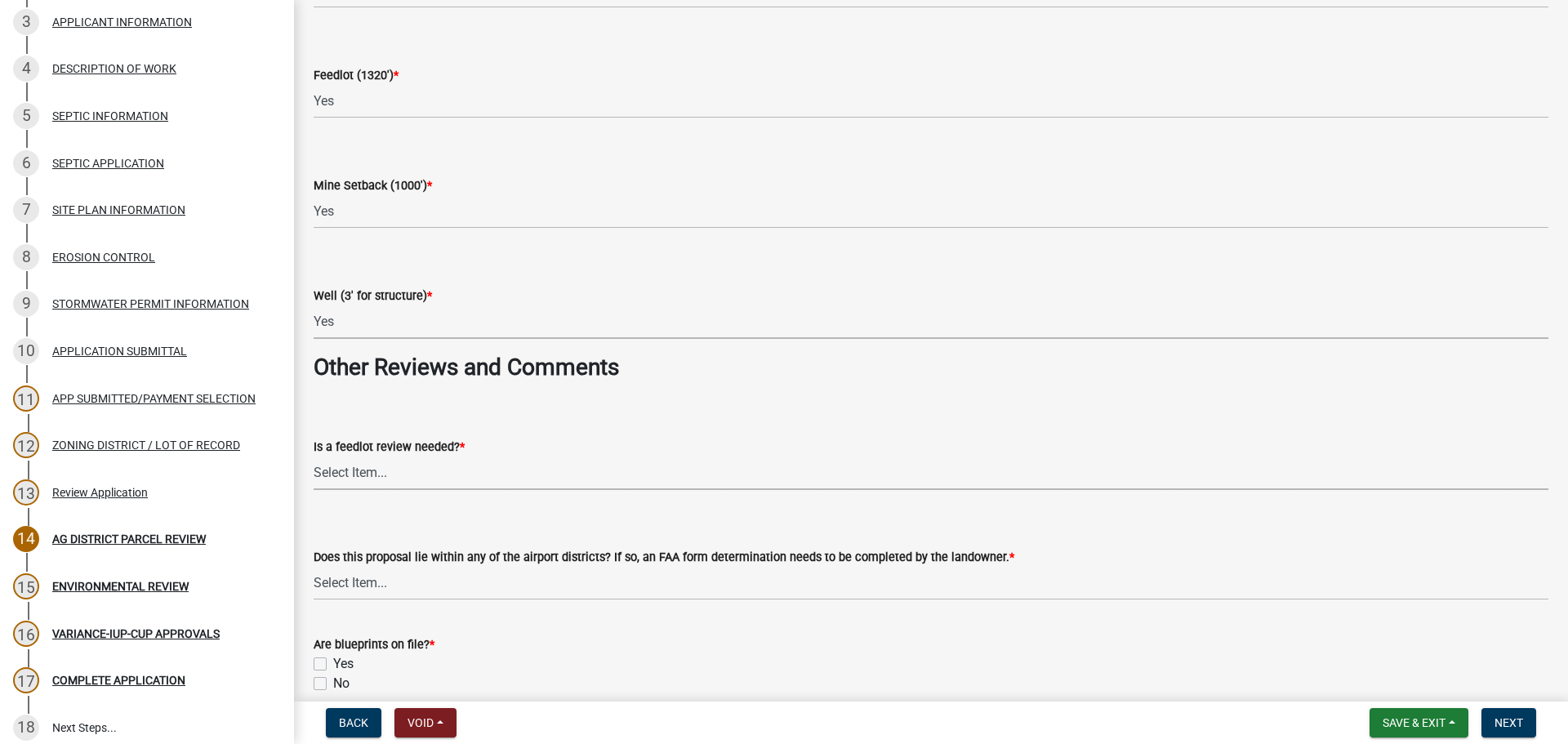
click at [451, 475] on select "Select Item... Yes No" at bounding box center [930, 473] width 1234 height 34
click at [314, 456] on select "Select Item... Yes No" at bounding box center [930, 473] width 1234 height 34
select select "1e0d970e-6746-4216-b065-d6933a69b3fa"
click at [447, 585] on select "Select Item... Yes No" at bounding box center [930, 583] width 1234 height 34
click at [314, 567] on select "Select Item... Yes No" at bounding box center [930, 583] width 1234 height 34
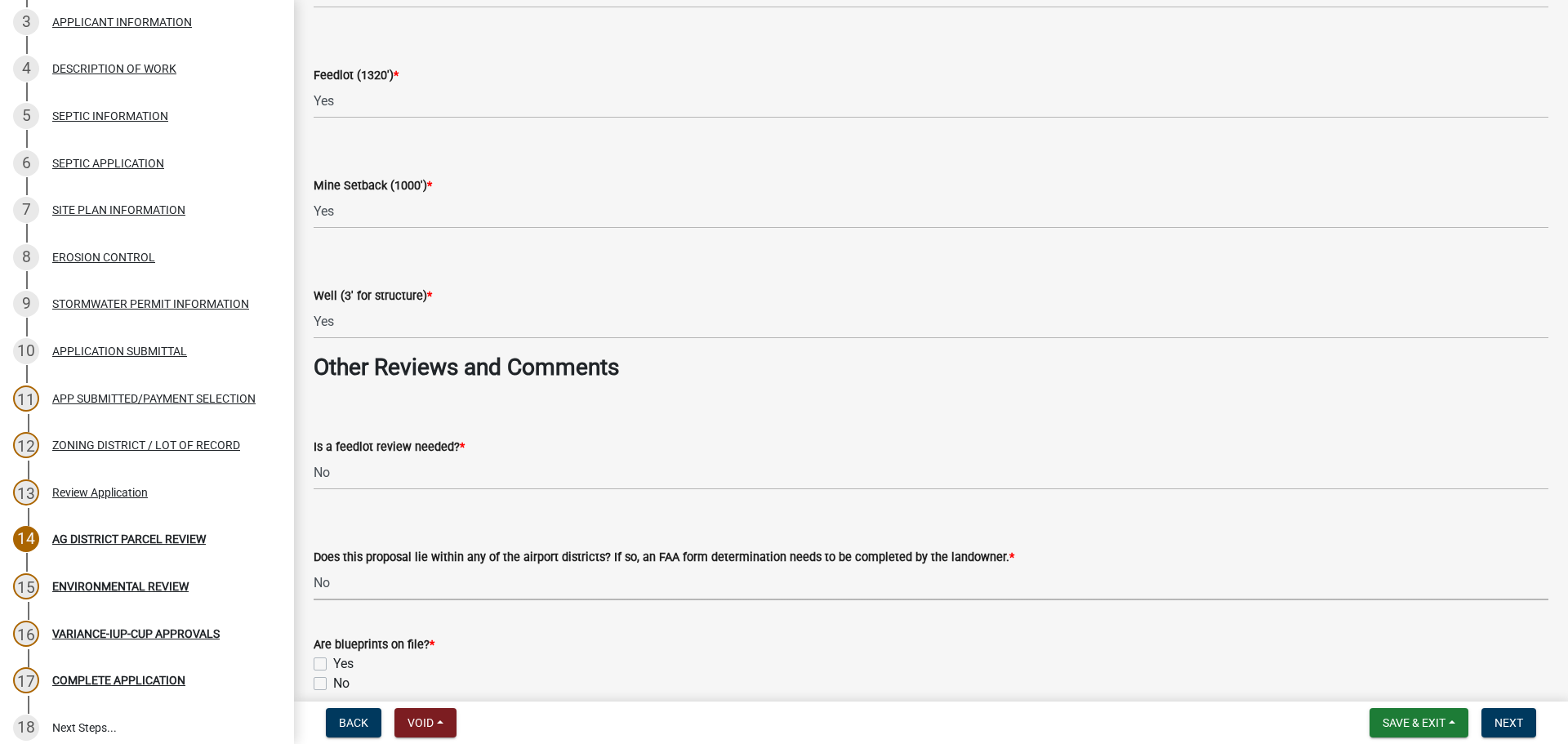
select select "44b75d30-e230-4ce0-8c0f-1ddadfe5cfb2"
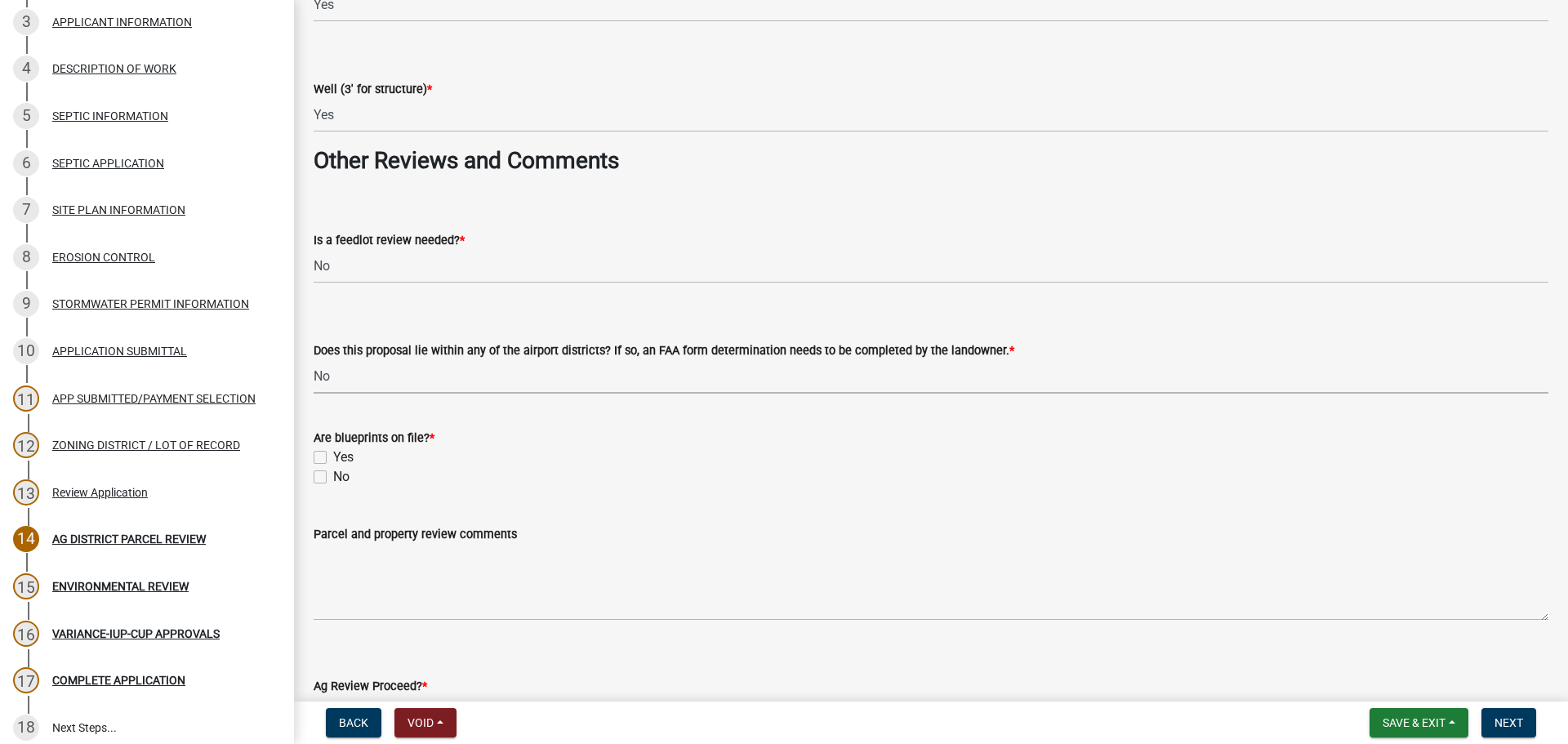
scroll to position [2696, 0]
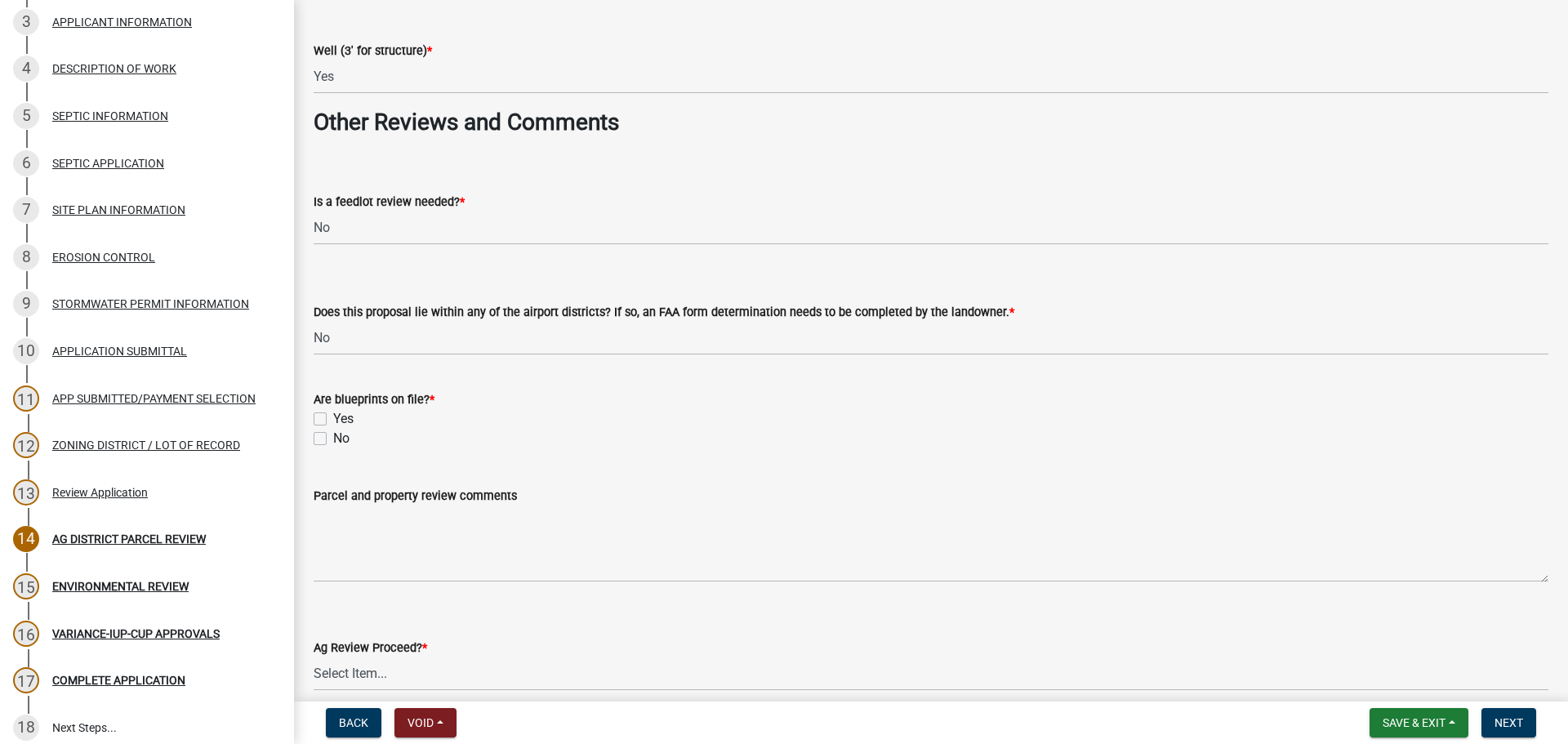
click at [325, 445] on div "No" at bounding box center [930, 439] width 1234 height 20
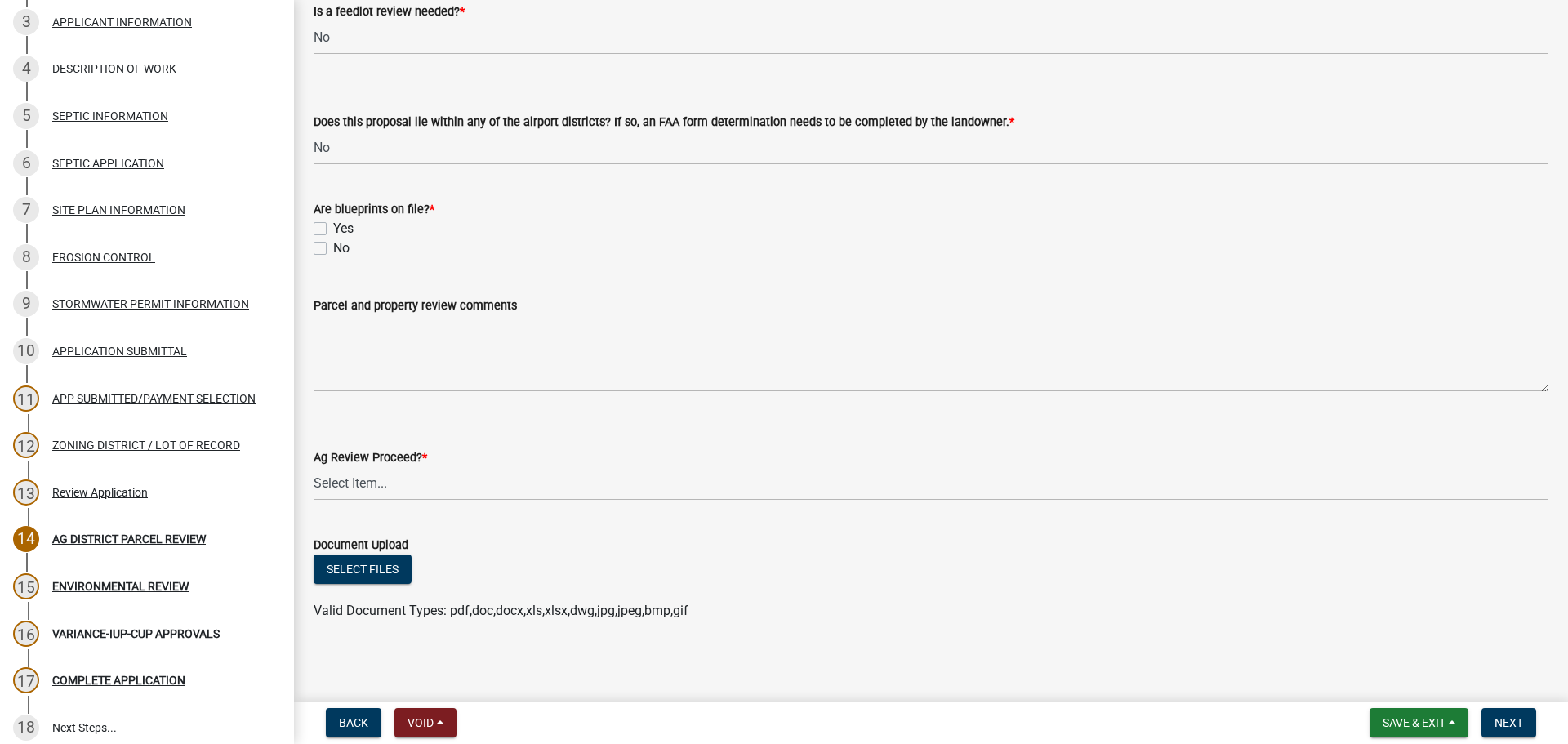
scroll to position [2890, 0]
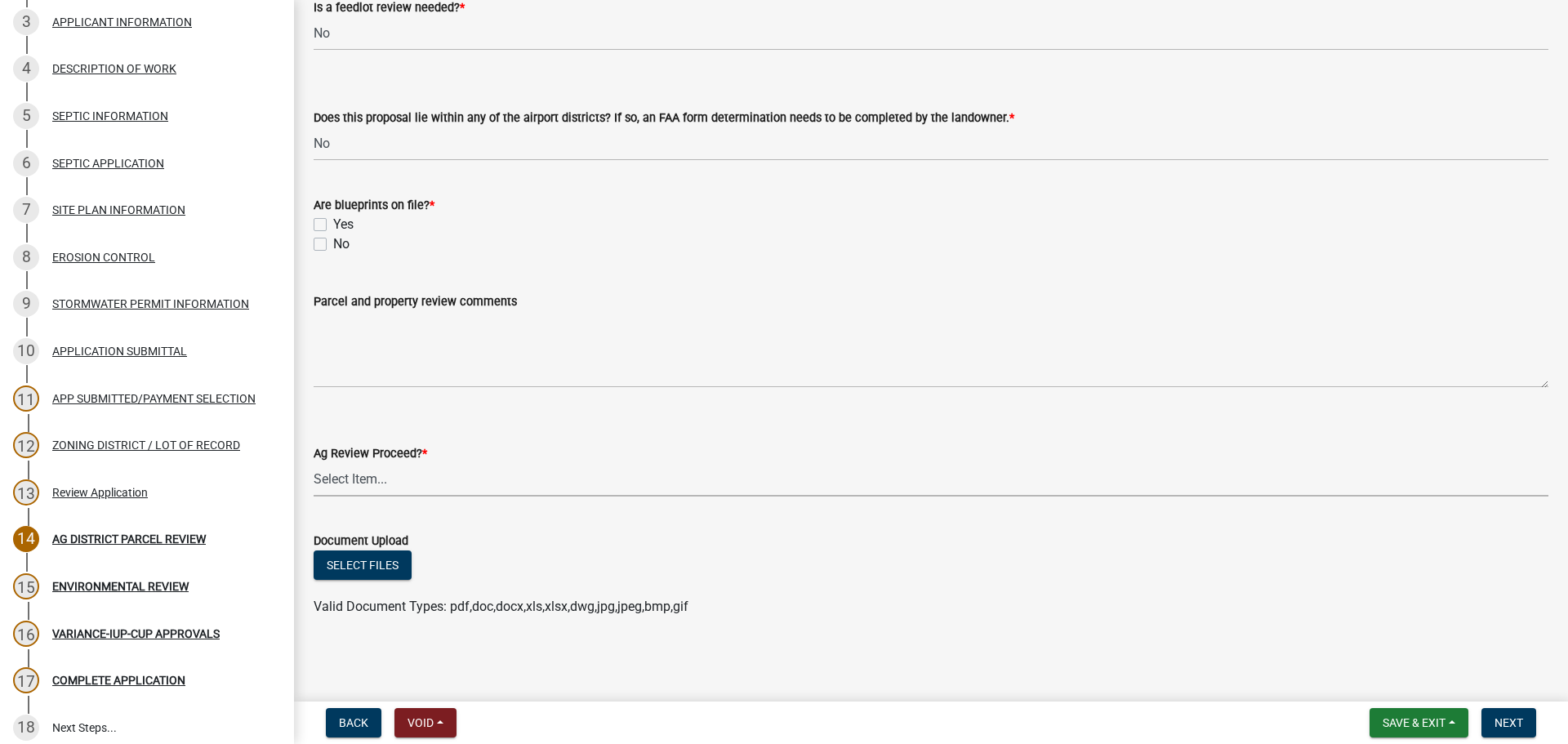
click at [425, 480] on select "Select Item... Proceed with review Deny permit at this time" at bounding box center [930, 479] width 1234 height 34
click at [314, 463] on select "Select Item... Proceed with review Deny permit at this time" at bounding box center [930, 479] width 1234 height 34
select select "6d223645-95f1-4b70-a074-2c09099ea196"
click at [428, 396] on wm-data-entity-input "Parcel and property review comments" at bounding box center [930, 335] width 1234 height 132
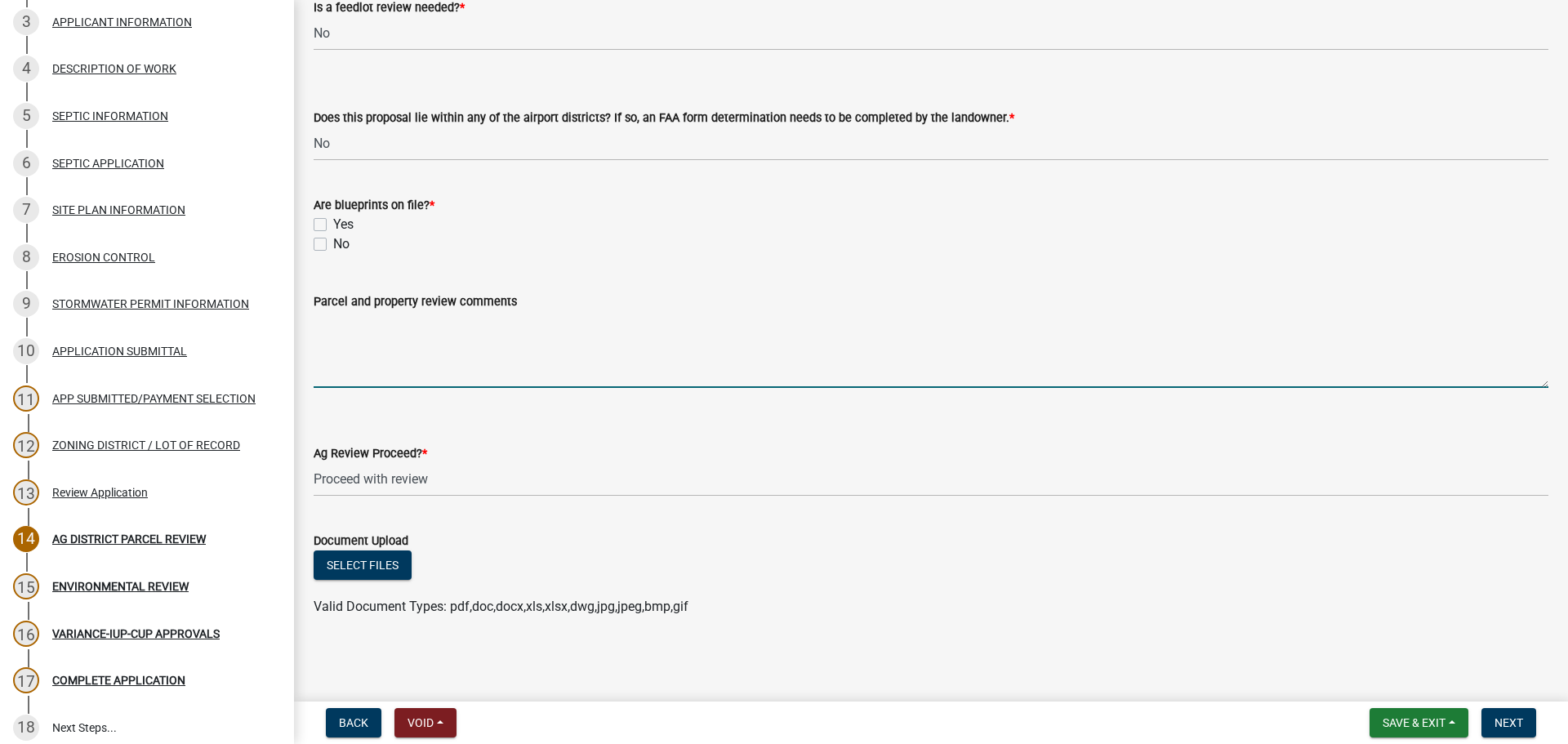
click at [448, 352] on textarea "Parcel and property review comments" at bounding box center [930, 349] width 1234 height 77
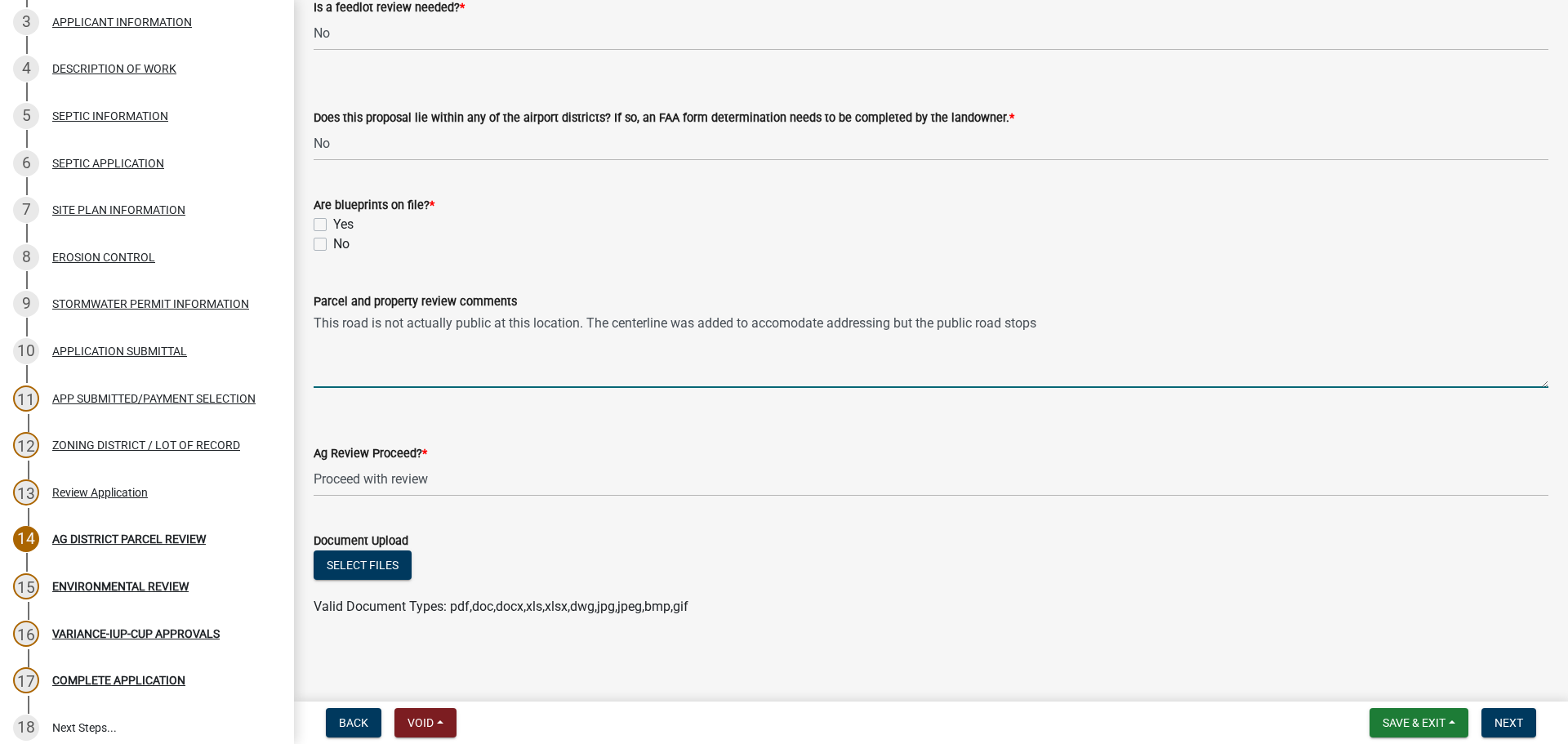
click at [1074, 331] on textarea "This road is not actually public at this location. The centerline was added to …" at bounding box center [930, 349] width 1234 height 77
type textarea "This road is not actually public at this location. The centerline was added to …"
click at [1495, 719] on span "Next" at bounding box center [1509, 723] width 29 height 13
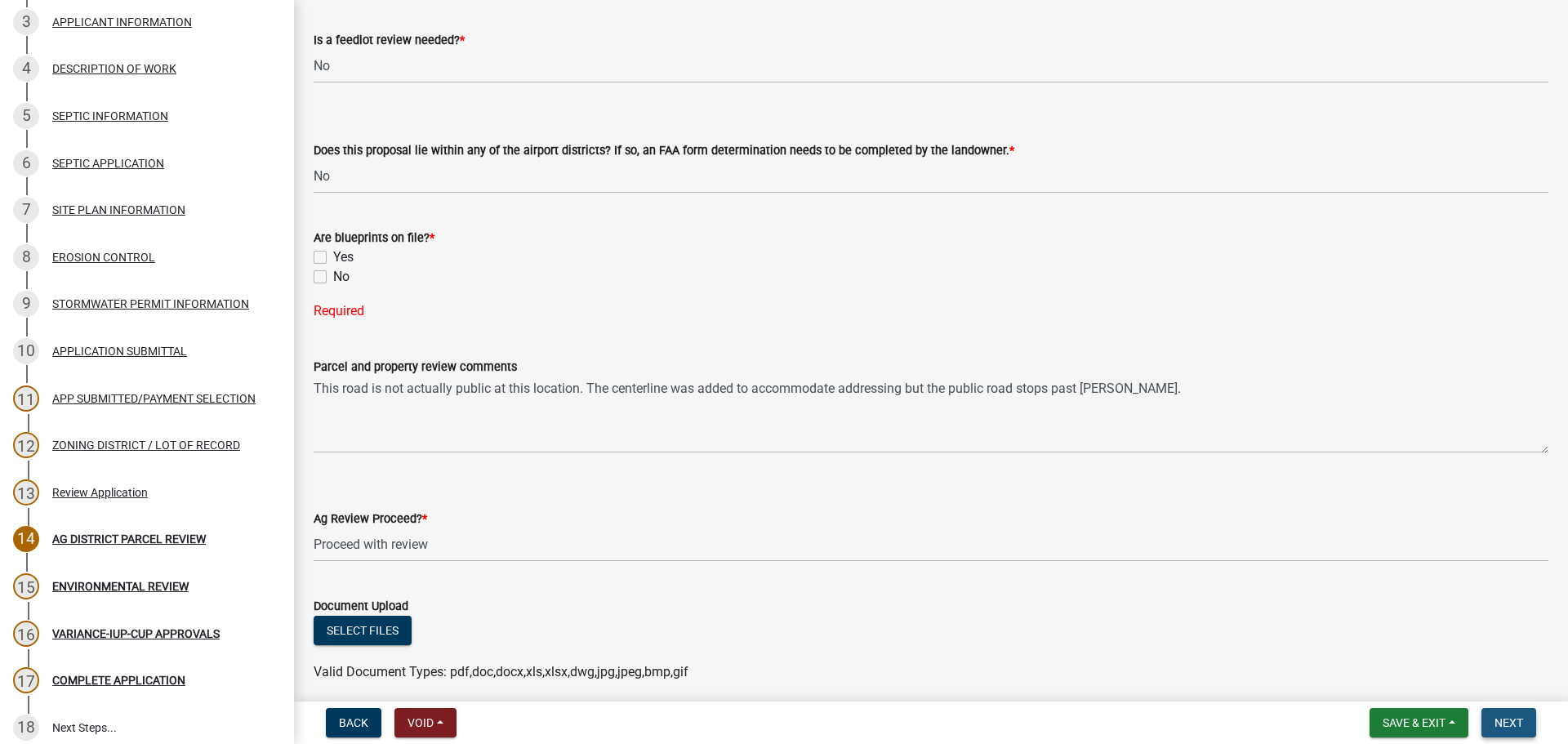
scroll to position [2922, 0]
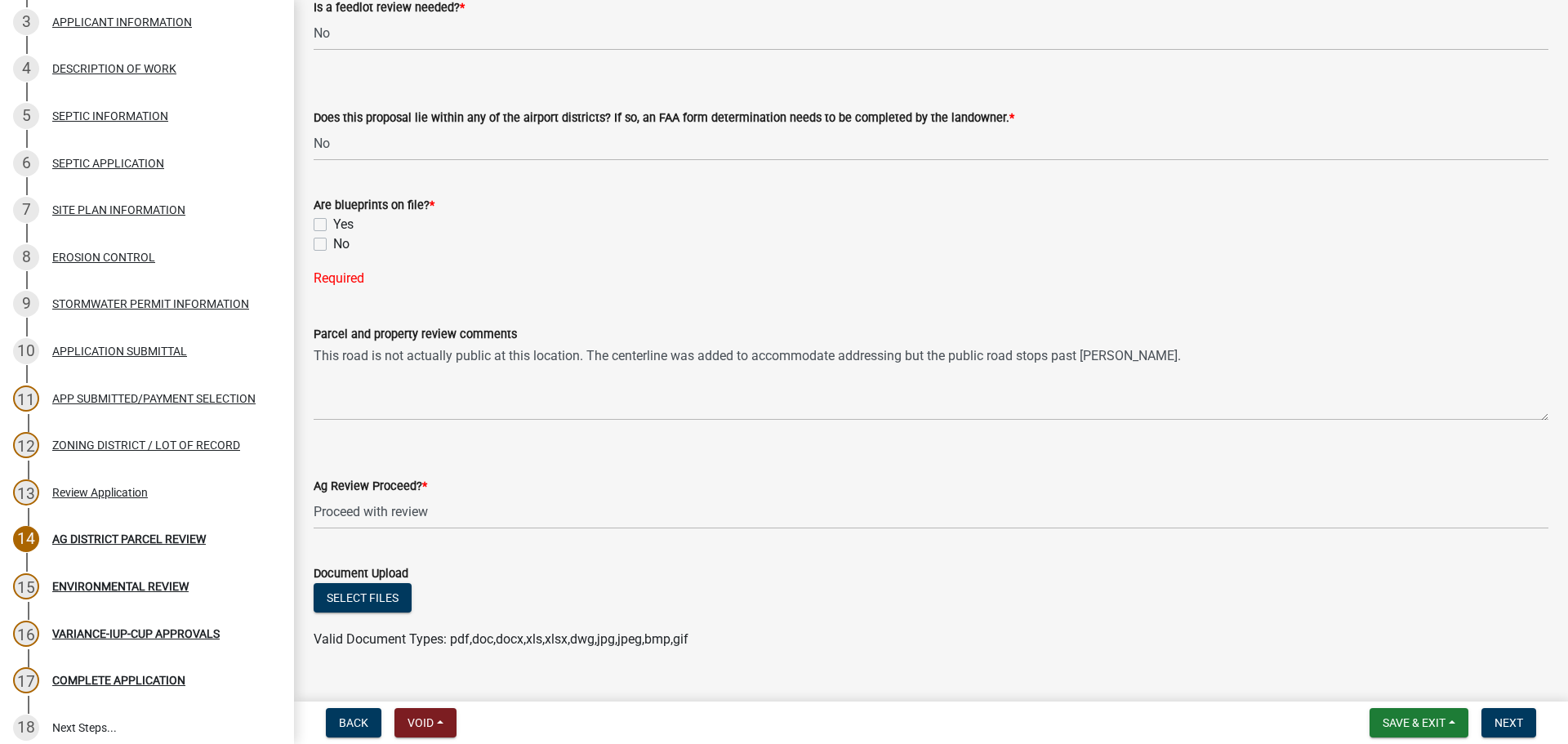
click at [333, 224] on label "Yes" at bounding box center [343, 225] width 21 height 20
click at [333, 224] on input "Yes" at bounding box center [338, 220] width 11 height 11
checkbox input "true"
checkbox input "false"
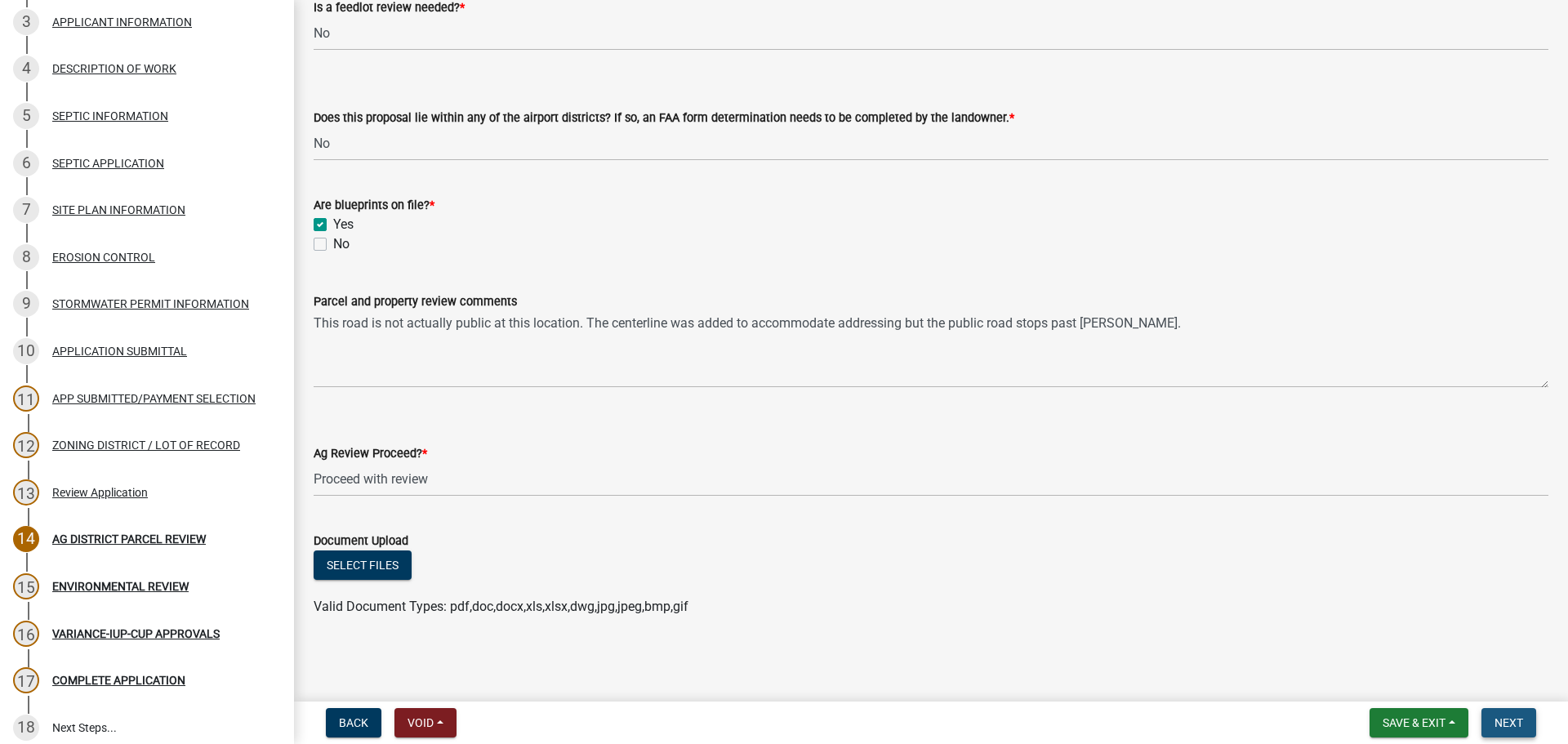
click at [1532, 726] on button "Next" at bounding box center [1508, 723] width 54 height 29
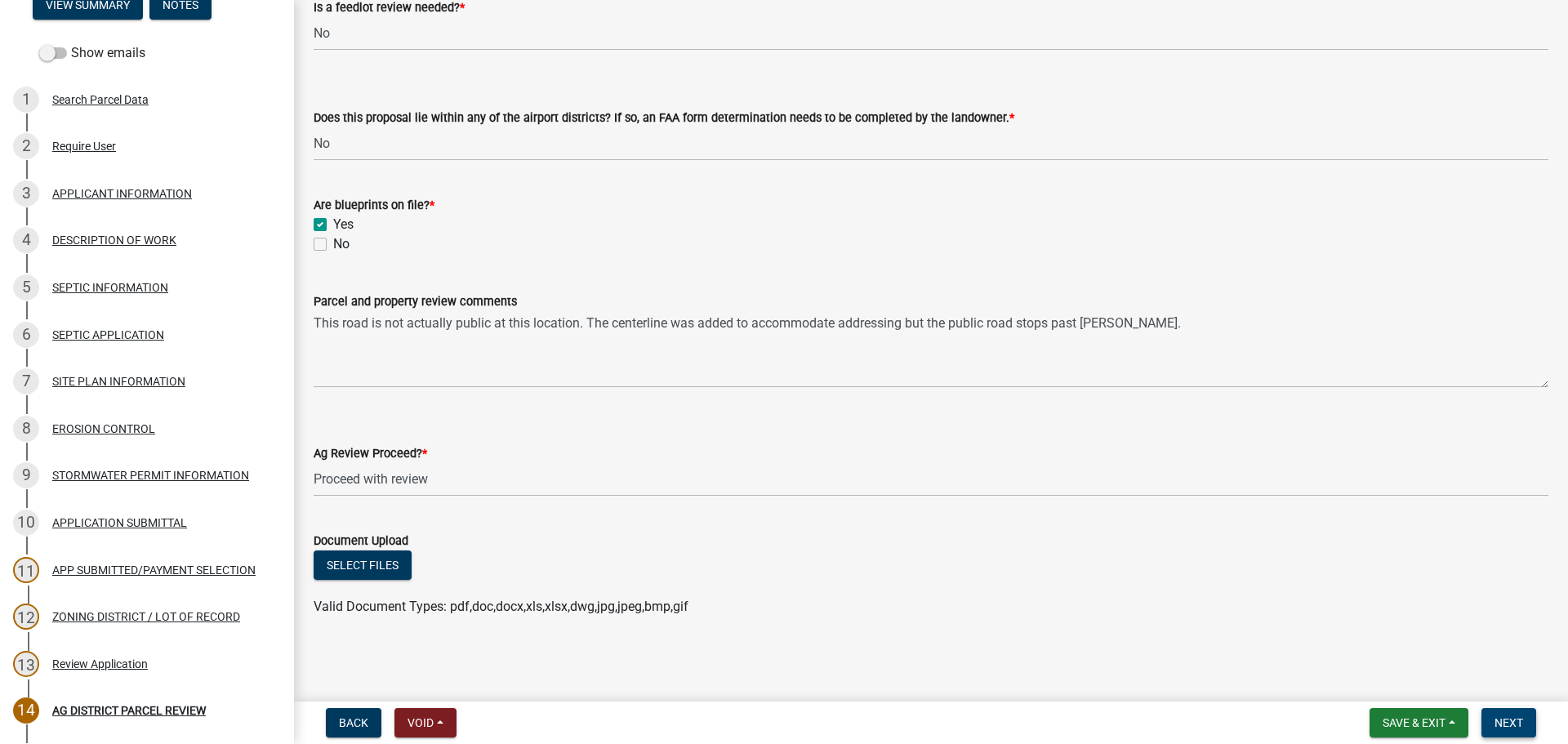
scroll to position [0, 0]
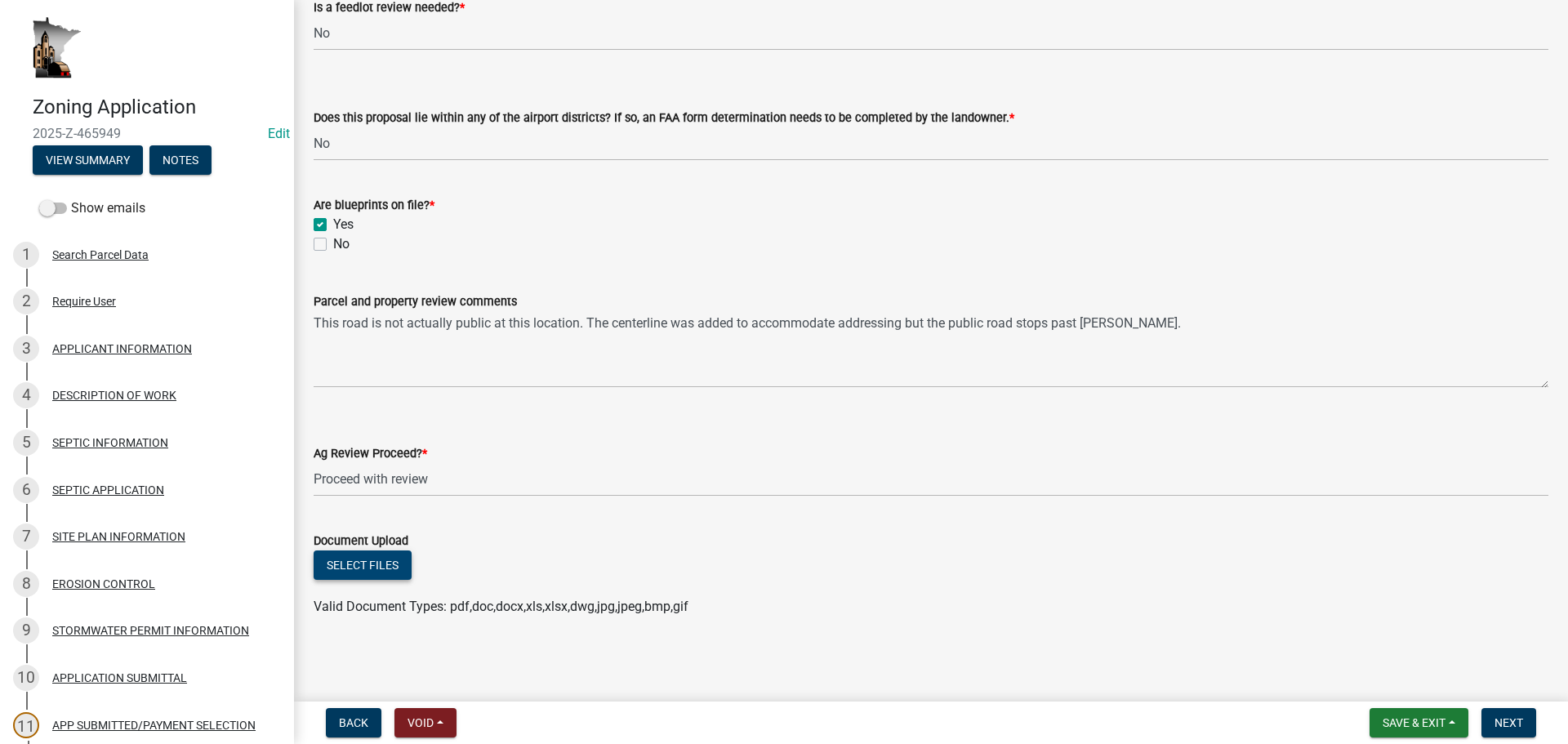
click at [371, 570] on button "Select files" at bounding box center [363, 565] width 98 height 29
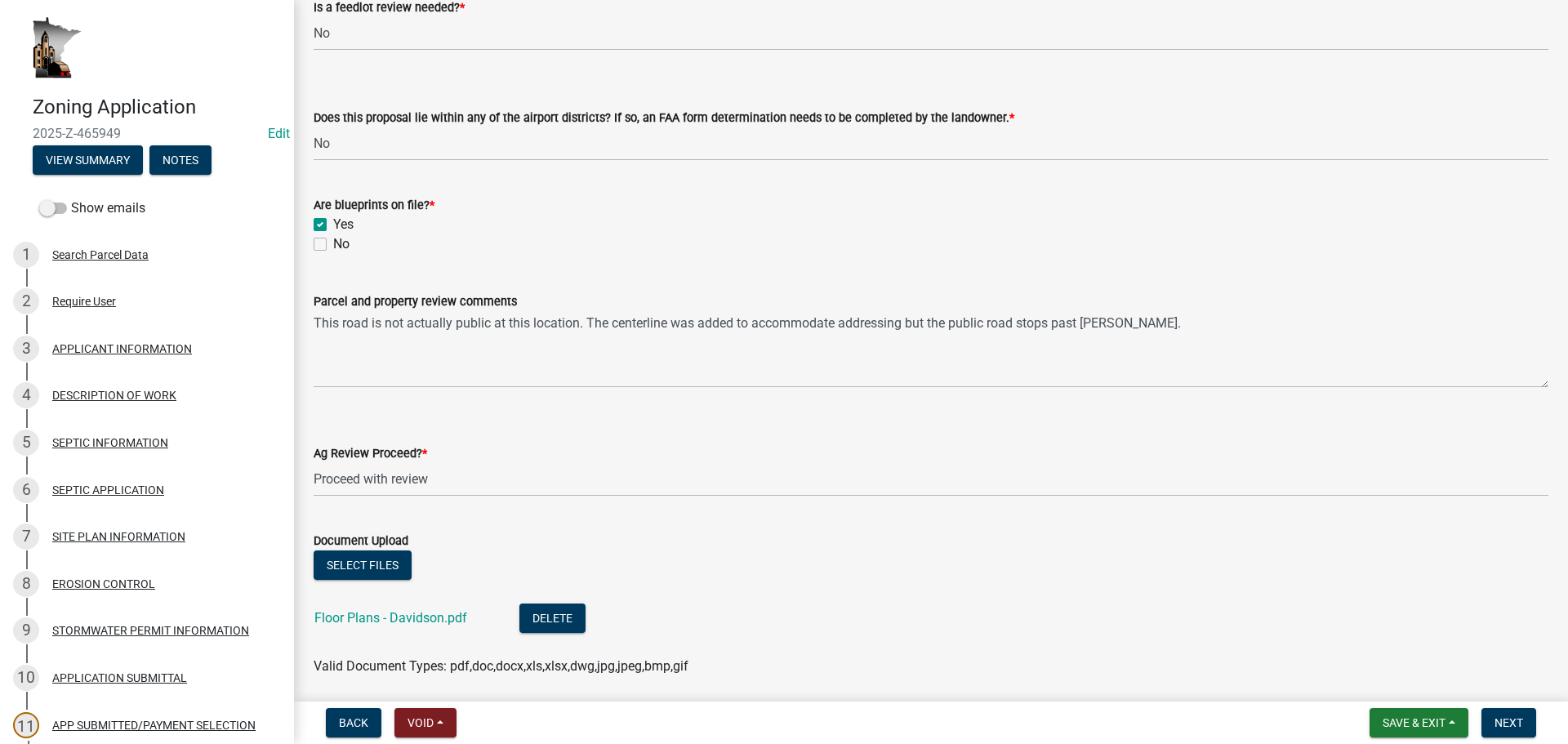
click at [1536, 728] on form "Save & Exit Save Save & Exit Next" at bounding box center [1453, 723] width 180 height 29
click at [1522, 720] on span "Next" at bounding box center [1509, 723] width 29 height 13
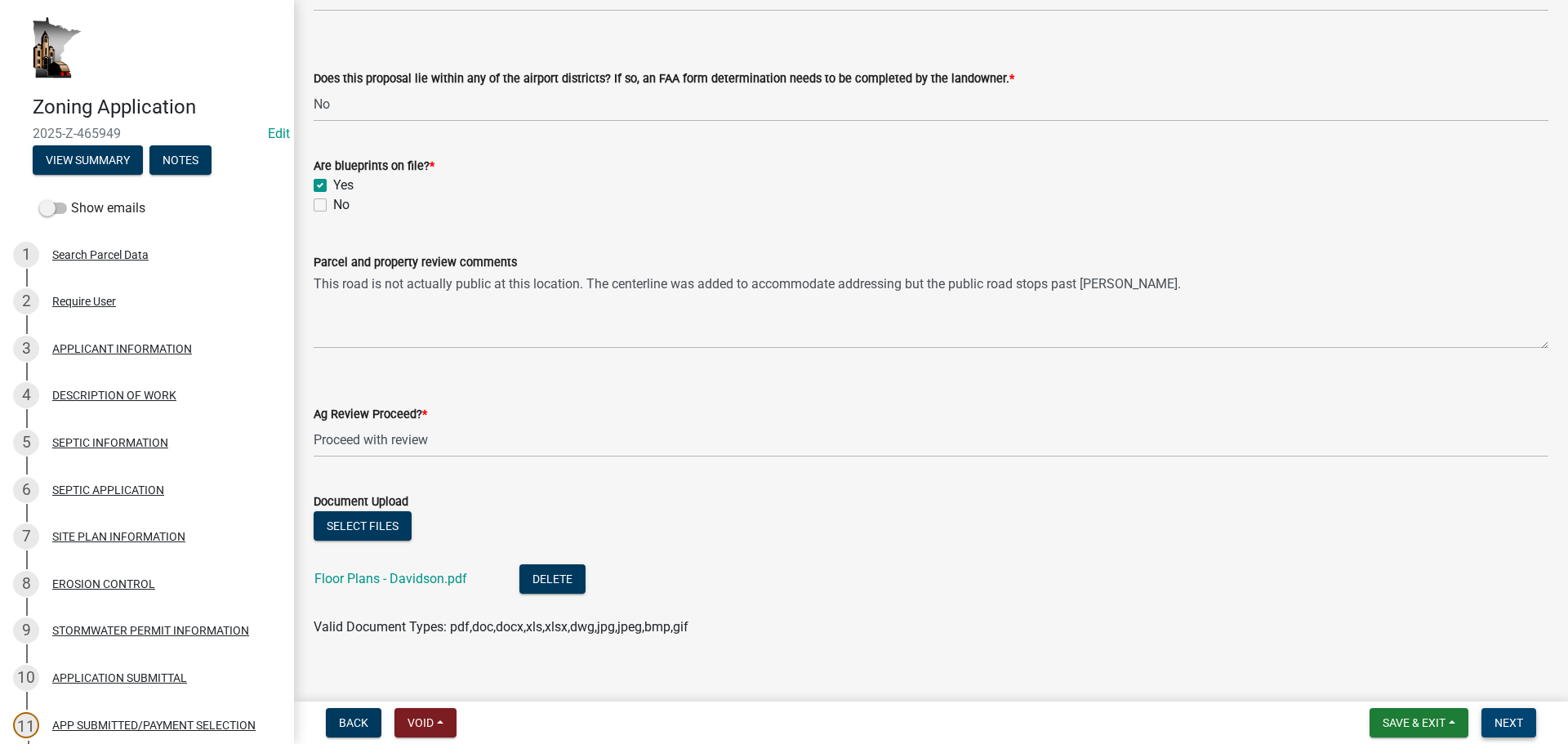
scroll to position [2982, 0]
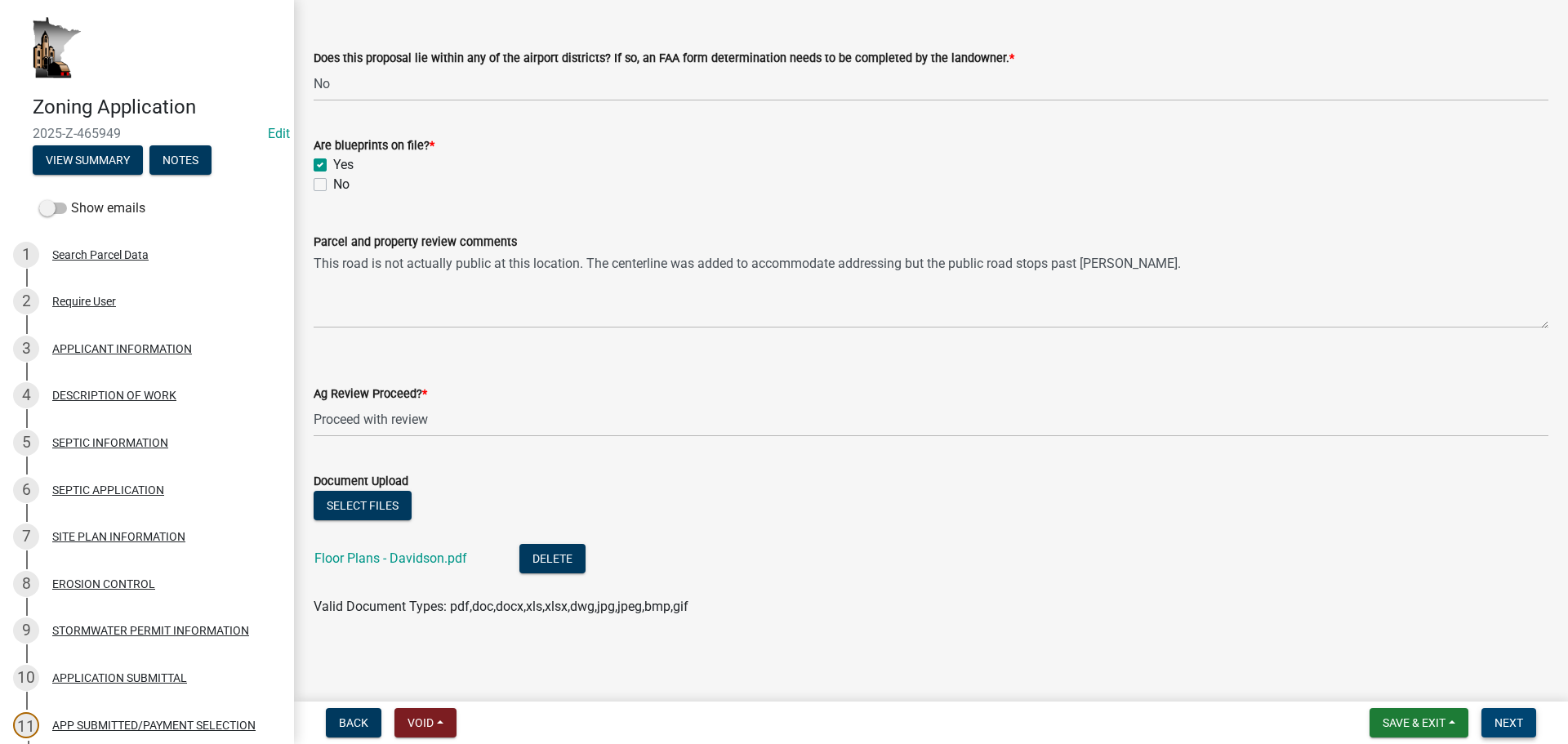
click at [1520, 729] on span "Next" at bounding box center [1509, 723] width 29 height 13
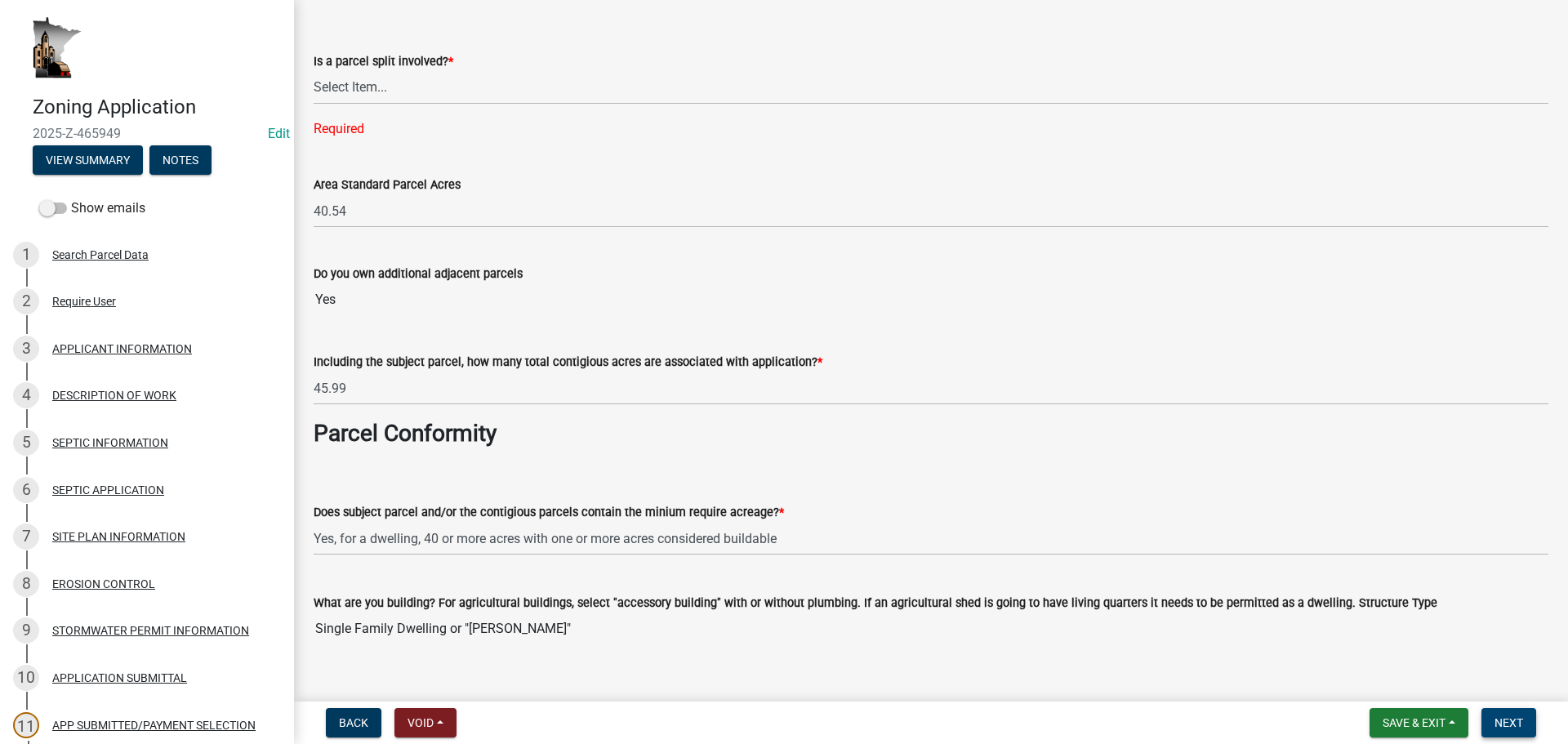
scroll to position [0, 0]
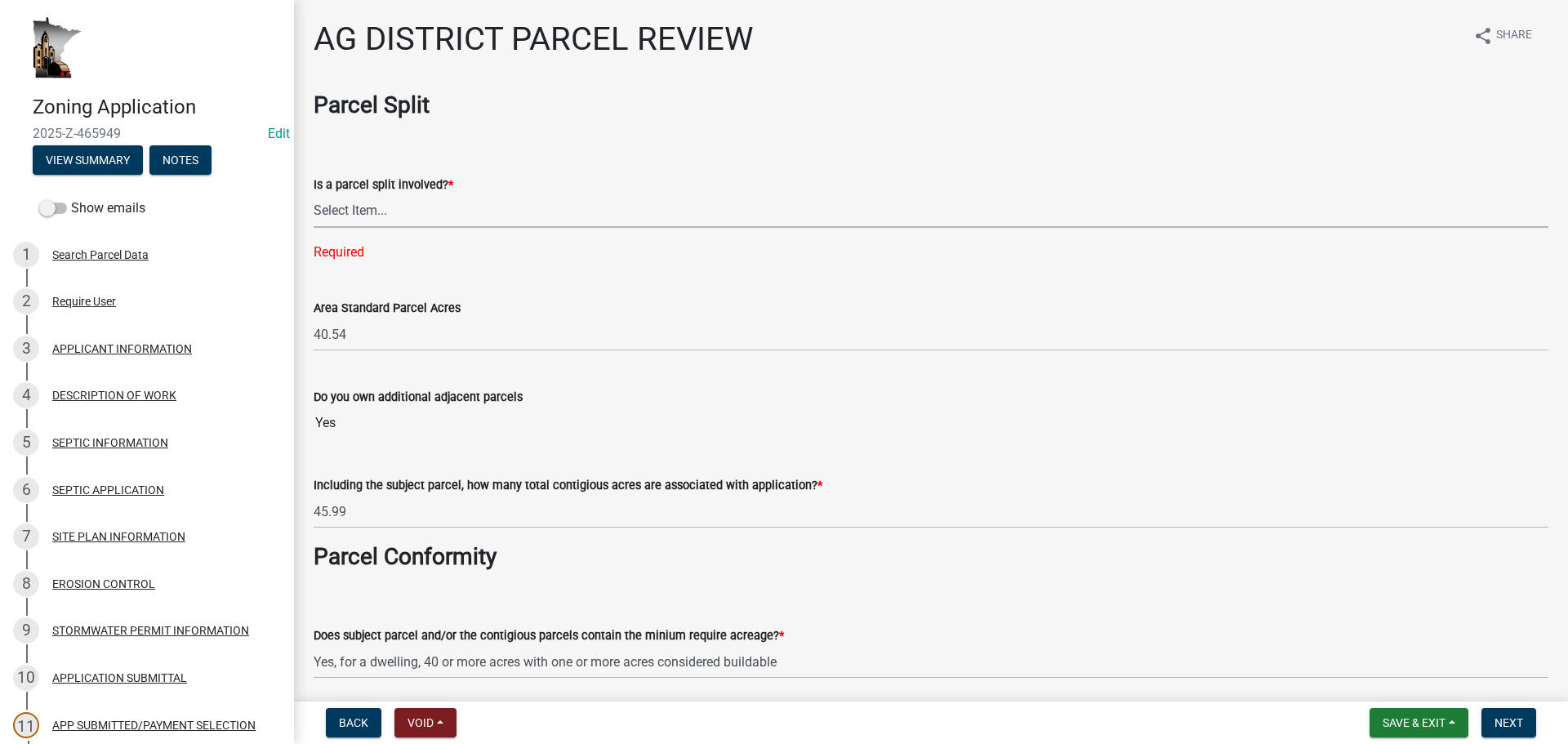
click at [339, 218] on select "Select Item... Yes No" at bounding box center [930, 210] width 1234 height 34
click at [314, 194] on select "Select Item... Yes No" at bounding box center [930, 210] width 1234 height 34
select select "fe23c68f-3976-40fb-92de-7ec6f88d0010"
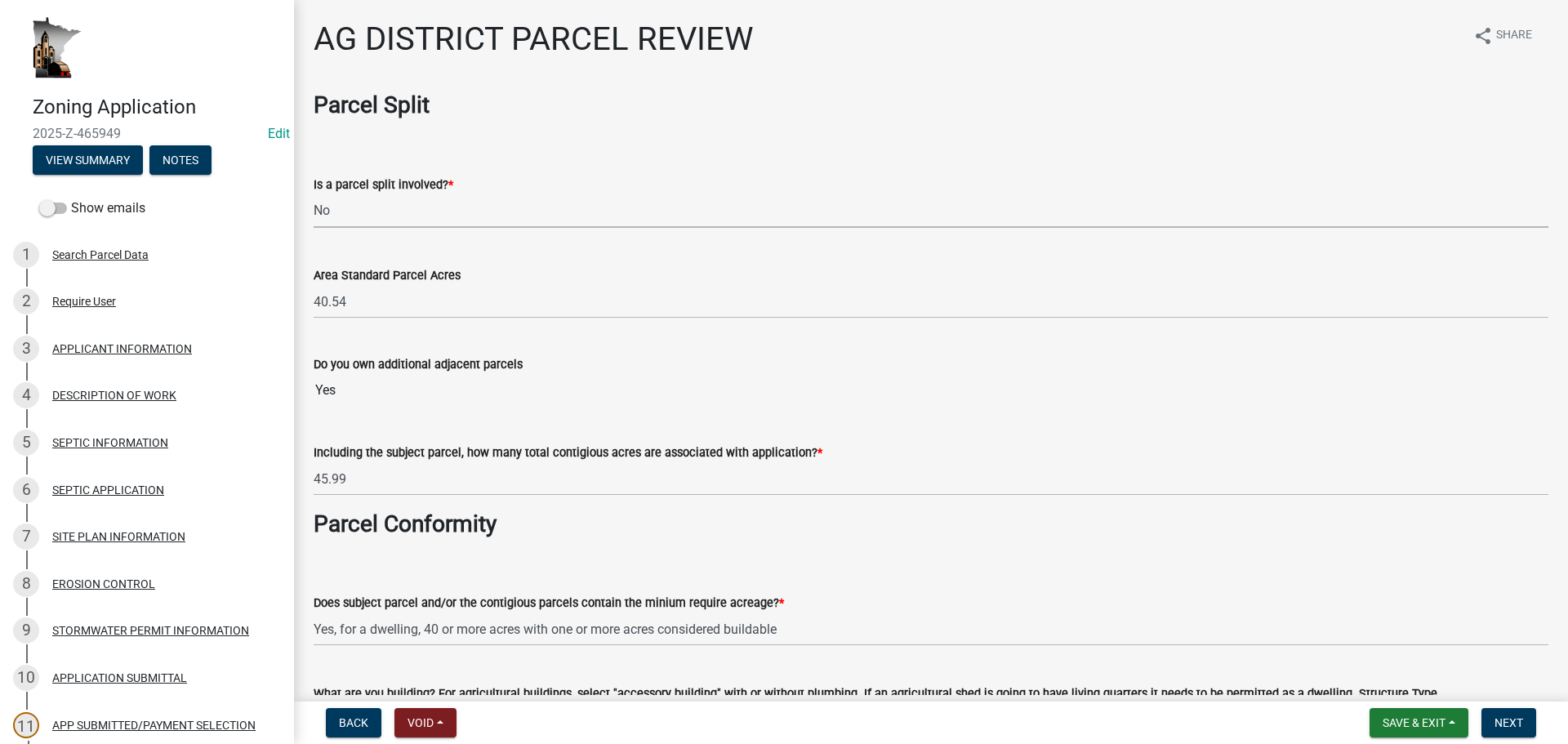
click at [1498, 700] on div "Zoning Application 2025-Z-465949 Edit View Summary Notes Show emails 1 Search P…" at bounding box center [784, 372] width 1568 height 744
click at [1500, 712] on button "Next" at bounding box center [1508, 723] width 54 height 29
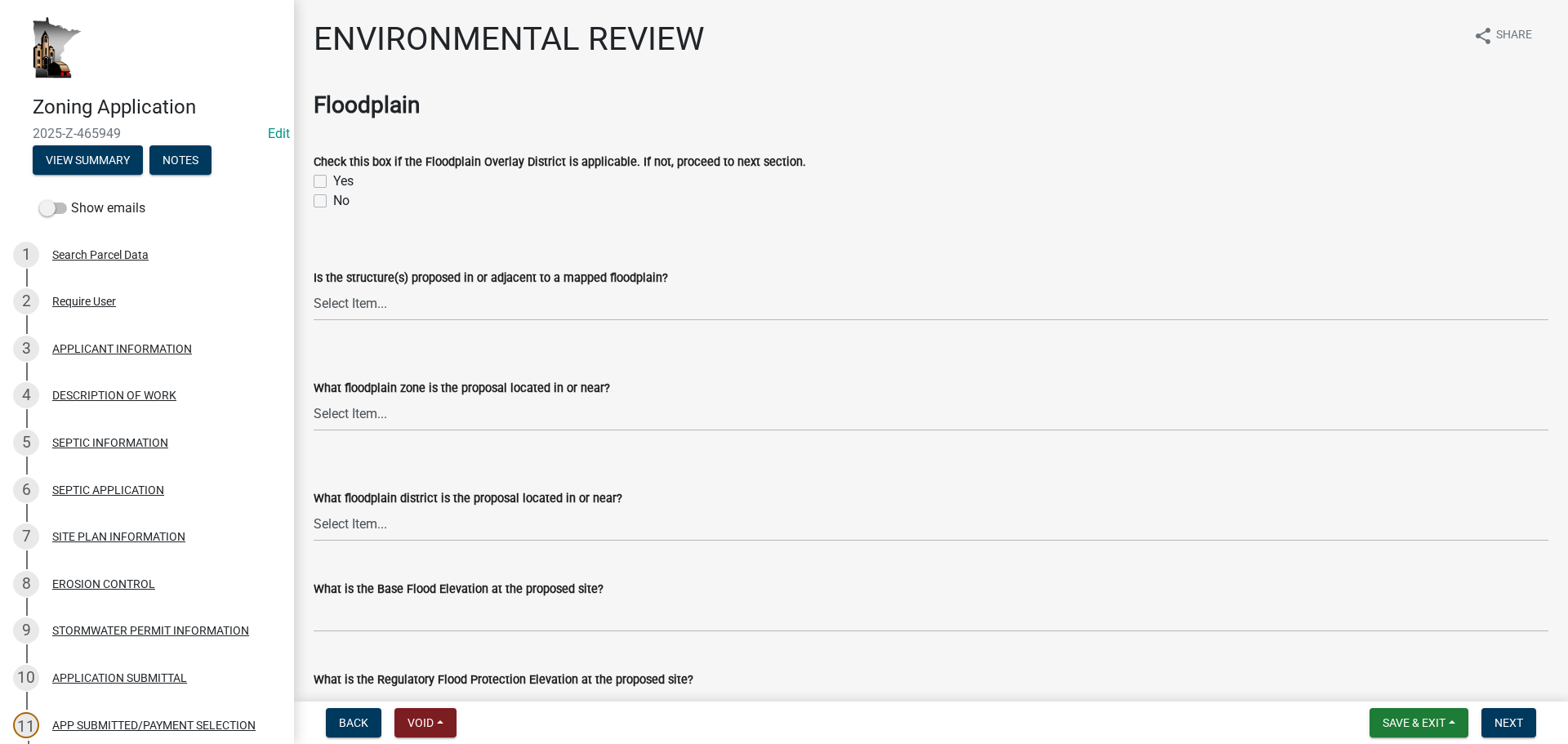
drag, startPoint x: 904, startPoint y: 440, endPoint x: 911, endPoint y: 434, distance: 9.2
click at [910, 440] on wm-data-entity-input "What floodplain zone is the proposal located in or near? Select Item... A AE X …" at bounding box center [930, 391] width 1234 height 111
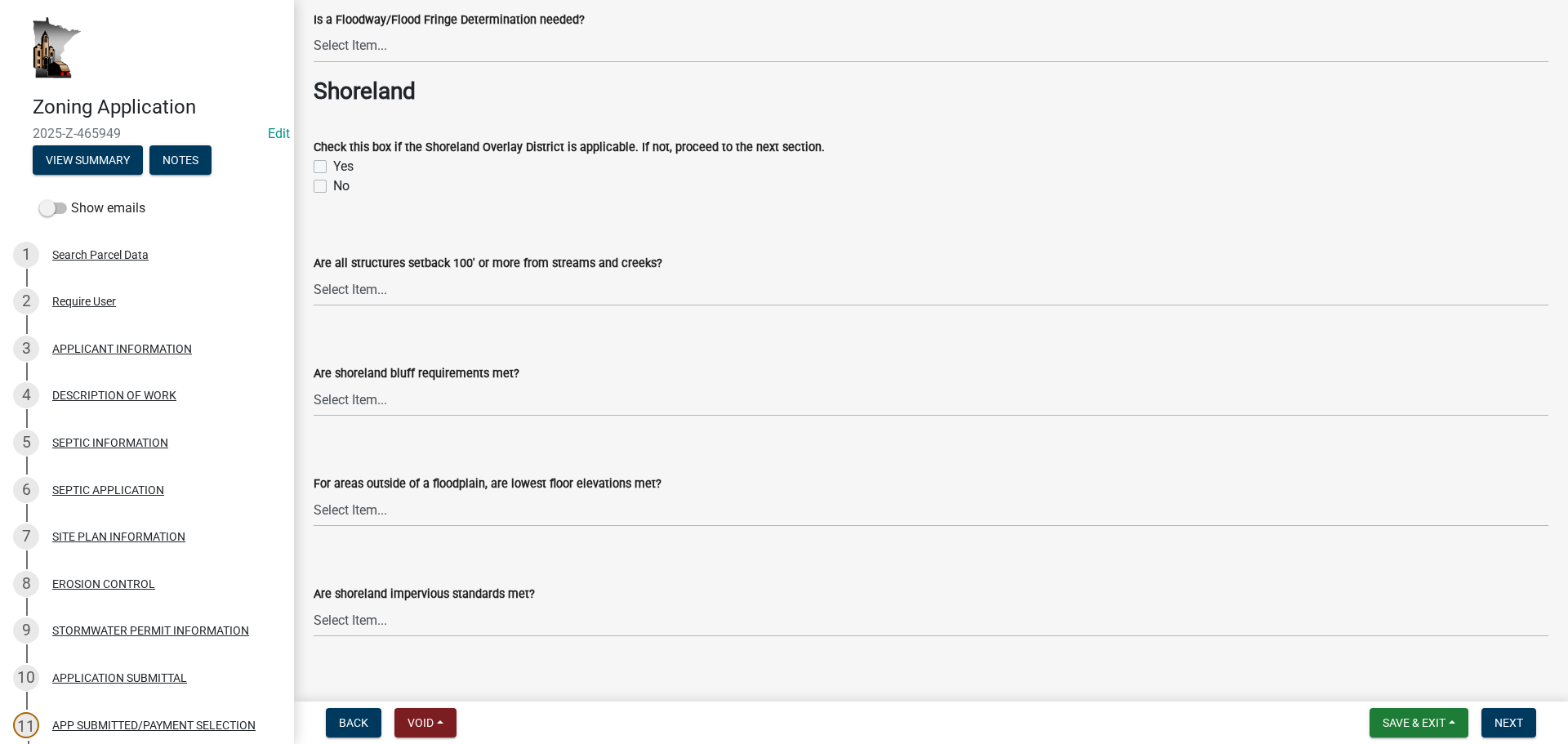
scroll to position [1226, 0]
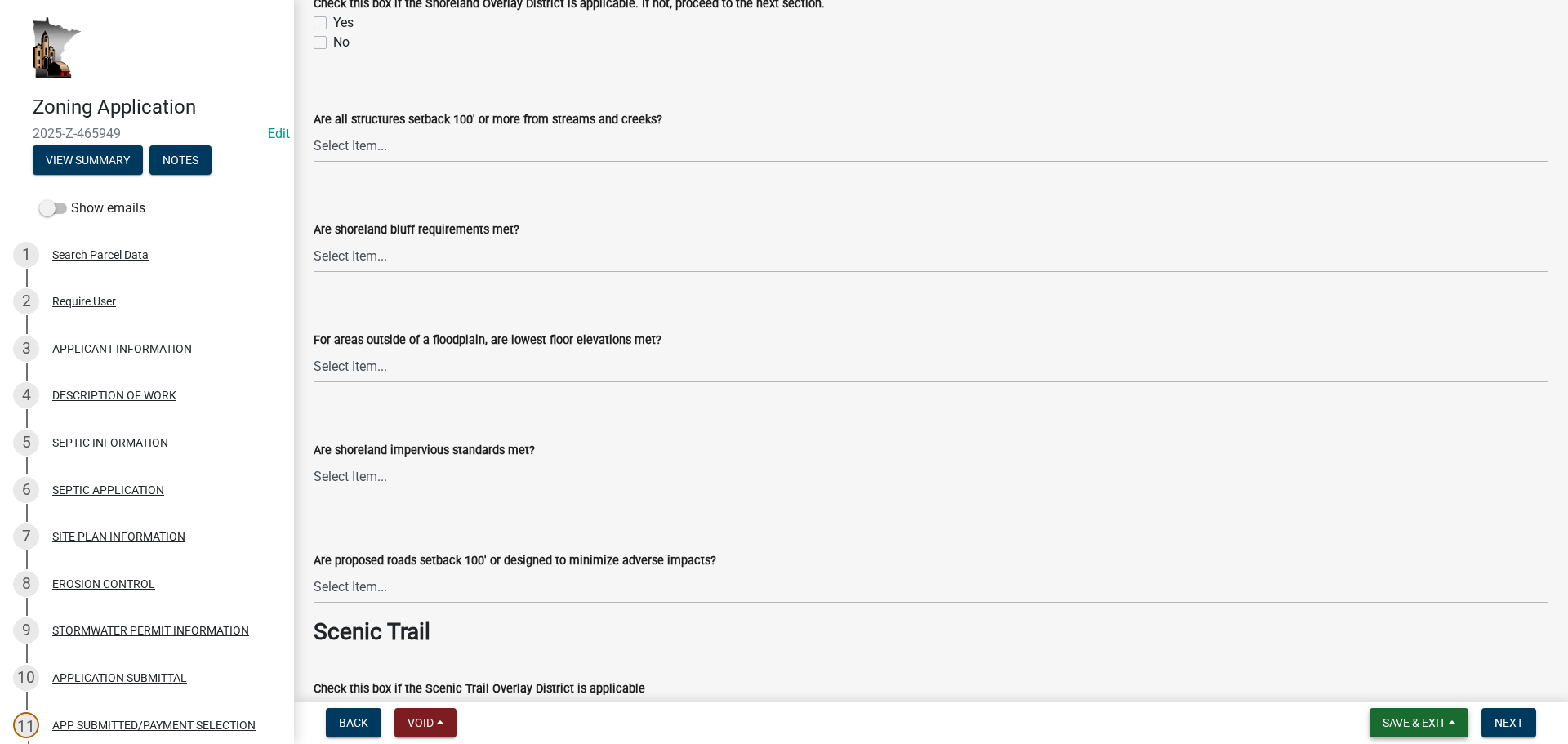
click at [1453, 725] on button "Save & Exit" at bounding box center [1418, 723] width 99 height 29
click at [1412, 686] on button "Save & Exit" at bounding box center [1403, 680] width 131 height 39
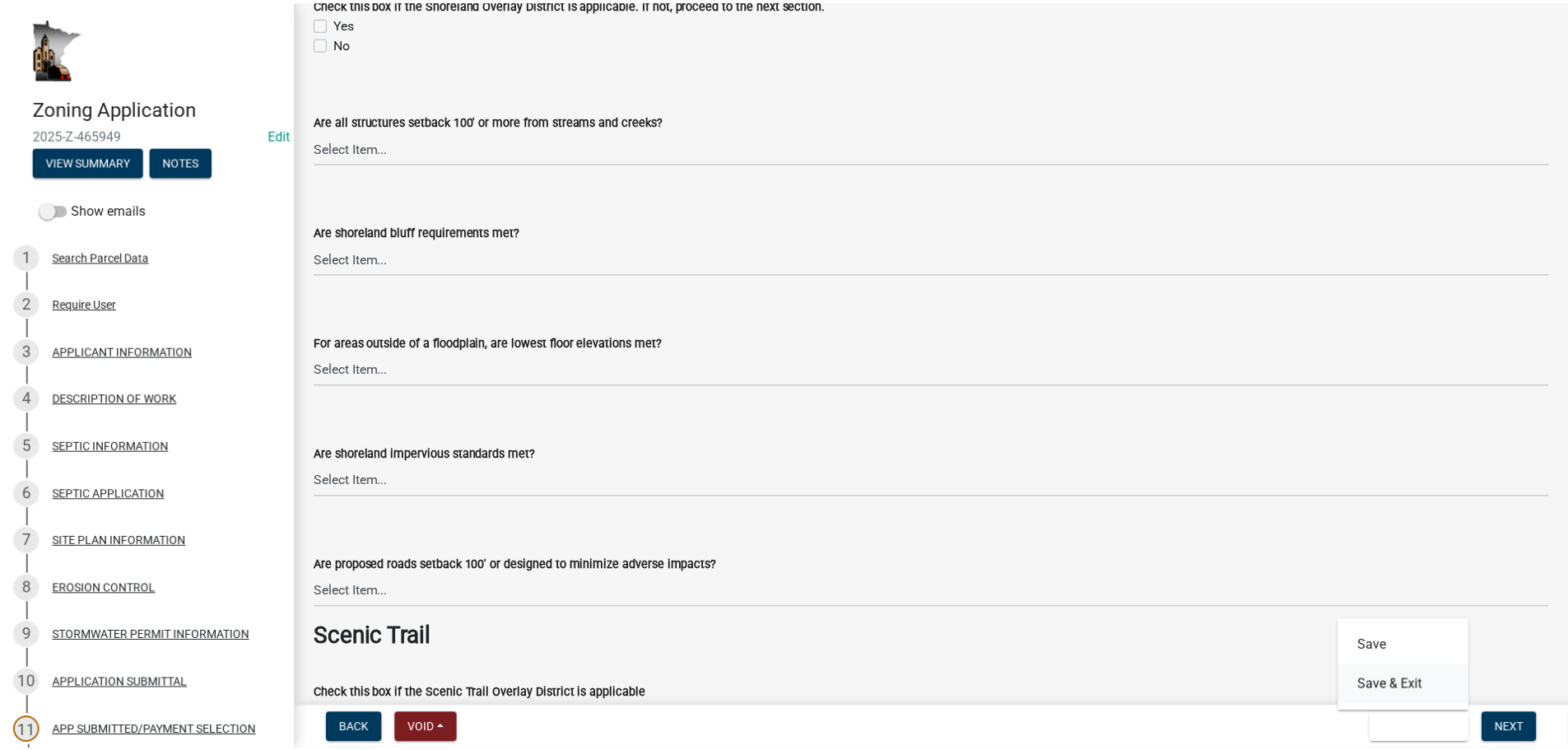
scroll to position [0, 0]
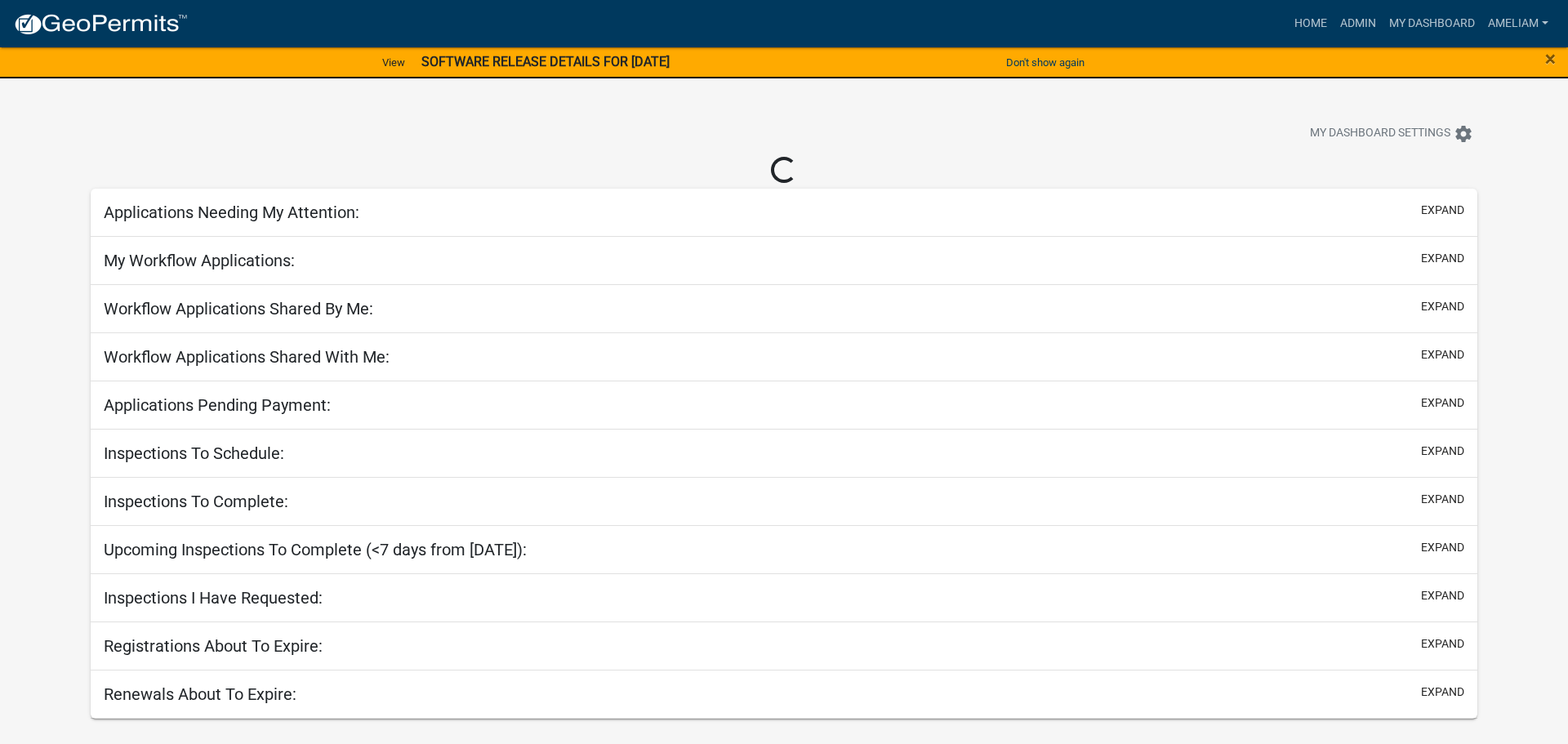
select select "3: 100"
